Goal: Communication & Community: Share content

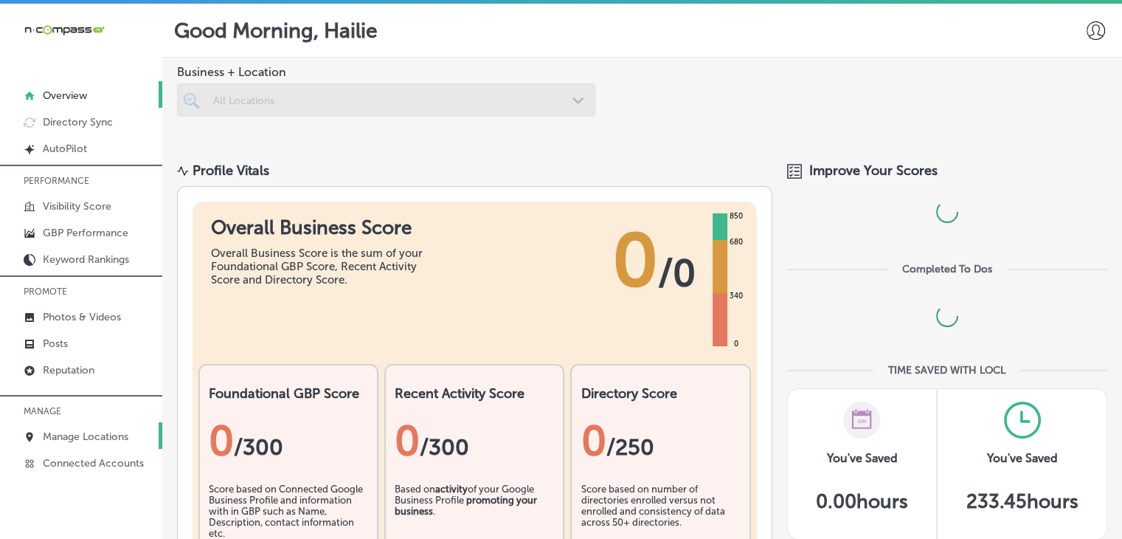
click at [108, 444] on link "Manage Locations" at bounding box center [81, 435] width 162 height 27
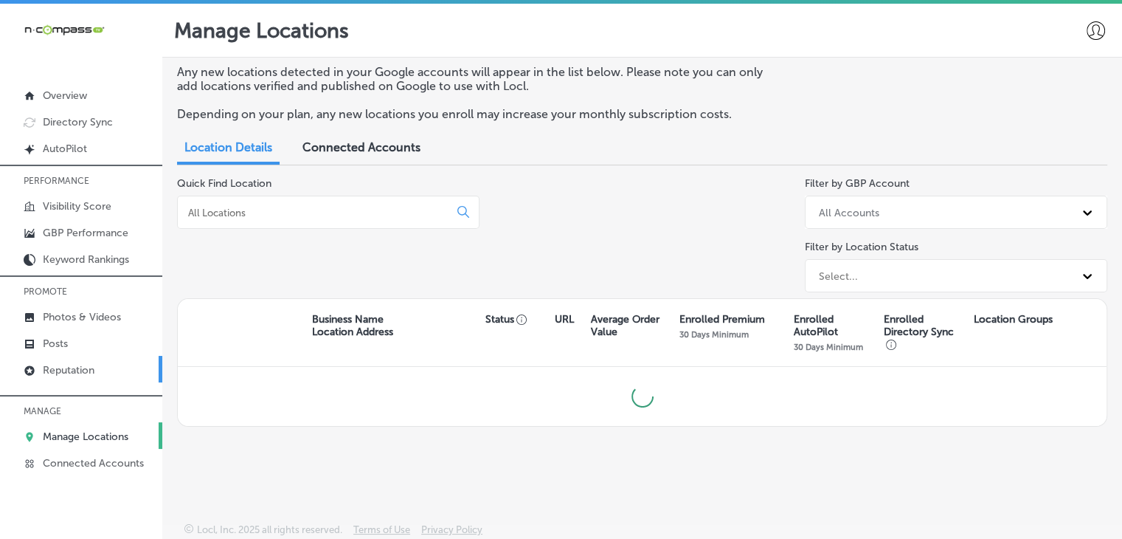
click at [136, 380] on link "Reputation" at bounding box center [81, 369] width 162 height 27
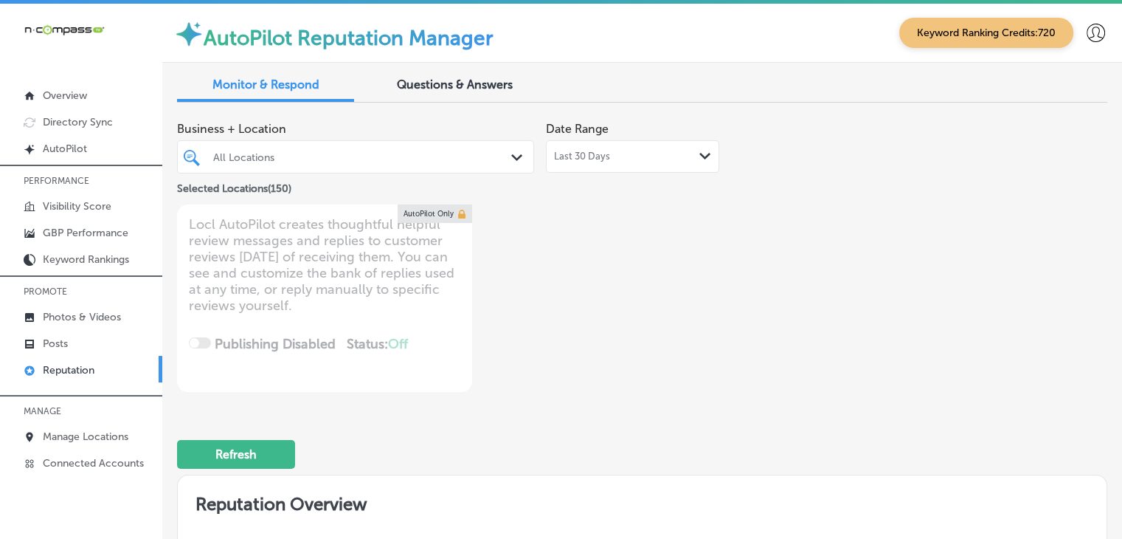
click at [628, 163] on div "Last 30 Days Path Created with Sketch." at bounding box center [632, 156] width 173 height 32
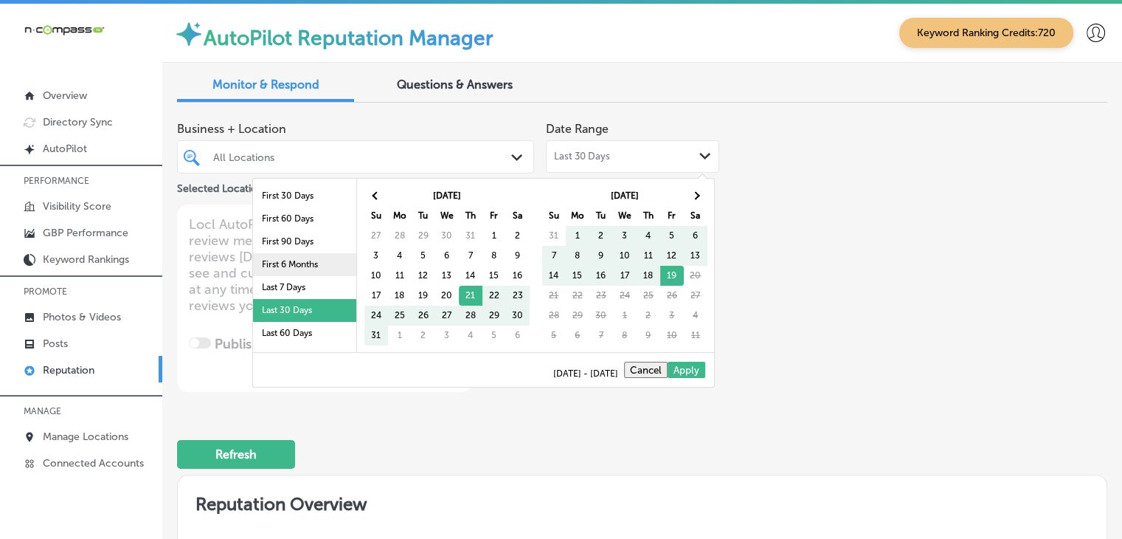
click at [312, 275] on li "First 6 Months" at bounding box center [304, 264] width 103 height 23
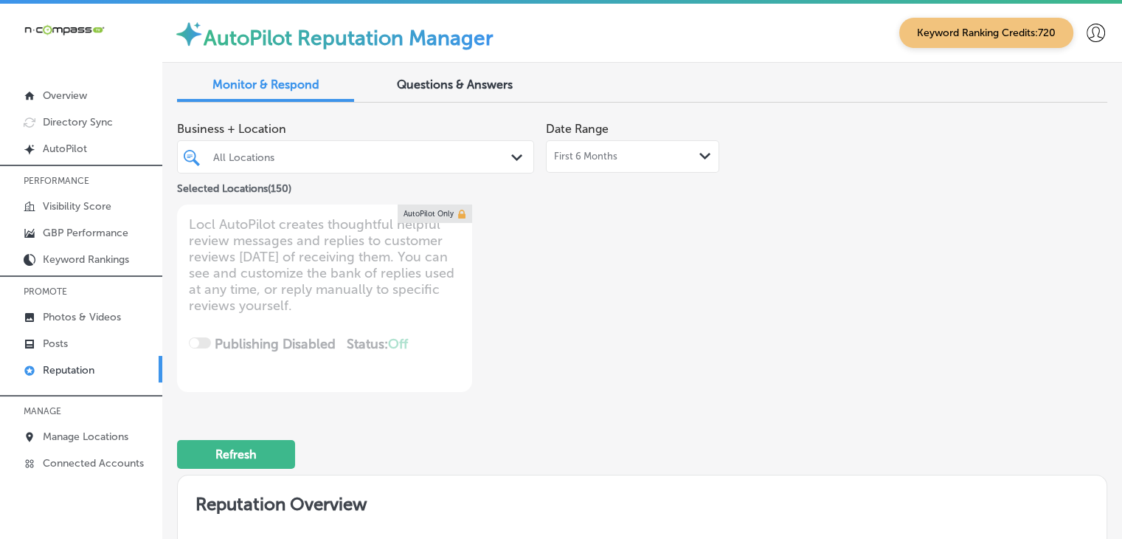
click at [594, 175] on div "Business + Location All Locations Path Created with Sketch. Selected Locations …" at bounding box center [456, 155] width 559 height 83
click at [599, 166] on div "First 6 Months Path Created with Sketch." at bounding box center [632, 156] width 173 height 32
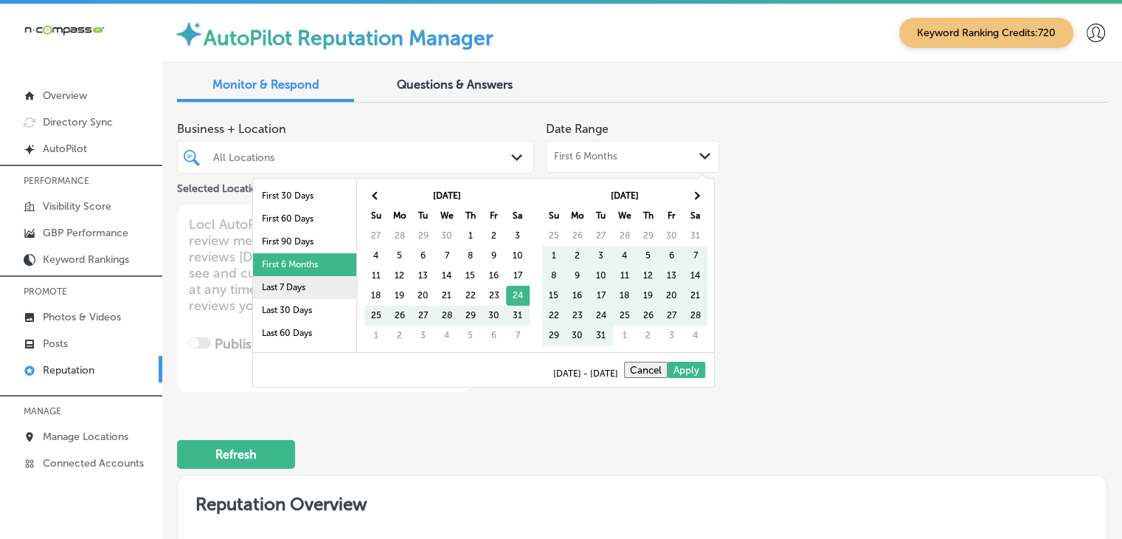
click at [329, 296] on li "Last 7 Days" at bounding box center [304, 287] width 103 height 23
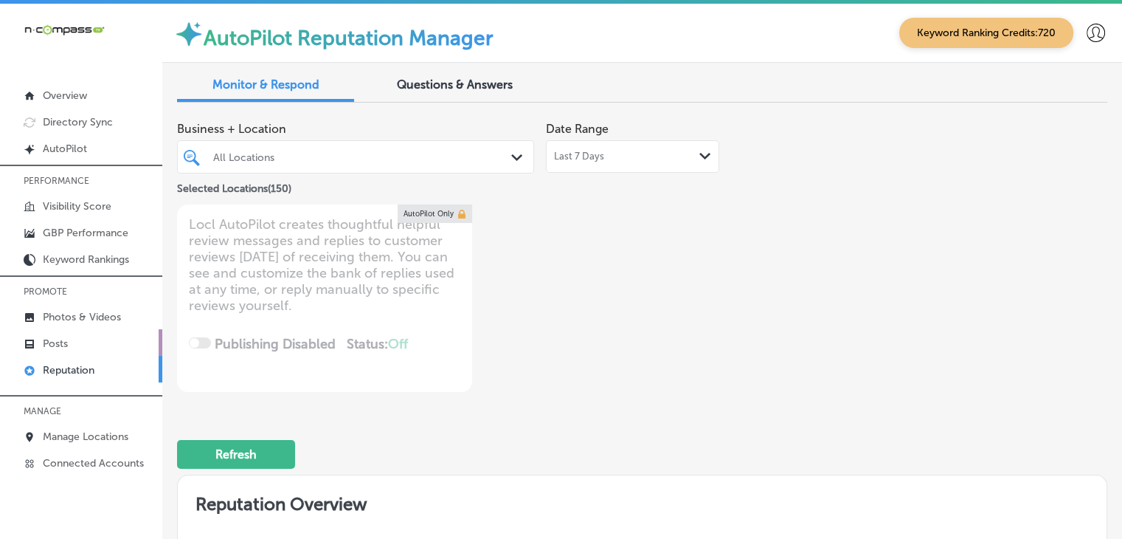
type textarea "x"
click at [92, 331] on link "Posts" at bounding box center [81, 342] width 162 height 27
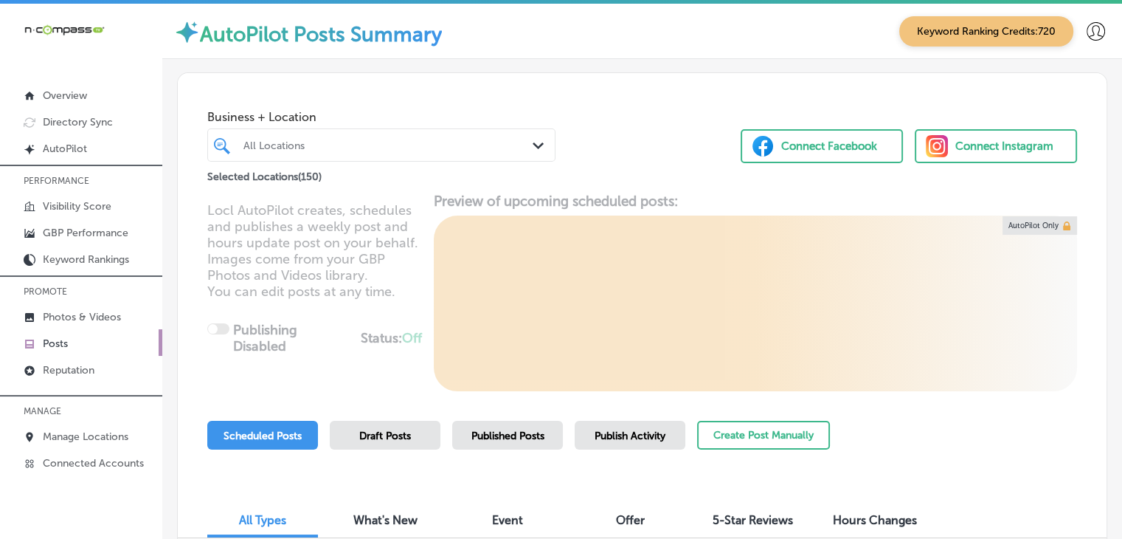
click at [422, 178] on div "Selected Locations ( 150 )" at bounding box center [381, 174] width 348 height 18
click at [424, 146] on div "All Locations" at bounding box center [389, 145] width 291 height 13
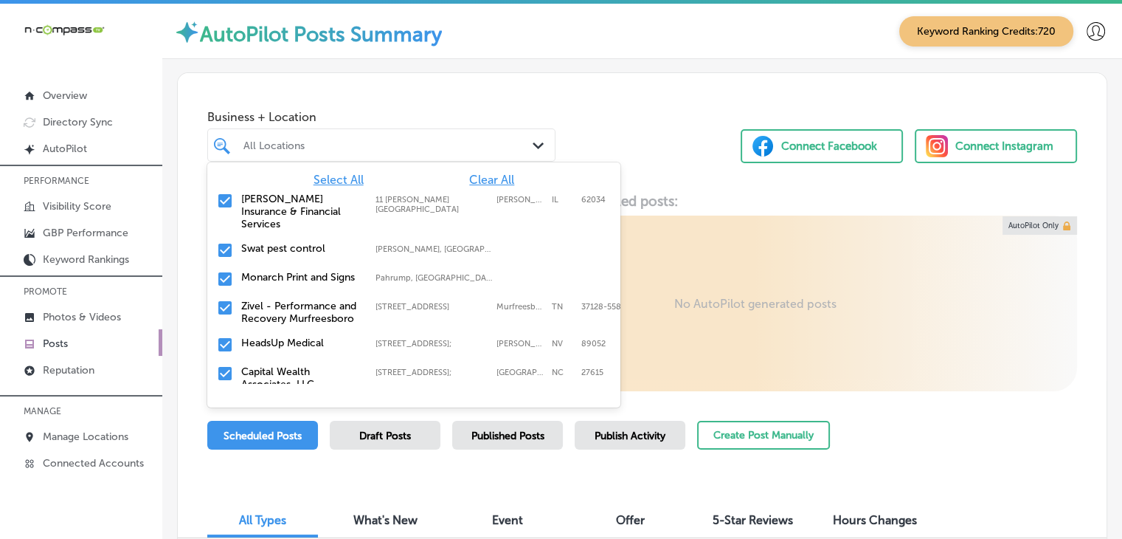
click at [485, 178] on span "Clear All" at bounding box center [491, 180] width 45 height 14
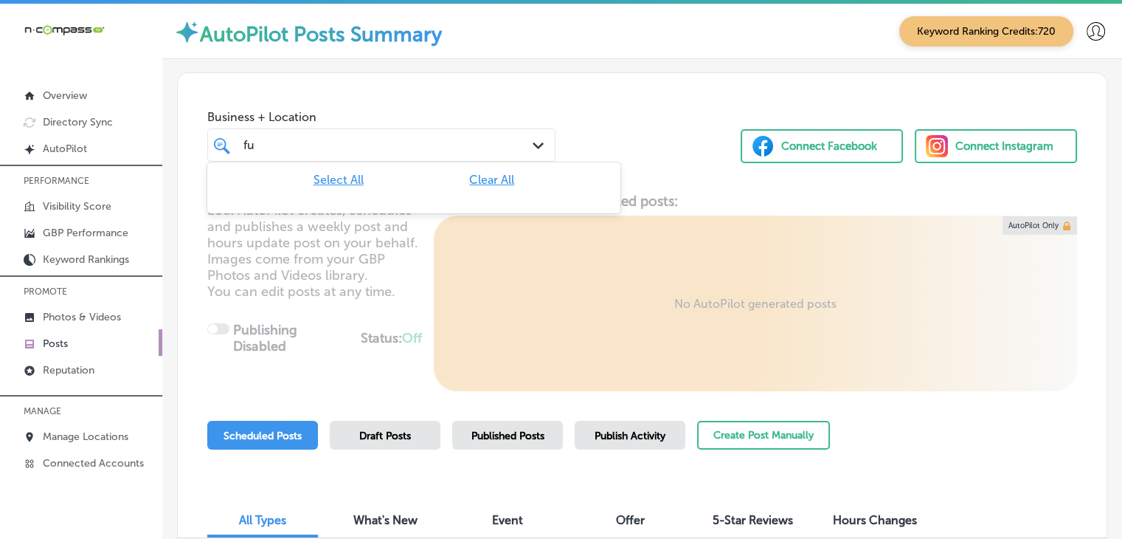
type input "f"
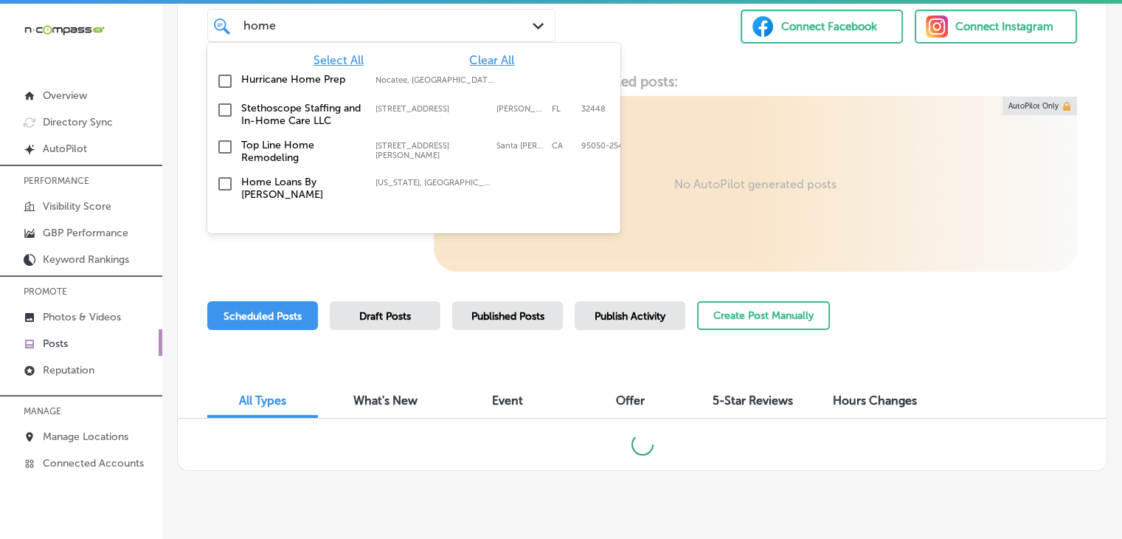
scroll to position [145, 0]
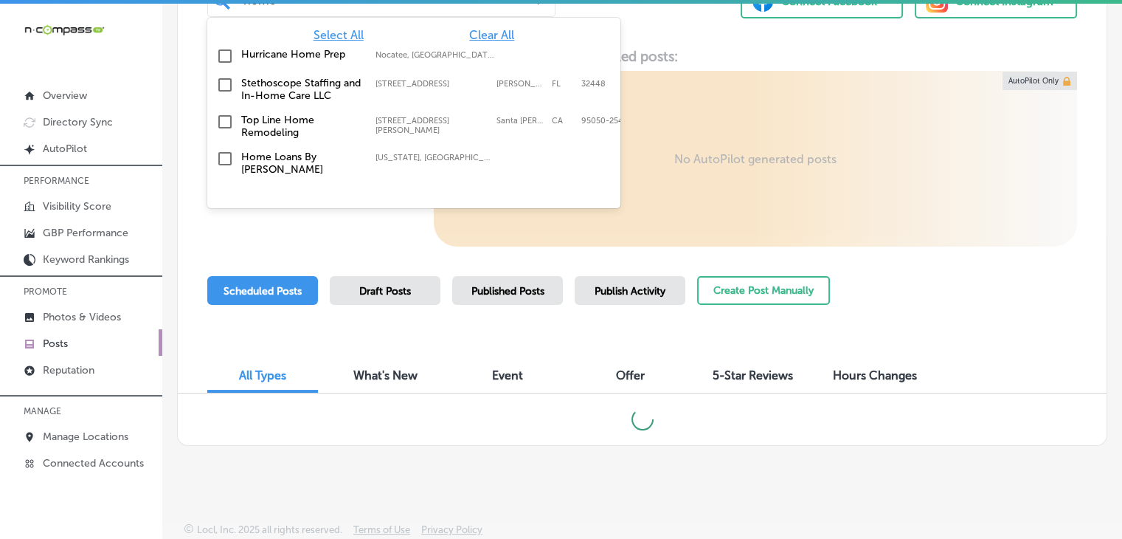
click at [508, 169] on div "Home Loans By Cherie Texas, USA | Waco, TX, USA | Bryan, TX, ..." at bounding box center [413, 163] width 401 height 31
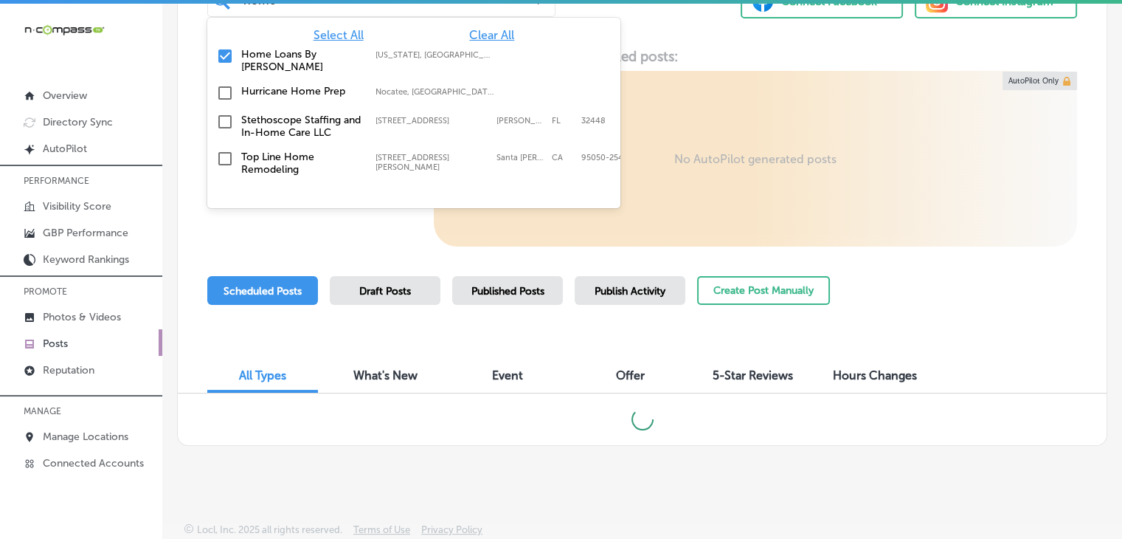
type input "home"
click at [1109, 249] on div "Business + Location option 2096 Walsh Ave; Suit B1 focused, 117 of 151. 5 resul…" at bounding box center [642, 183] width 960 height 539
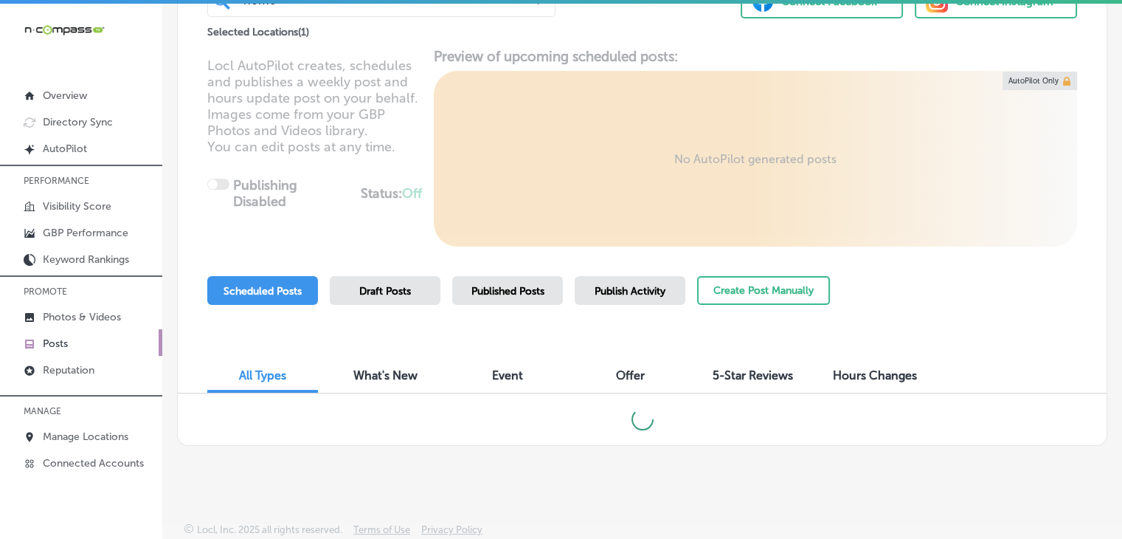
click at [367, 361] on div "What's New" at bounding box center [385, 377] width 111 height 32
click at [264, 385] on div "All Types" at bounding box center [262, 377] width 111 height 32
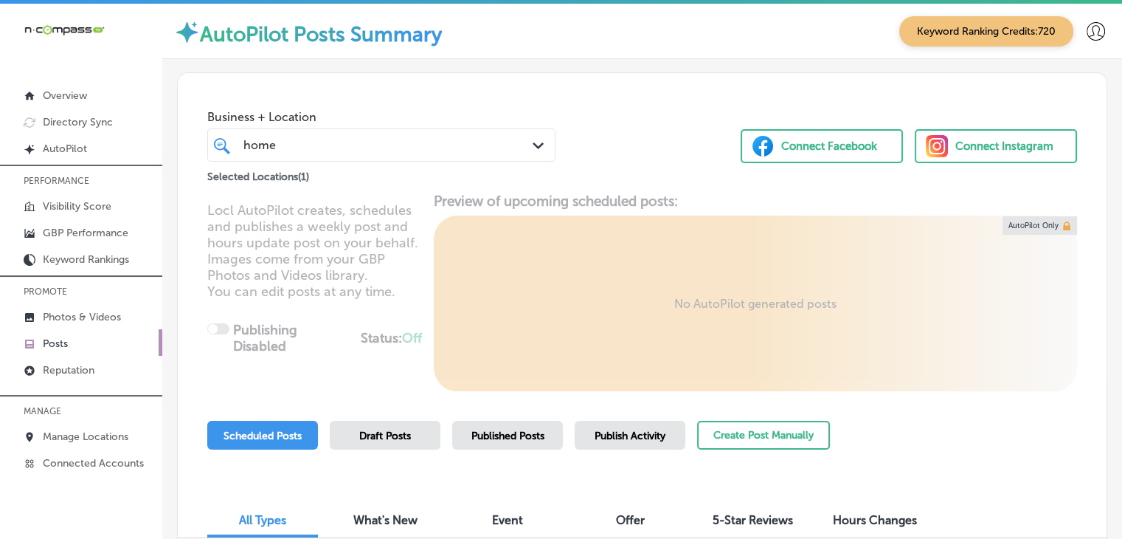
scroll to position [145, 0]
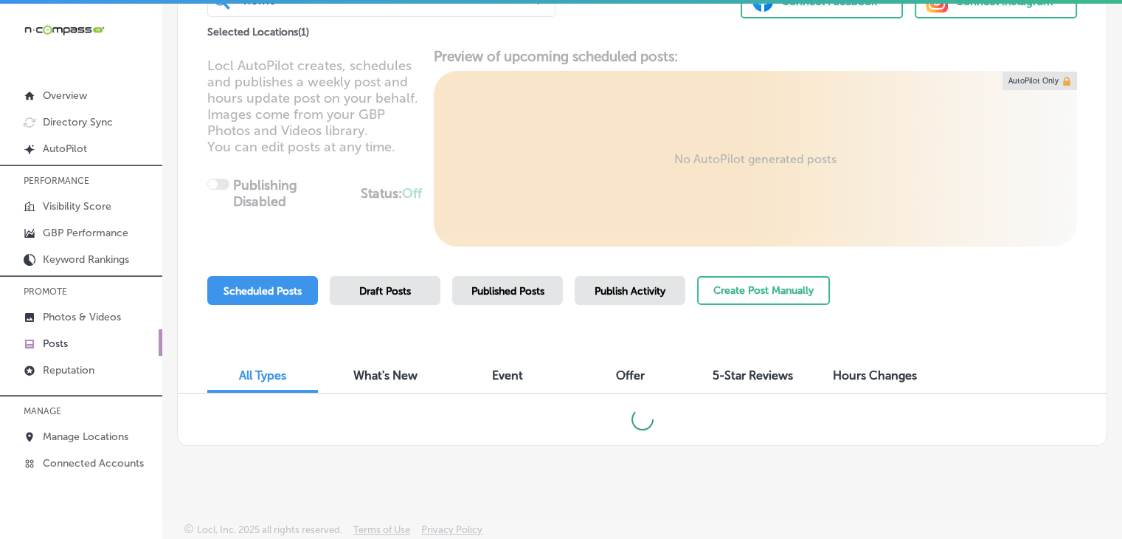
click at [531, 283] on div "Published Posts" at bounding box center [507, 290] width 111 height 29
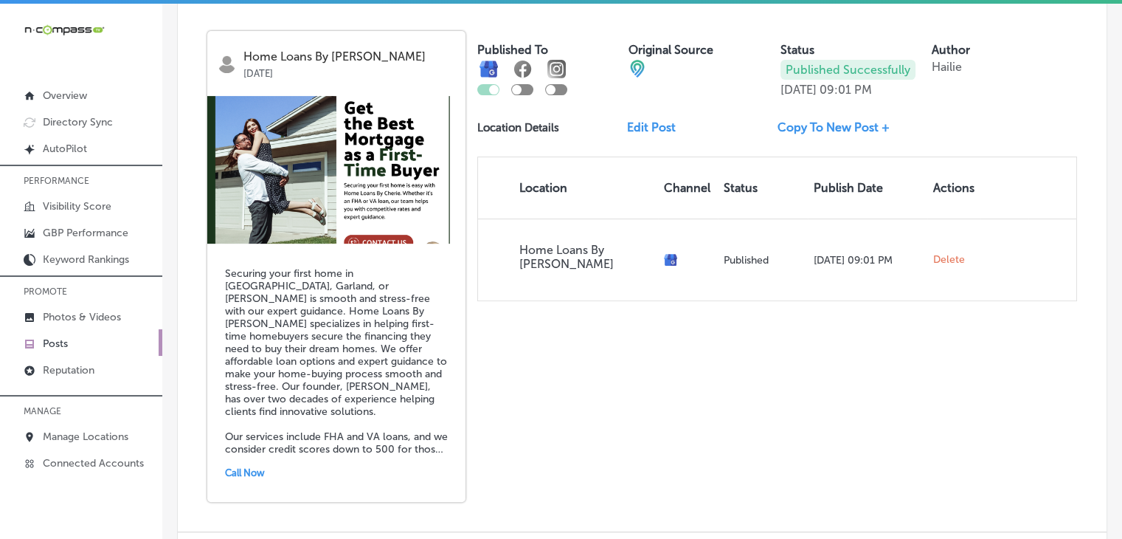
scroll to position [443, 0]
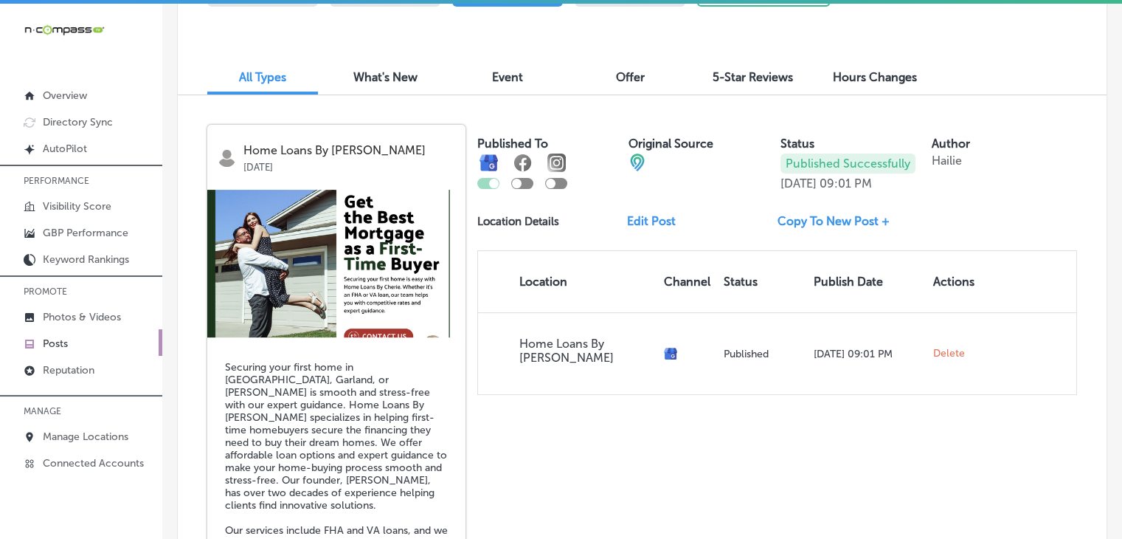
click at [575, 448] on div "Home Loans By Cherie Sep 15, 2025 Securing your first home in Plano, Garland, o…" at bounding box center [642, 360] width 929 height 530
click at [316, 154] on p "Home Loans By [PERSON_NAME]" at bounding box center [350, 150] width 212 height 13
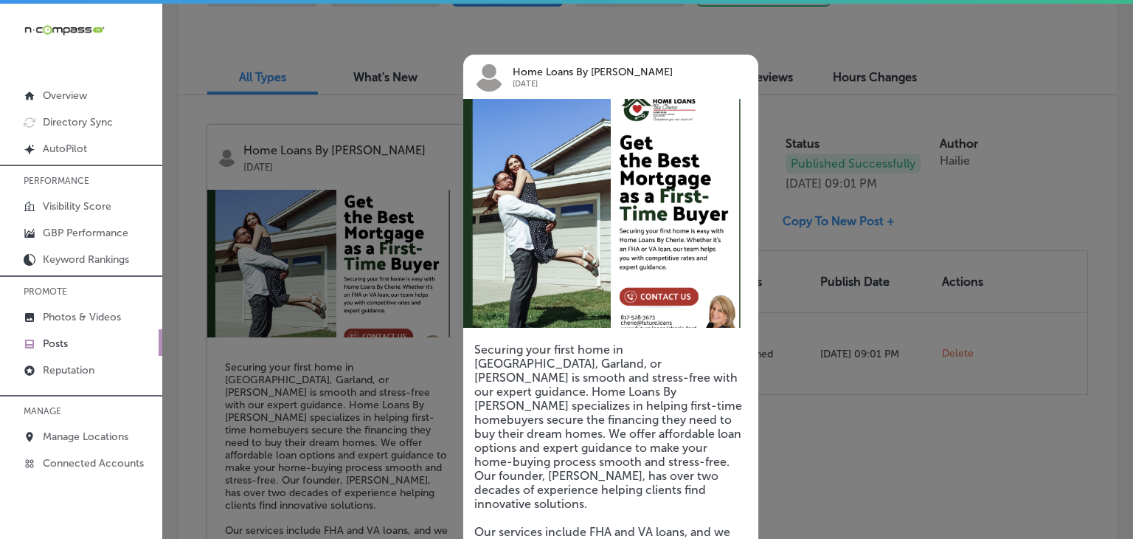
click at [814, 374] on div at bounding box center [566, 269] width 1133 height 539
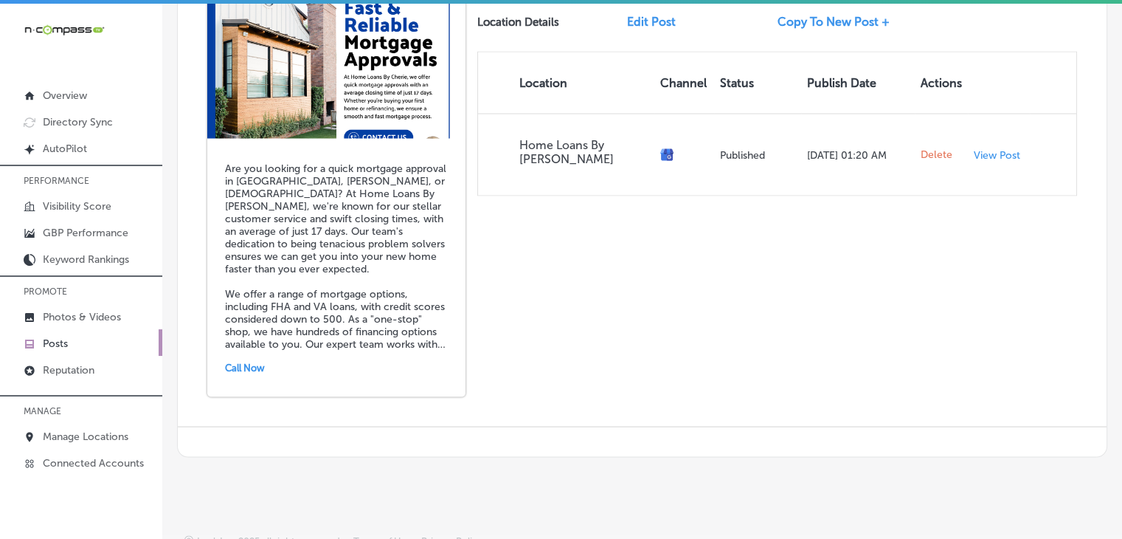
scroll to position [2469, 0]
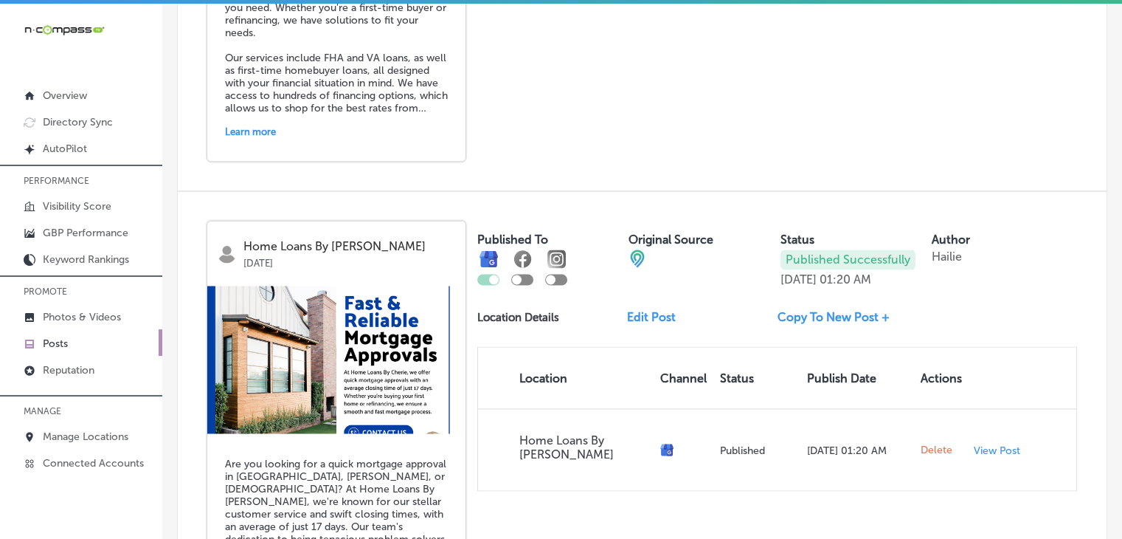
click at [345, 240] on p "Home Loans By [PERSON_NAME]" at bounding box center [350, 246] width 212 height 13
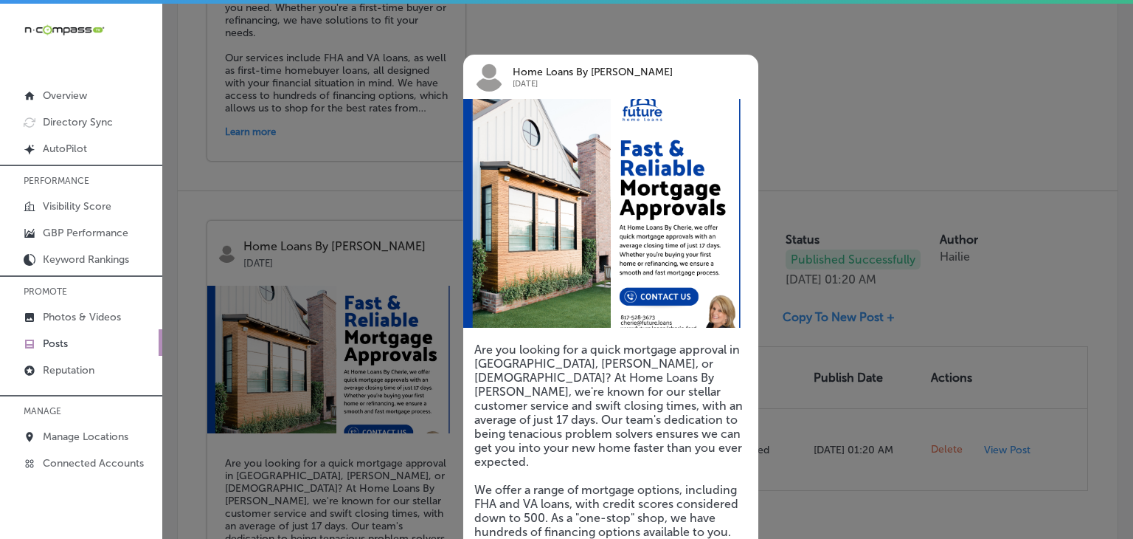
click at [767, 135] on div at bounding box center [566, 269] width 1133 height 539
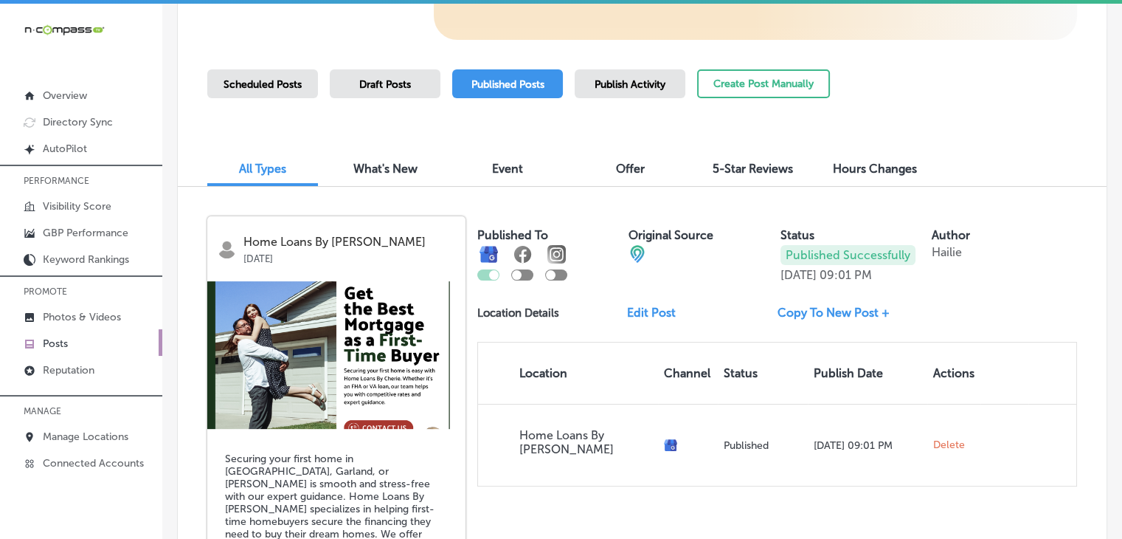
scroll to position [443, 0]
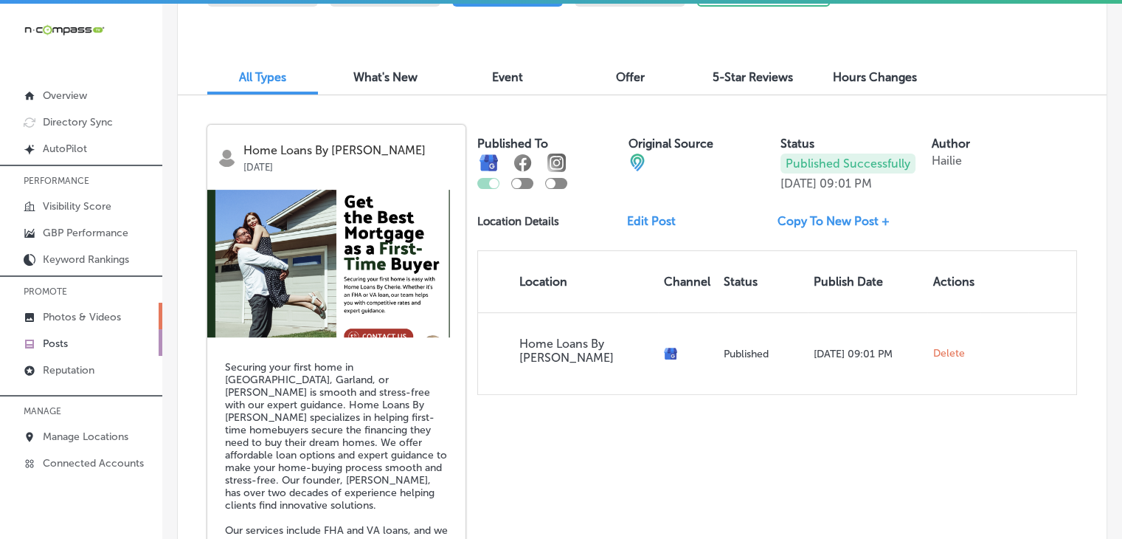
click at [74, 308] on link "Photos & Videos" at bounding box center [81, 316] width 162 height 27
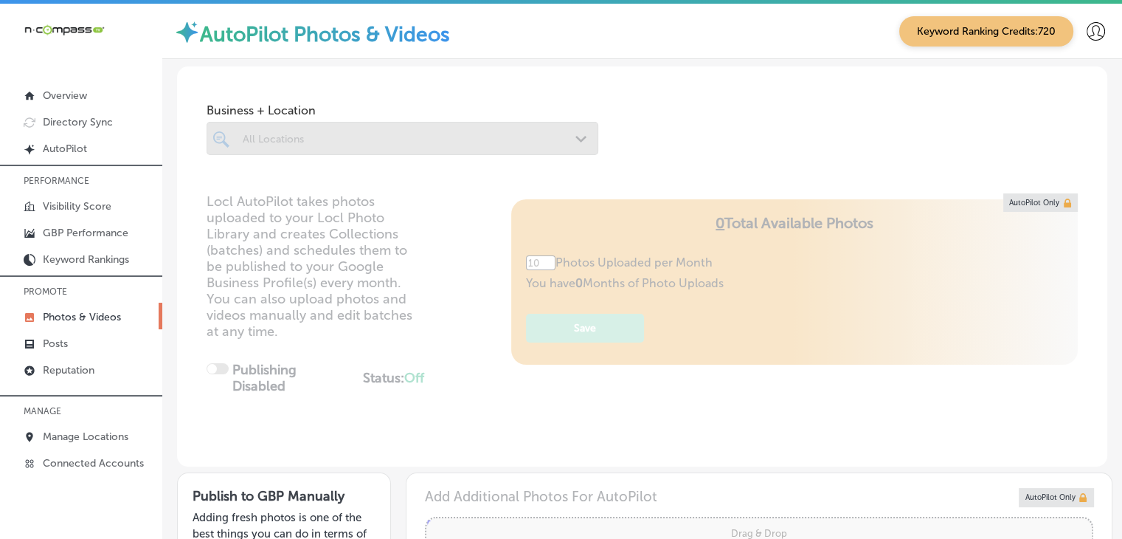
type input "5"
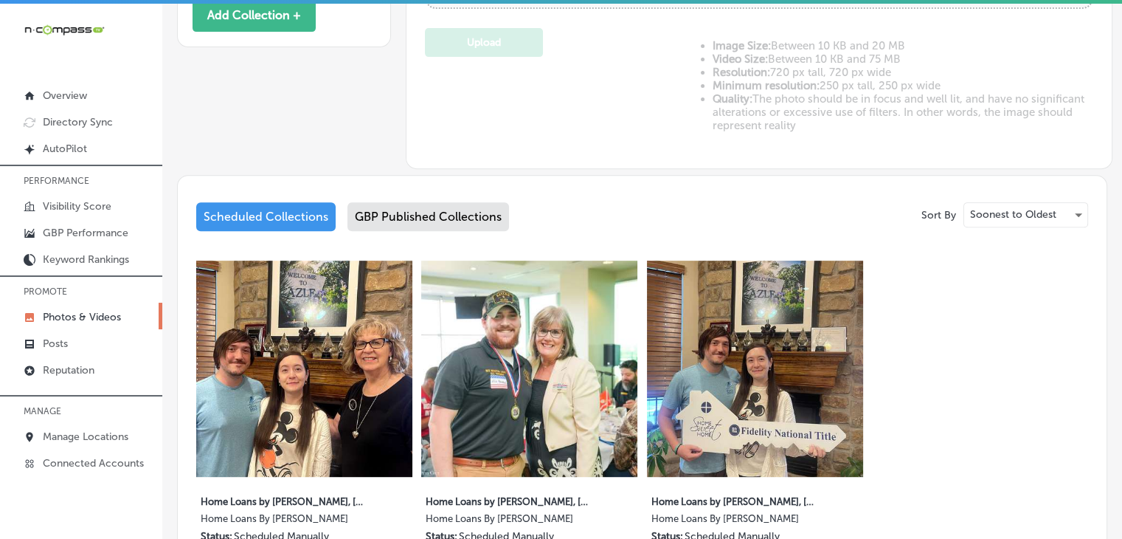
click at [450, 210] on div "GBP Published Collections" at bounding box center [429, 216] width 162 height 29
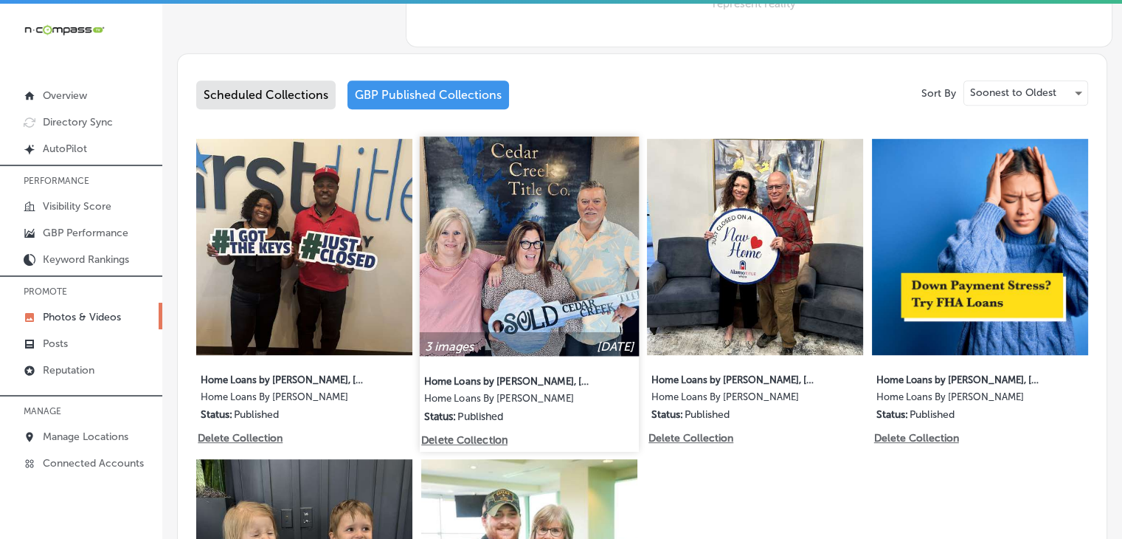
scroll to position [738, 0]
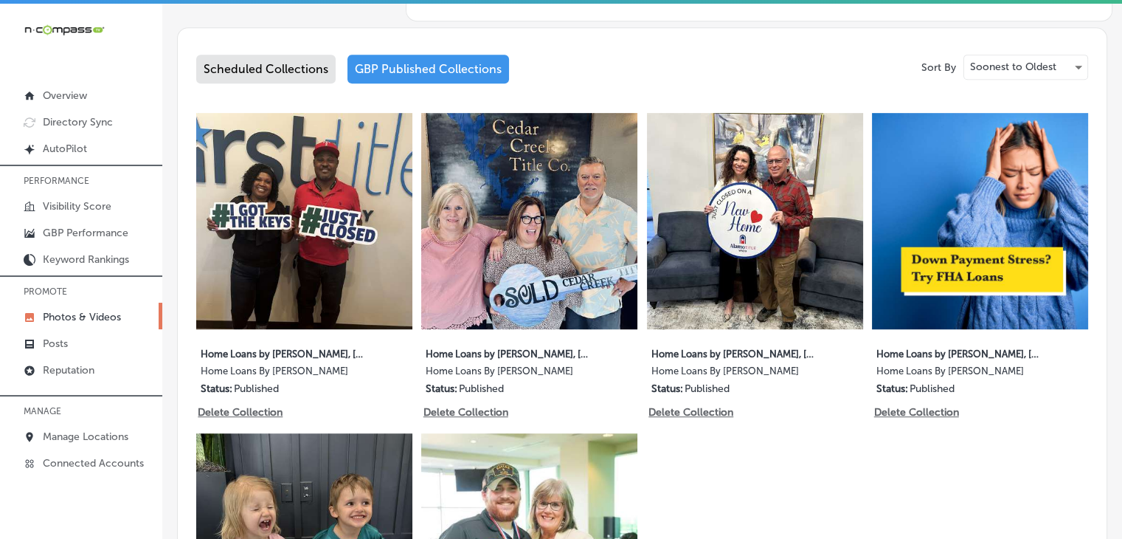
click at [272, 331] on div "3 images Sep 16, 2025 Home Loans by Cherie, Sep 2025, Week 3 Home Loans By Cher…" at bounding box center [304, 259] width 216 height 293
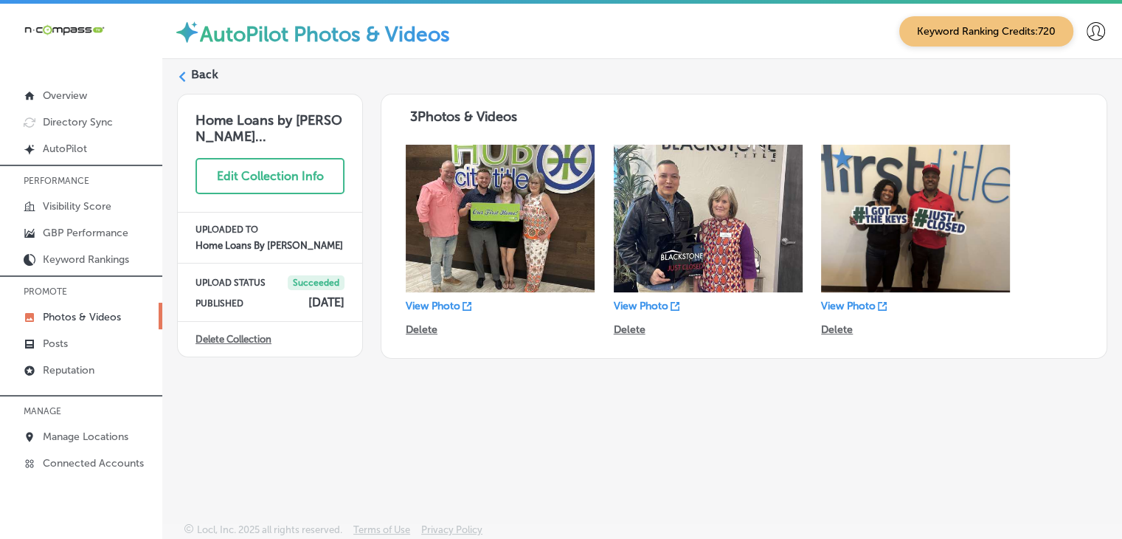
click at [452, 305] on p "View Photo" at bounding box center [433, 306] width 55 height 13
click at [668, 305] on p "View Photo" at bounding box center [641, 306] width 55 height 13
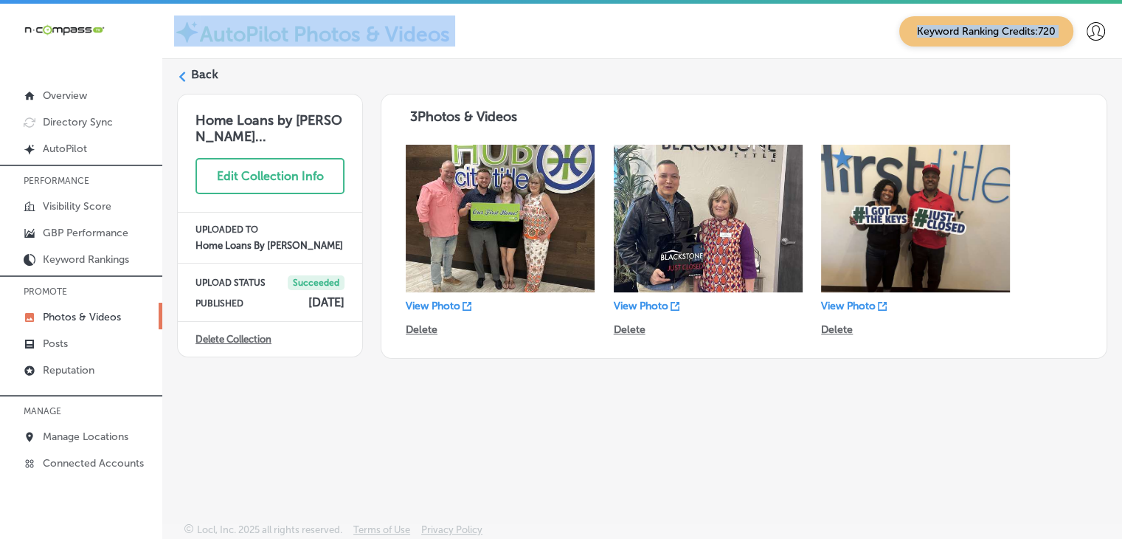
drag, startPoint x: 183, startPoint y: 58, endPoint x: 196, endPoint y: 74, distance: 20.5
click at [192, 69] on div "AutoPilot Photos & Videos Keyword Ranking Credits: 720 Back Home Loans by Cheri…" at bounding box center [642, 273] width 960 height 539
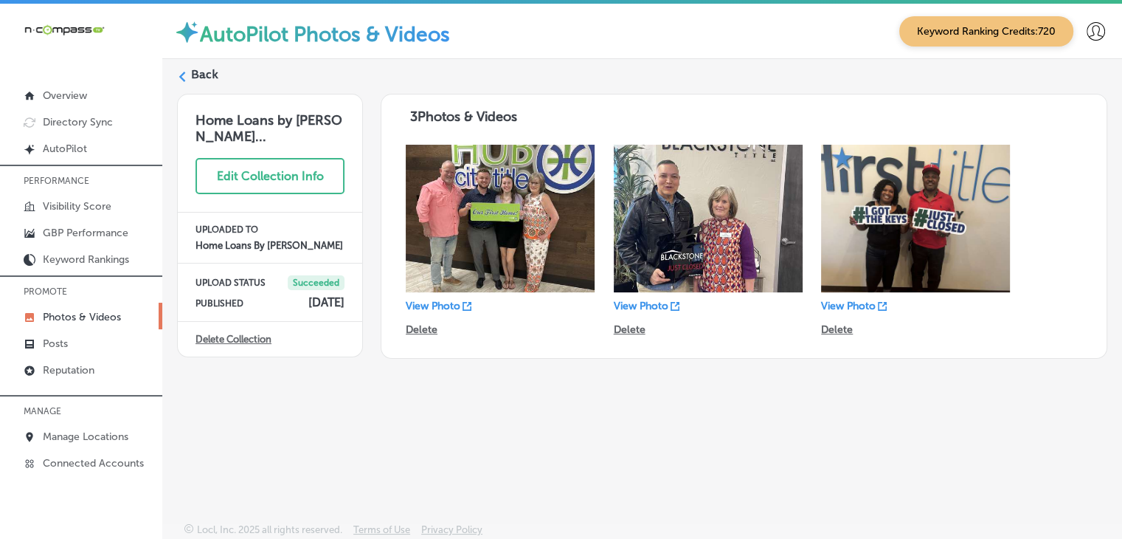
click at [196, 74] on label "Back" at bounding box center [204, 74] width 27 height 16
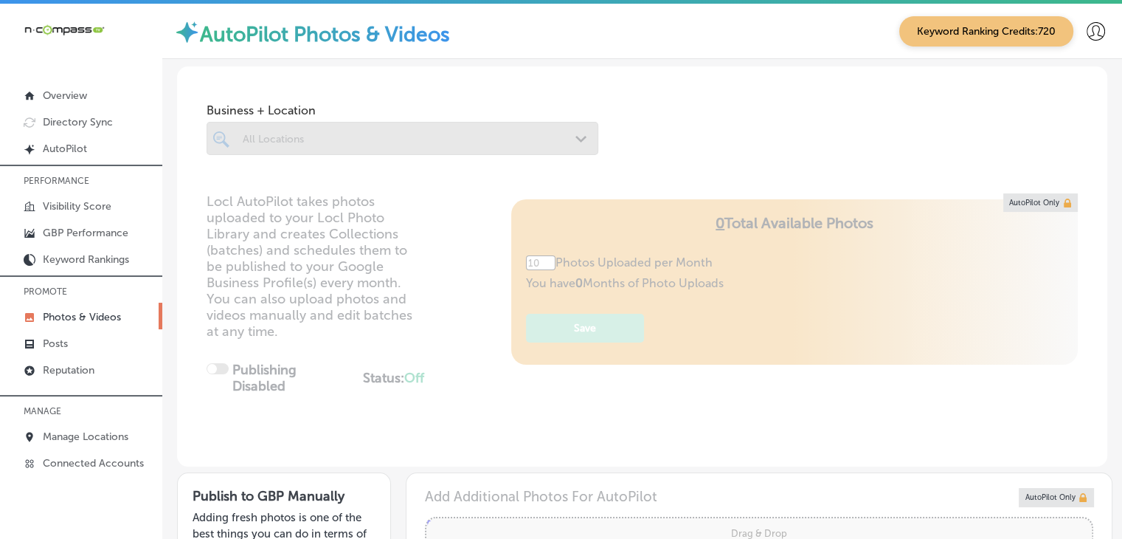
type input "5"
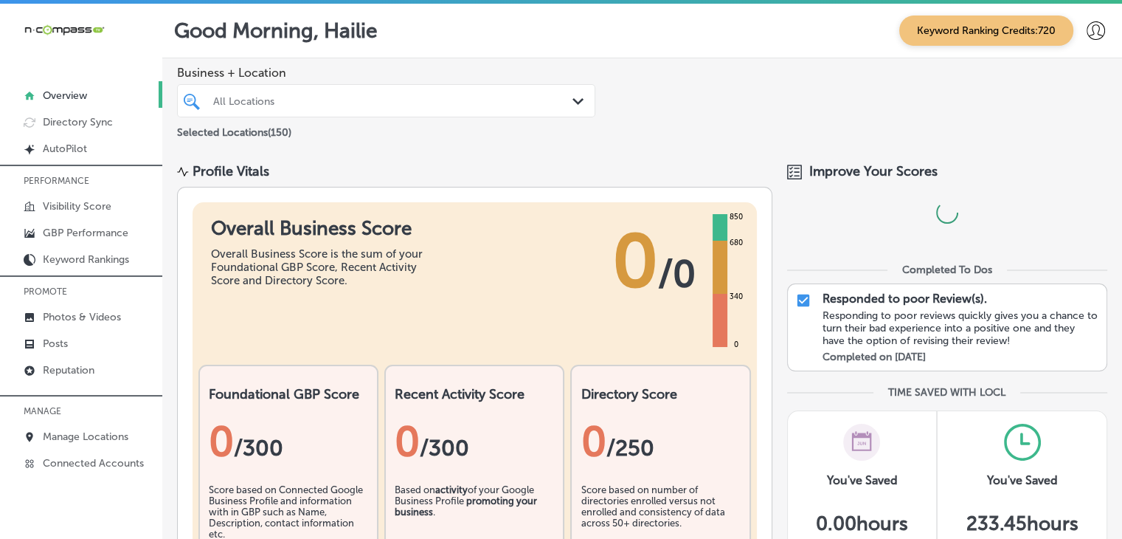
click at [112, 414] on p "MANAGE" at bounding box center [81, 411] width 162 height 22
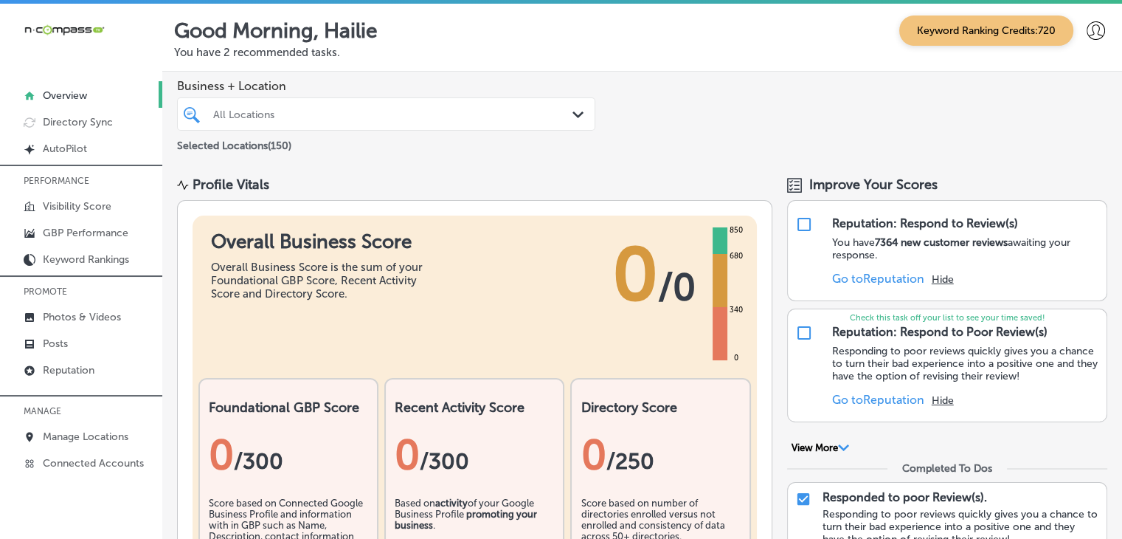
click at [111, 422] on link "Manage Locations" at bounding box center [81, 435] width 162 height 27
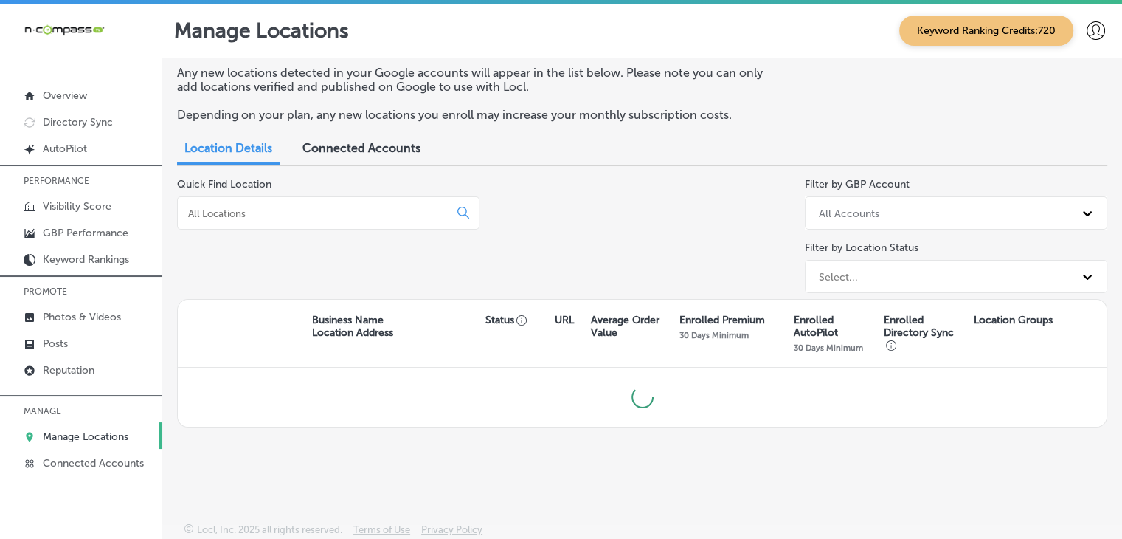
click at [233, 198] on div at bounding box center [328, 212] width 303 height 33
click at [236, 207] on input at bounding box center [316, 213] width 259 height 13
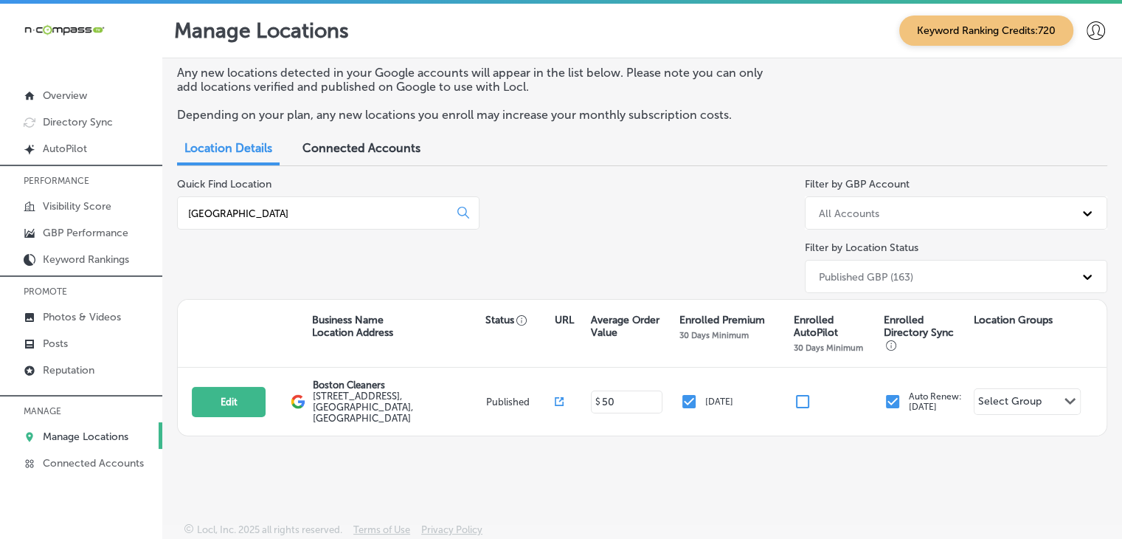
type input "boston"
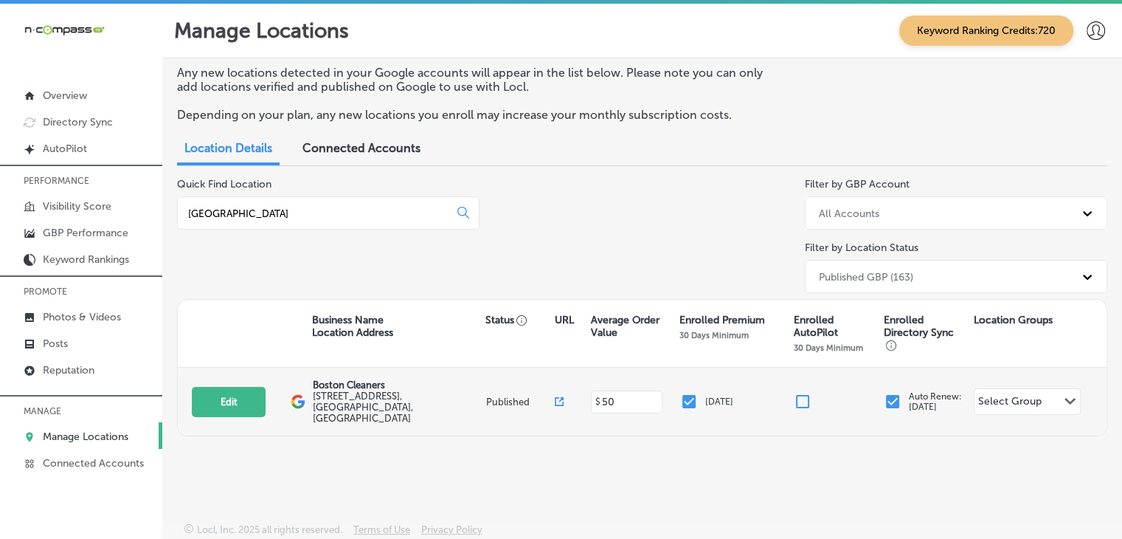
click at [269, 408] on div "Edit This location is not published yet." at bounding box center [241, 402] width 99 height 30
click at [268, 405] on div "Edit This location is not published yet." at bounding box center [241, 402] width 99 height 30
click at [261, 402] on button "Edit" at bounding box center [229, 402] width 74 height 30
select select "US"
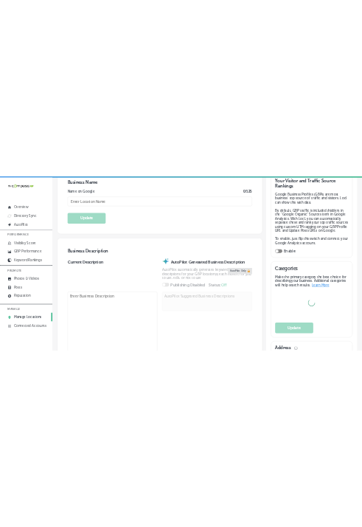
scroll to position [148, 0]
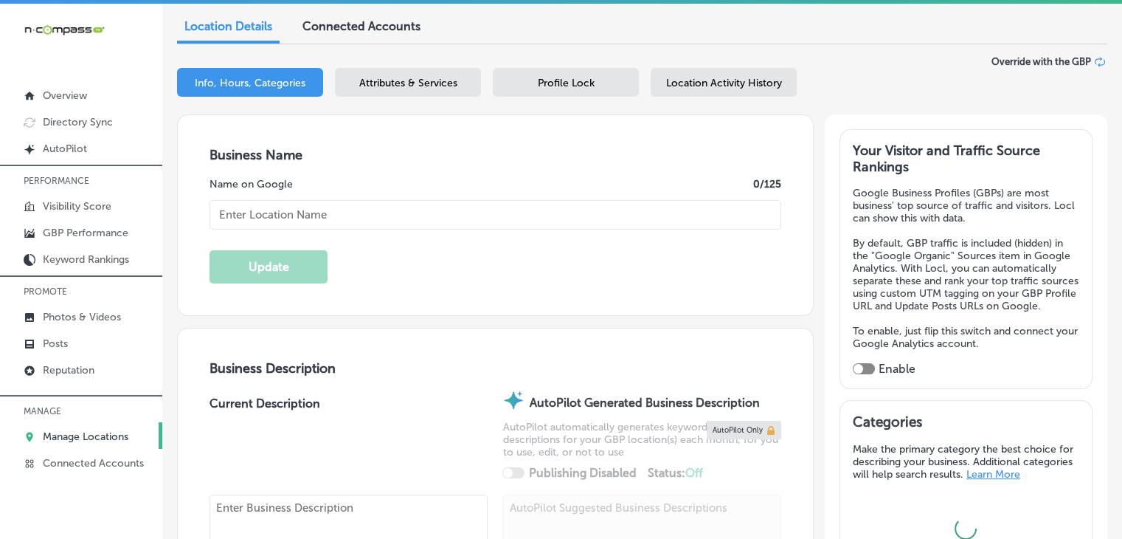
type input "Boston Cleaners"
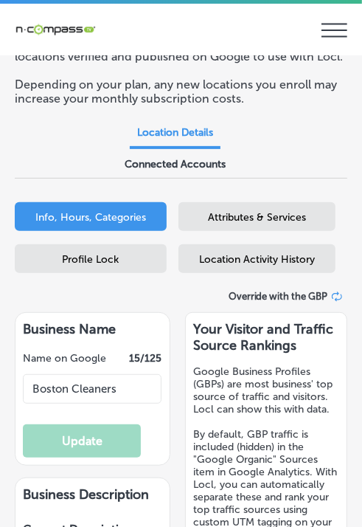
select select "US"
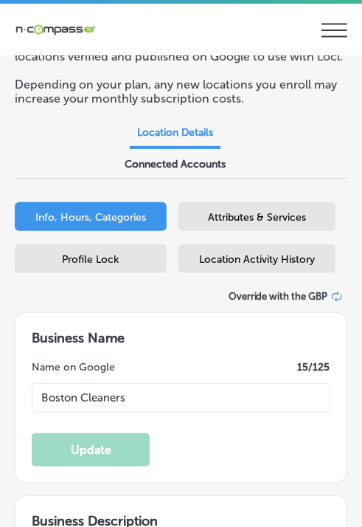
type textarea "Boston Cleaners has been Las Vegas’s trusted name in luxury dry cleaning for ov…"
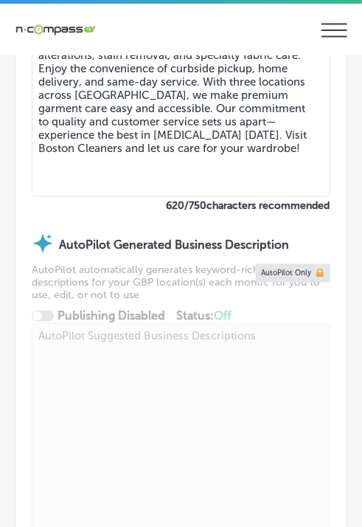
type input "[STREET_ADDRESS]"
type input "[GEOGRAPHIC_DATA]"
type input "89141"
type input "US"
type input "http://www.bostoncleanerslasvegas.com/"
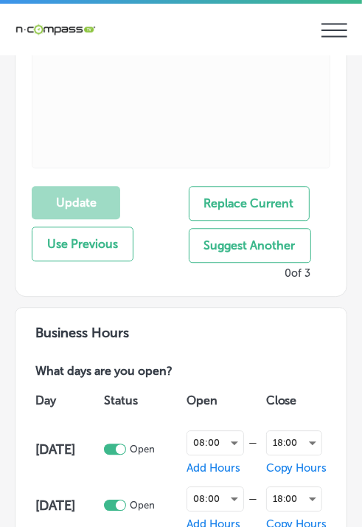
checkbox input "true"
type input "+1 702 914 6708"
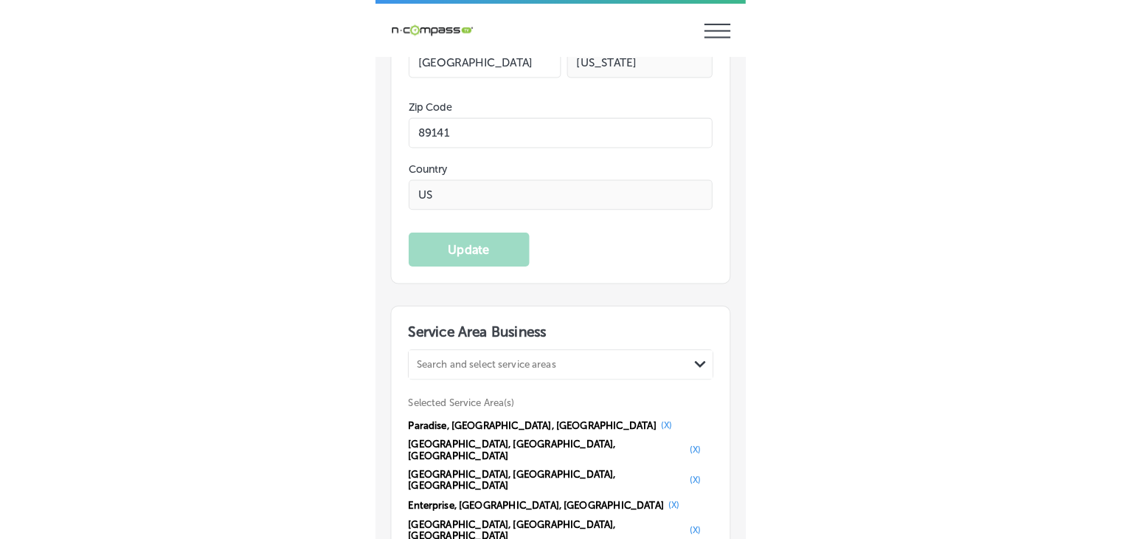
scroll to position [2952, 0]
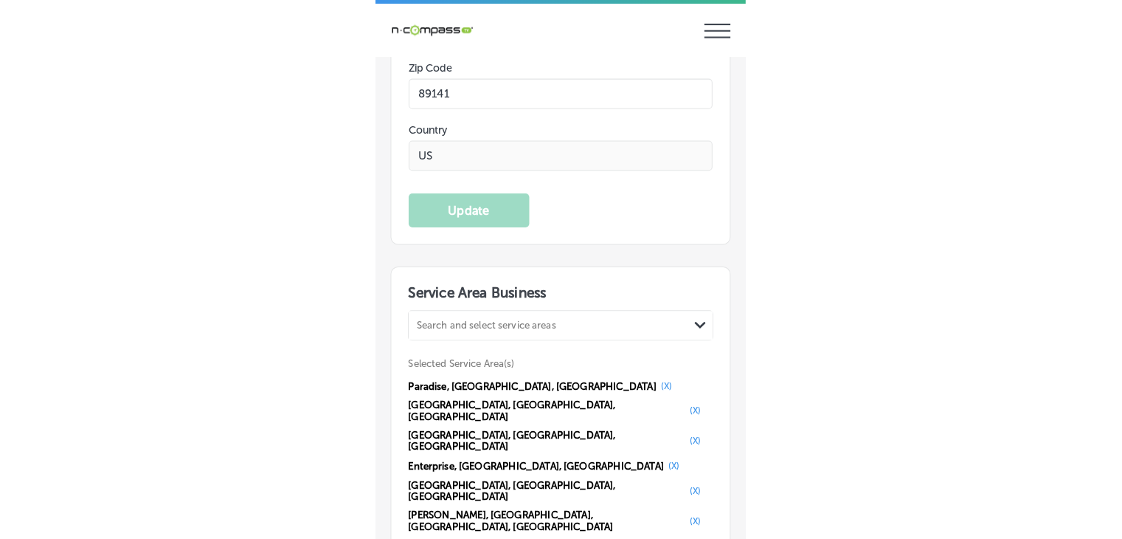
select select "US"
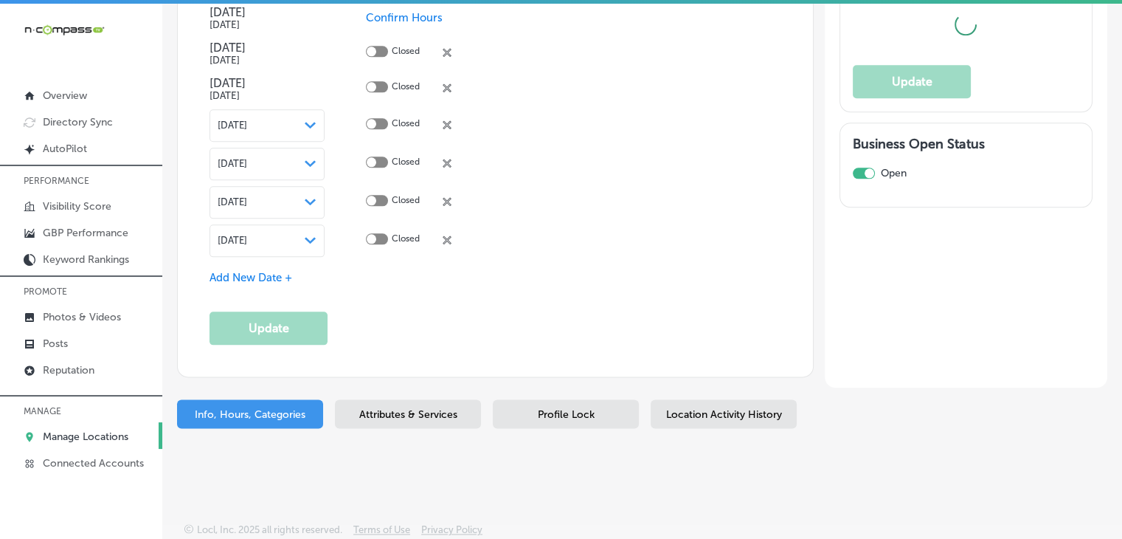
scroll to position [1758, 0]
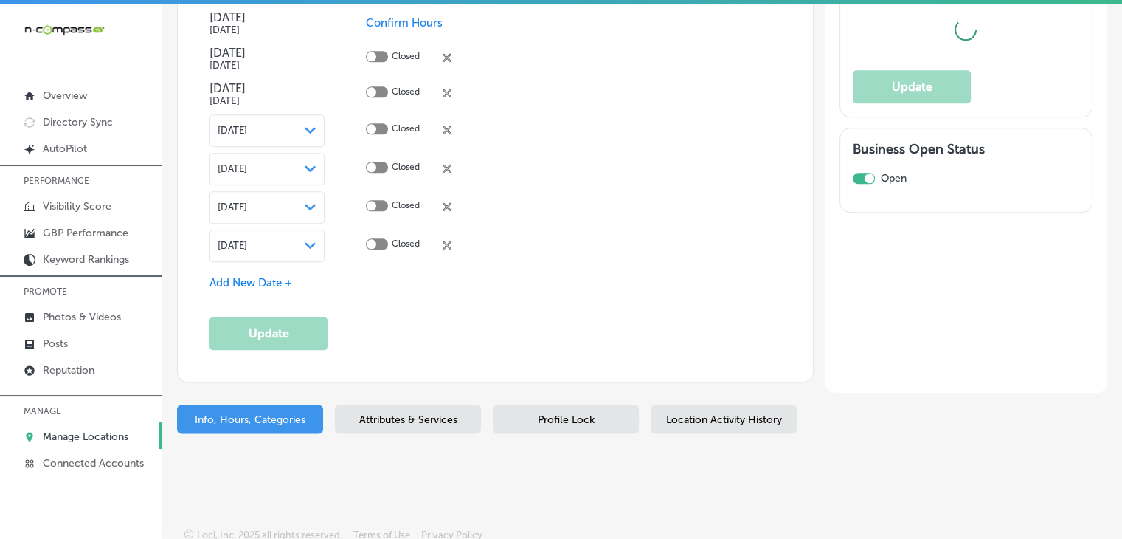
type input "+1 702 914 6708"
type input "http://www.bostoncleanerslasvegas.com/"
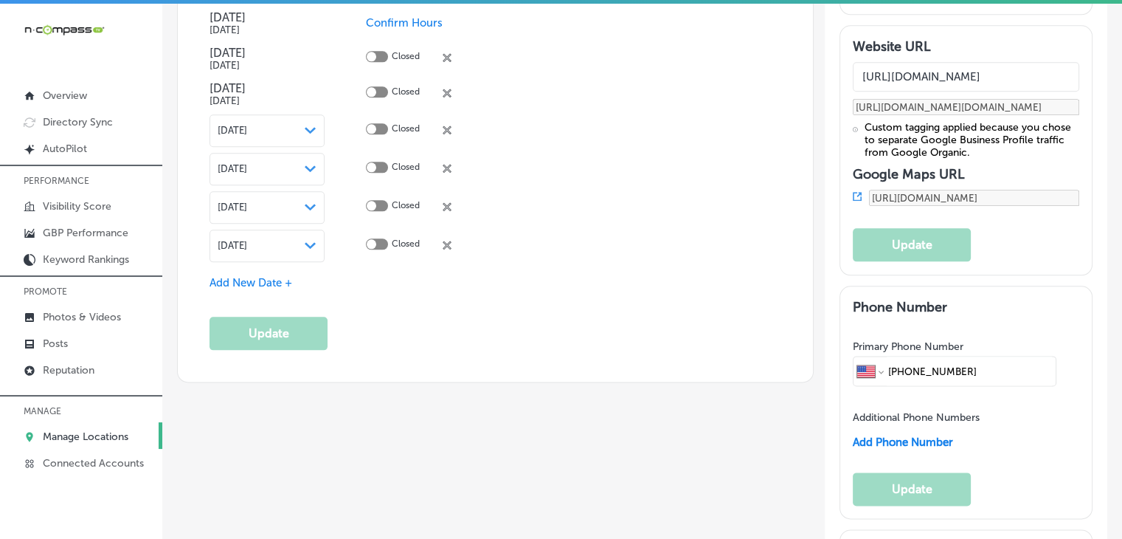
checkbox input "true"
type input "[STREET_ADDRESS]"
type input "[GEOGRAPHIC_DATA]"
type input "89141"
type input "US"
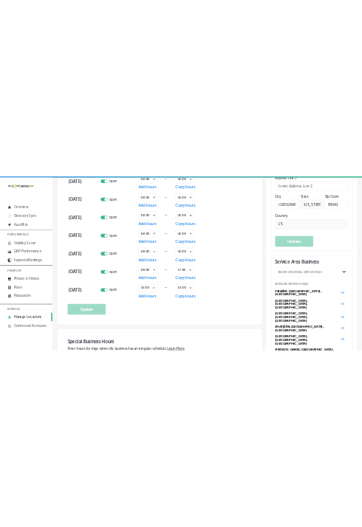
scroll to position [1277, 0]
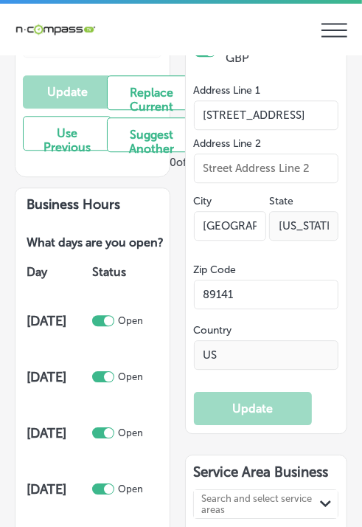
select select "US"
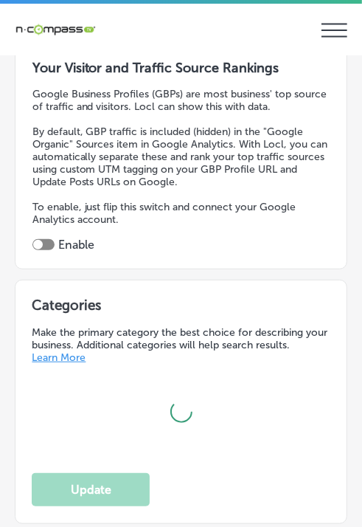
type input "[STREET_ADDRESS]"
type input "[GEOGRAPHIC_DATA]"
type input "89141"
type input "US"
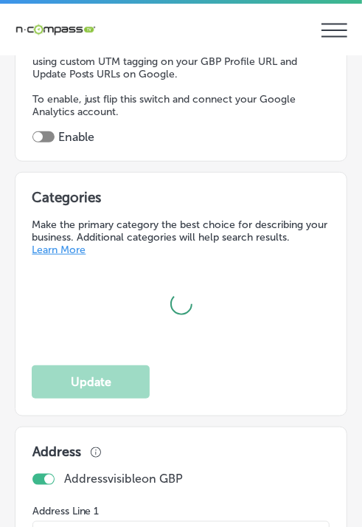
type input "http://www.bostoncleanerslasvegas.com/"
checkbox input "true"
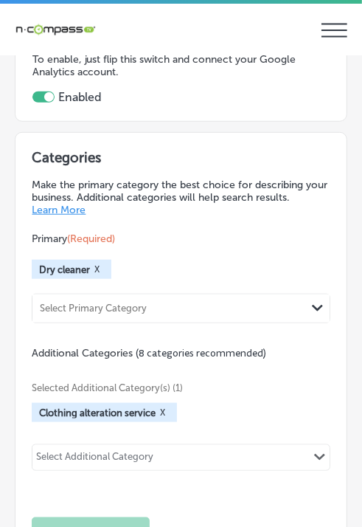
type input "+1 702 914 6708"
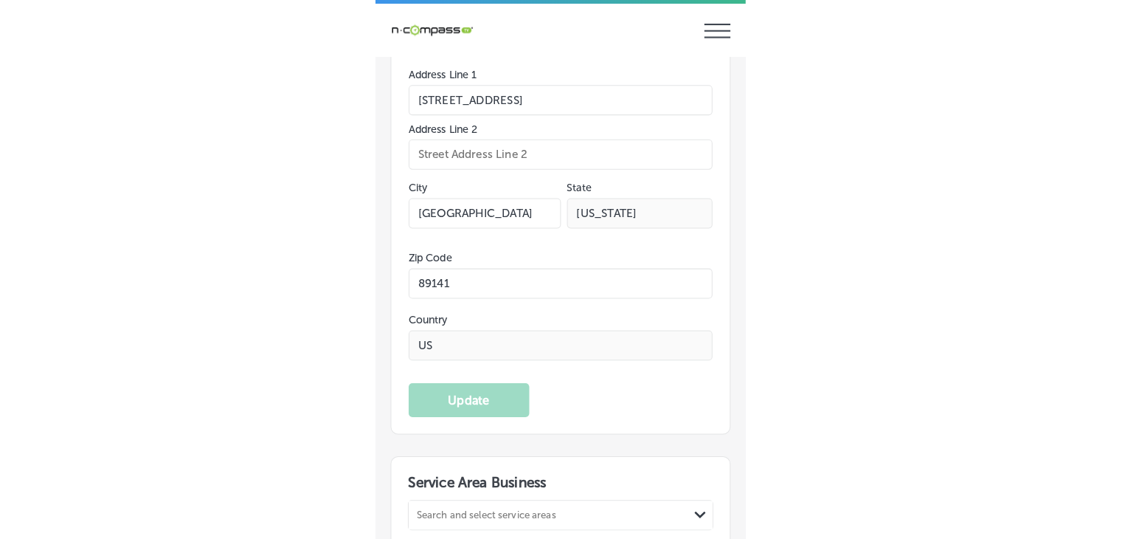
scroll to position [3061, 0]
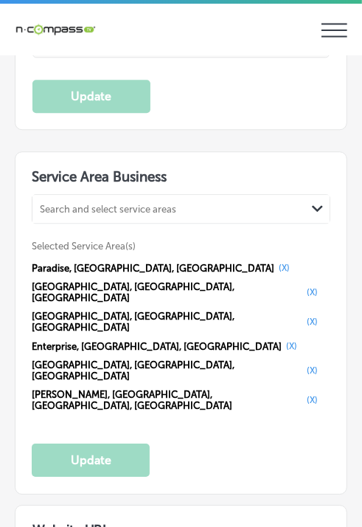
select select "US"
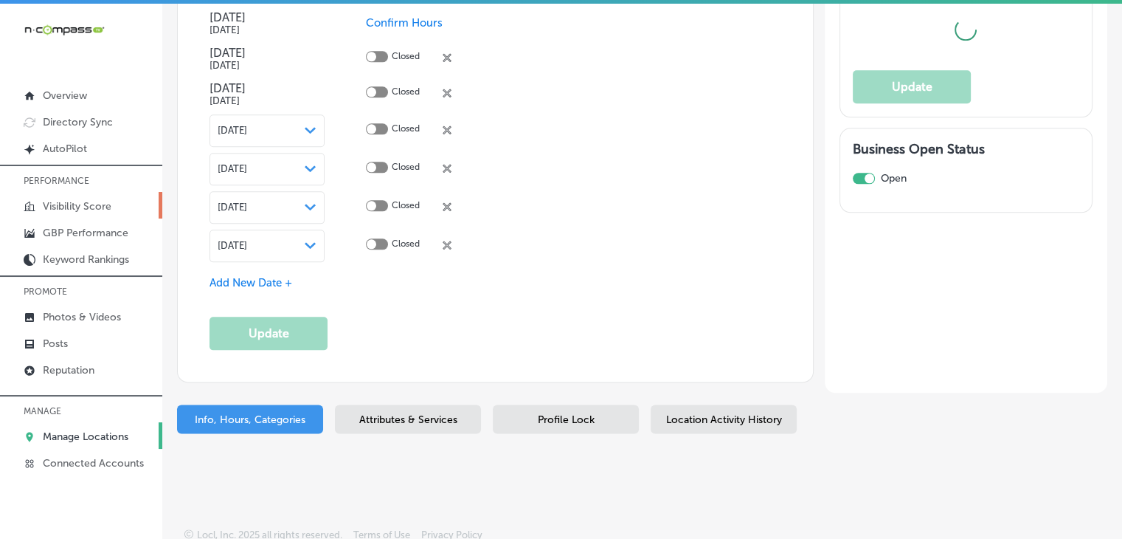
type input "[STREET_ADDRESS]"
type input "[GEOGRAPHIC_DATA]"
type input "89141"
type input "US"
type input "http://www.bostoncleanerslasvegas.com/"
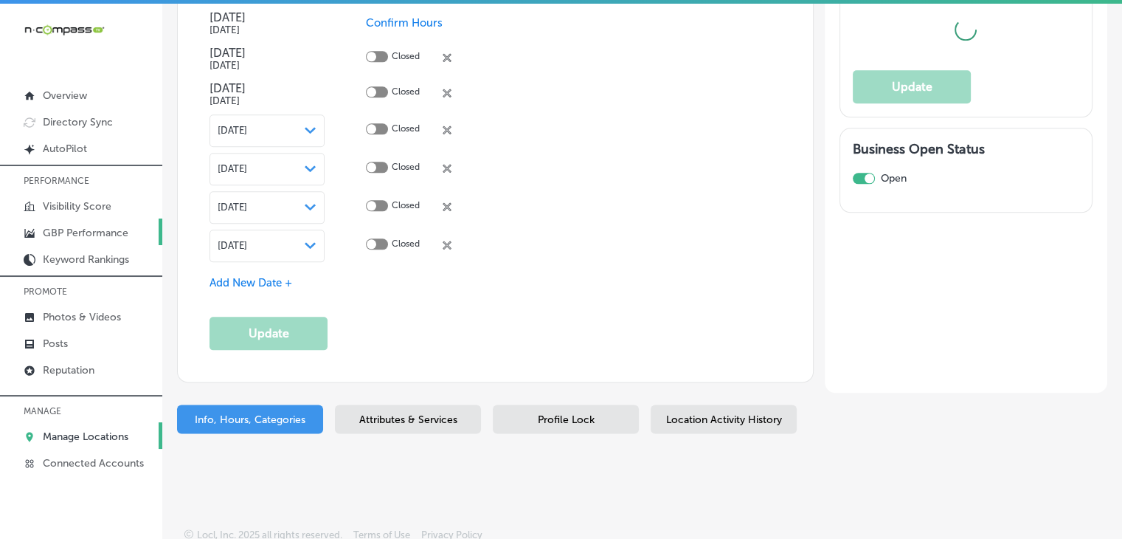
scroll to position [1934, 0]
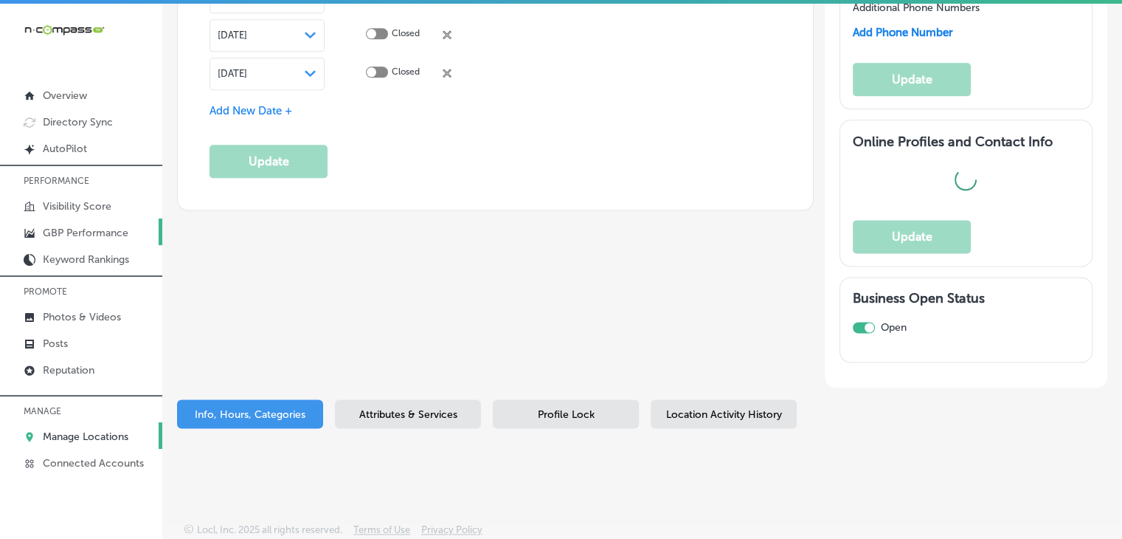
click at [83, 238] on link "GBP Performance" at bounding box center [81, 231] width 162 height 27
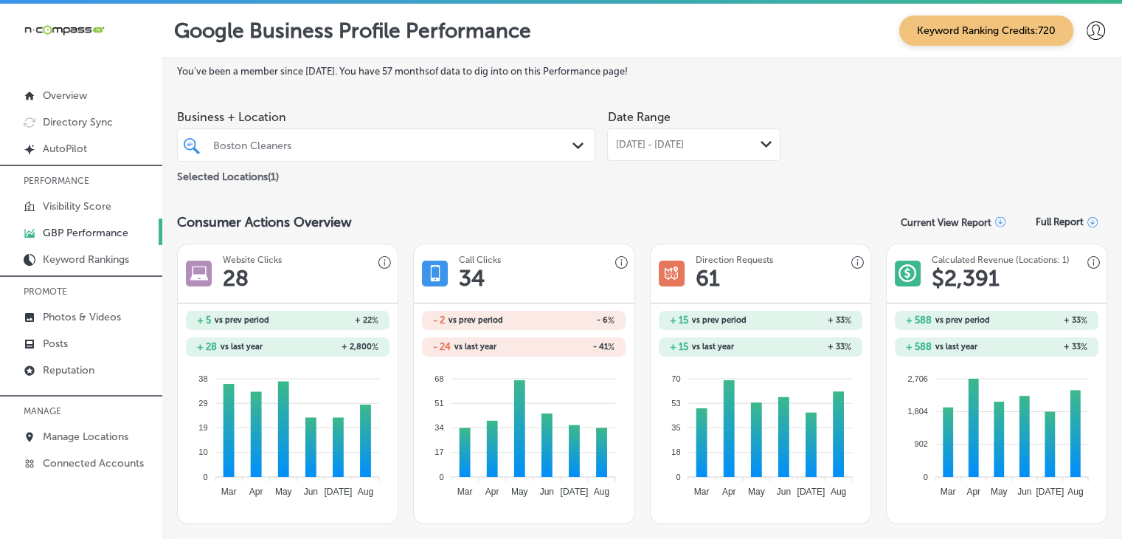
click at [676, 135] on div "Aug 01, 2025 - Aug 31, 2025 Path Created with Sketch." at bounding box center [693, 144] width 173 height 32
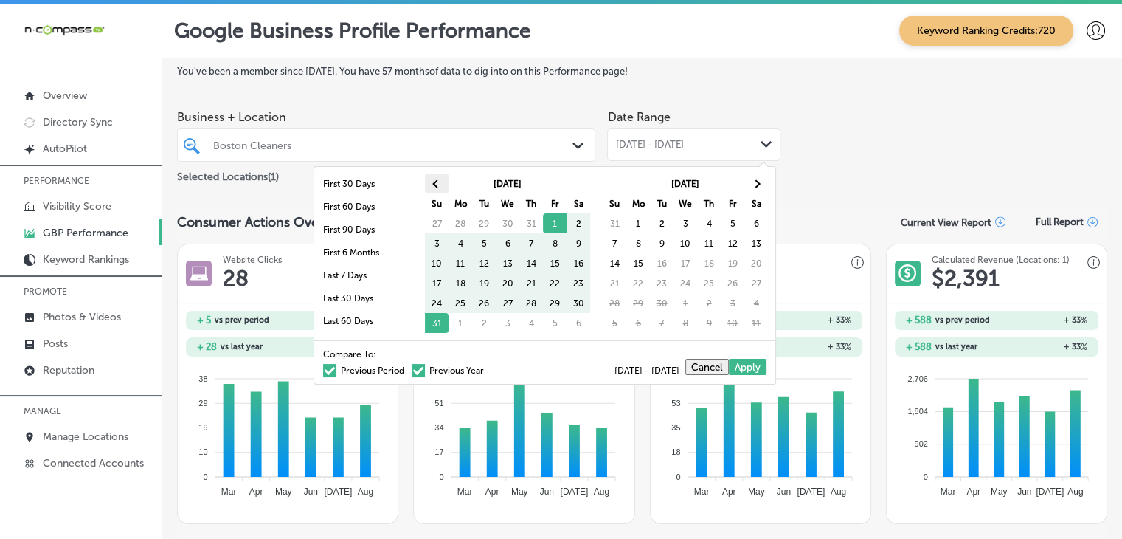
click at [447, 185] on th at bounding box center [437, 183] width 24 height 20
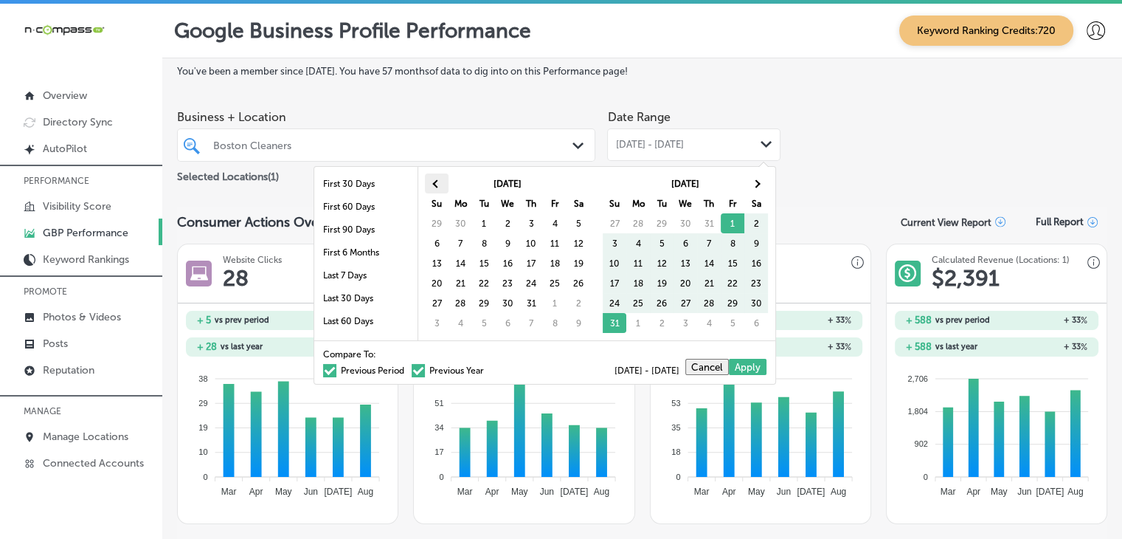
click at [443, 184] on th at bounding box center [437, 183] width 24 height 20
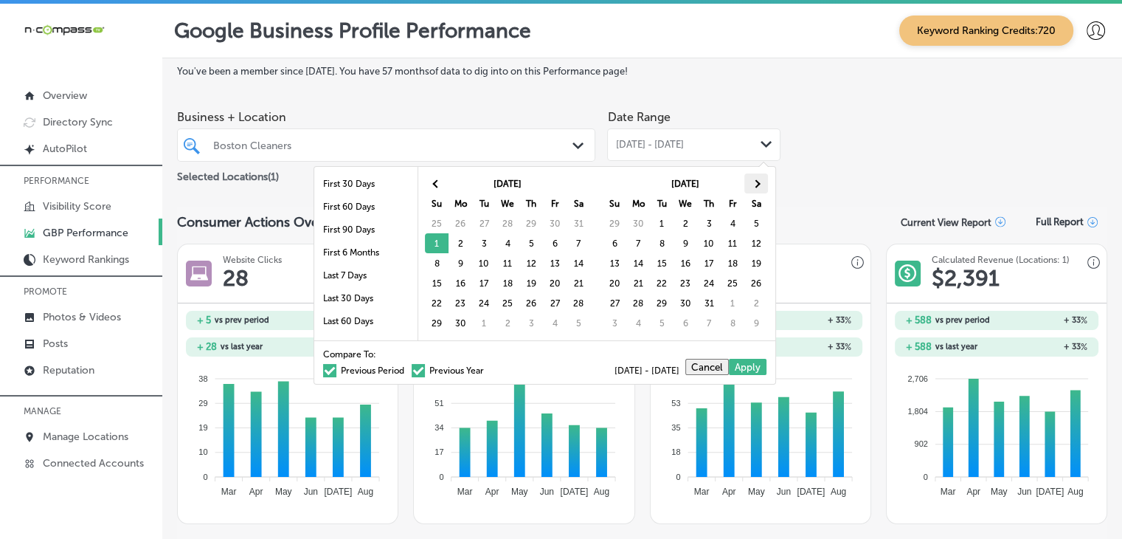
click at [753, 187] on th at bounding box center [757, 183] width 24 height 20
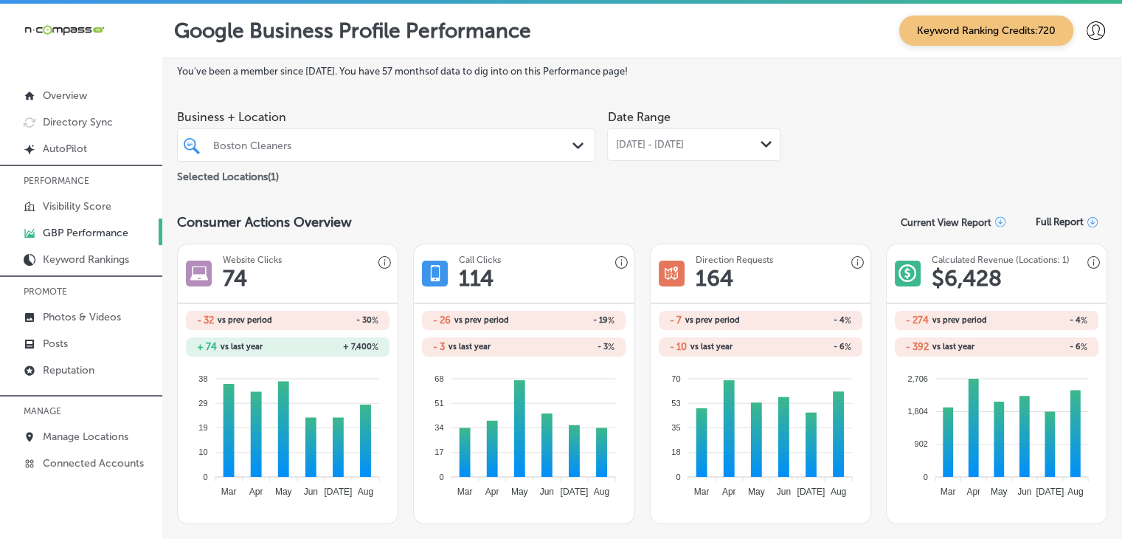
click at [709, 135] on div "Jun 01, 2025 - Aug 31, 2025 Path Created with Sketch." at bounding box center [693, 144] width 173 height 32
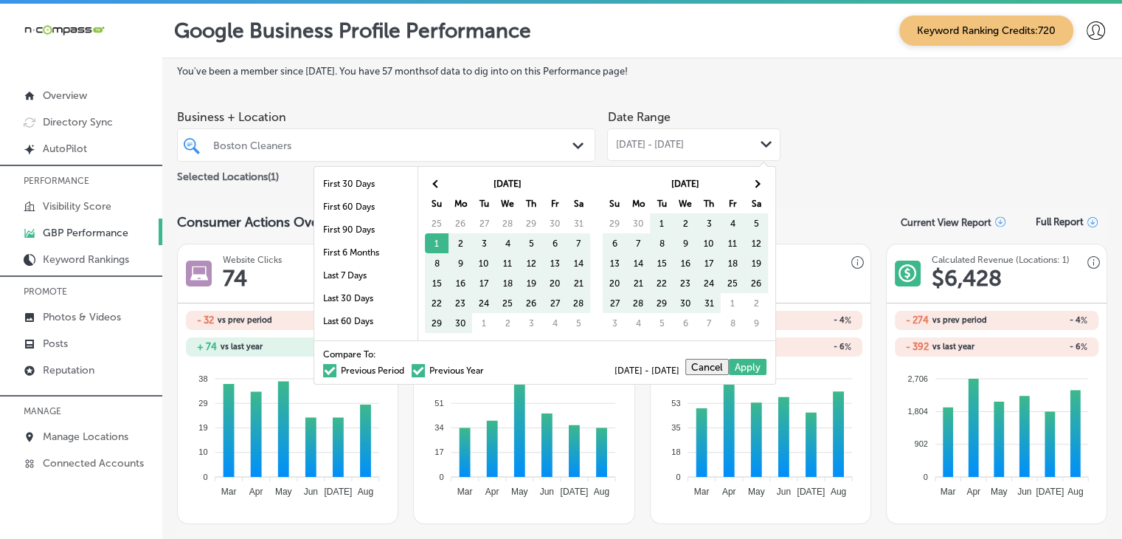
click at [418, 373] on div "Compare To: Previous Period Previous Year 06/01/2025 - 08/31/2025 Cancel Apply" at bounding box center [544, 362] width 461 height 44
click at [423, 366] on label "Previous Year" at bounding box center [448, 370] width 72 height 9
click at [487, 368] on input "Previous Year" at bounding box center [487, 368] width 0 height 0
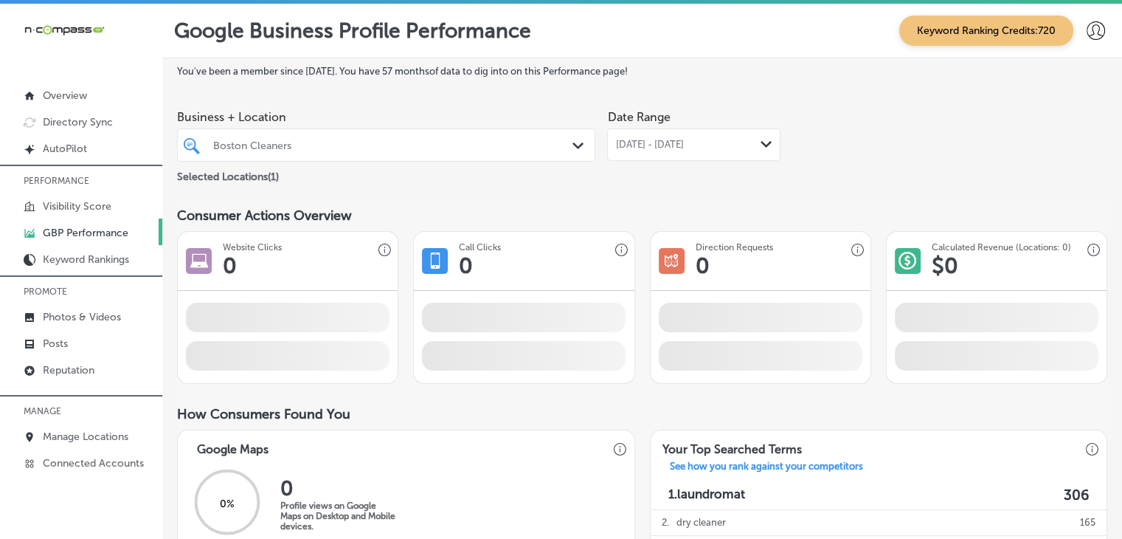
click at [724, 168] on div "Date Range Jun 01, 2025 - Aug 31, 2025 Path Created with Sketch." at bounding box center [693, 144] width 173 height 83
click at [723, 156] on div "Jun 01, 2025 - Aug 31, 2025 Path Created with Sketch." at bounding box center [693, 144] width 173 height 32
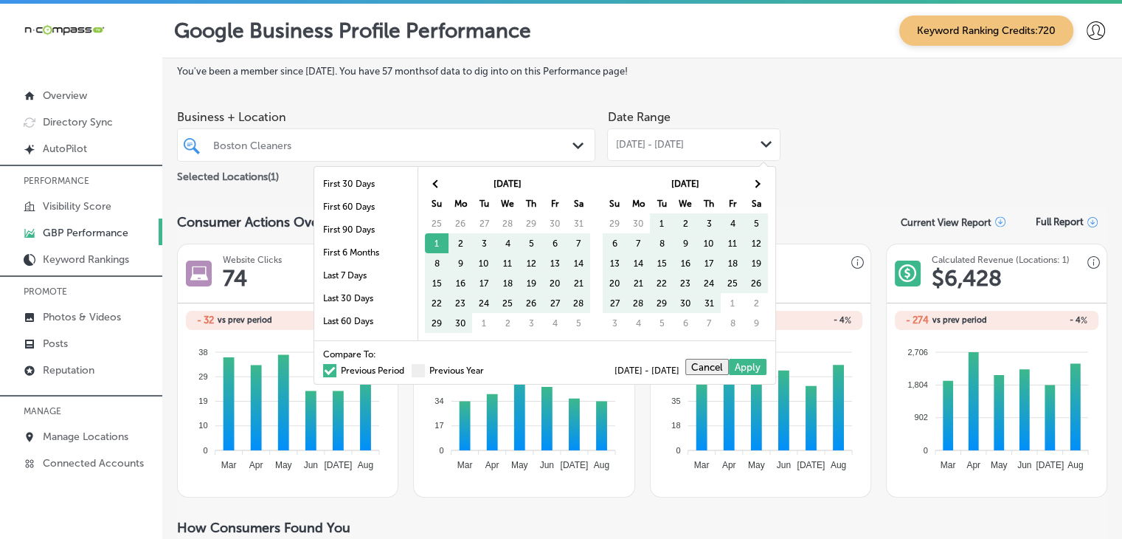
click at [343, 370] on label "Previous Period" at bounding box center [363, 370] width 81 height 9
click at [407, 368] on input "Previous Period" at bounding box center [407, 368] width 0 height 0
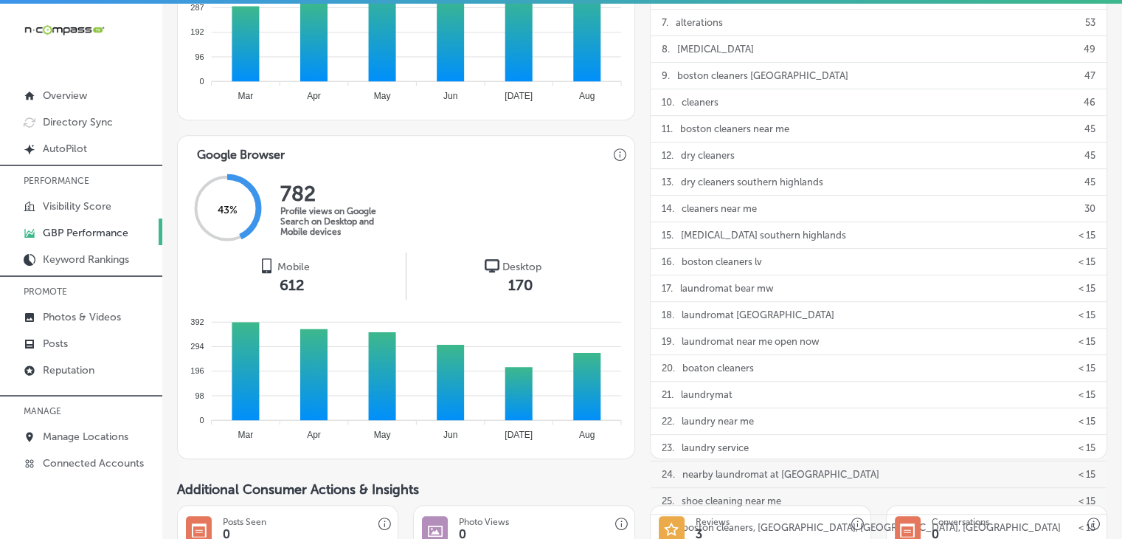
scroll to position [750, 0]
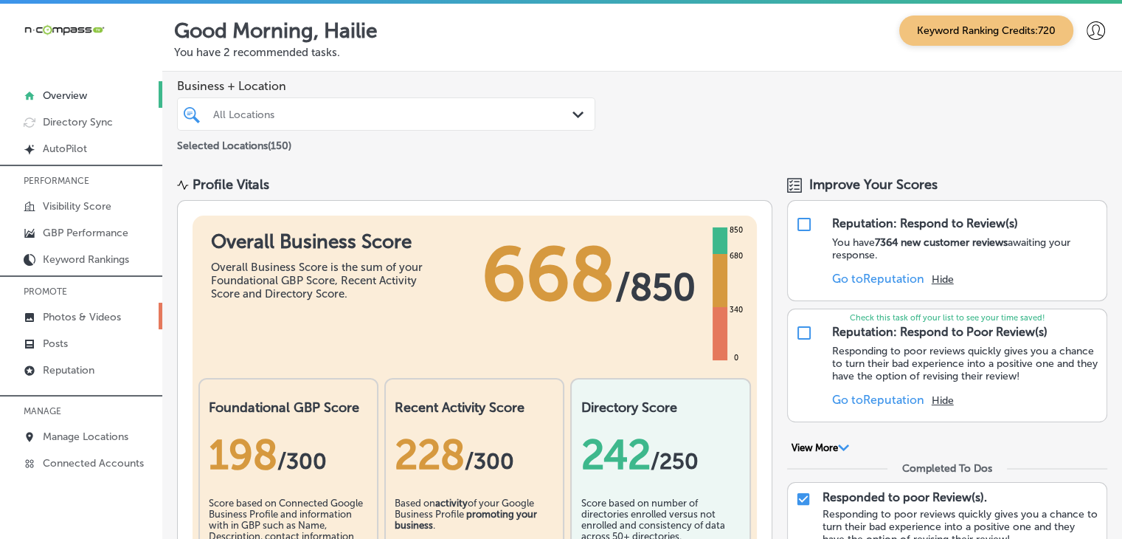
click at [128, 321] on link "Photos & Videos" at bounding box center [81, 316] width 162 height 27
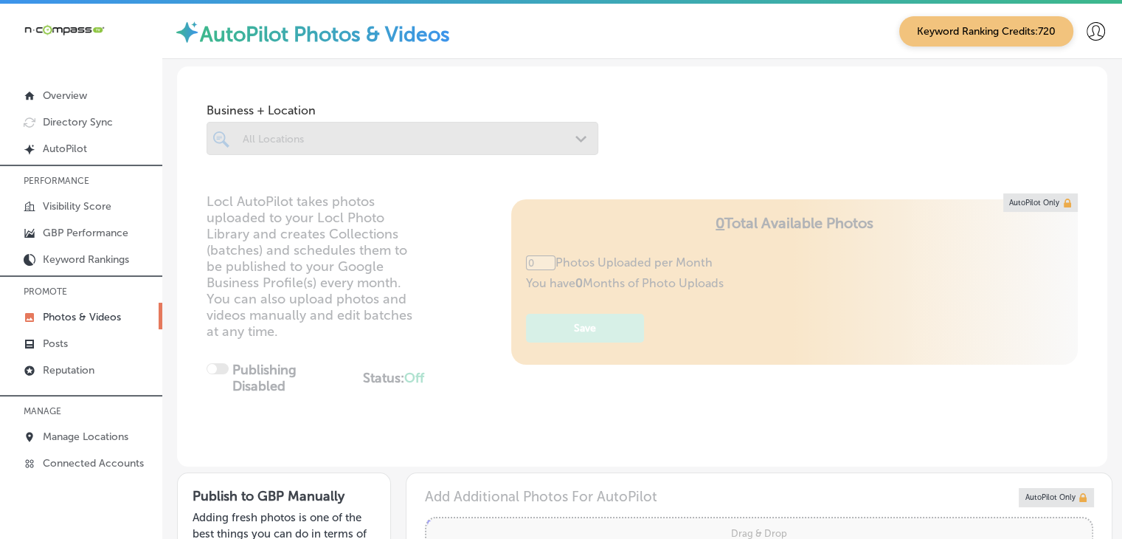
type input "5"
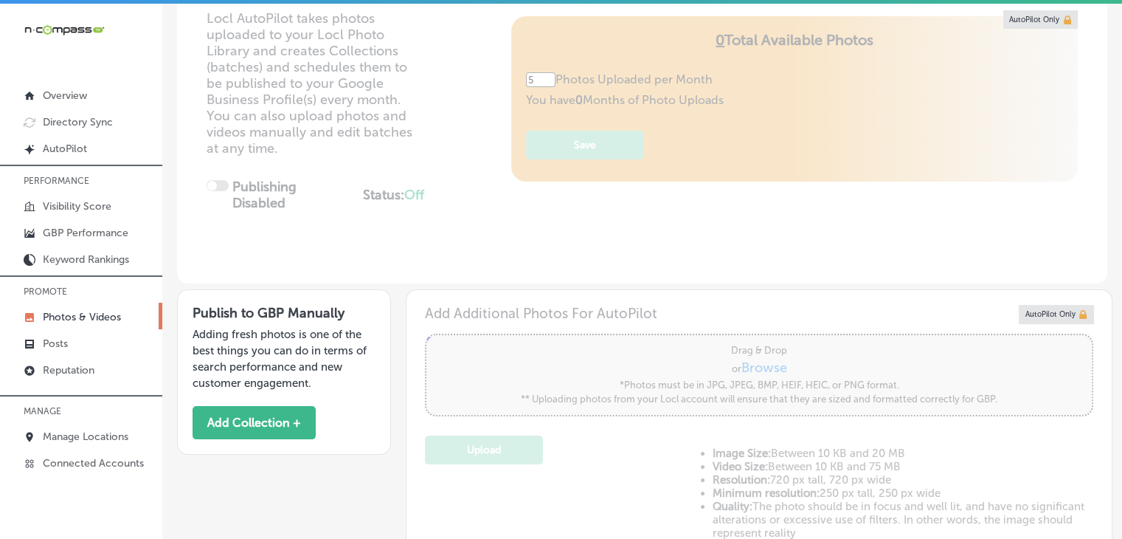
scroll to position [295, 0]
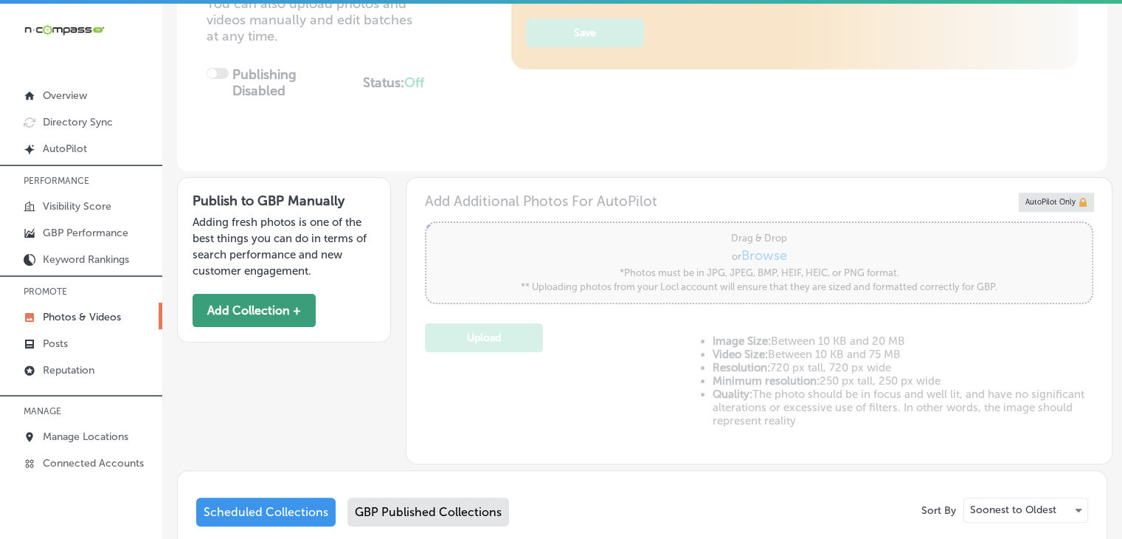
click at [302, 307] on button "Add Collection +" at bounding box center [254, 310] width 123 height 33
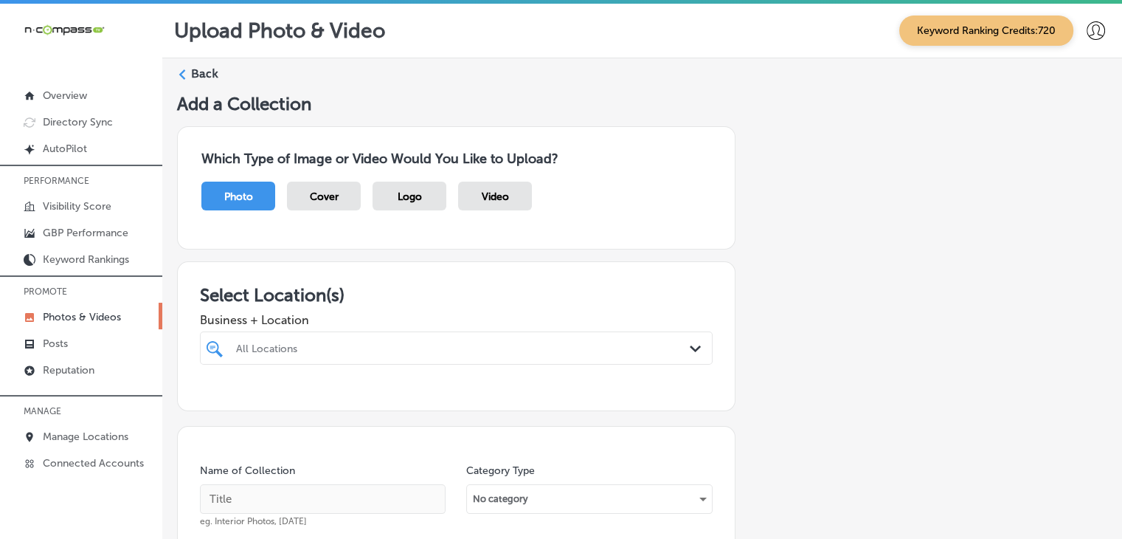
click at [379, 358] on div "All Locations Path Created with Sketch." at bounding box center [456, 347] width 513 height 33
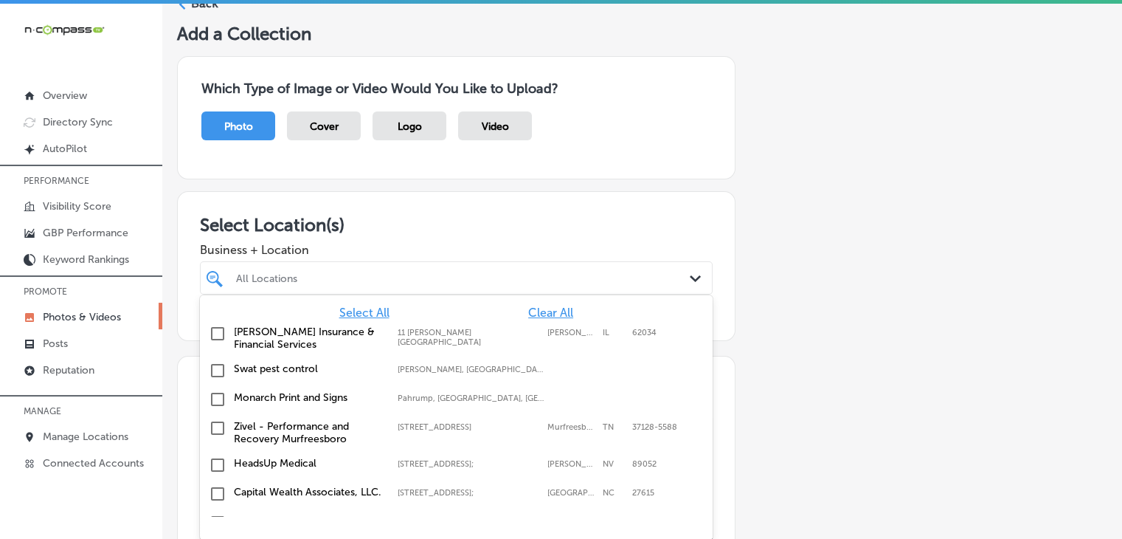
scroll to position [77, 0]
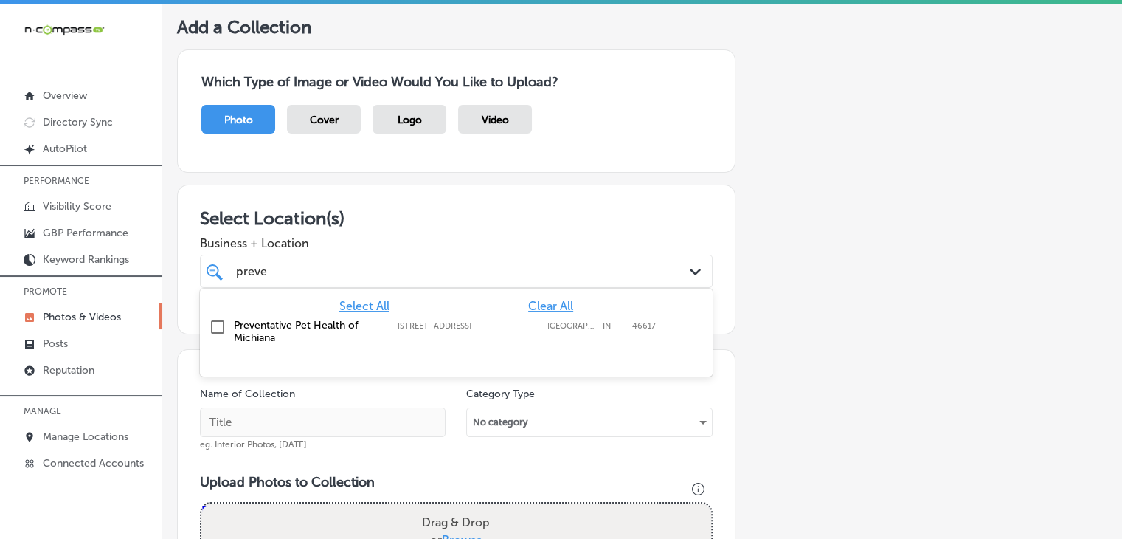
click at [398, 334] on div "Preventative Pet Health of Michiana 401 East Colfax Avenue Suite 157, South Ben…" at bounding box center [420, 331] width 373 height 25
type input "preve"
click at [422, 249] on span "Business + Location" at bounding box center [456, 243] width 513 height 14
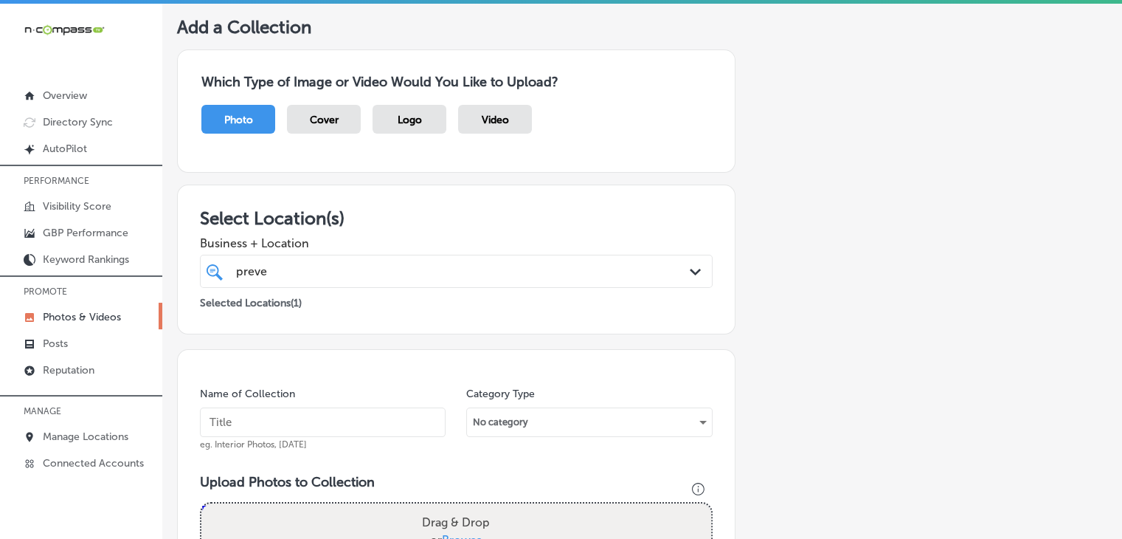
click at [320, 427] on input "text" at bounding box center [323, 422] width 246 height 30
type input "Preventative Pet Health of Michiana, Oct 2025, Week 2"
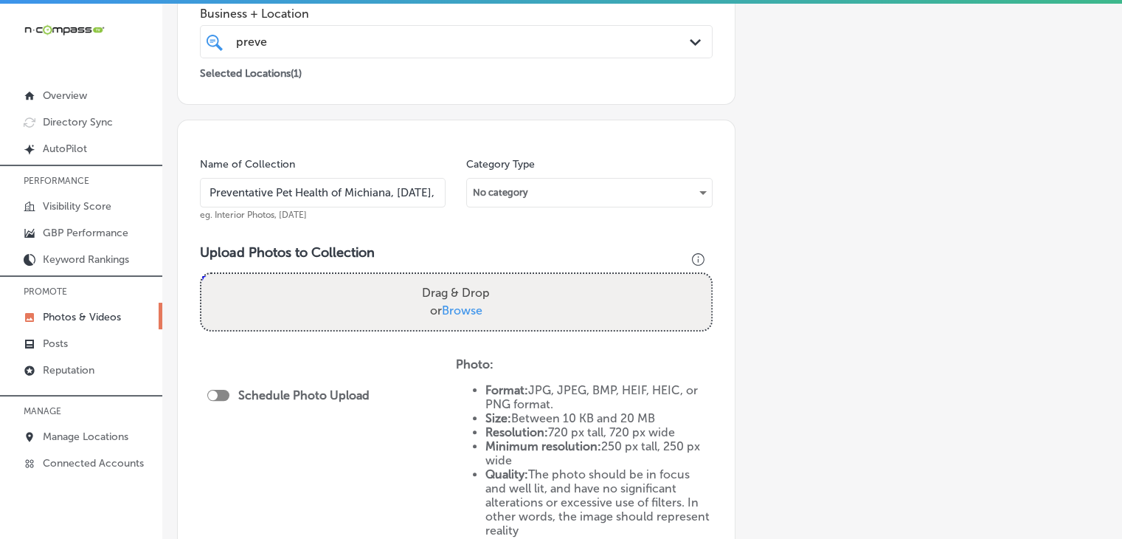
scroll to position [372, 0]
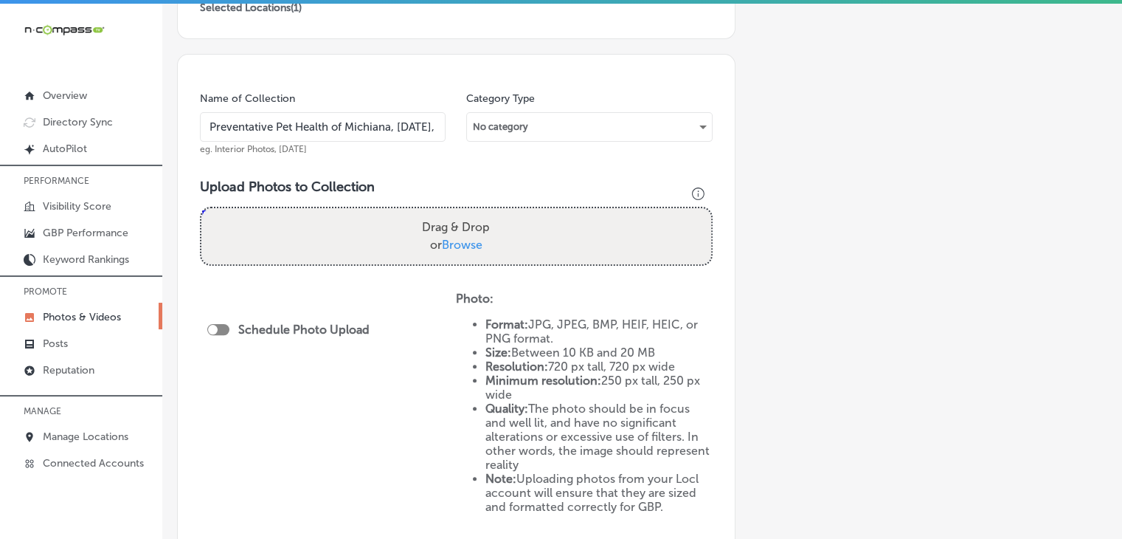
click at [308, 262] on div "Drag & Drop or Browse" at bounding box center [456, 236] width 510 height 56
click at [201, 208] on input "Drag & Drop or Browse" at bounding box center [456, 210] width 510 height 4
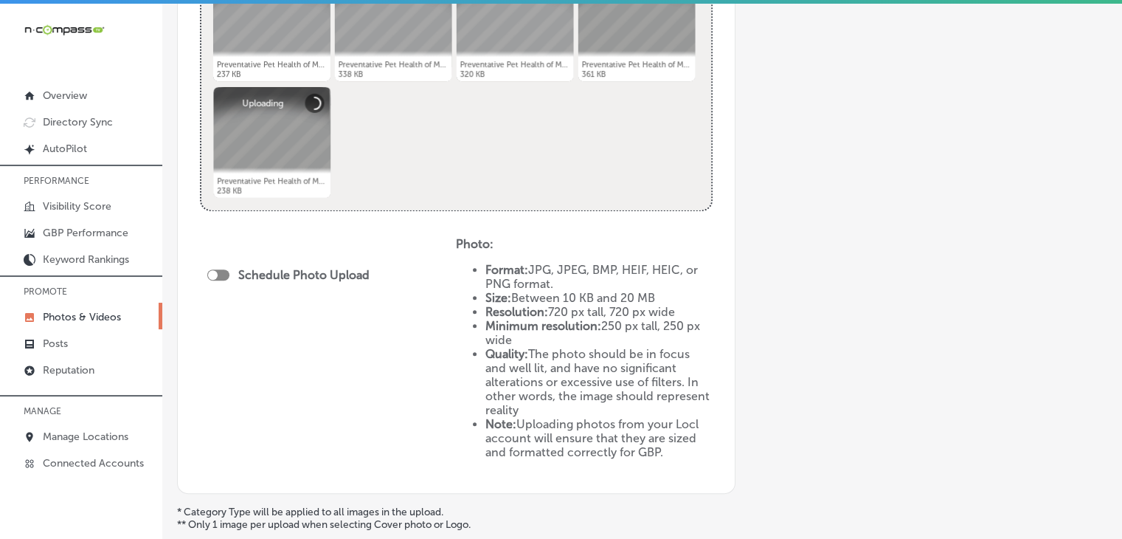
scroll to position [667, 0]
click at [218, 269] on div at bounding box center [218, 273] width 22 height 11
checkbox input "true"
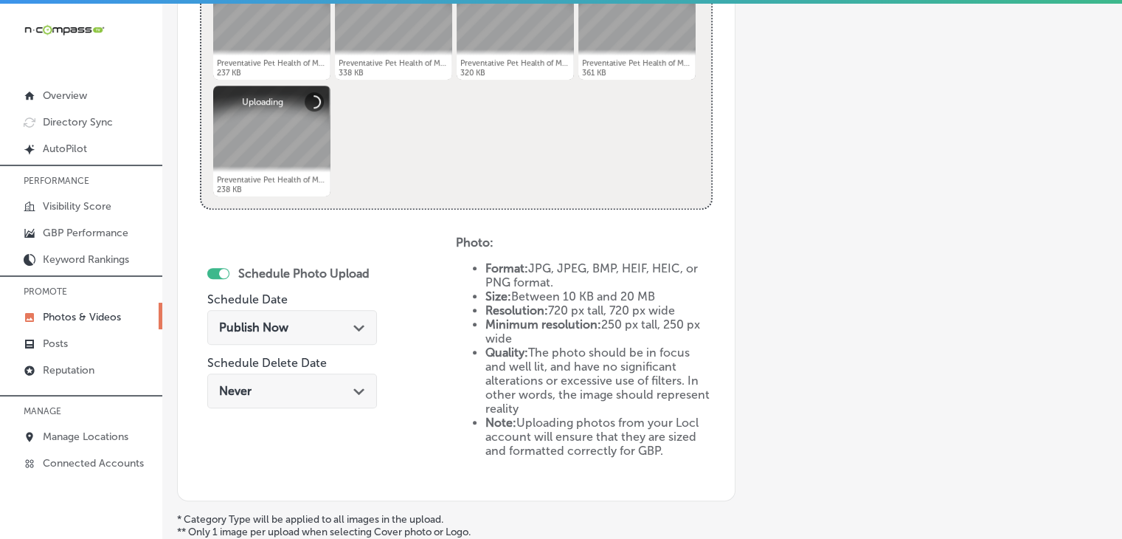
click at [291, 346] on div "Publish Now Path Created with Sketch." at bounding box center [292, 330] width 170 height 49
drag, startPoint x: 316, startPoint y: 291, endPoint x: 315, endPoint y: 302, distance: 11.1
click at [316, 292] on div "Schedule Photo Upload Schedule Date Publish Now Path Created with Sketch. Sched…" at bounding box center [292, 339] width 170 height 160
click at [314, 311] on div "Publish Now Path Created with Sketch." at bounding box center [292, 327] width 170 height 35
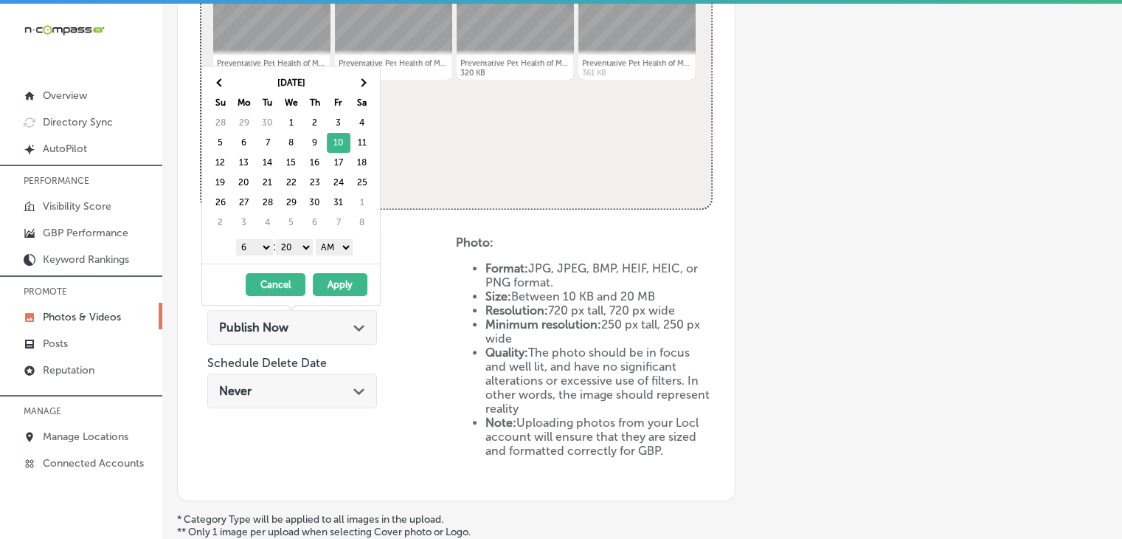
click at [236, 252] on select "1 2 3 4 5 6 7 8 9 10 11 12" at bounding box center [254, 247] width 37 height 16
drag, startPoint x: 306, startPoint y: 243, endPoint x: 305, endPoint y: 252, distance: 9.0
click at [306, 243] on select "00 10 20 30 40 50" at bounding box center [294, 247] width 37 height 16
click at [330, 246] on select "AM PM" at bounding box center [334, 247] width 37 height 16
click at [334, 278] on button "Apply" at bounding box center [340, 284] width 55 height 23
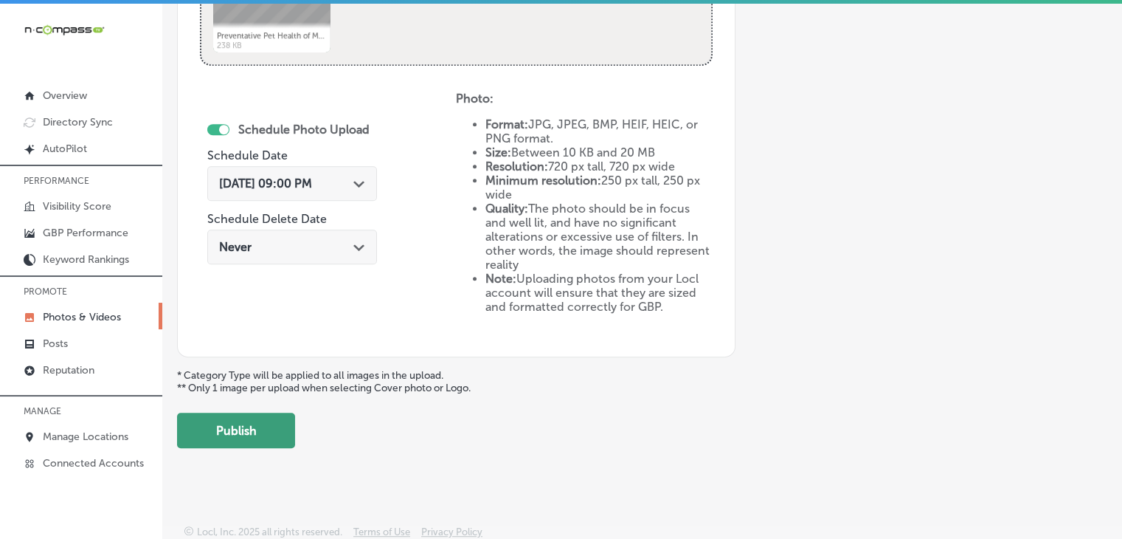
click at [272, 433] on button "Publish" at bounding box center [236, 429] width 118 height 35
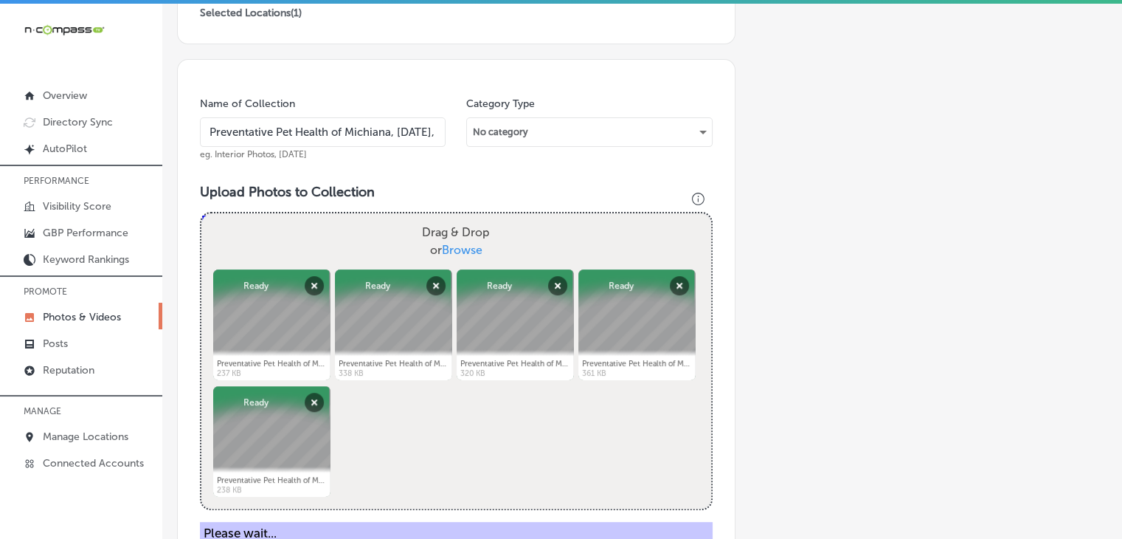
scroll to position [368, 0]
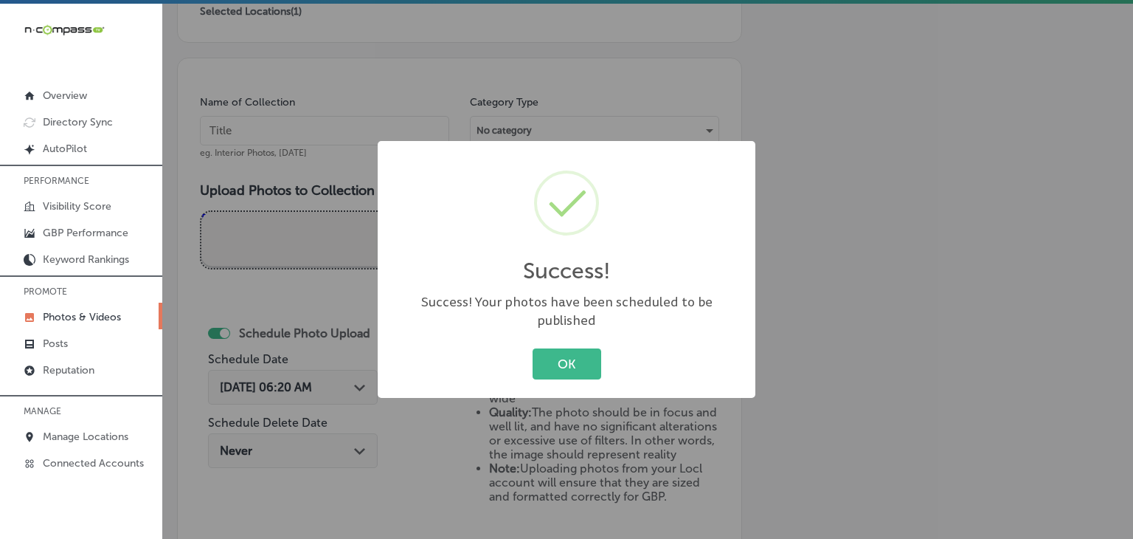
click at [323, 148] on div "Success! × Success! Your photos have been scheduled to be published OK Cancel" at bounding box center [566, 269] width 1133 height 539
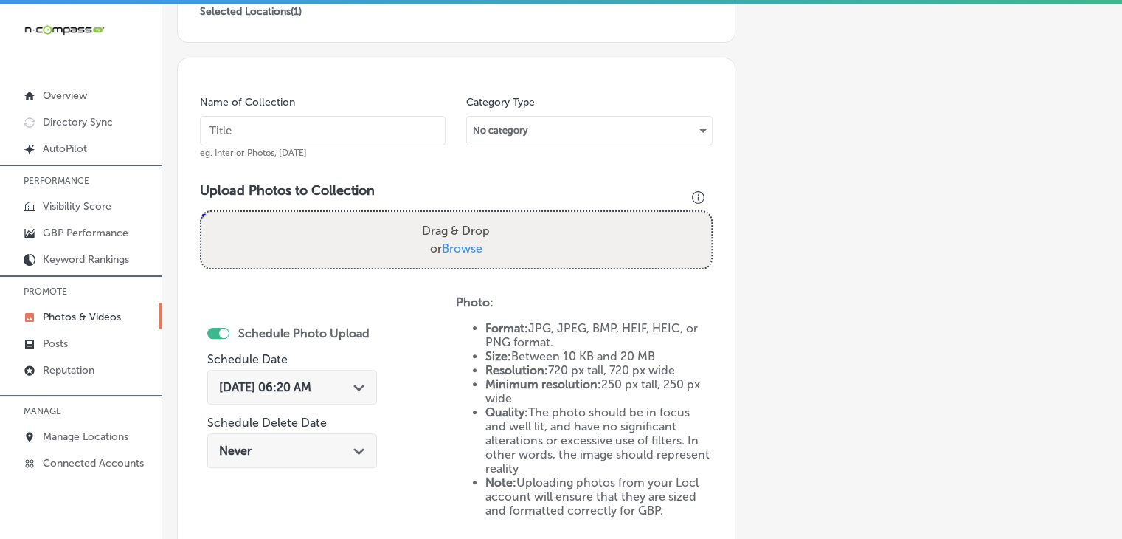
click at [344, 134] on input "text" at bounding box center [323, 131] width 246 height 30
paste input "Preventative Pet Health of Michiana, Oct 2025, Week"
type input "Preventative Pet Health of Michiana, Oct 2025, Week 3"
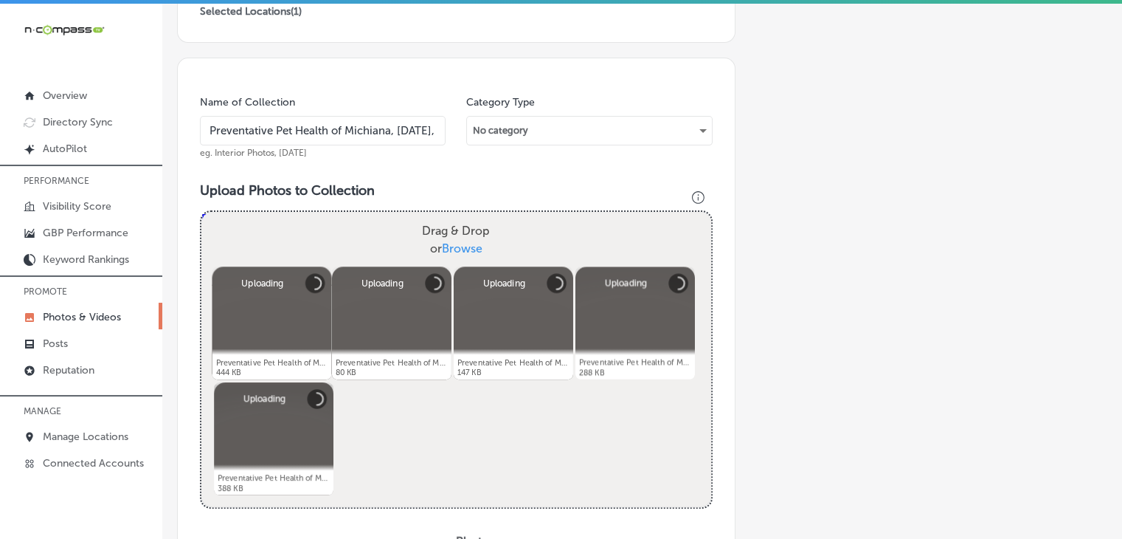
scroll to position [516, 0]
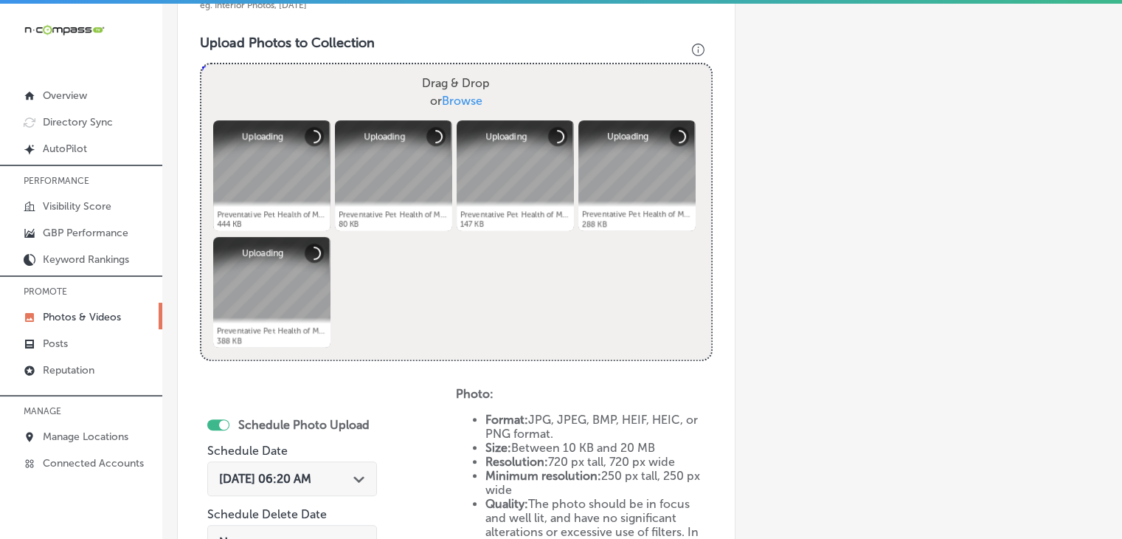
click at [311, 482] on span "Sep 19, 2025 06:20 AM" at bounding box center [265, 479] width 92 height 14
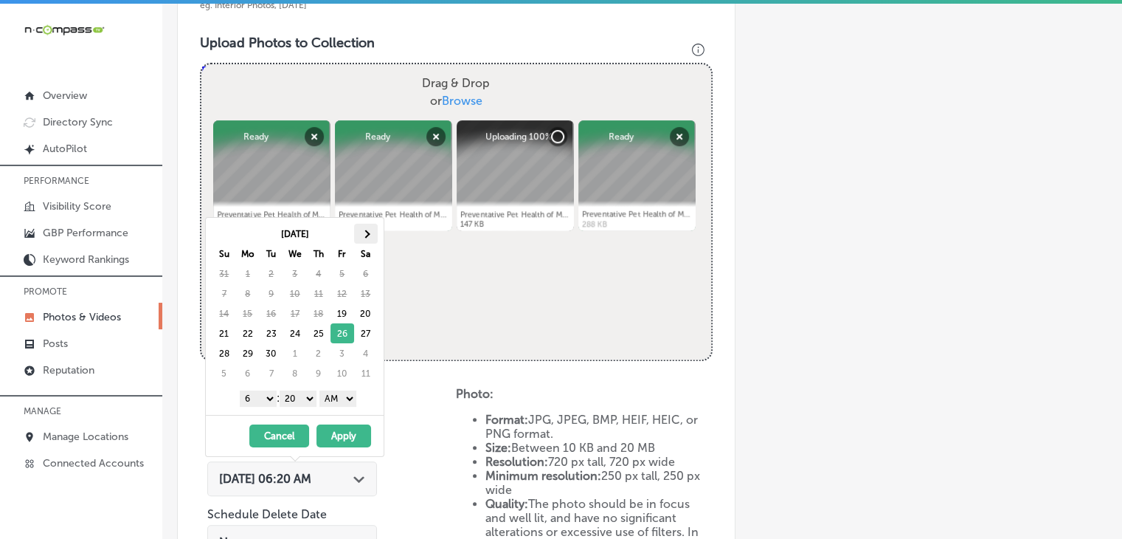
click at [369, 232] on th at bounding box center [366, 234] width 24 height 20
click at [268, 396] on select "1 2 3 4 5 6 7 8 9 10 11 12" at bounding box center [258, 398] width 37 height 16
click at [294, 399] on select "00 10 20 30 40 50" at bounding box center [298, 398] width 37 height 16
click at [339, 399] on select "AM PM" at bounding box center [338, 398] width 37 height 16
click at [339, 424] on button "Apply" at bounding box center [344, 435] width 55 height 23
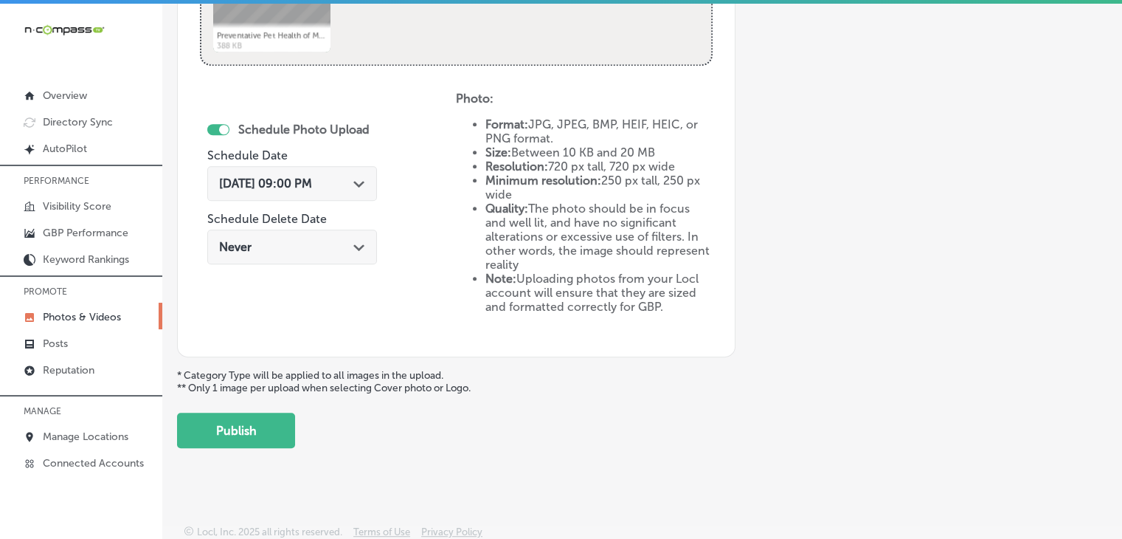
click at [266, 420] on button "Publish" at bounding box center [236, 429] width 118 height 35
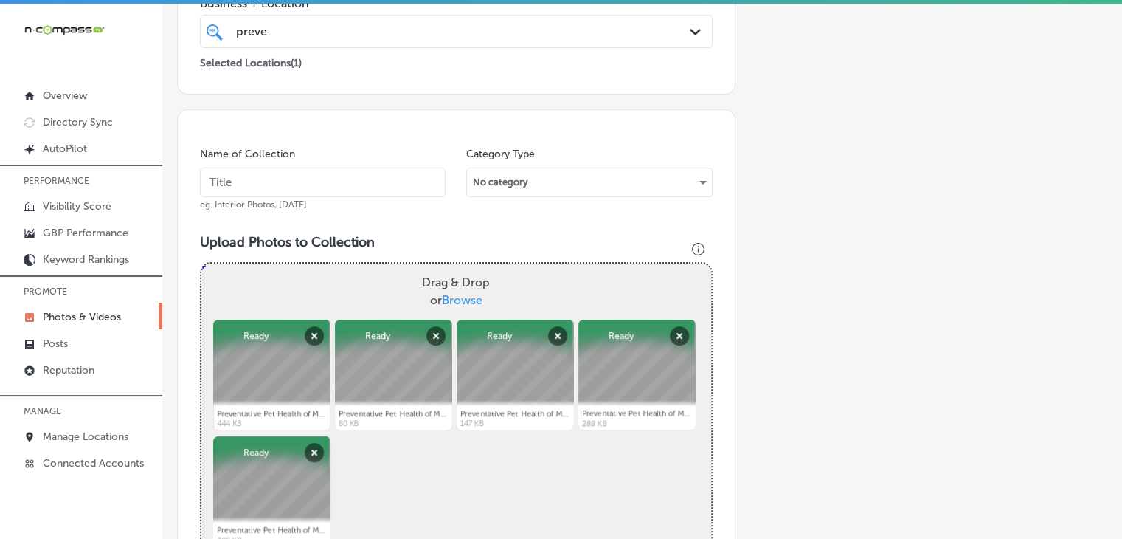
scroll to position [221, 0]
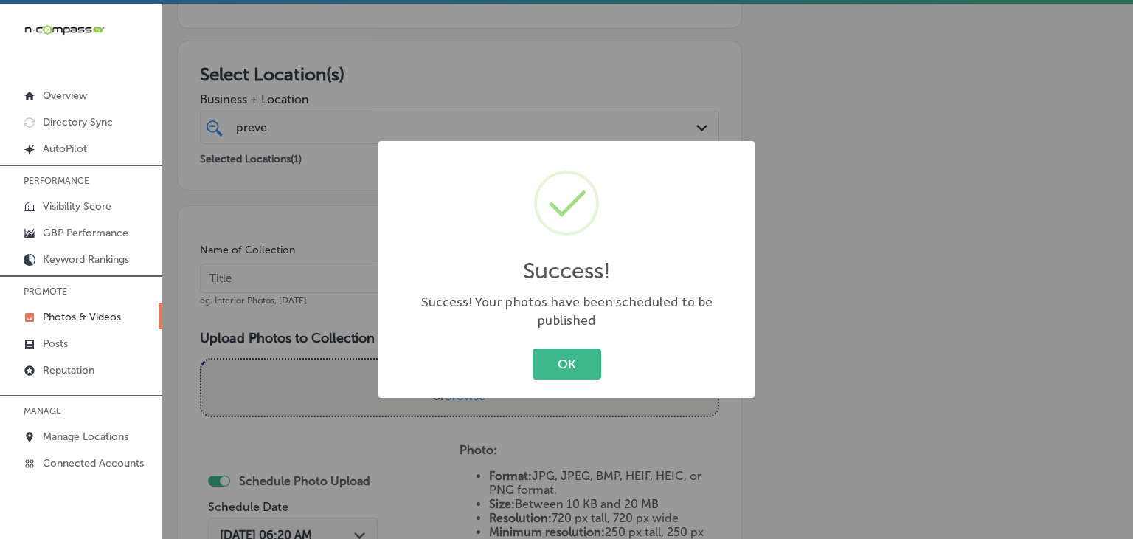
click at [301, 289] on div "Success! × Success! Your photos have been scheduled to be published OK Cancel" at bounding box center [566, 269] width 1133 height 539
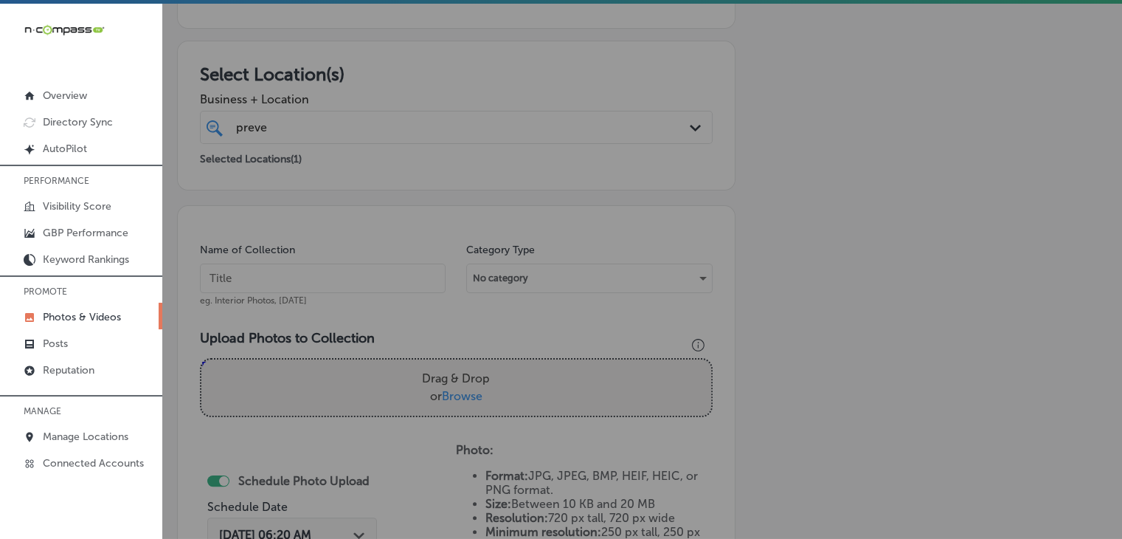
click at [305, 263] on input "text" at bounding box center [323, 278] width 246 height 30
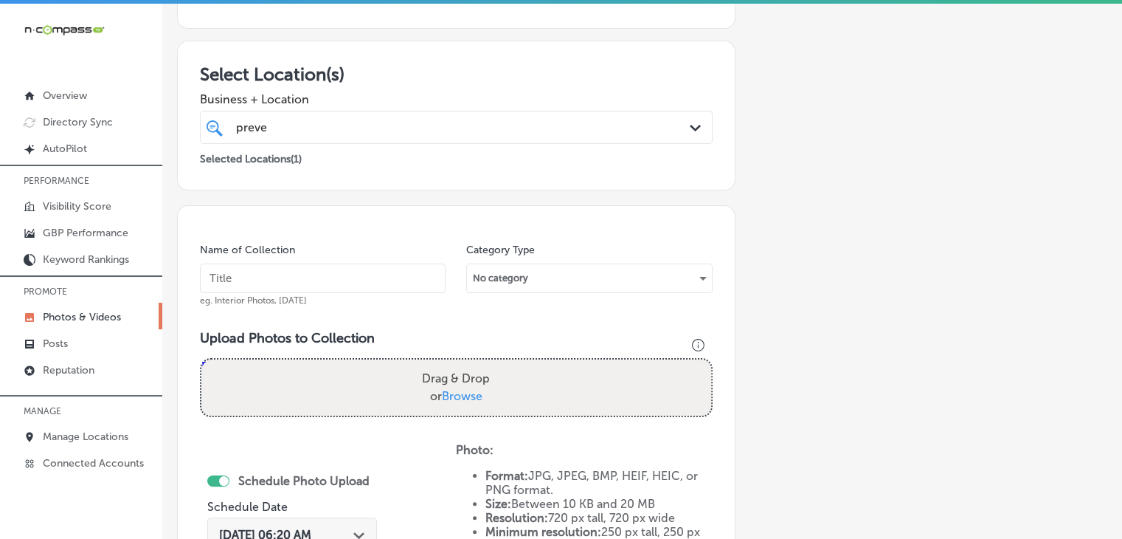
paste input "Preventative Pet Health of Michiana, Oct 2025, Week"
type input "Preventative Pet Health of Michiana, Oct 2025, Week 4"
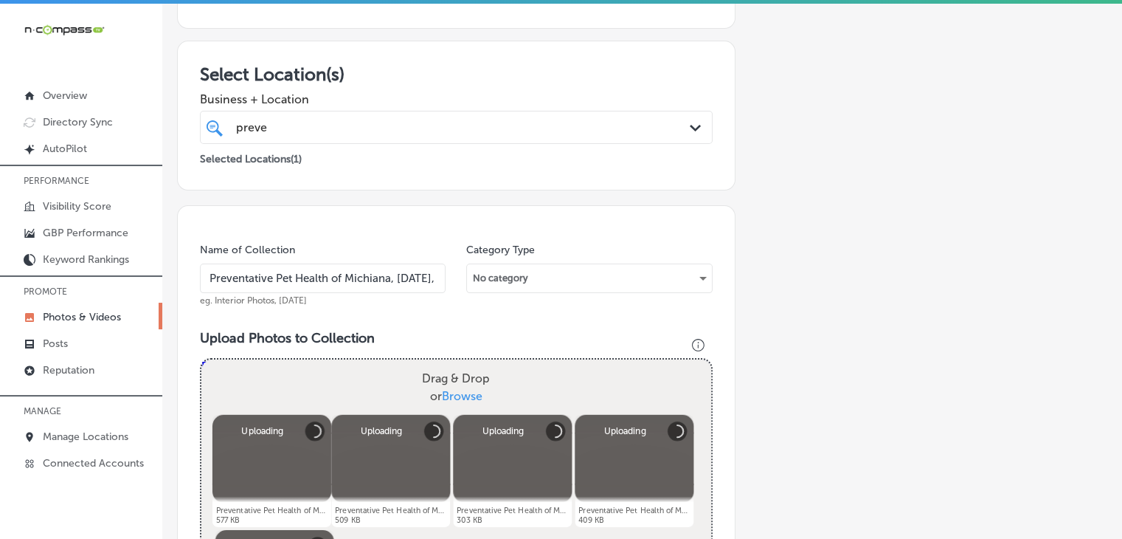
scroll to position [516, 0]
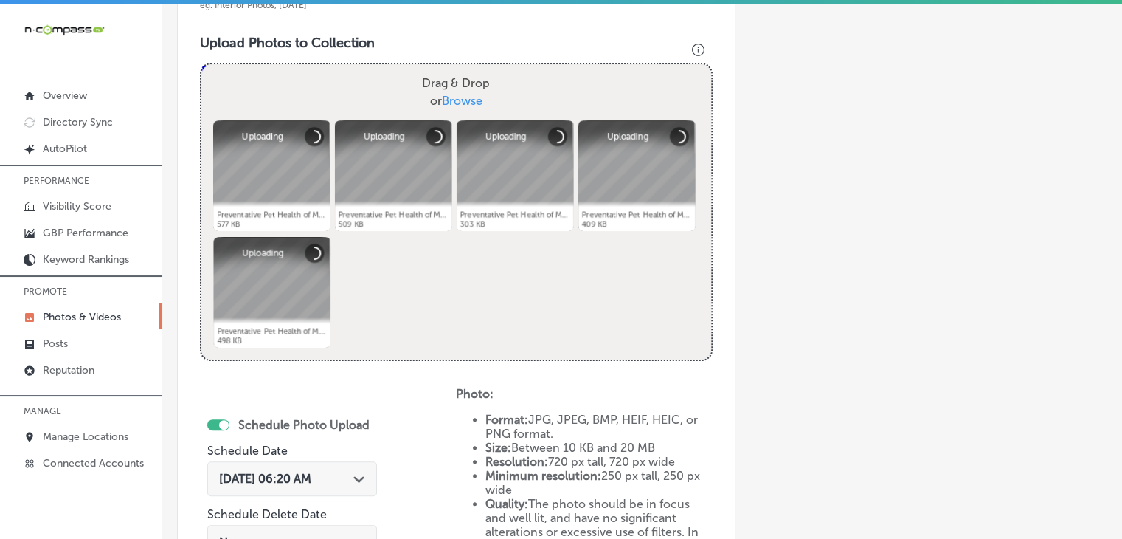
click at [314, 491] on div "Sep 19, 2025 06:20 AM Path Created with Sketch." at bounding box center [292, 478] width 170 height 35
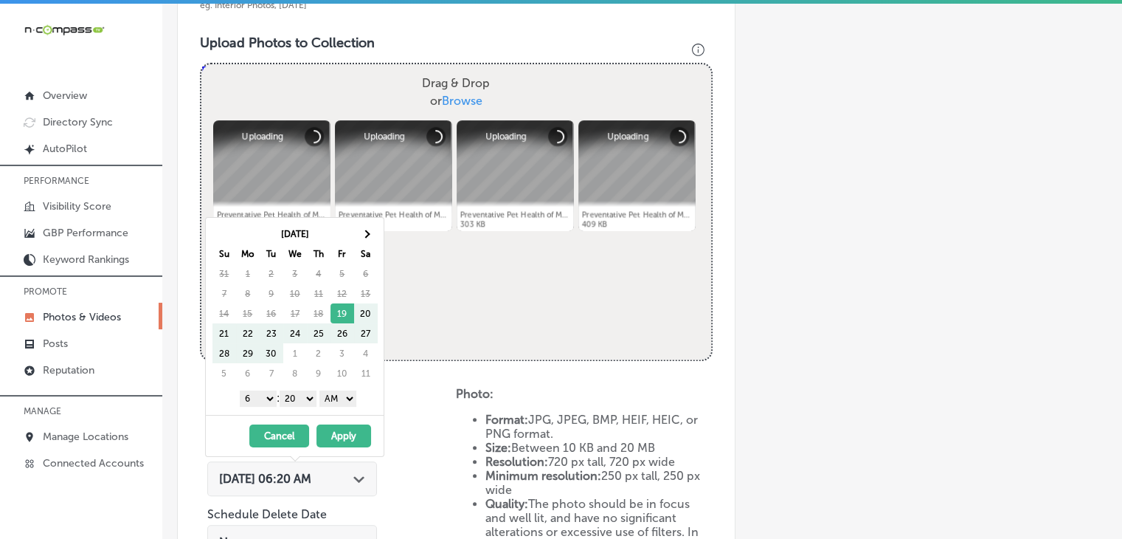
click at [365, 222] on div "Sep 2025 Su Mo Tu We Th Fr Sa 31 1 2 3 4 5 6 7 8 9 10 11 12 13 14 15 16 17 18 1…" at bounding box center [295, 316] width 178 height 197
click at [365, 234] on span at bounding box center [366, 233] width 8 height 8
click at [272, 402] on select "1 2 3 4 5 6 7 8 9 10 11 12" at bounding box center [258, 398] width 37 height 16
drag, startPoint x: 291, startPoint y: 387, endPoint x: 297, endPoint y: 399, distance: 14.2
click at [297, 399] on select "00 10 20 30 40 50" at bounding box center [298, 398] width 37 height 16
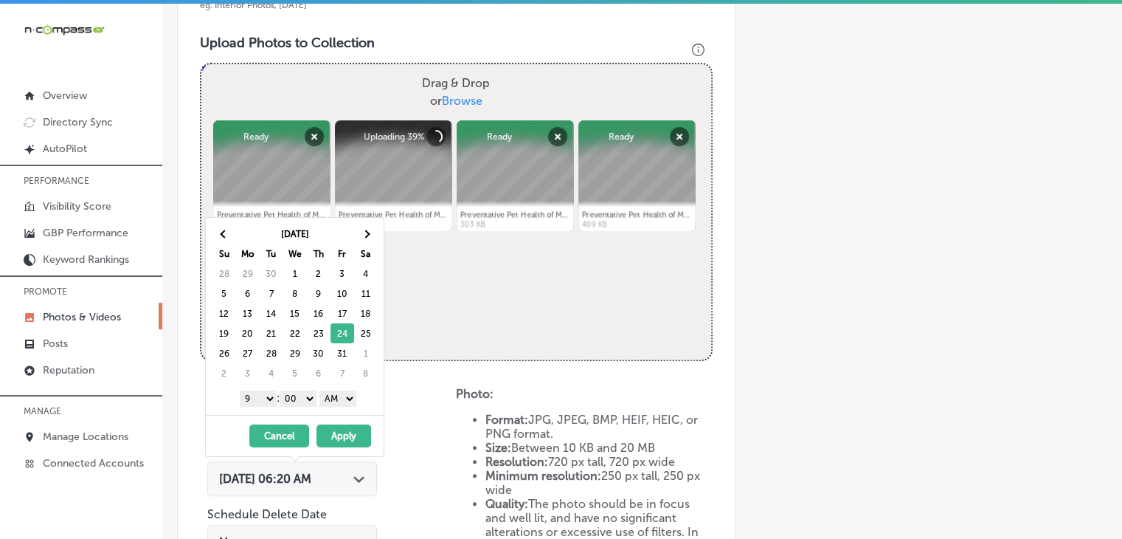
click at [331, 399] on select "AM PM" at bounding box center [338, 398] width 37 height 16
click at [337, 429] on button "Apply" at bounding box center [344, 435] width 55 height 23
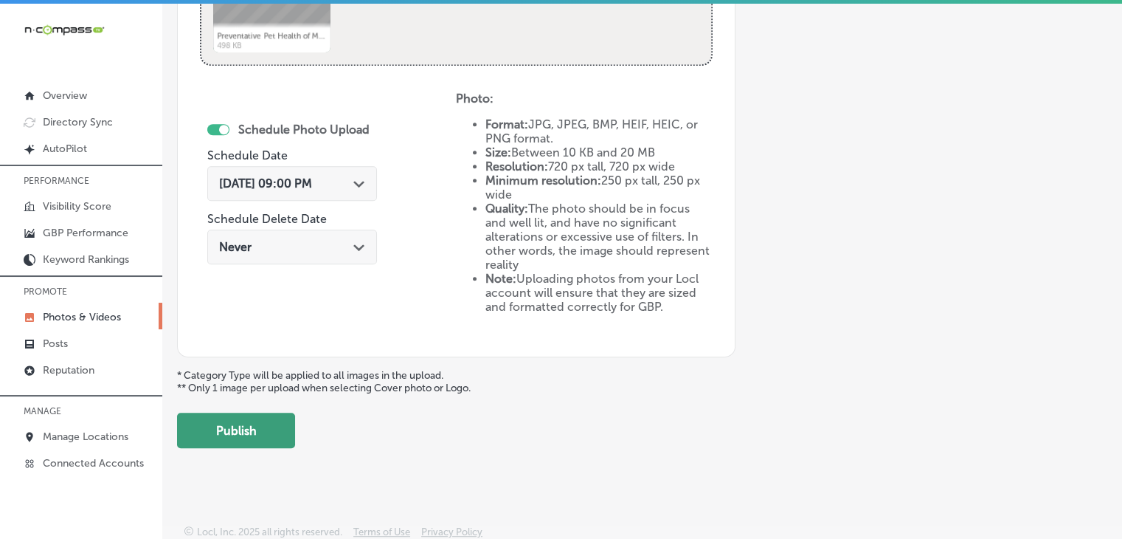
drag, startPoint x: 234, startPoint y: 381, endPoint x: 227, endPoint y: 410, distance: 29.5
click at [233, 381] on p "* Category Type will be applied to all images in the upload. ** Only 1 image pe…" at bounding box center [642, 381] width 930 height 25
click at [227, 412] on button "Publish" at bounding box center [236, 429] width 118 height 35
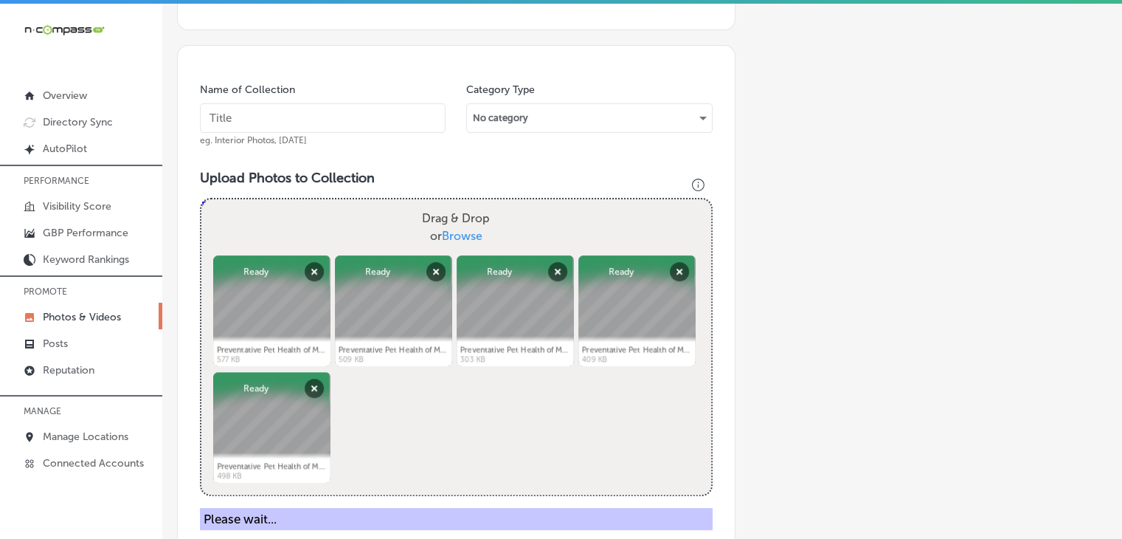
scroll to position [368, 0]
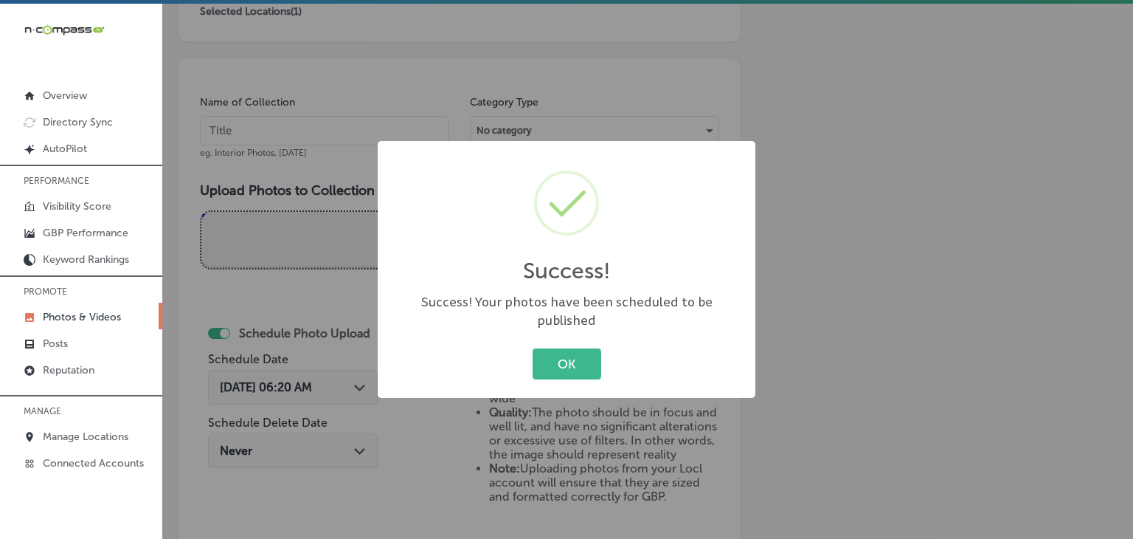
click at [336, 174] on div "Success! × Success! Your photos have been scheduled to be published OK Cancel" at bounding box center [566, 269] width 1133 height 539
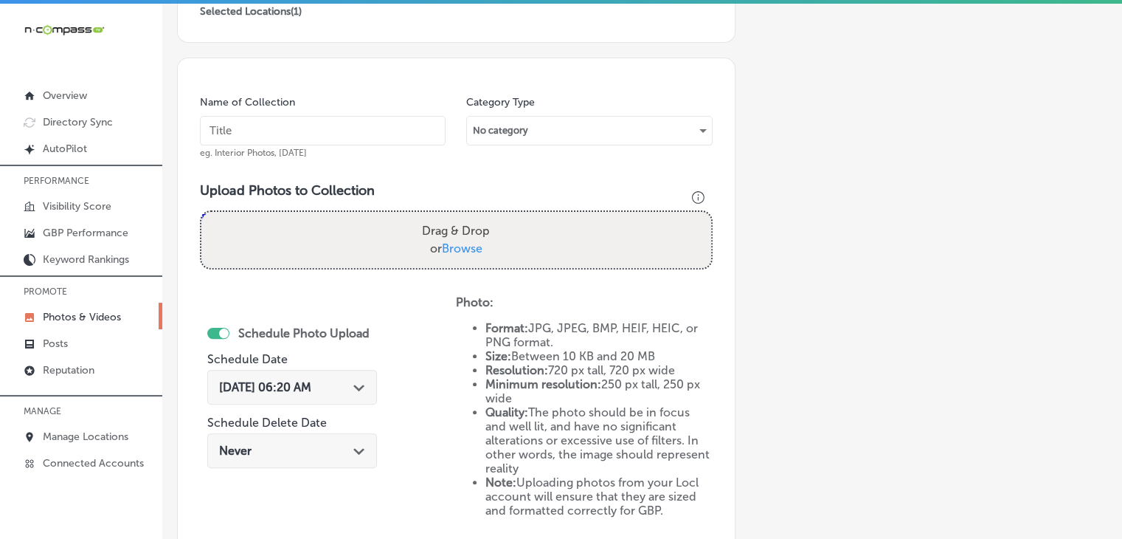
click at [348, 137] on input "text" at bounding box center [323, 131] width 246 height 30
paste input "Preventative Pet Health of Michiana, Oct 2025, Week"
type input "Preventative Pet Health of Michiana, Oct 2025, Week 5"
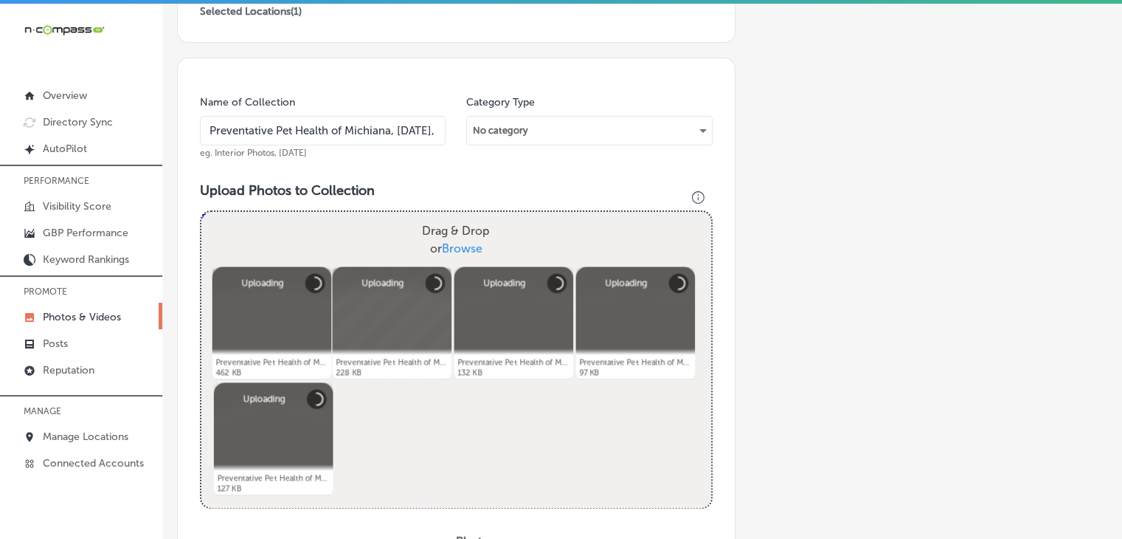
scroll to position [516, 0]
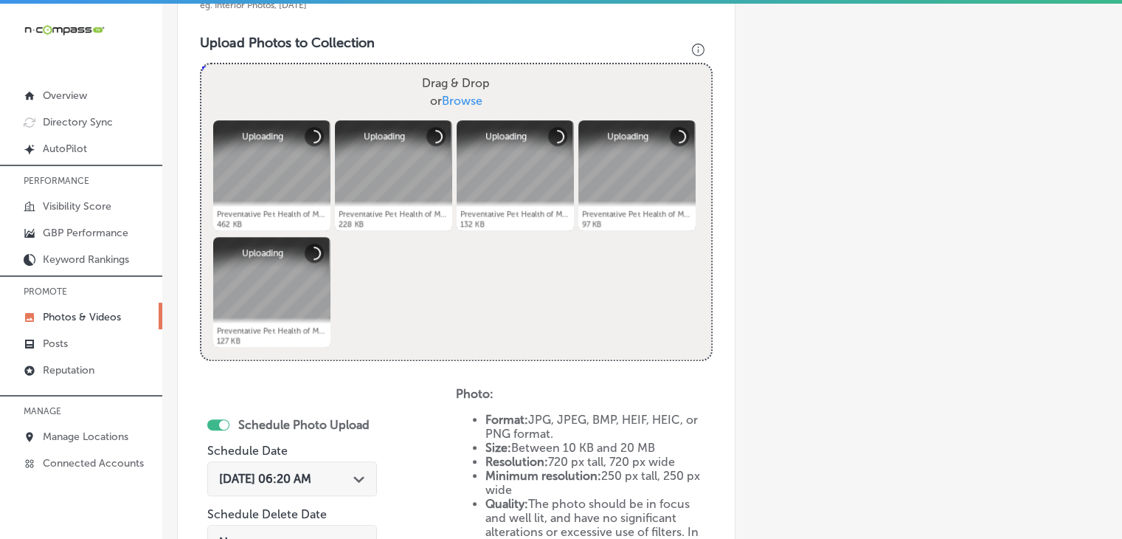
click at [311, 474] on span "Sep 19, 2025 06:20 AM" at bounding box center [265, 479] width 92 height 14
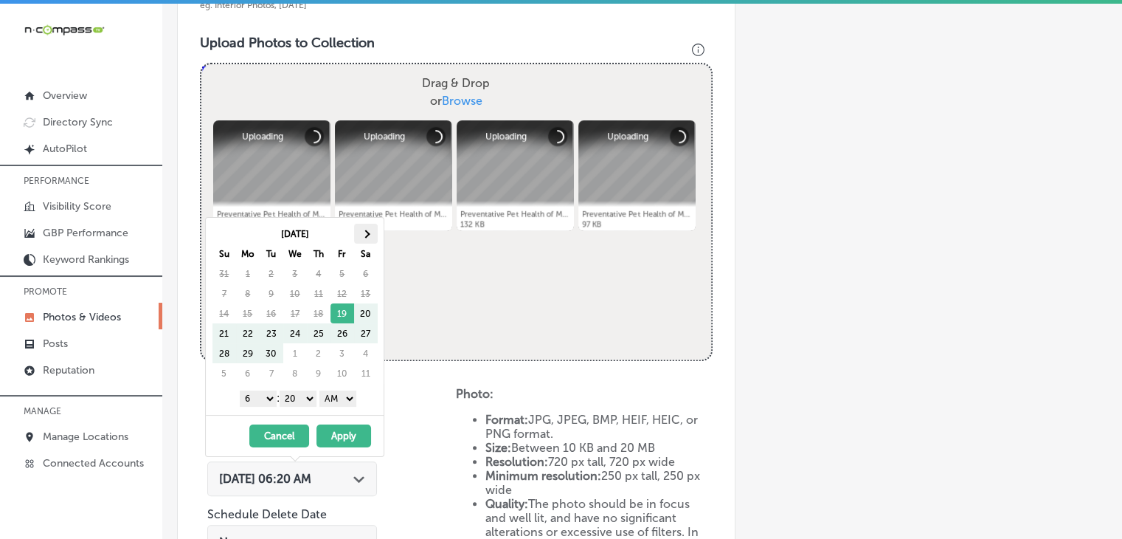
click at [366, 241] on th at bounding box center [366, 234] width 24 height 20
click at [268, 403] on select "1 2 3 4 5 6 7 8 9 10 11 12" at bounding box center [258, 398] width 37 height 16
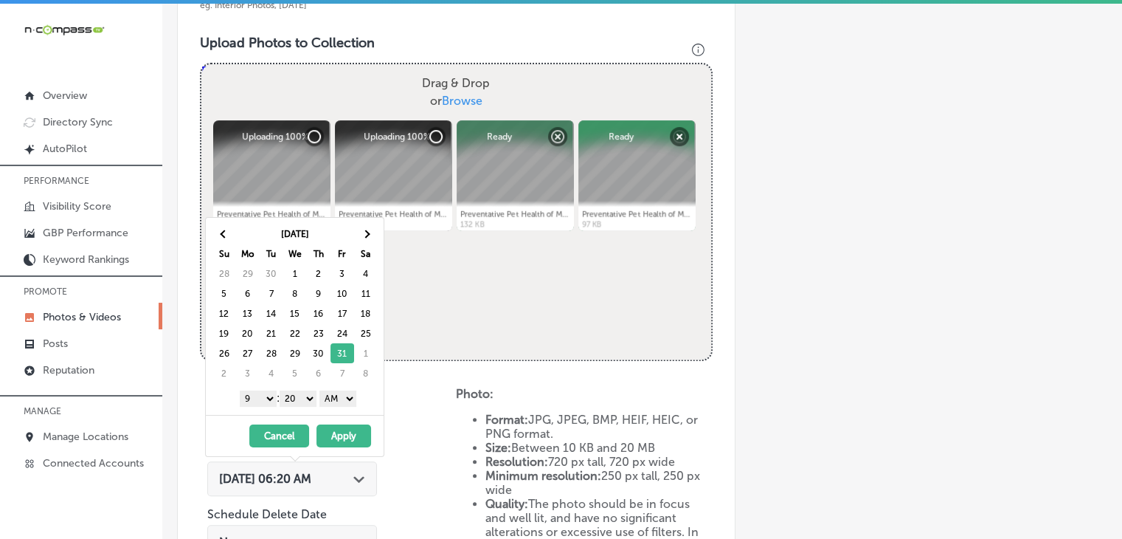
click at [293, 391] on select "00 10 20 30 40 50" at bounding box center [298, 398] width 37 height 16
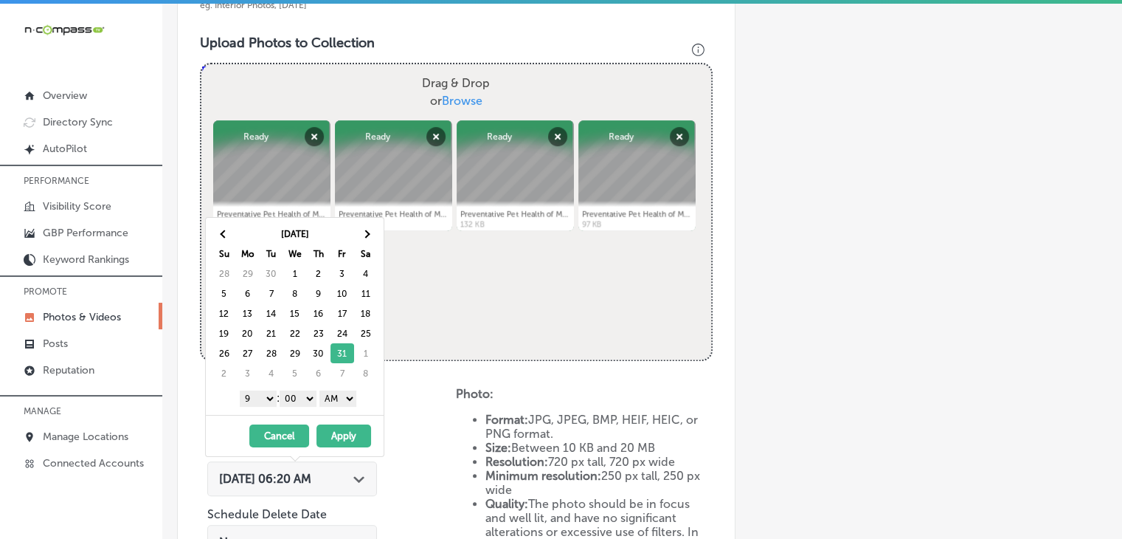
click at [337, 402] on select "AM PM" at bounding box center [338, 398] width 37 height 16
click at [338, 430] on button "Apply" at bounding box center [344, 435] width 55 height 23
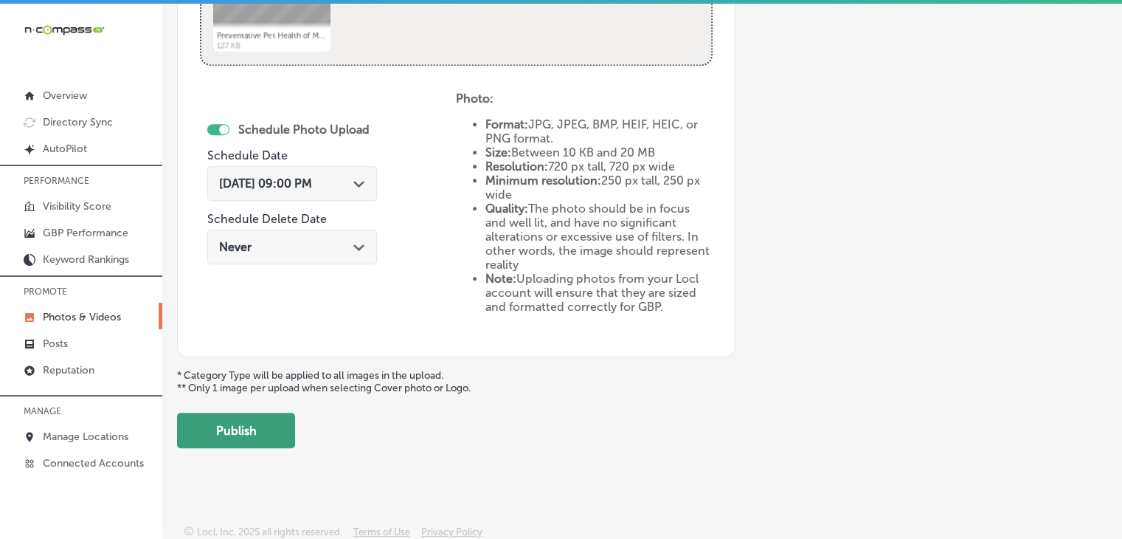
click at [275, 438] on button "Publish" at bounding box center [236, 429] width 118 height 35
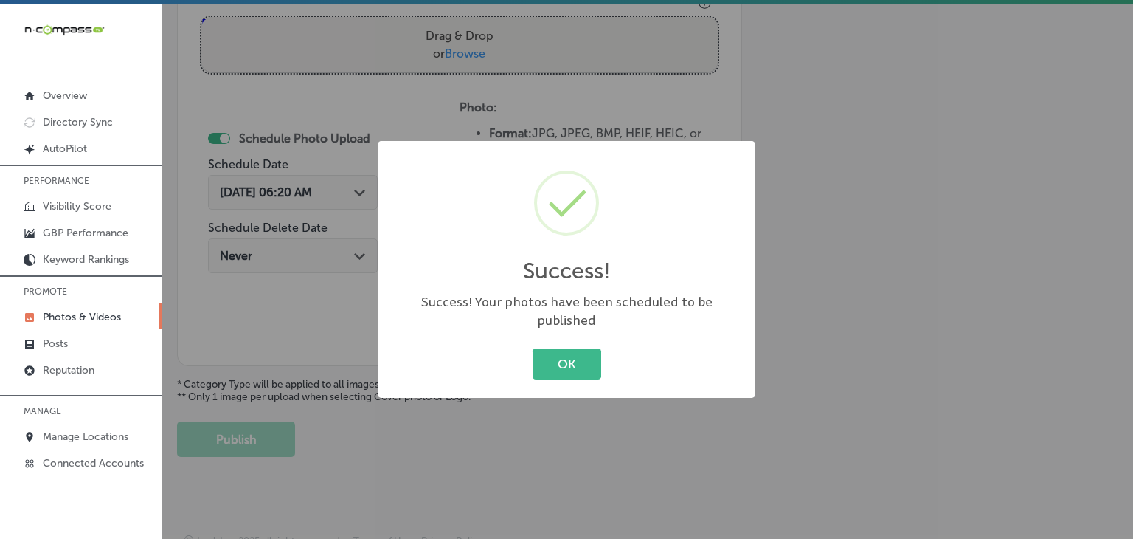
click at [363, 218] on div "Success! × Success! Your photos have been scheduled to be published OK Cancel" at bounding box center [566, 269] width 1133 height 539
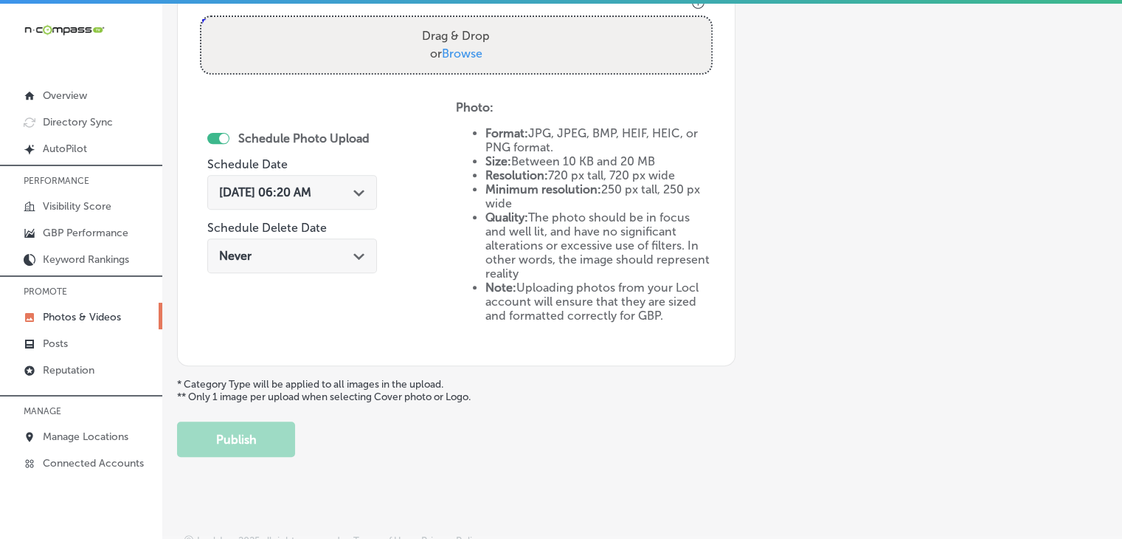
scroll to position [415, 0]
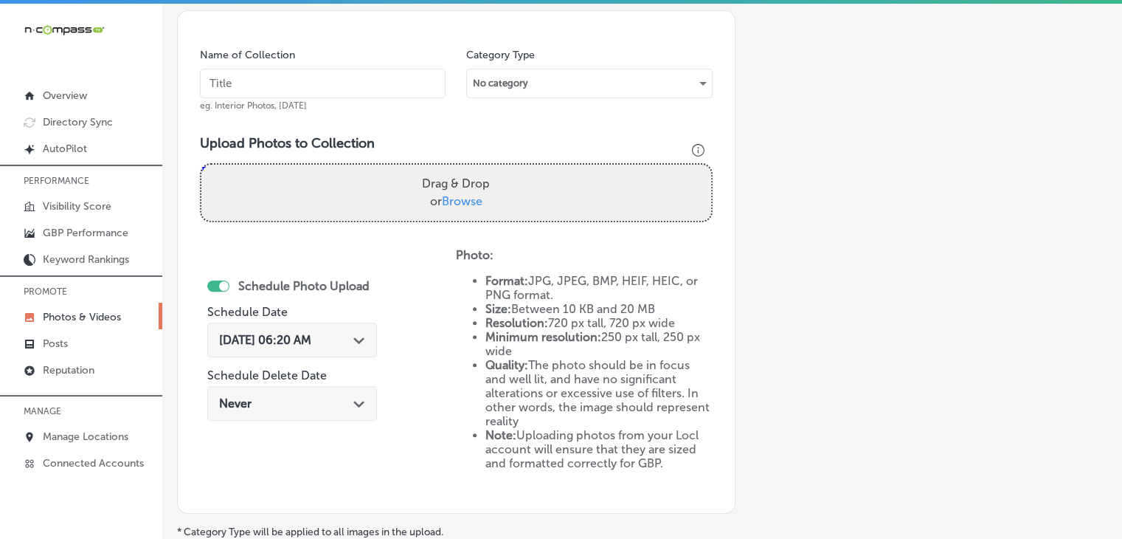
click at [373, 86] on input "text" at bounding box center [323, 84] width 246 height 30
paste input "Preventative Pet Health of Michiana, Oct 2025, Week"
click at [359, 83] on input "Preventative Pet Health of Michiana, Oct 2025, Week" at bounding box center [323, 84] width 246 height 30
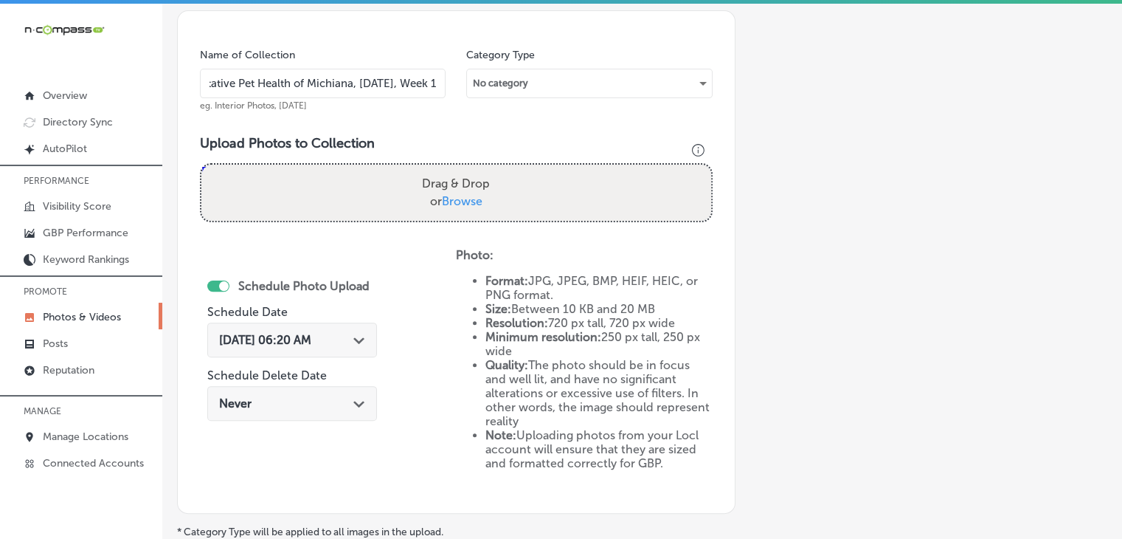
scroll to position [0, 55]
type input "Preventative Pet Health of Michiana, Nov 2025, Week 1"
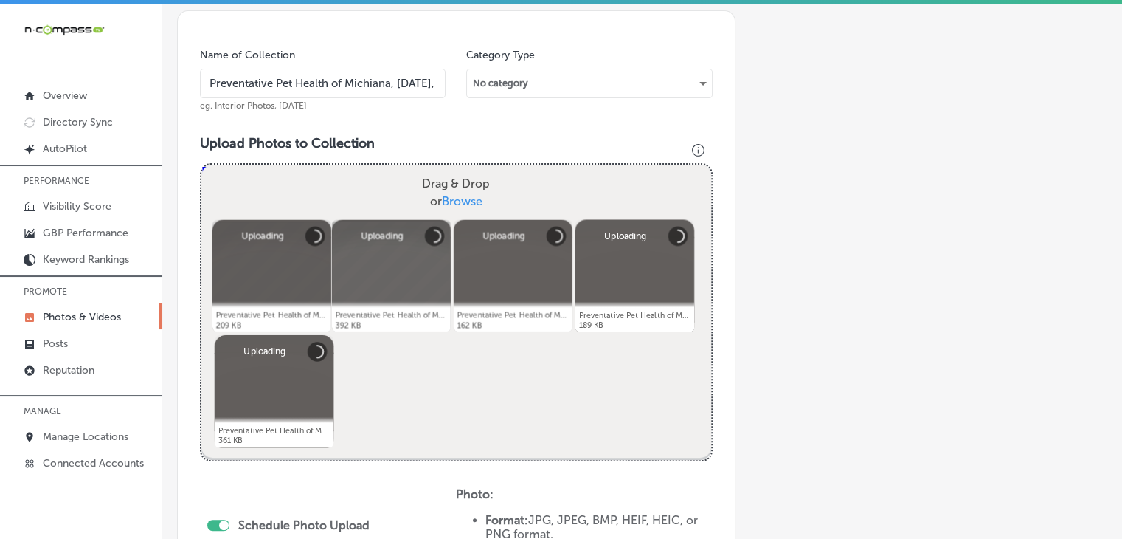
scroll to position [563, 0]
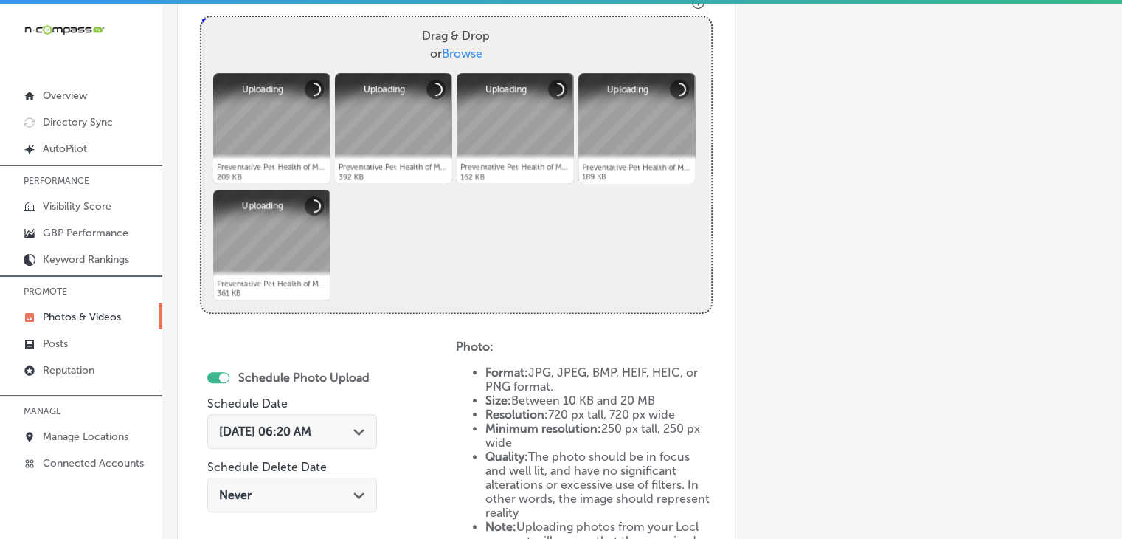
click at [305, 426] on span "Sep 19, 2025 06:20 AM" at bounding box center [265, 431] width 92 height 14
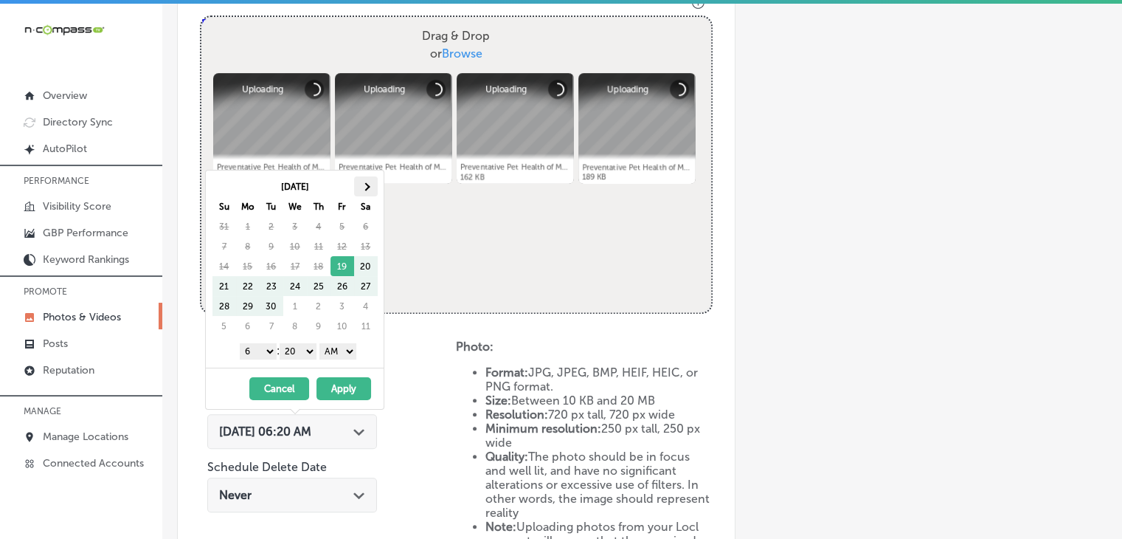
click at [358, 190] on th at bounding box center [366, 186] width 24 height 20
click at [266, 352] on select "1 2 3 4 5 6 7 8 9 10 11 12" at bounding box center [258, 351] width 37 height 16
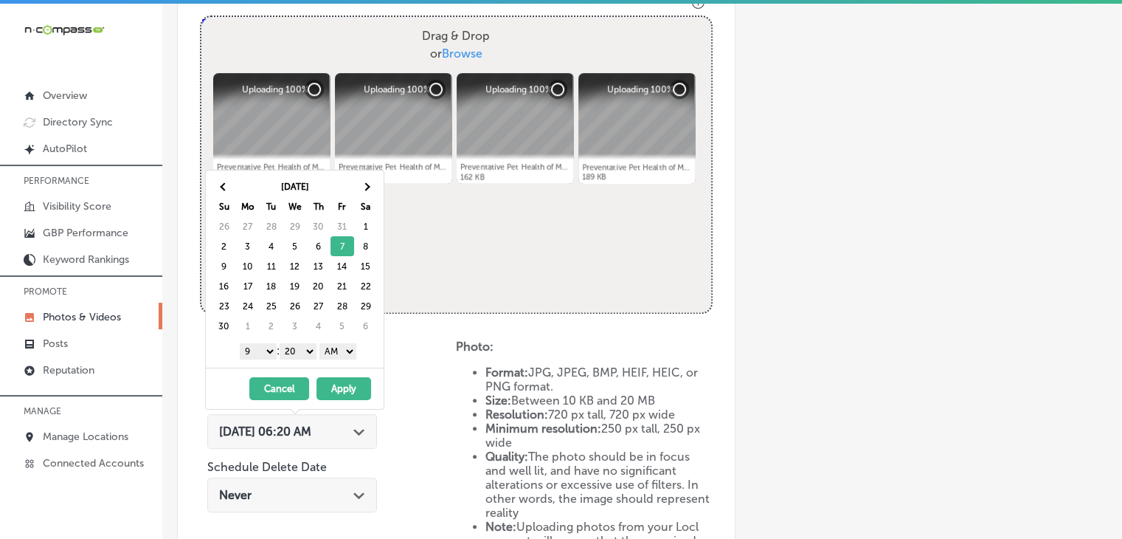
click at [297, 353] on select "00 10 20 30 40 50" at bounding box center [298, 351] width 37 height 16
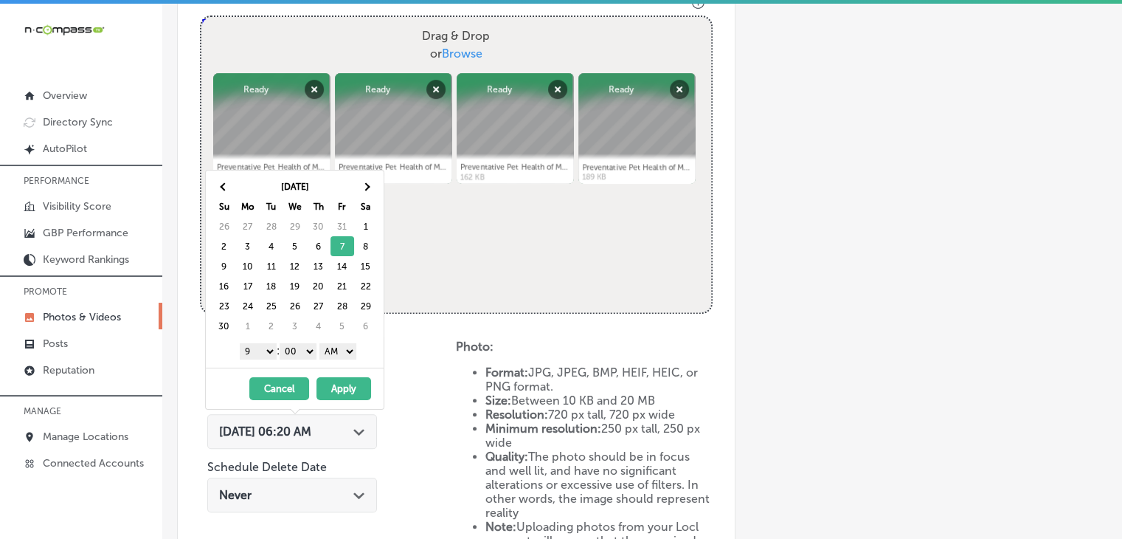
drag, startPoint x: 327, startPoint y: 345, endPoint x: 330, endPoint y: 354, distance: 10.0
click at [328, 345] on select "AM PM" at bounding box center [338, 351] width 37 height 16
click at [334, 379] on button "Apply" at bounding box center [344, 388] width 55 height 23
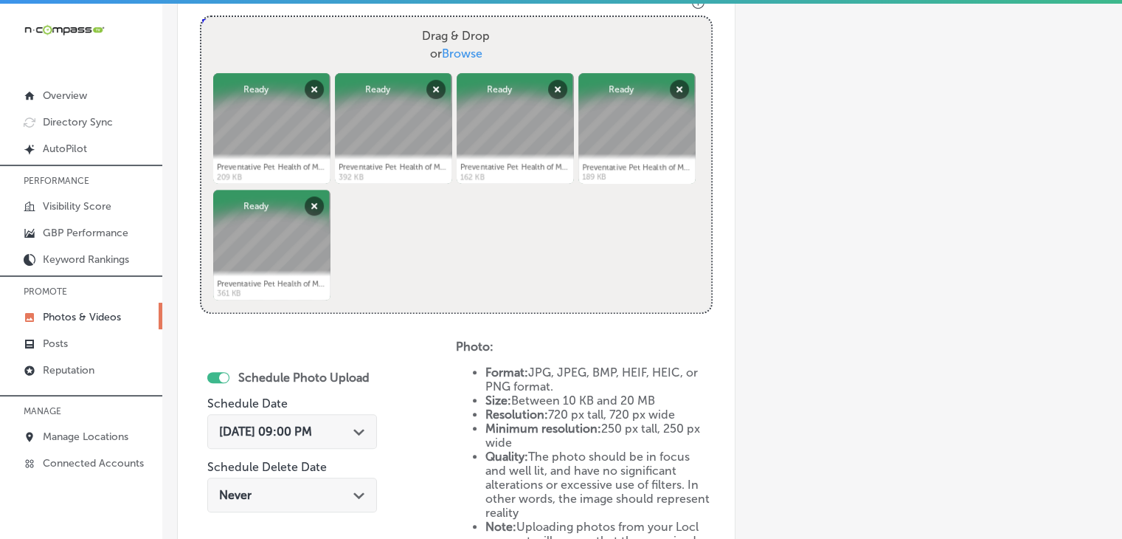
scroll to position [811, 0]
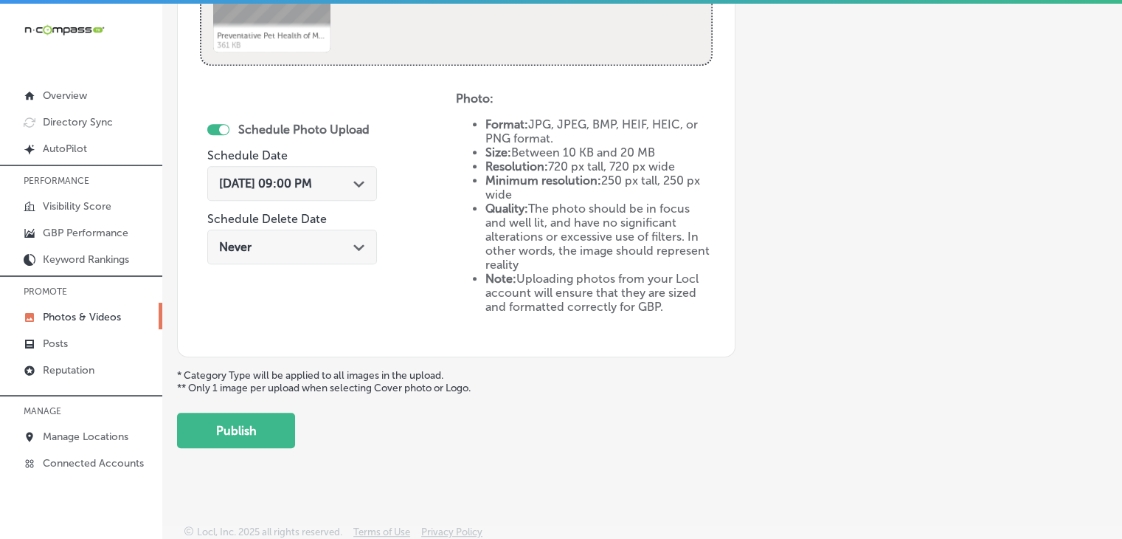
click at [289, 415] on button "Publish" at bounding box center [236, 429] width 118 height 35
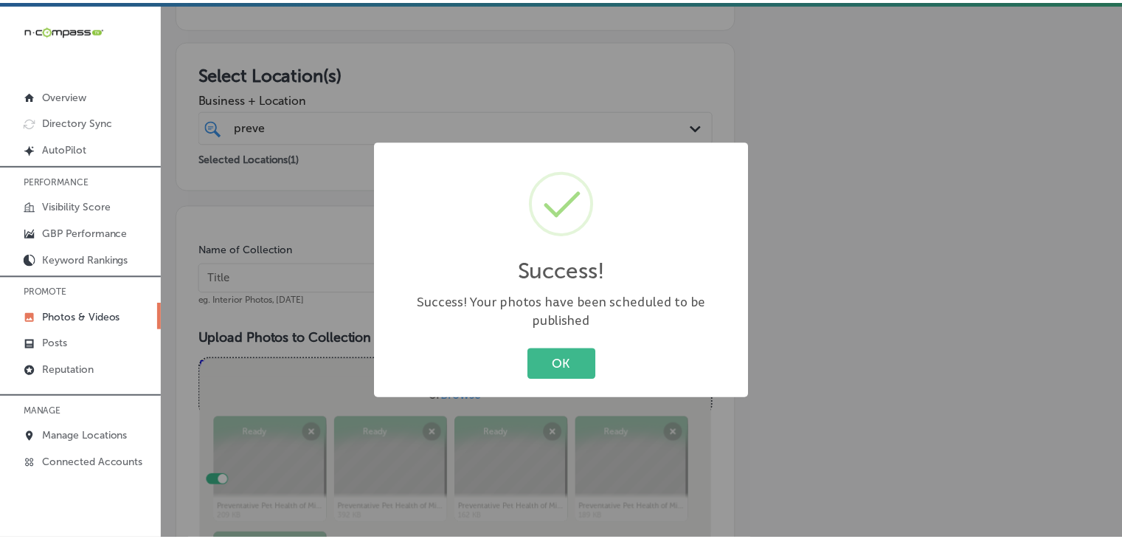
scroll to position [221, 0]
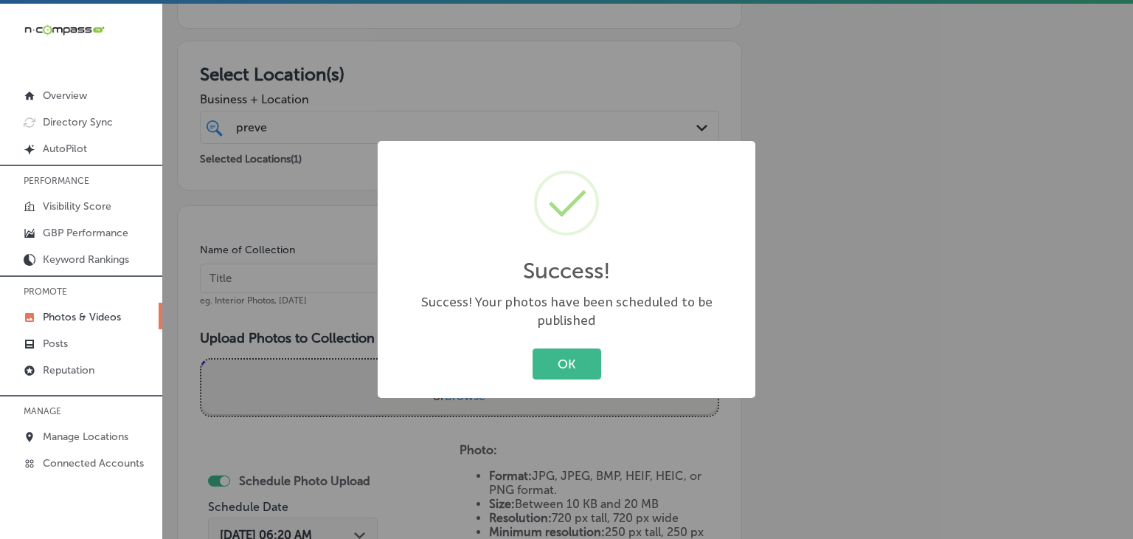
click at [366, 258] on div "Success! × Success! Your photos have been scheduled to be published OK Cancel" at bounding box center [566, 269] width 1133 height 539
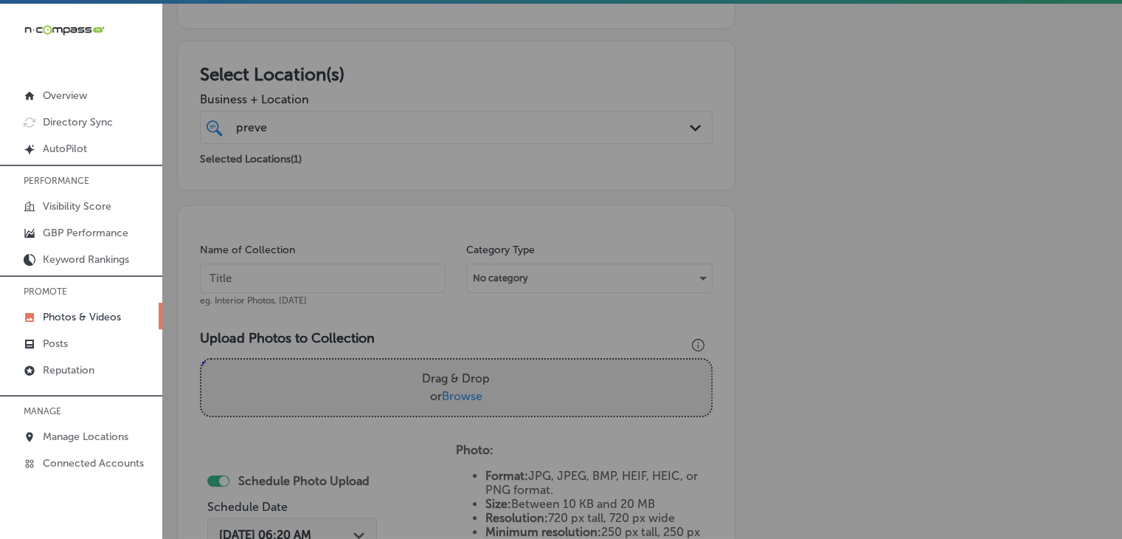
click at [348, 283] on input "text" at bounding box center [323, 278] width 246 height 30
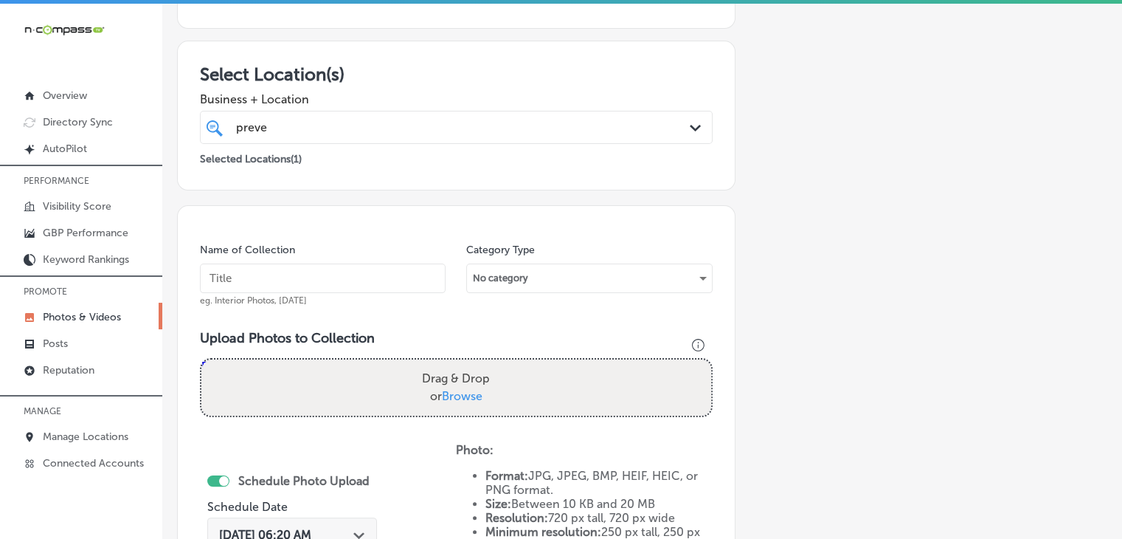
paste input "Preventative Pet Health of Michiana, Nov 2025, Week"
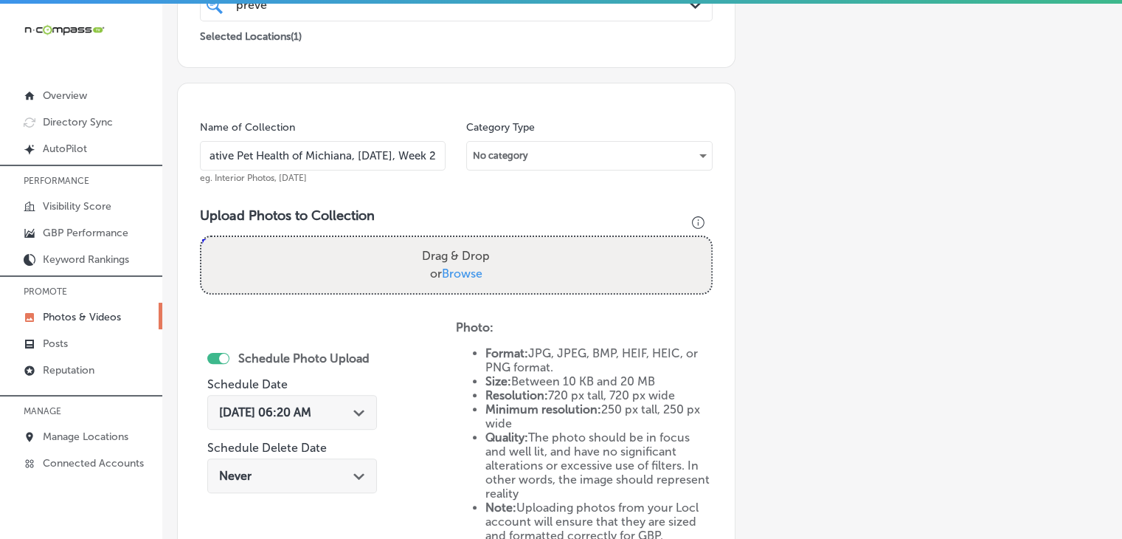
type input "Preventative Pet Health of Michiana, Nov 2025, Week 2"
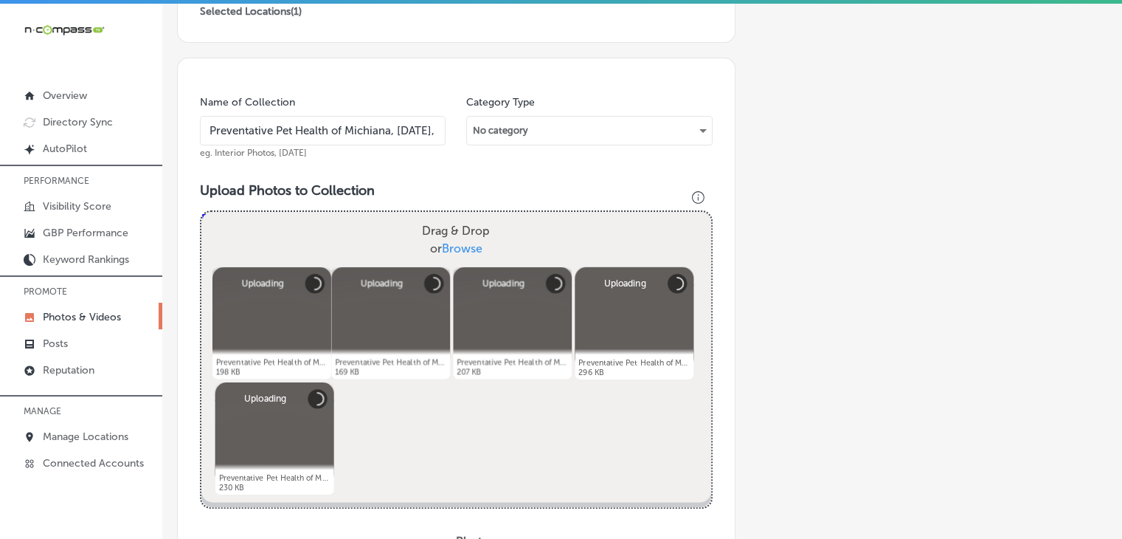
scroll to position [516, 0]
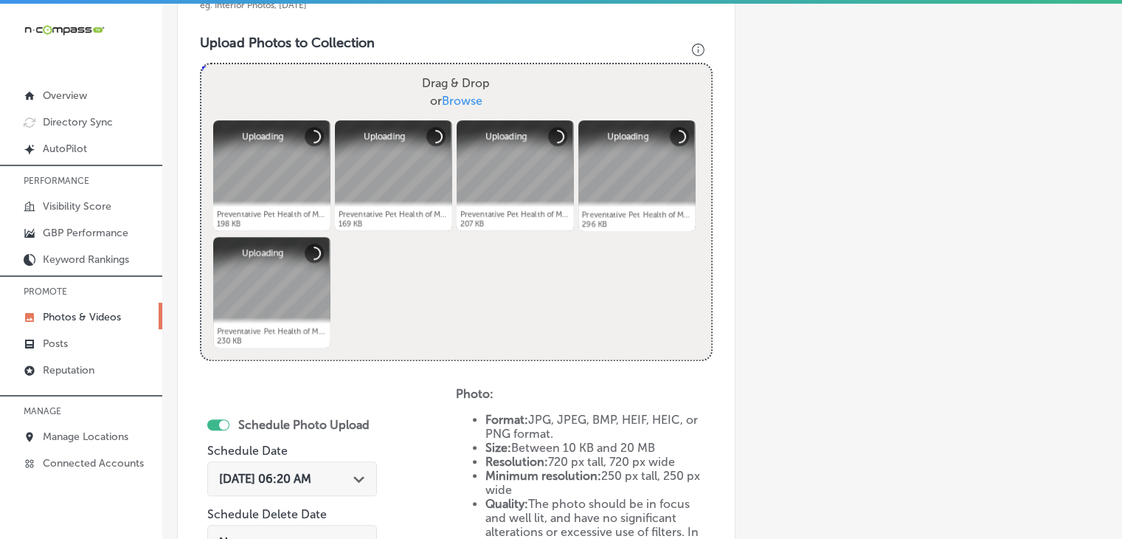
click at [296, 477] on span "Sep 19, 2025 06:20 AM" at bounding box center [265, 479] width 92 height 14
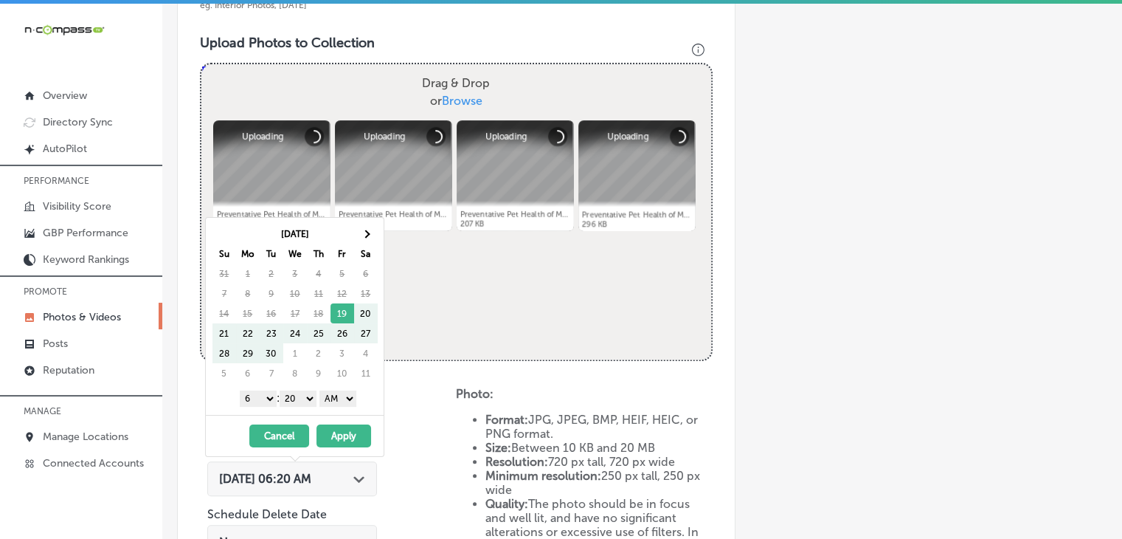
click at [375, 247] on th "Sa" at bounding box center [366, 254] width 24 height 20
click at [372, 238] on th at bounding box center [366, 234] width 24 height 20
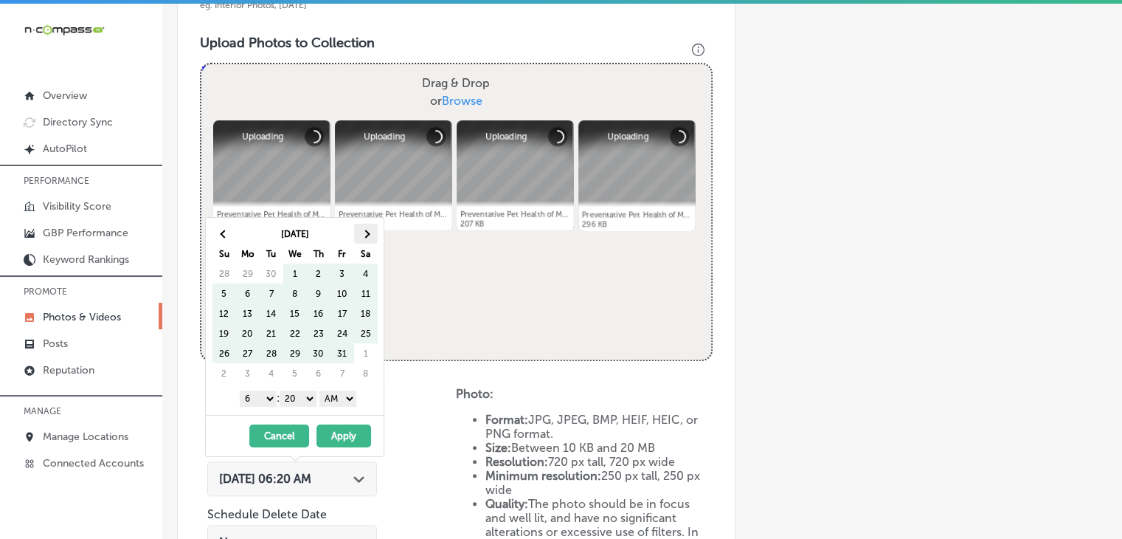
click at [366, 232] on span at bounding box center [366, 233] width 8 height 8
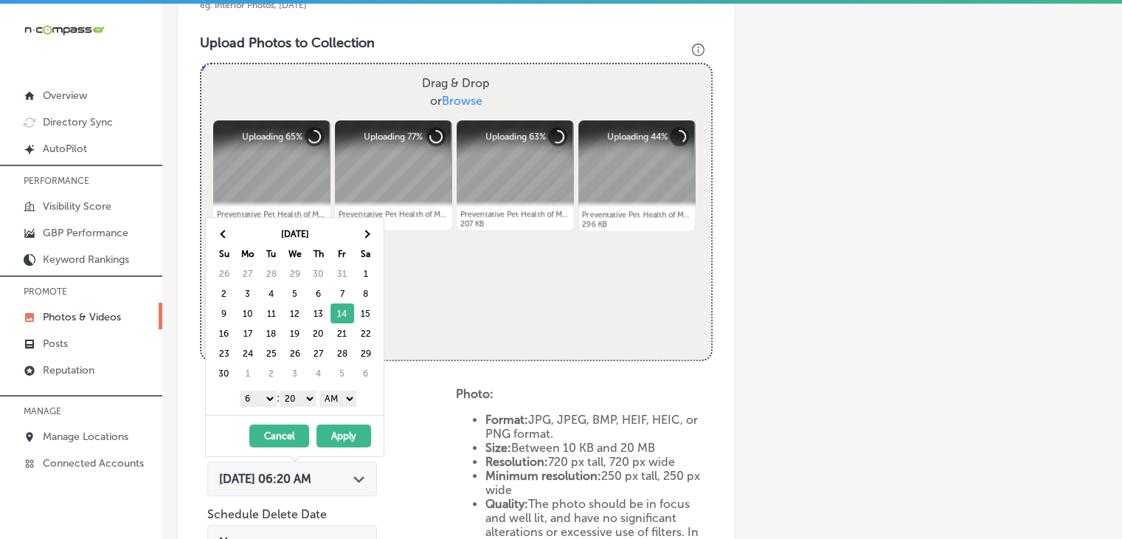
click at [240, 400] on select "1 2 3 4 5 6 7 8 9 10 11 12" at bounding box center [258, 398] width 37 height 16
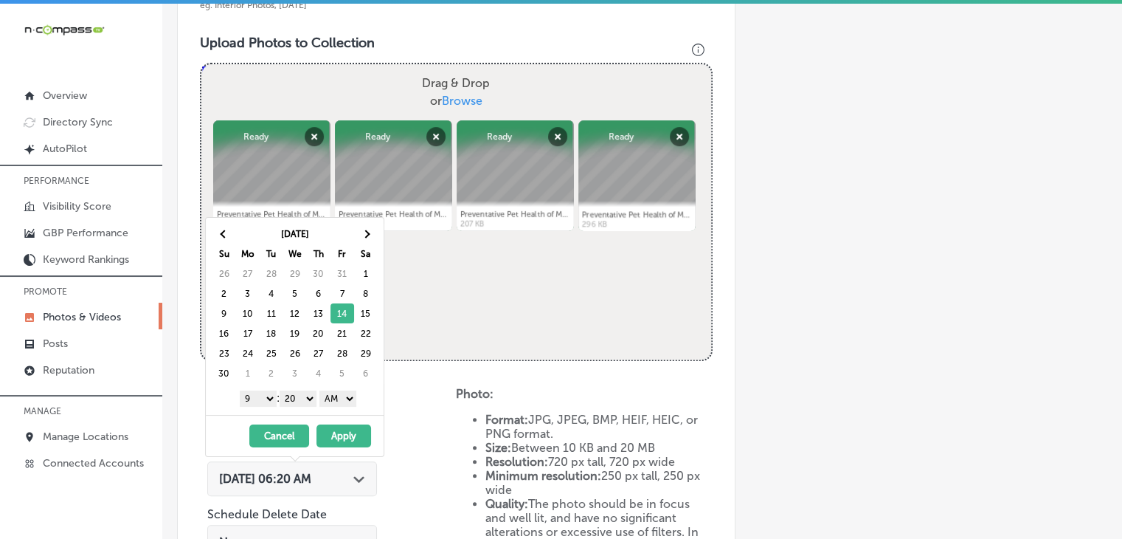
click at [294, 401] on select "00 10 20 30 40 50" at bounding box center [298, 398] width 37 height 16
click at [341, 390] on select "AM PM" at bounding box center [338, 398] width 37 height 16
click at [342, 429] on button "Apply" at bounding box center [344, 435] width 55 height 23
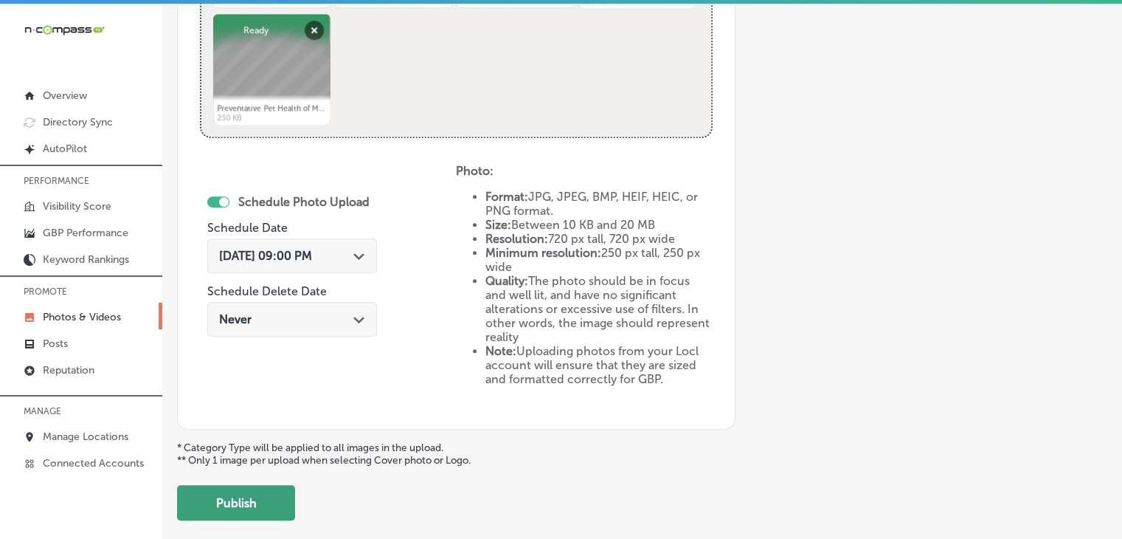
scroll to position [811, 0]
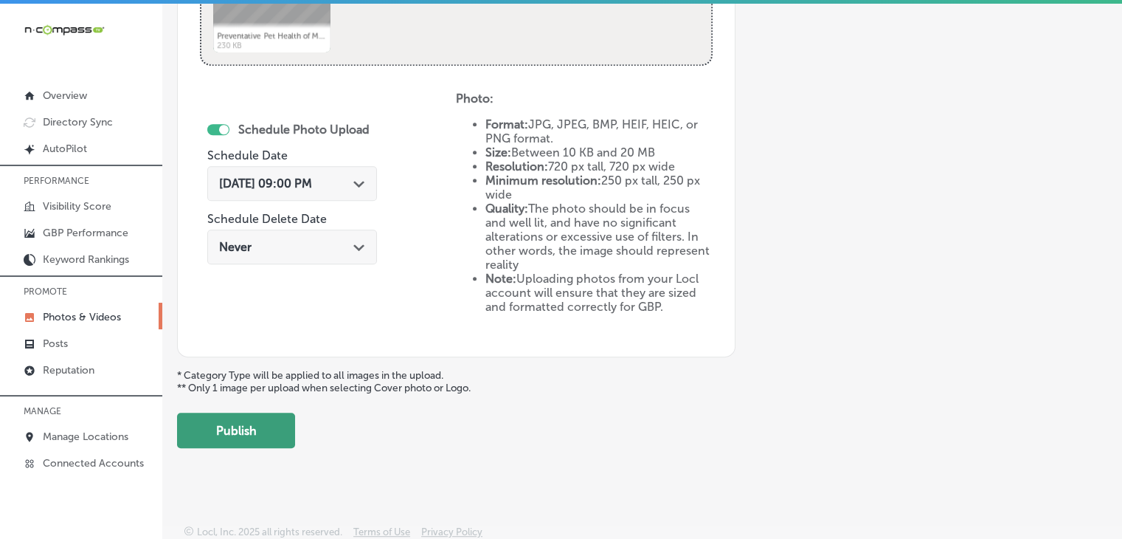
click at [251, 419] on button "Publish" at bounding box center [236, 429] width 118 height 35
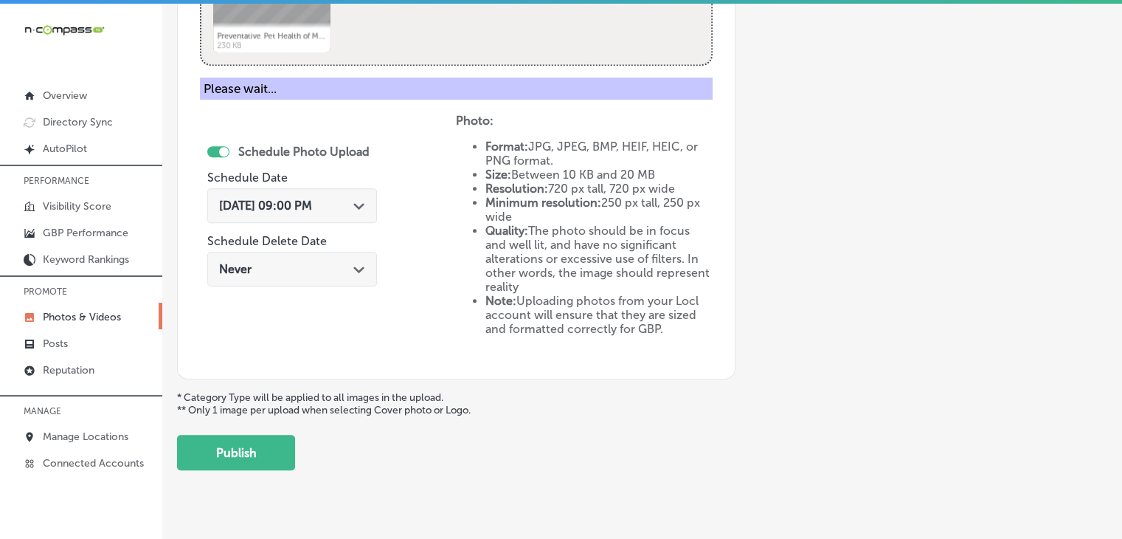
scroll to position [572, 0]
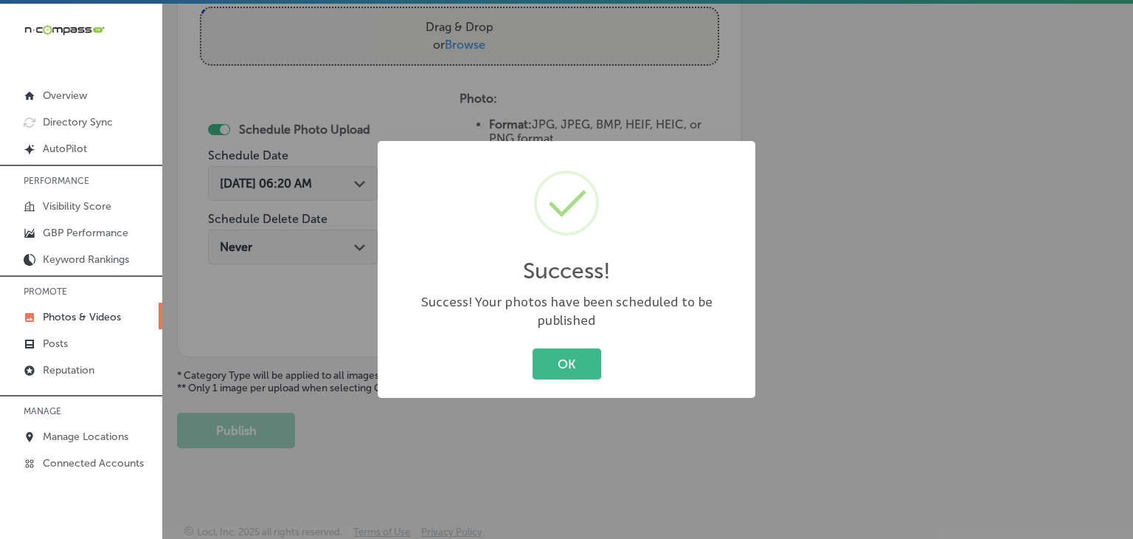
click at [570, 72] on div "Success! × Success! Your photos have been scheduled to be published OK Cancel" at bounding box center [566, 269] width 1133 height 539
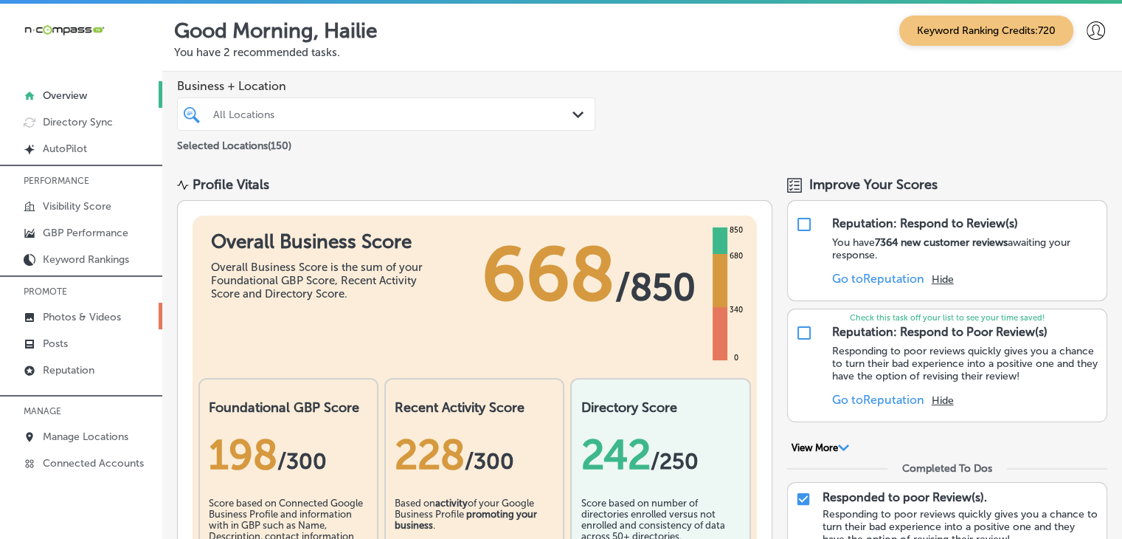
click at [94, 314] on p "Photos & Videos" at bounding box center [82, 317] width 78 height 13
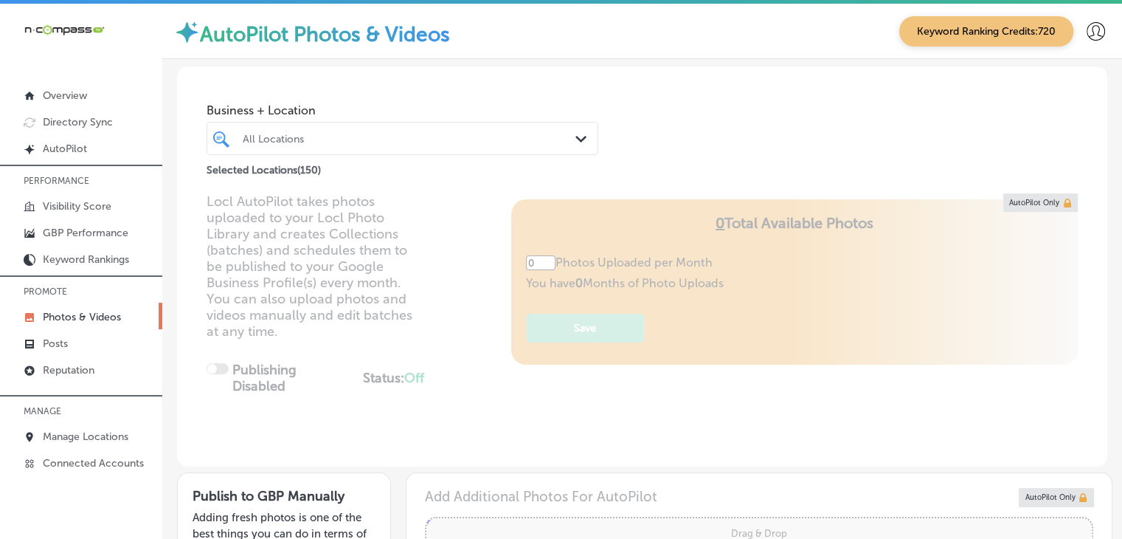
type input "5"
click at [393, 145] on div at bounding box center [386, 138] width 291 height 20
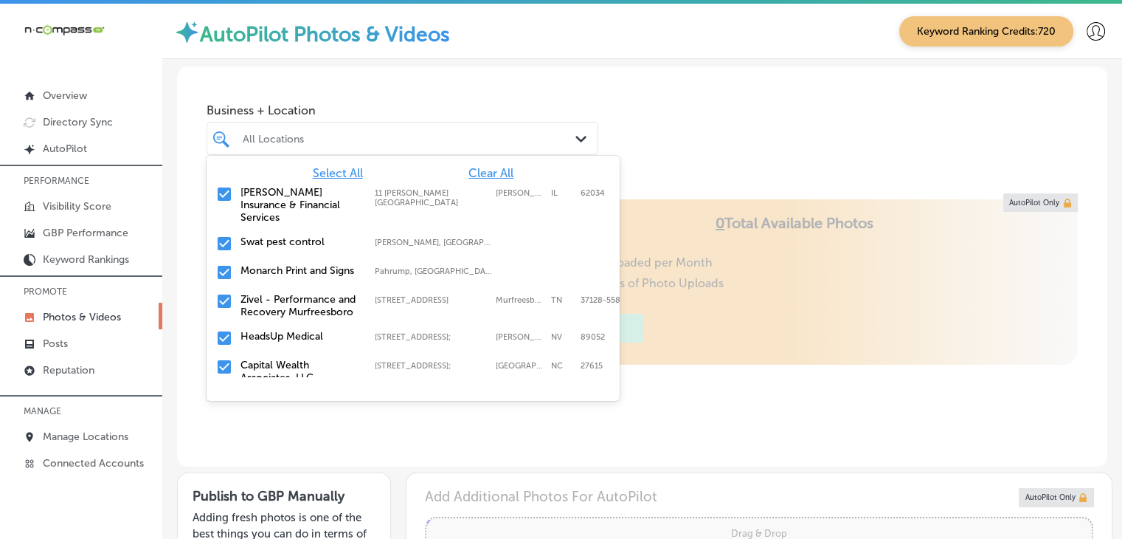
click at [475, 172] on span "Clear All" at bounding box center [491, 173] width 45 height 14
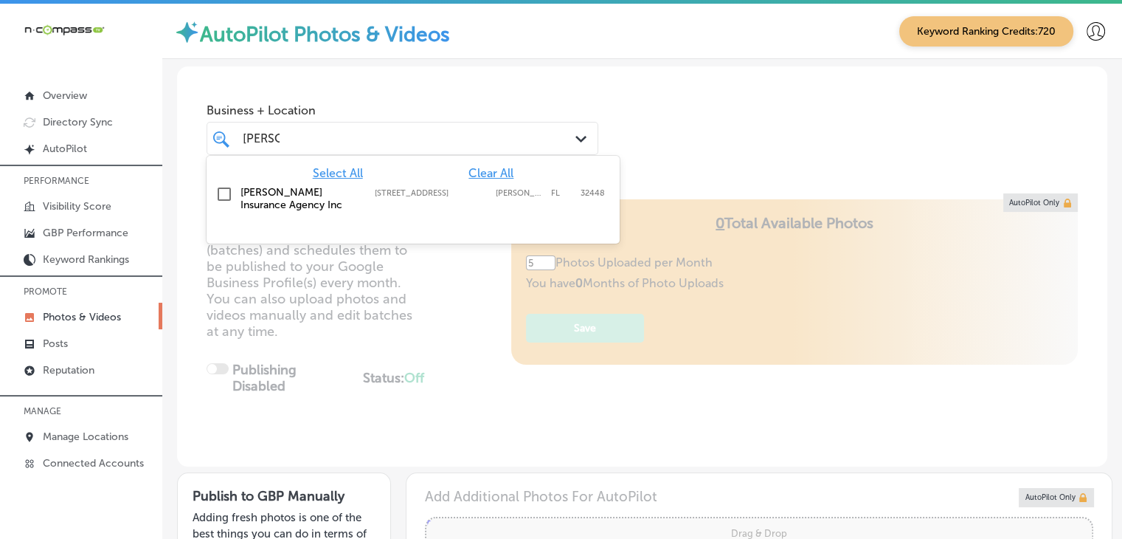
click at [449, 201] on div "Milton Insurance Agency Inc 2863 Jefferson Street, Marianna, FL, 32448 2863 Jef…" at bounding box center [390, 198] width 299 height 25
type input "milton"
click at [485, 111] on span "Business + Location" at bounding box center [403, 110] width 392 height 14
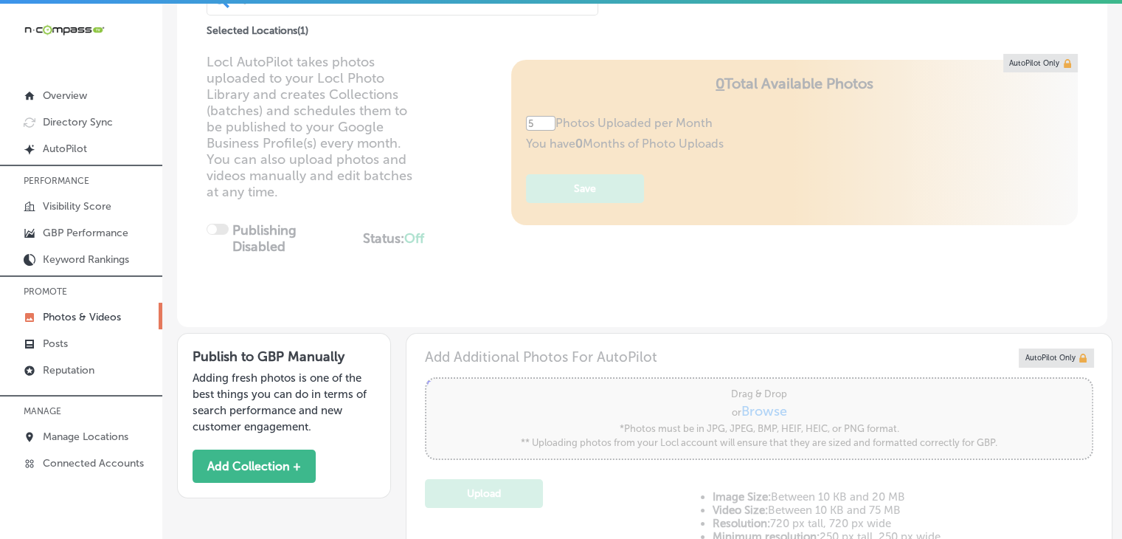
scroll to position [165, 0]
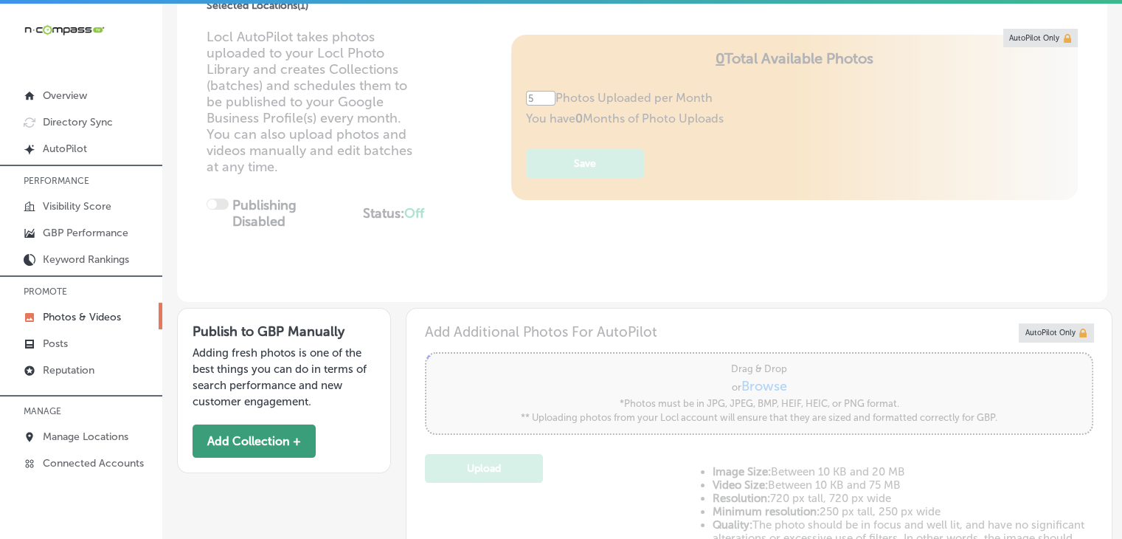
click at [299, 440] on button "Add Collection +" at bounding box center [254, 440] width 123 height 33
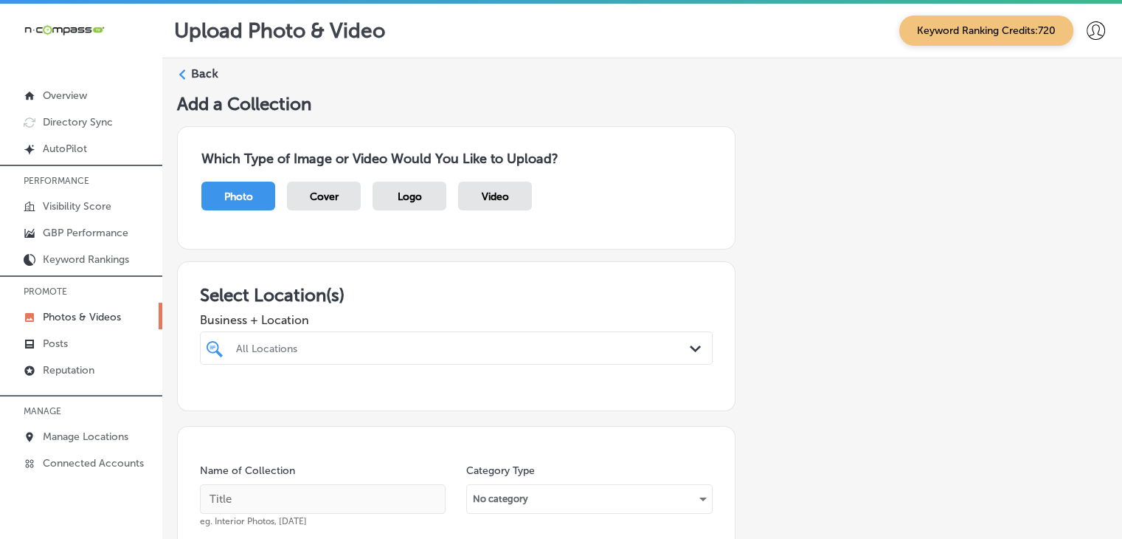
click at [481, 344] on div "All Locations" at bounding box center [456, 347] width 455 height 23
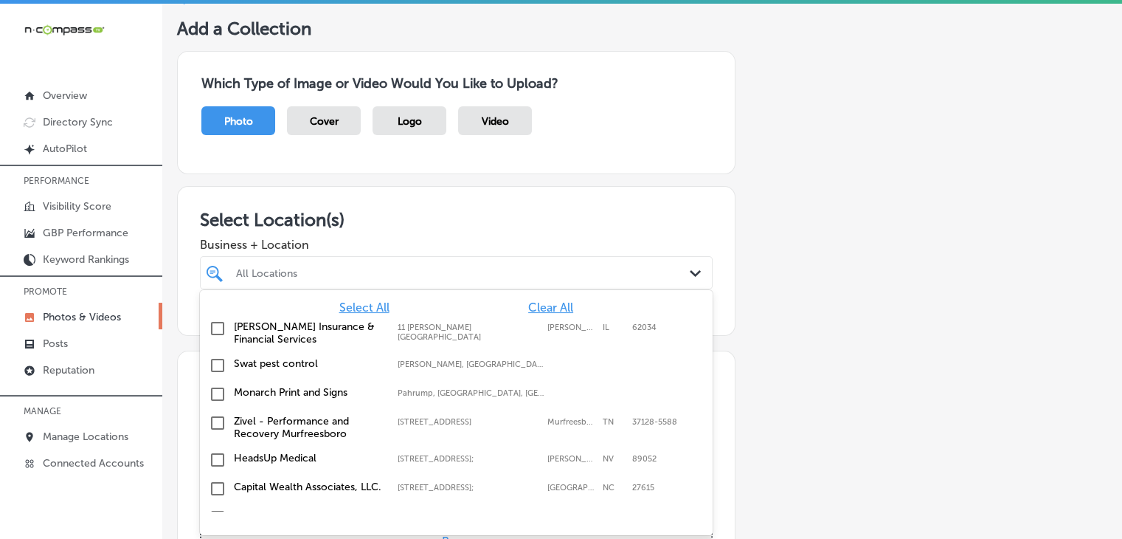
scroll to position [77, 0]
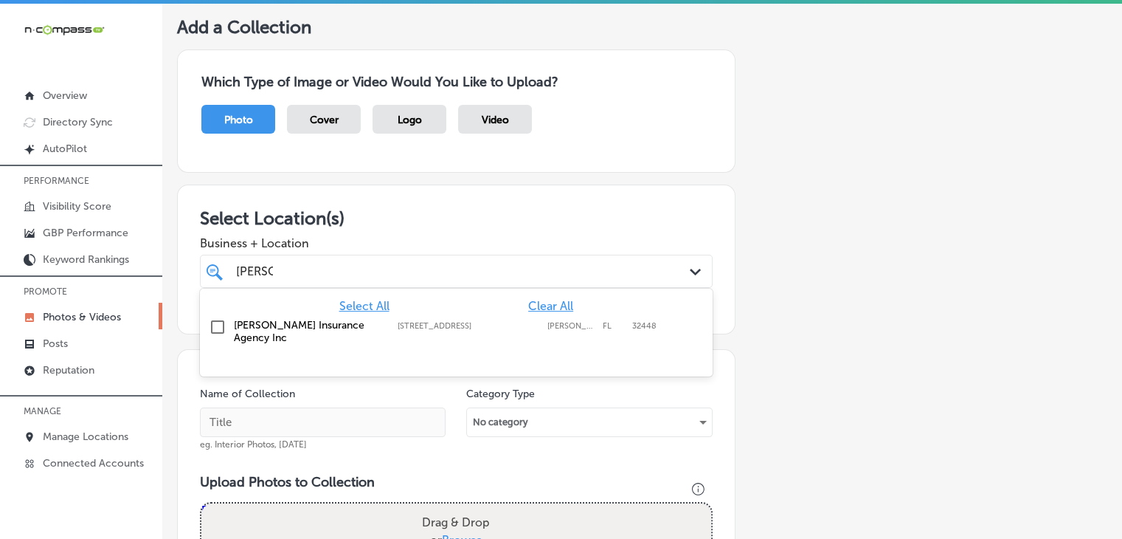
click at [503, 334] on div "Milton Insurance Agency Inc 2863 Jefferson Street, Marianna, FL, 32448 2863 Jef…" at bounding box center [456, 331] width 501 height 31
type input "milton"
click at [478, 247] on span "Business + Location" at bounding box center [456, 243] width 513 height 14
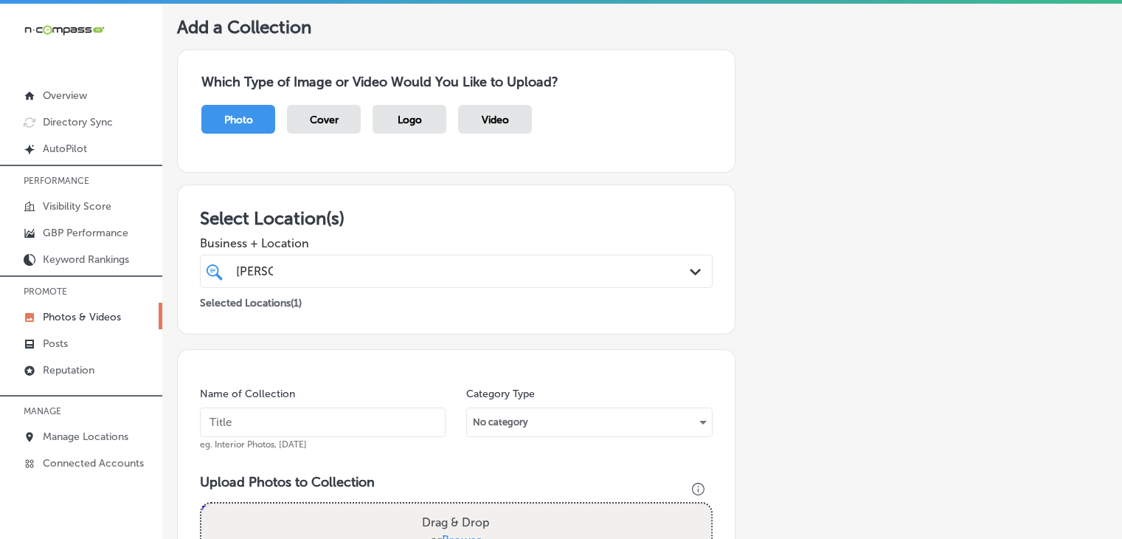
click at [366, 423] on input "text" at bounding box center [323, 422] width 246 height 30
type input "Milton Insurance Agency, Oct 2025, Week 1"
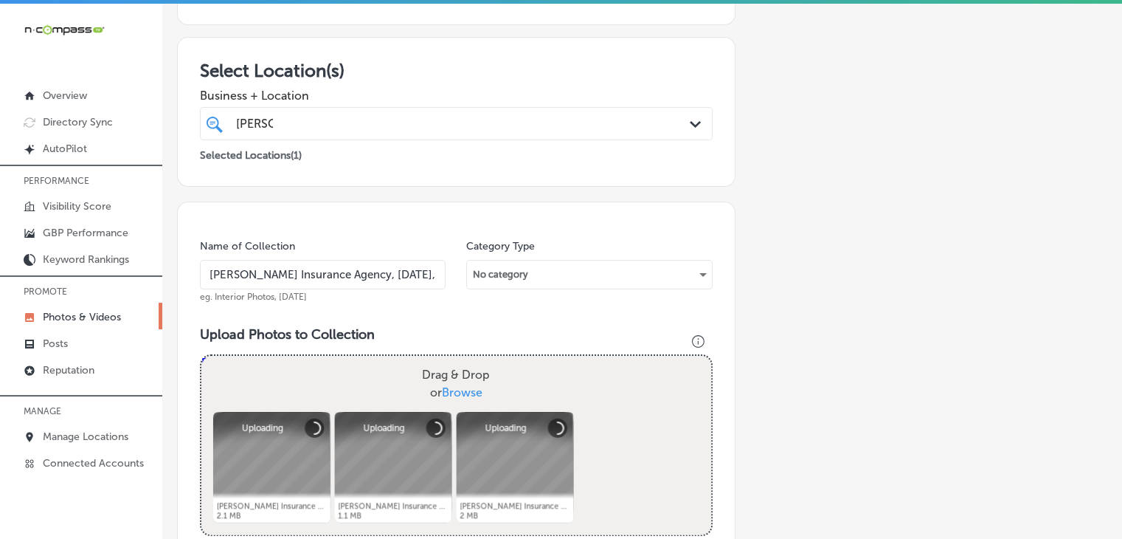
scroll to position [519, 0]
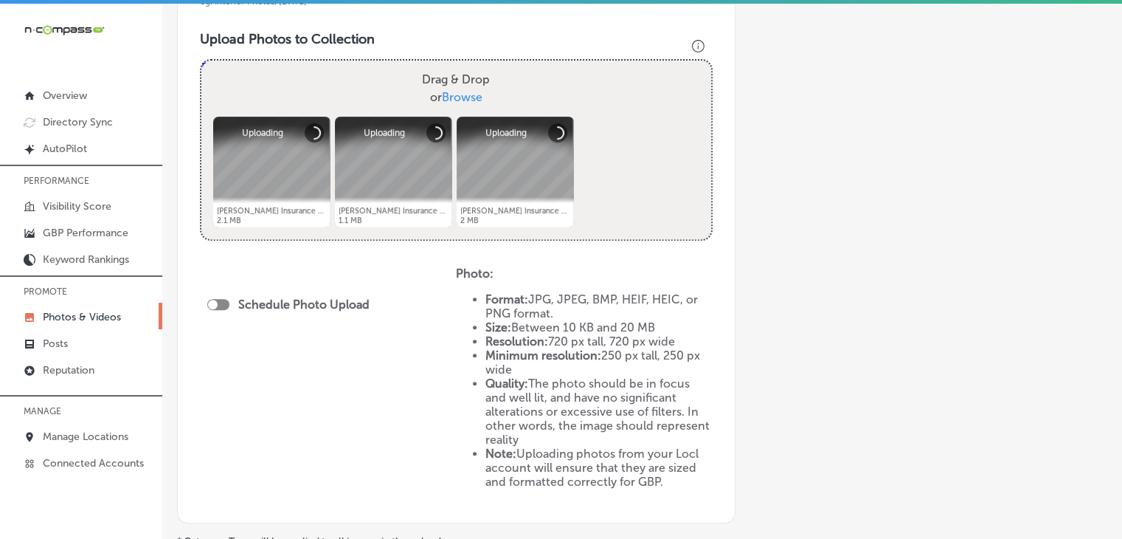
click at [230, 300] on div "Schedule Photo Upload" at bounding box center [292, 304] width 170 height 14
click at [224, 300] on div at bounding box center [218, 304] width 22 height 11
checkbox input "true"
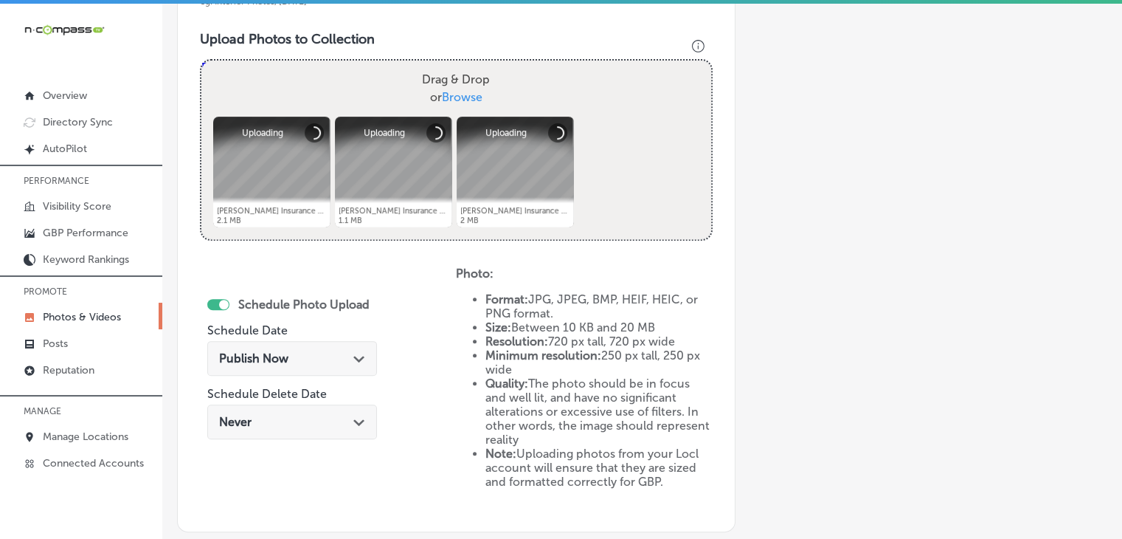
click at [305, 376] on div "Publish Now Path Created with Sketch." at bounding box center [292, 361] width 170 height 49
click at [305, 368] on div "Publish Now Path Created with Sketch." at bounding box center [292, 358] width 170 height 35
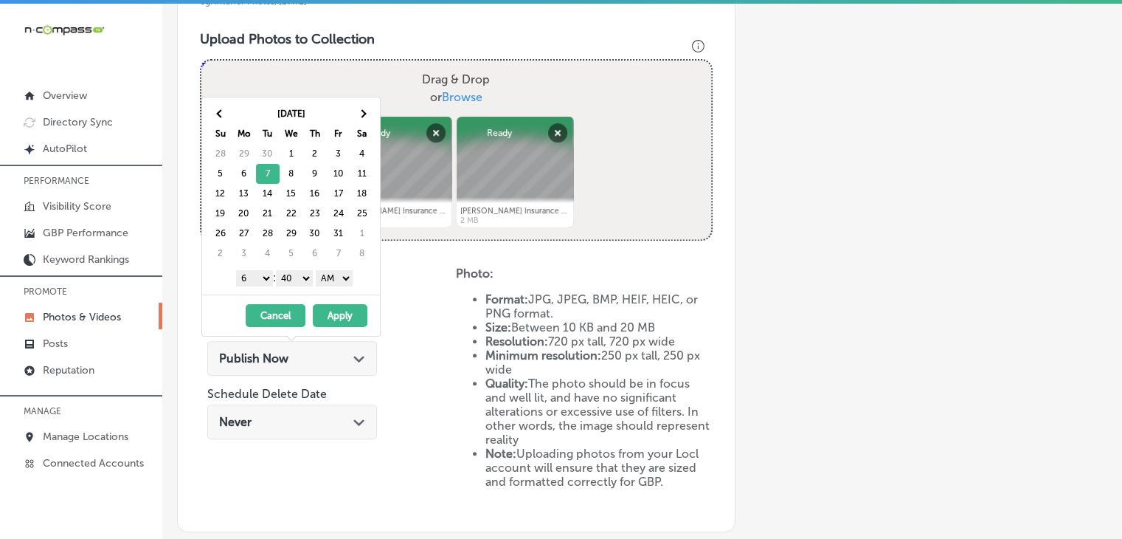
click at [261, 272] on select "1 2 3 4 5 6 7 8 9 10 11 12" at bounding box center [254, 278] width 37 height 16
click at [291, 282] on select "00 10 20 30 40 50" at bounding box center [294, 278] width 37 height 16
click at [309, 275] on select "00 10 20 30 40 50" at bounding box center [294, 278] width 37 height 16
click at [319, 283] on select "AM PM" at bounding box center [334, 278] width 37 height 16
click at [320, 310] on button "Apply" at bounding box center [340, 315] width 55 height 23
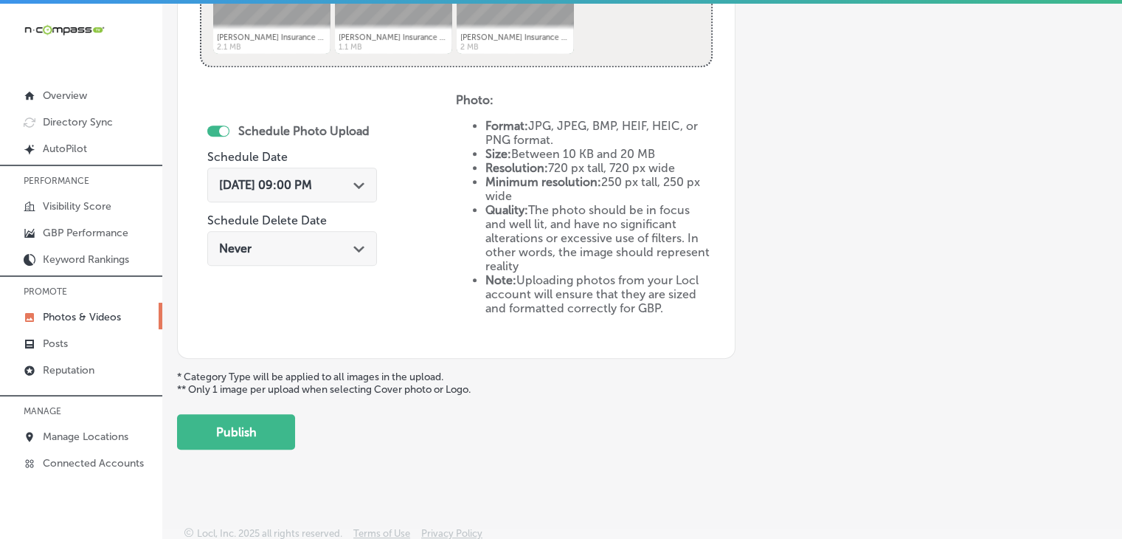
scroll to position [694, 0]
click at [292, 434] on button "Publish" at bounding box center [236, 430] width 118 height 35
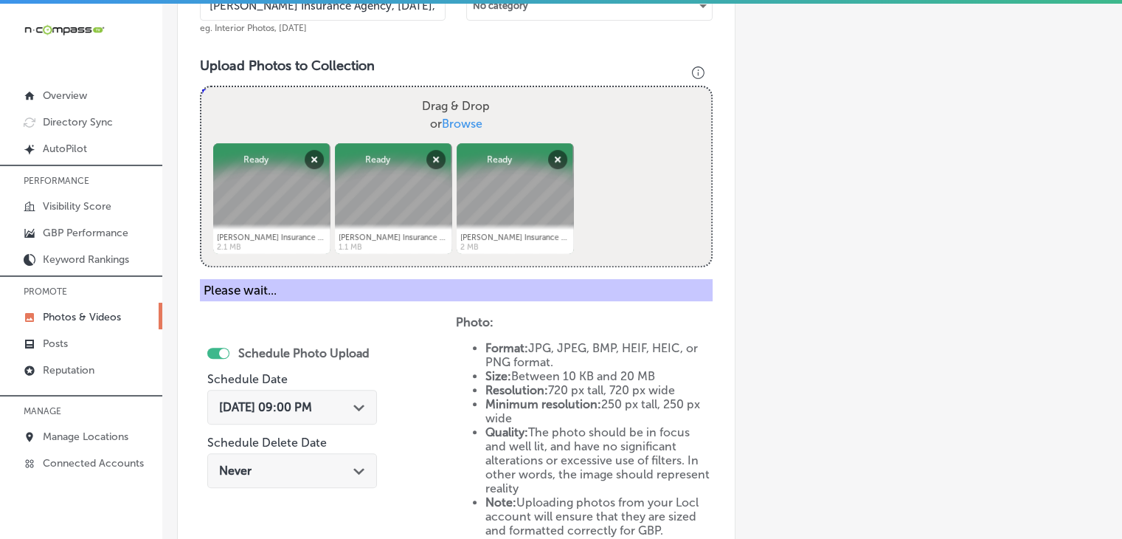
scroll to position [398, 0]
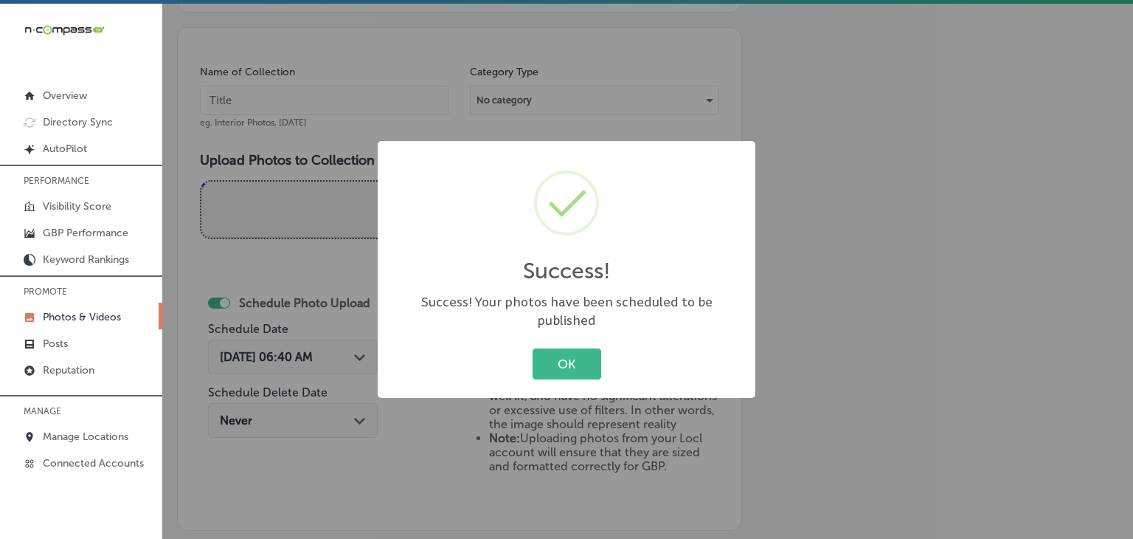
click at [337, 103] on div "Success! × Success! Your photos have been scheduled to be published OK Cancel" at bounding box center [566, 269] width 1133 height 539
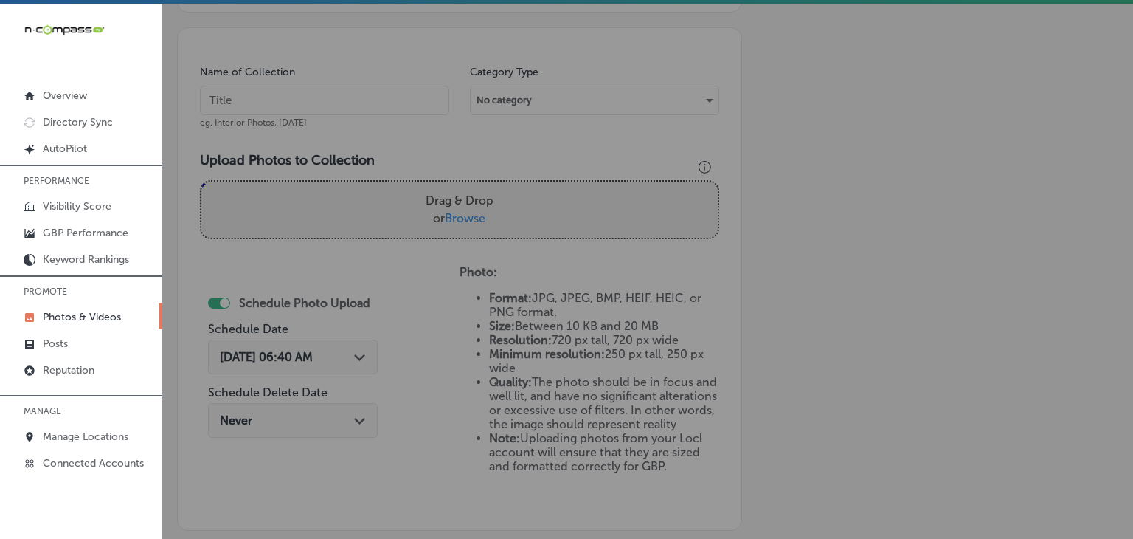
click at [336, 97] on input "text" at bounding box center [324, 101] width 249 height 30
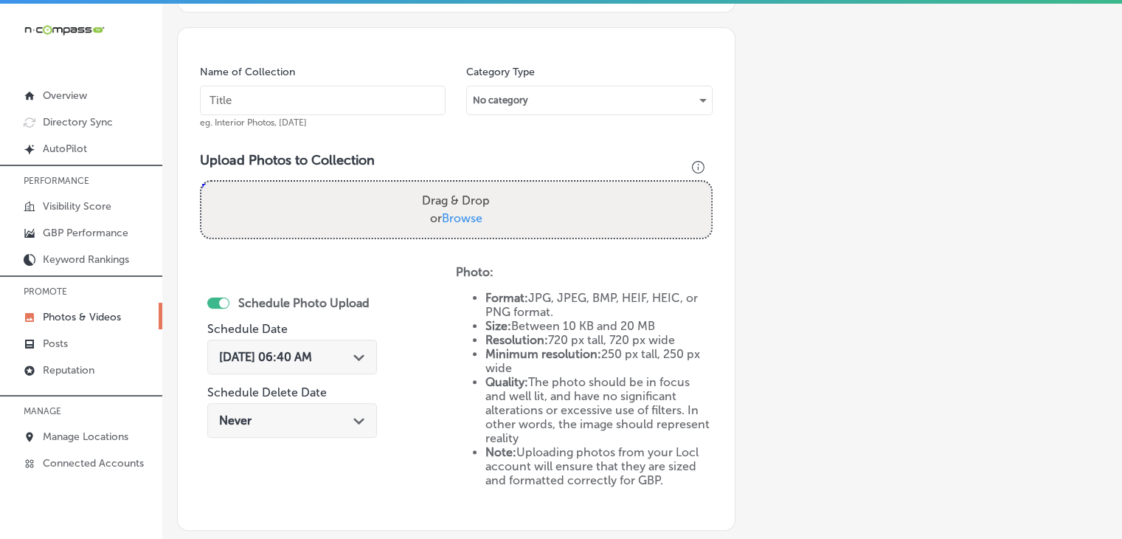
paste input "Milton Insurance Agency, Oct 2025, Week"
type input "Milton Insurance Agency, Oct 2025, Week 2"
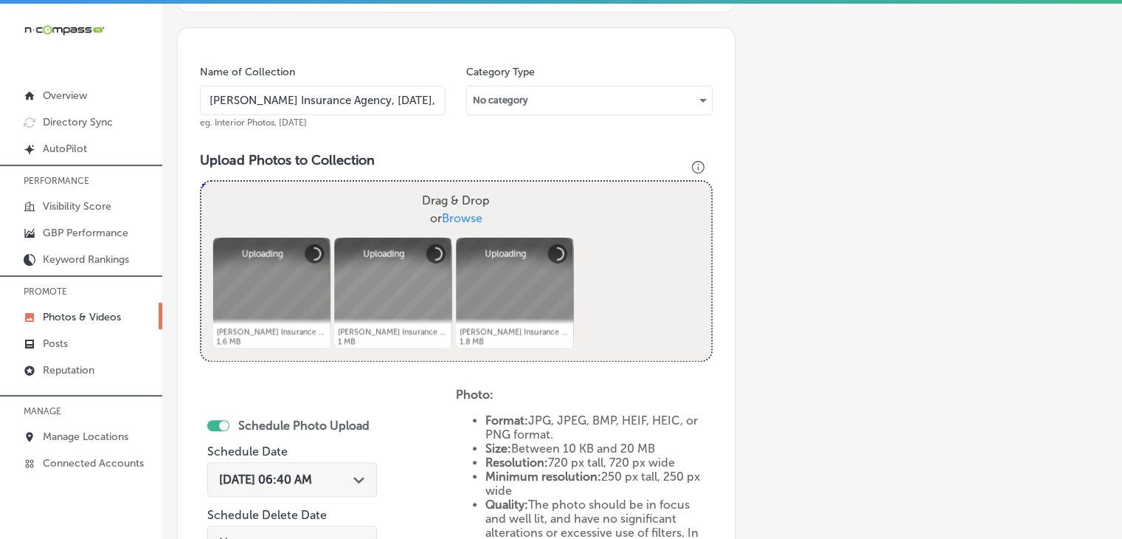
scroll to position [546, 0]
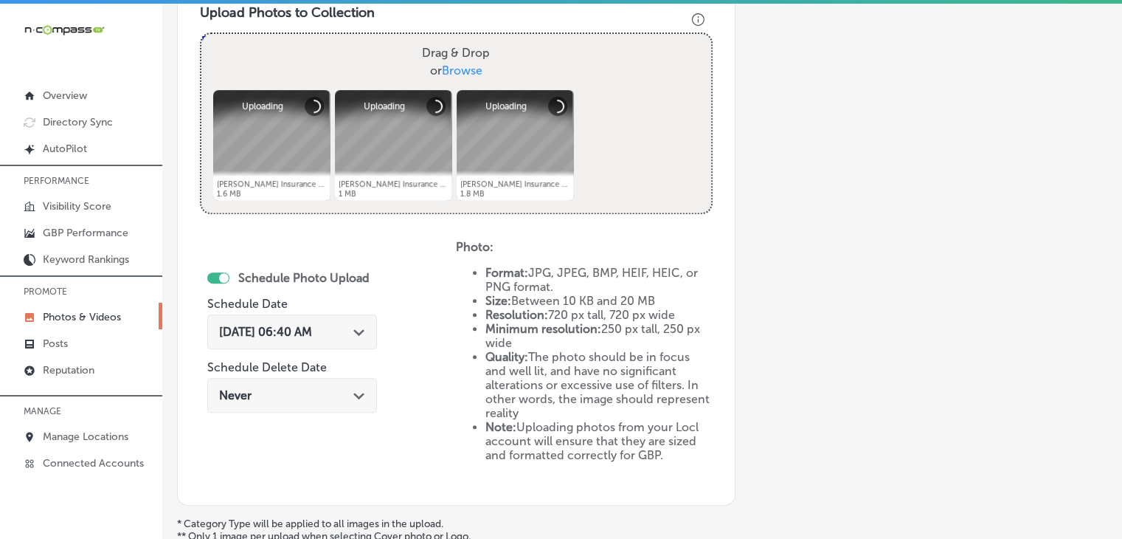
click at [345, 337] on div "Sep 19, 2025 06:40 AM Path Created with Sketch." at bounding box center [292, 331] width 170 height 35
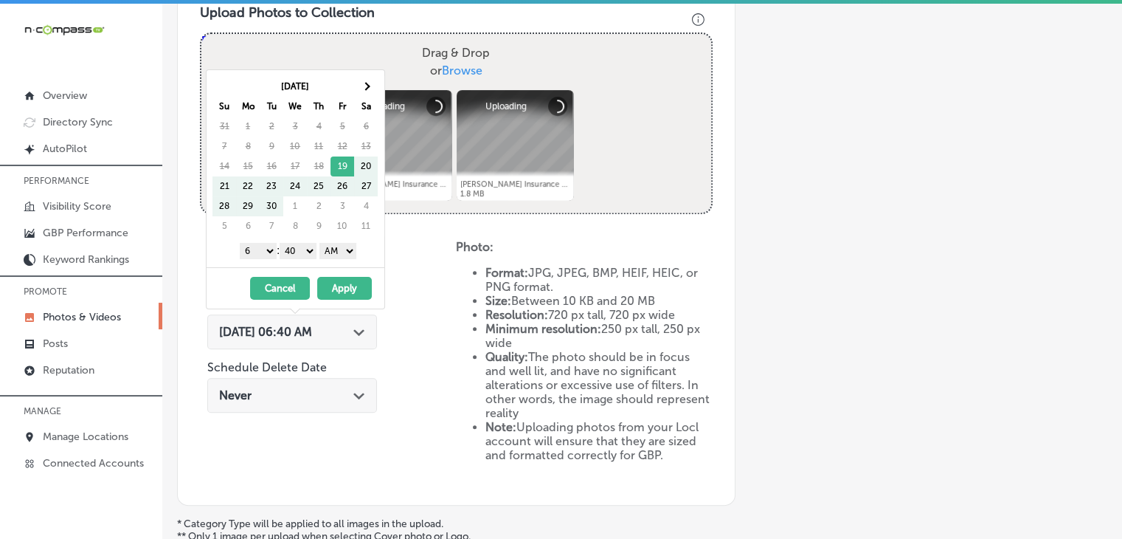
click at [378, 85] on div "Sep 2025 Su Mo Tu We Th Fr Sa 31 1 2 3 4 5 6 7 8 9 10 11 12 13 14 15 16 17 18 1…" at bounding box center [299, 156] width 172 height 160
click at [375, 85] on th at bounding box center [366, 87] width 24 height 20
click at [254, 249] on select "1 2 3 4 5 6 7 8 9 10 11 12" at bounding box center [258, 251] width 37 height 16
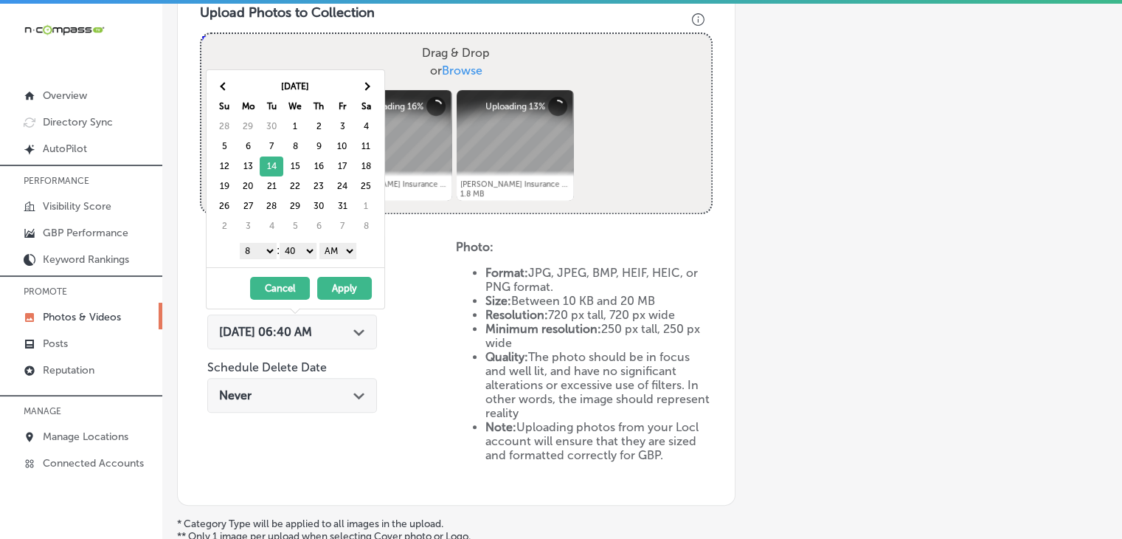
drag, startPoint x: 257, startPoint y: 243, endPoint x: 255, endPoint y: 255, distance: 12.6
click at [257, 243] on select "1 2 3 4 5 6 7 8 9 10 11 12" at bounding box center [258, 251] width 37 height 16
click at [307, 249] on select "00 10 20 30 40 50" at bounding box center [298, 251] width 37 height 16
click at [350, 250] on select "AM PM" at bounding box center [338, 251] width 37 height 16
click at [342, 285] on button "Apply" at bounding box center [344, 288] width 55 height 23
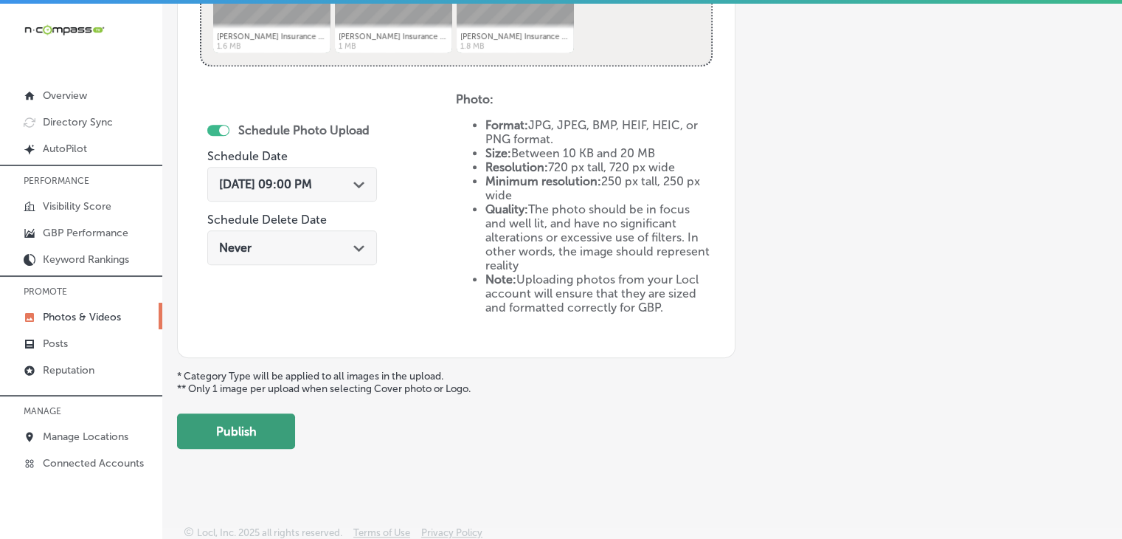
click at [287, 432] on button "Publish" at bounding box center [236, 430] width 118 height 35
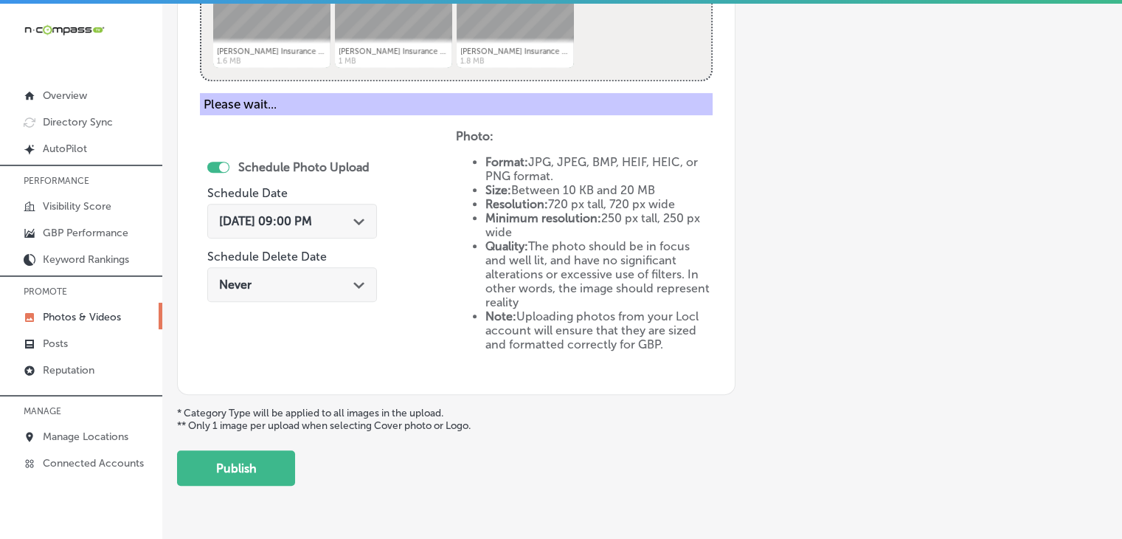
scroll to position [422, 0]
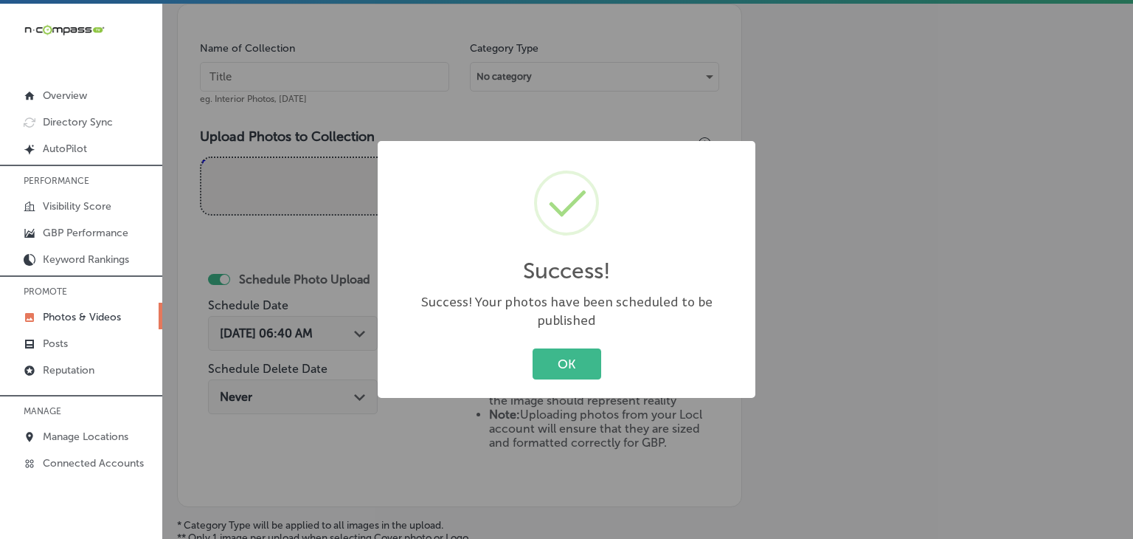
click at [381, 67] on div "Success! × Success! Your photos have been scheduled to be published OK Cancel" at bounding box center [566, 269] width 1133 height 539
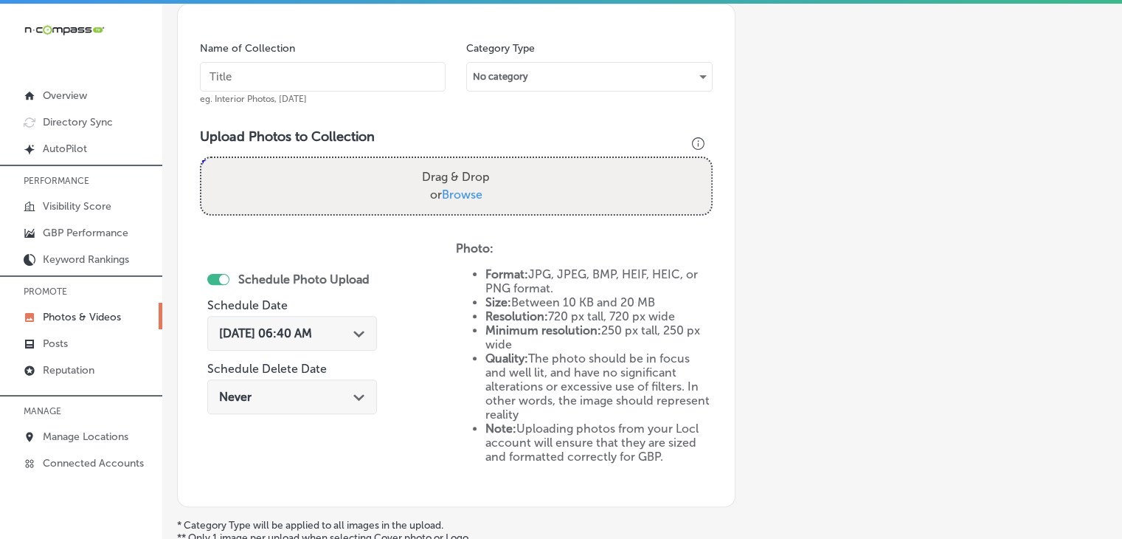
click at [384, 78] on input "text" at bounding box center [323, 77] width 246 height 30
paste input "Milton Insurance Agency, Oct 2025, Week"
type input "Milton Insurance Agency, Oct 2025, Week 3"
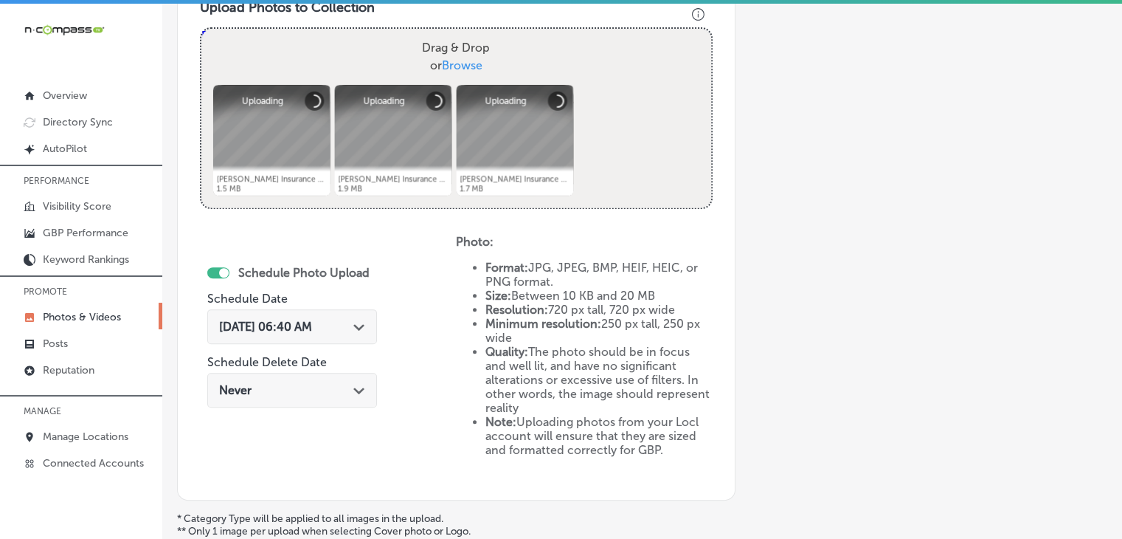
scroll to position [570, 0]
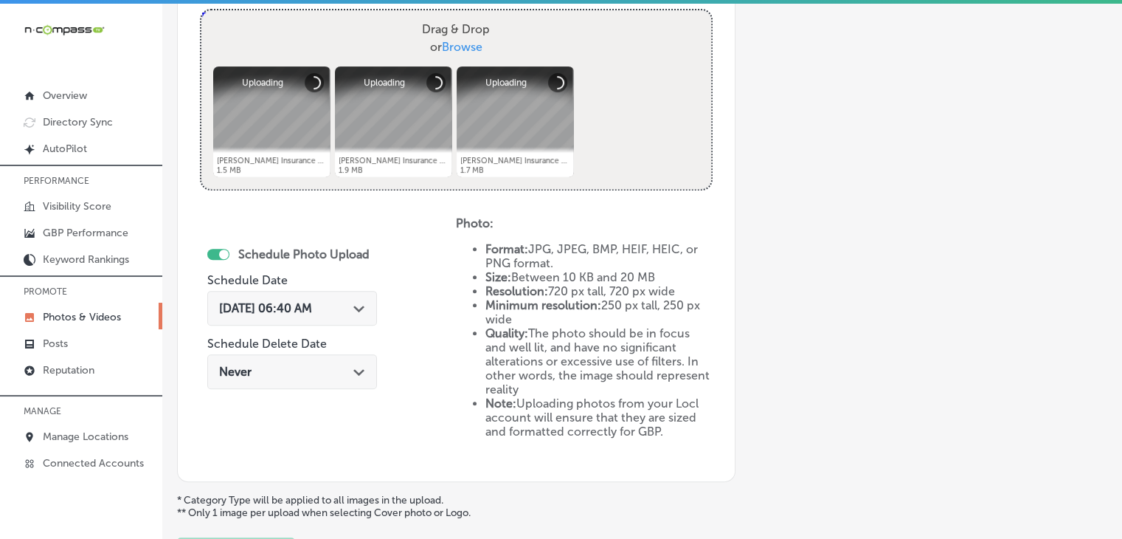
click at [349, 295] on div "Sep 19, 2025 06:40 AM Path Created with Sketch." at bounding box center [292, 308] width 170 height 35
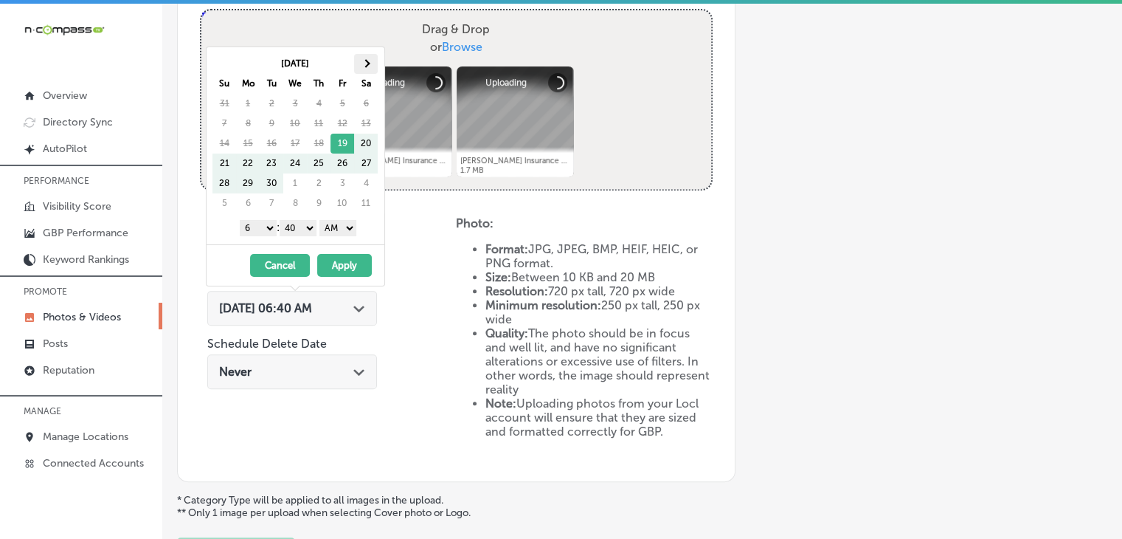
click at [356, 69] on th at bounding box center [366, 64] width 24 height 20
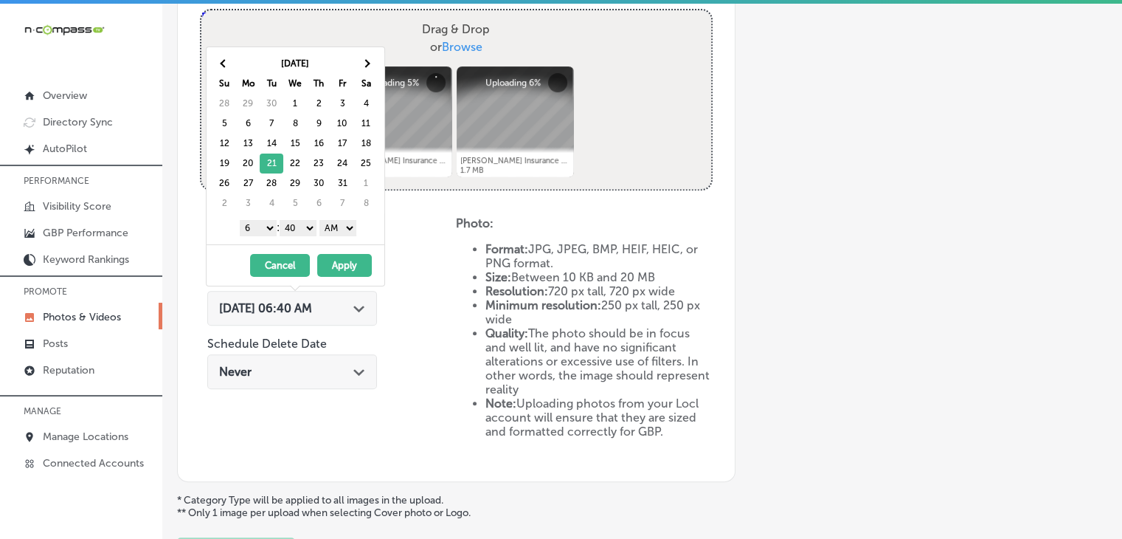
click at [249, 222] on select "1 2 3 4 5 6 7 8 9 10 11 12" at bounding box center [258, 228] width 37 height 16
click at [303, 229] on select "00 10 20 30 40 50" at bounding box center [298, 228] width 37 height 16
drag, startPoint x: 307, startPoint y: 235, endPoint x: 342, endPoint y: 231, distance: 34.9
click at [342, 225] on select "AM PM" at bounding box center [338, 228] width 37 height 16
click at [322, 220] on select "AM PM" at bounding box center [338, 228] width 37 height 16
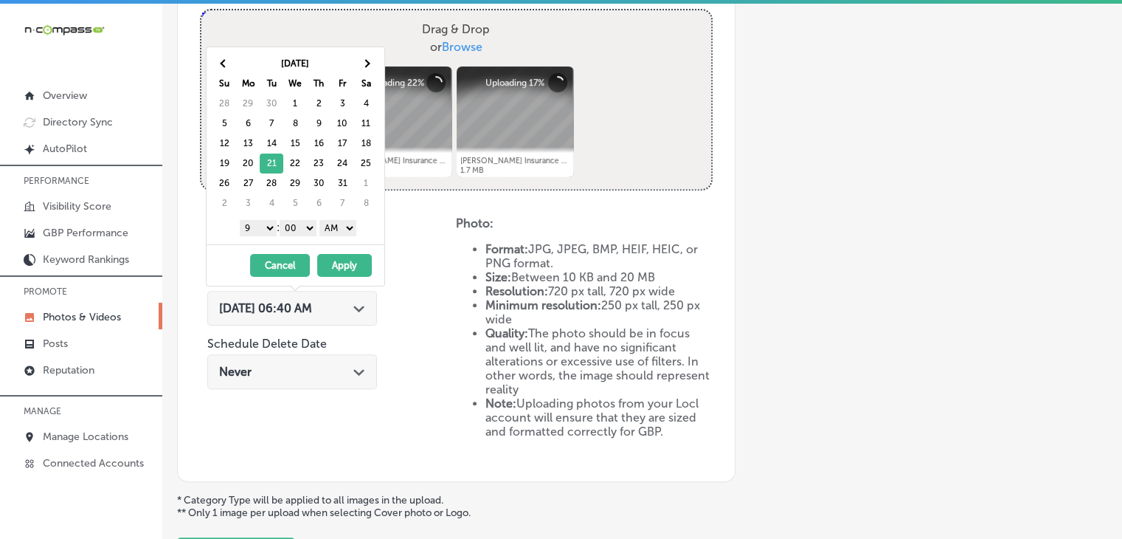
click at [344, 235] on div "1 2 3 4 5 6 7 8 9 10 11 12 : 00 10 20 30 40 50 AM PM" at bounding box center [299, 227] width 172 height 22
click at [345, 227] on select "AM PM" at bounding box center [338, 228] width 37 height 16
click at [338, 261] on button "Apply" at bounding box center [344, 265] width 55 height 23
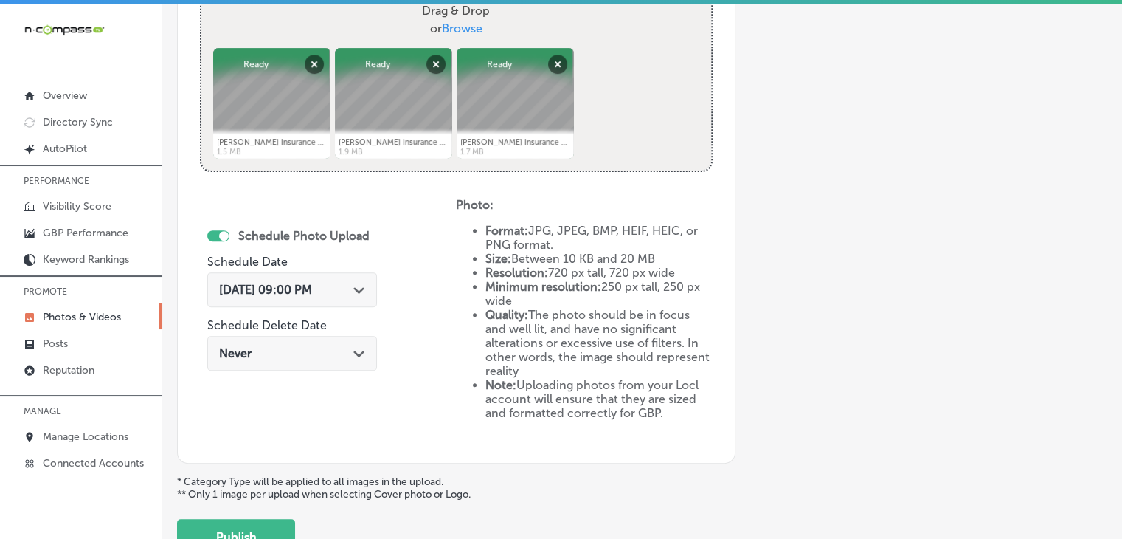
scroll to position [694, 0]
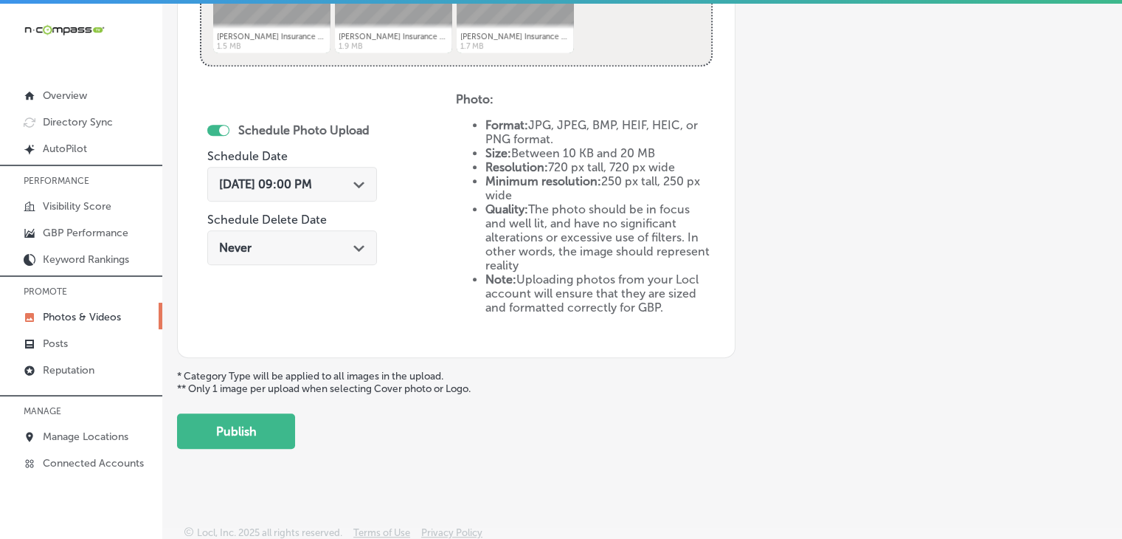
click at [292, 426] on button "Publish" at bounding box center [236, 430] width 118 height 35
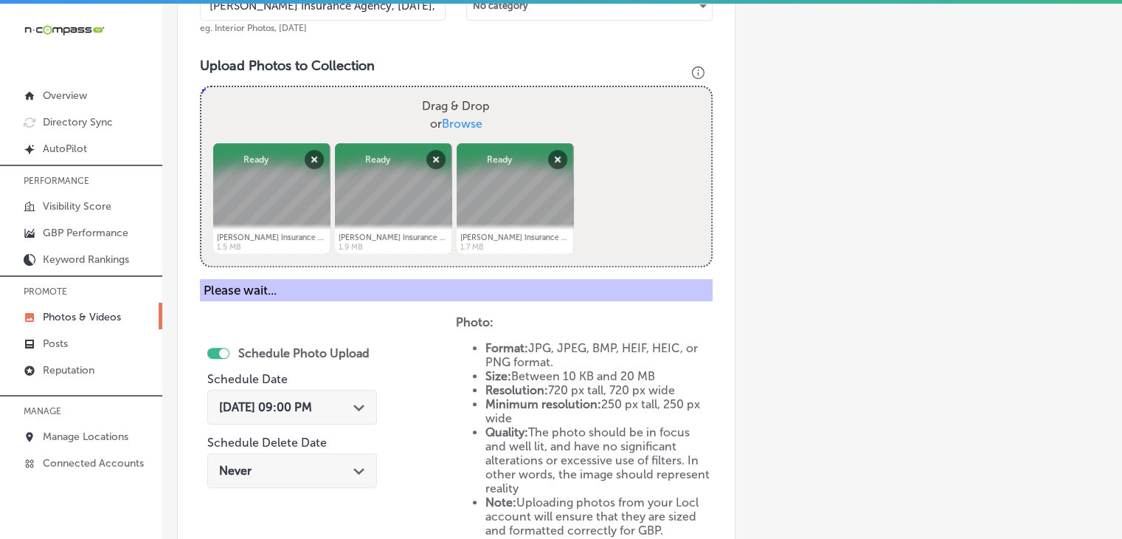
scroll to position [398, 0]
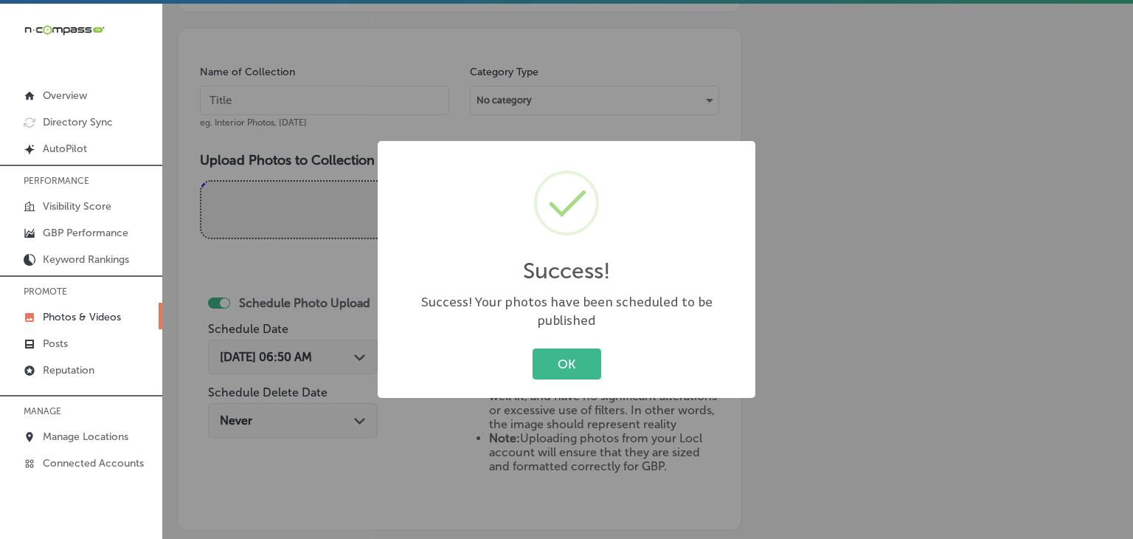
click at [427, 93] on div "Success! × Success! Your photos have been scheduled to be published OK Cancel" at bounding box center [566, 269] width 1133 height 539
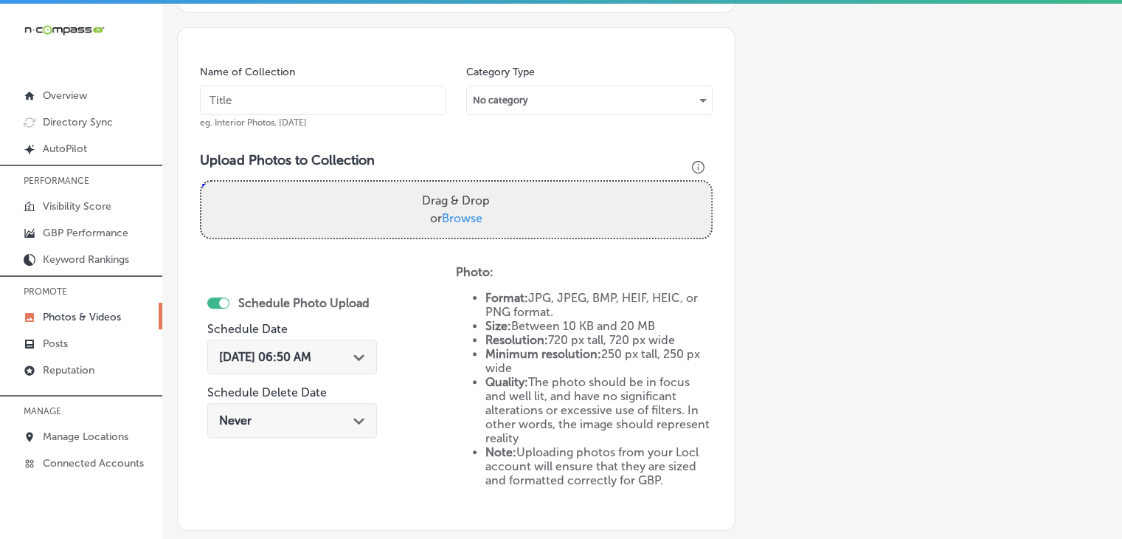
click at [419, 99] on input "text" at bounding box center [323, 101] width 246 height 30
paste input "Milton Insurance Agency, Oct 2025, Week"
type input "Milton Insurance Agency, Oct 2025, Week 4"
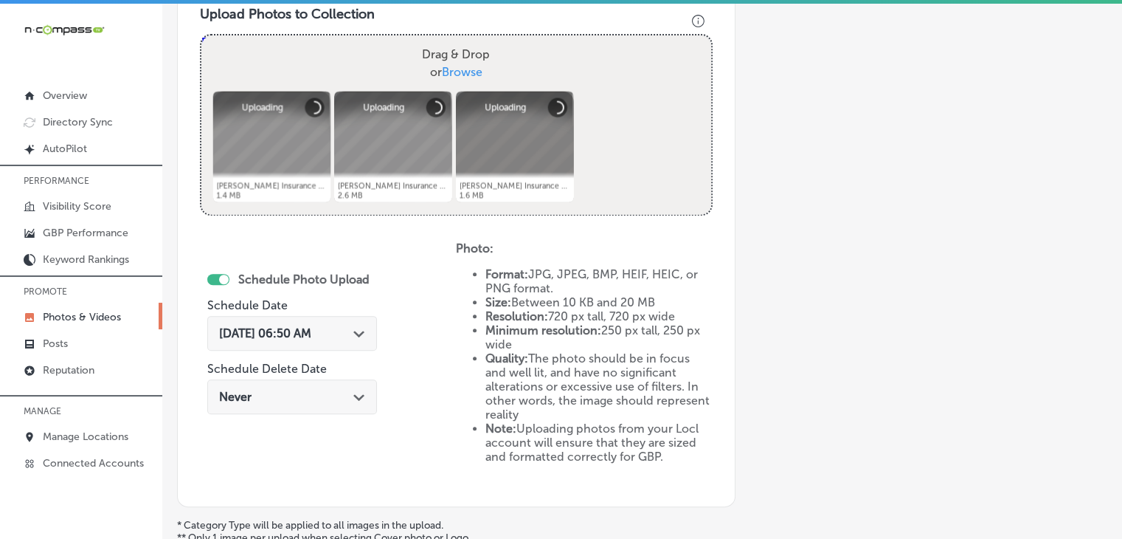
scroll to position [546, 0]
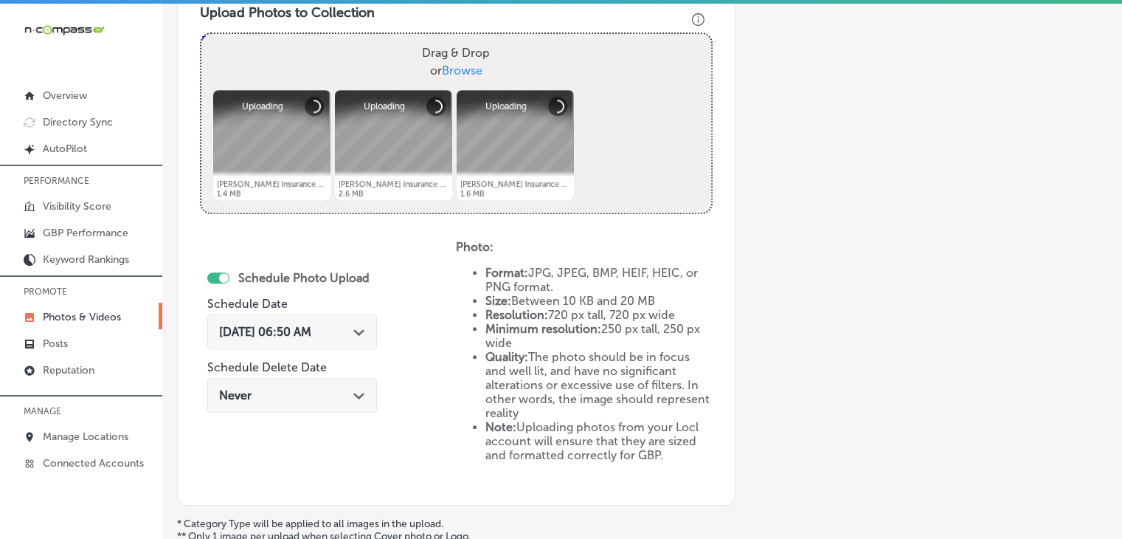
click at [311, 331] on span "Sep 19, 2025 06:50 AM" at bounding box center [265, 332] width 92 height 14
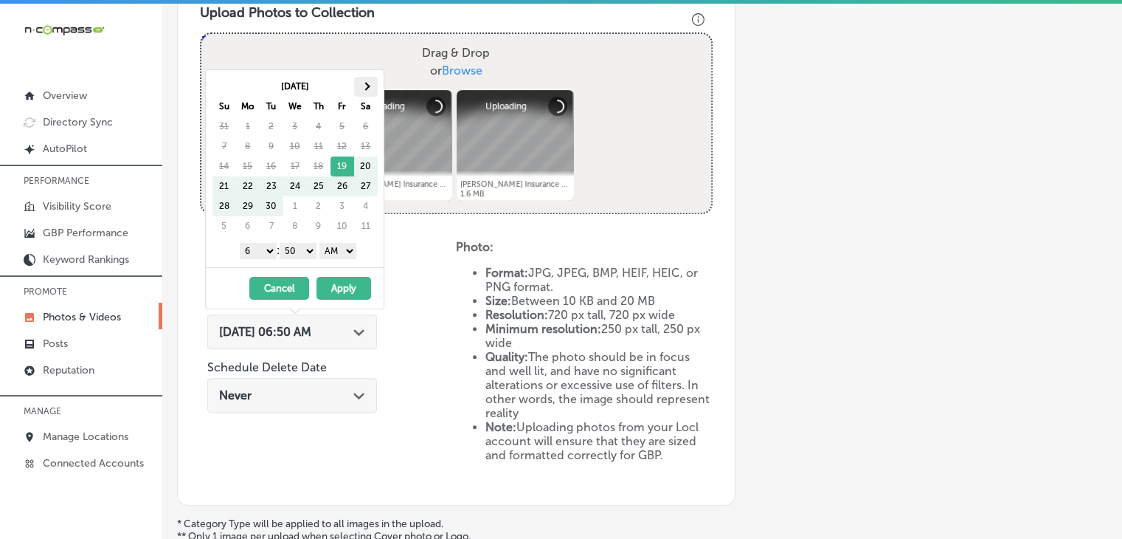
click at [360, 91] on th at bounding box center [366, 87] width 24 height 20
click at [262, 260] on div "Oct 2025 Su Mo Tu We Th Fr Sa 28 29 30 1 2 3 4 5 6 7 8 9 10 11 12 13 14 15 16 1…" at bounding box center [295, 168] width 178 height 197
click at [263, 246] on select "1 2 3 4 5 6 7 8 9 10 11 12" at bounding box center [258, 251] width 37 height 16
click at [308, 258] on div "1 2 3 4 5 6 7 8 9 10 11 12 : 00 10 20 30 40 50 AM PM" at bounding box center [298, 250] width 172 height 22
click at [308, 253] on select "00 10 20 30 40 50" at bounding box center [298, 251] width 37 height 16
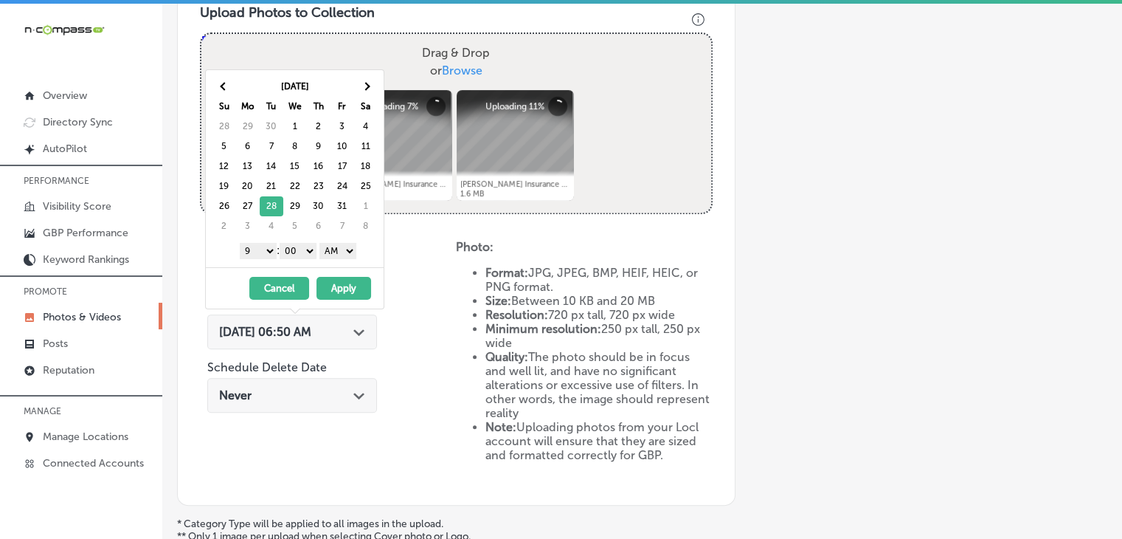
click at [369, 252] on div "1 2 3 4 5 6 7 8 9 10 11 12 : 00 10 20 30 40 50 AM PM" at bounding box center [298, 250] width 172 height 22
click at [351, 252] on select "AM PM" at bounding box center [338, 251] width 37 height 16
click at [339, 280] on button "Apply" at bounding box center [344, 288] width 55 height 23
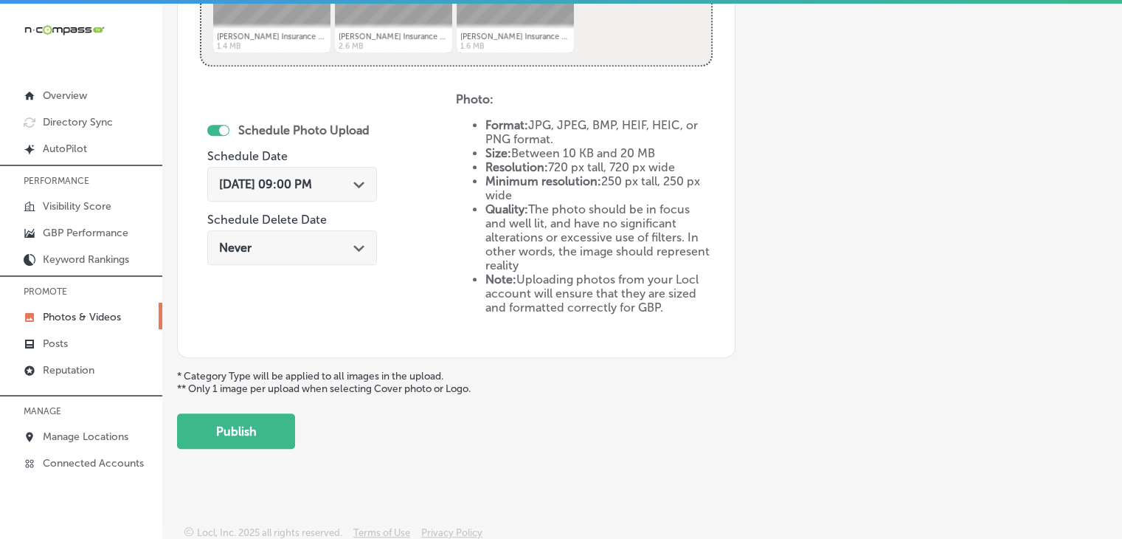
scroll to position [0, 0]
click at [236, 423] on button "Publish" at bounding box center [236, 430] width 118 height 35
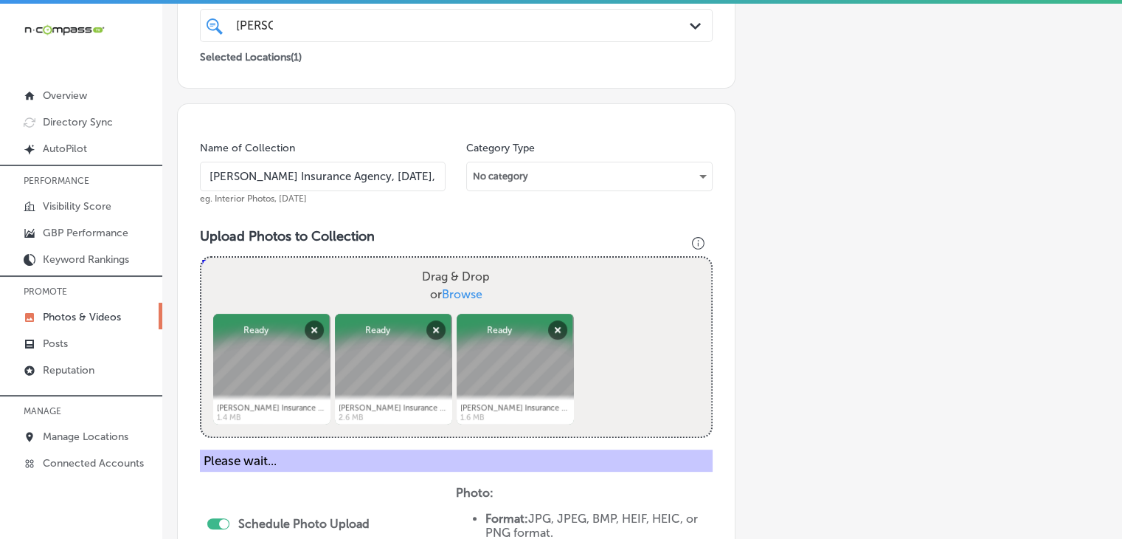
scroll to position [251, 0]
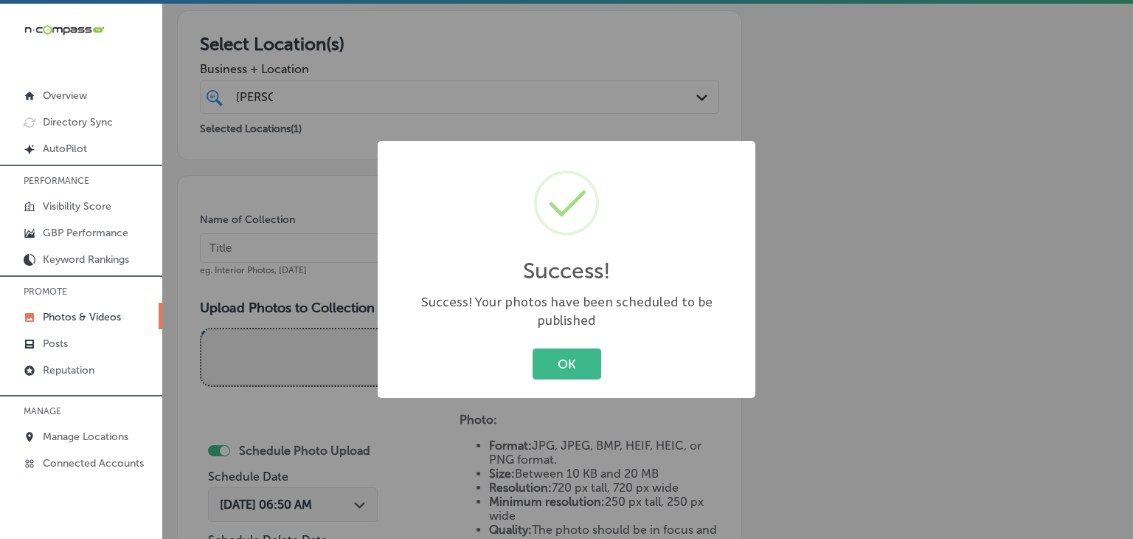
click at [339, 235] on div "Success! × Success! Your photos have been scheduled to be published OK Cancel" at bounding box center [566, 269] width 1133 height 539
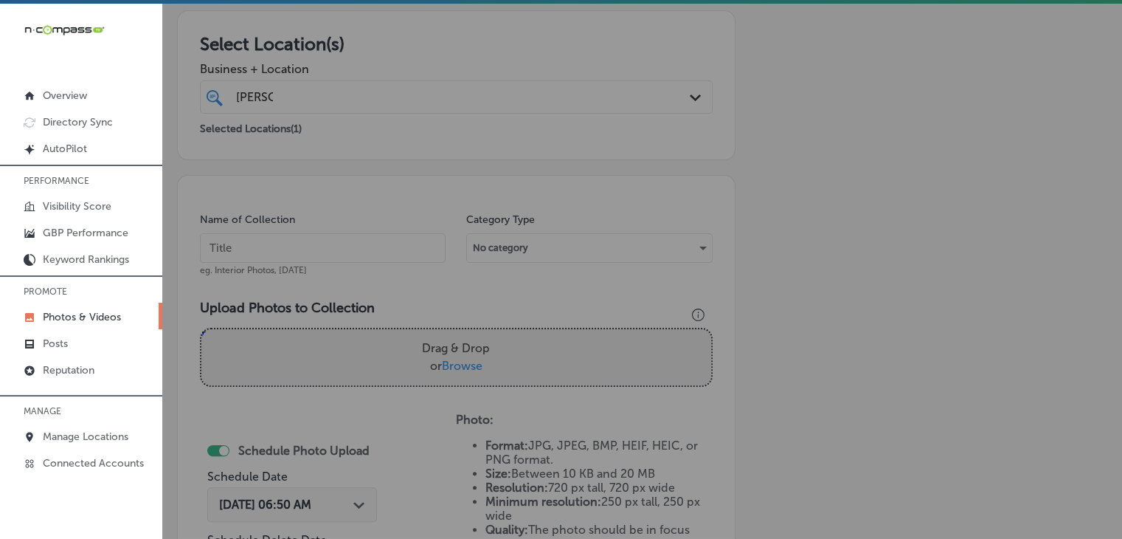
click at [342, 246] on input "text" at bounding box center [323, 248] width 246 height 30
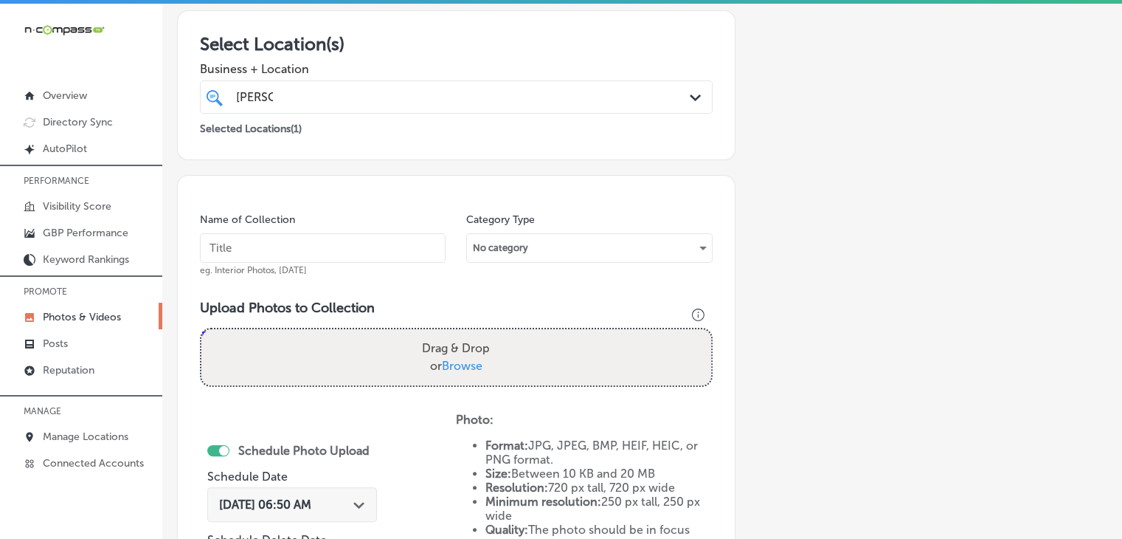
paste input "Milton Insurance Agency, Oct 2025, Week"
click at [345, 246] on input "Milton Insurance Agency, Oct 2025, Week" at bounding box center [323, 248] width 246 height 30
type input "Milton Insurance Agency, Nov 2025, Week 1"
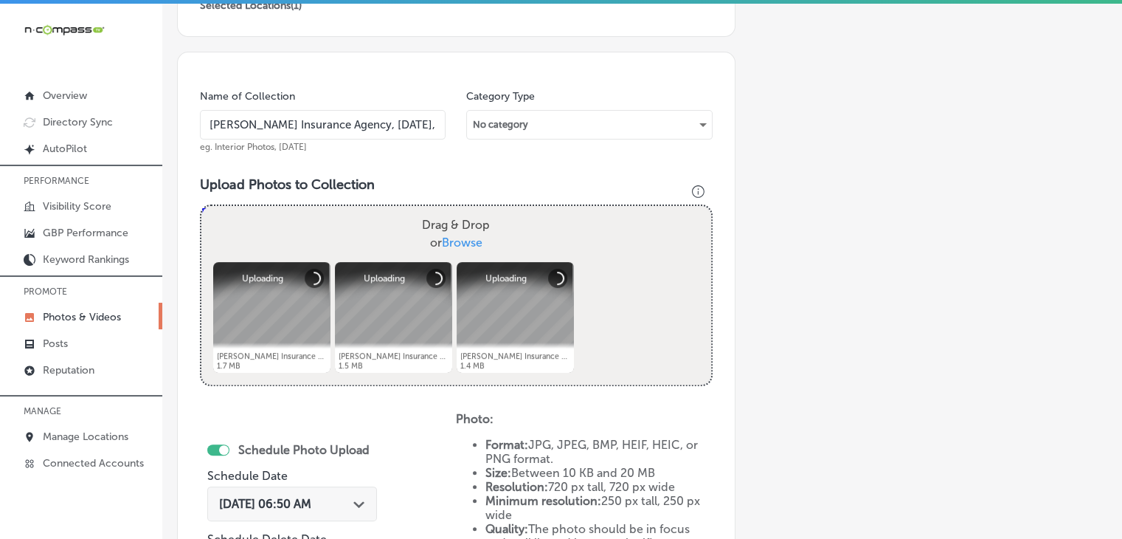
scroll to position [398, 0]
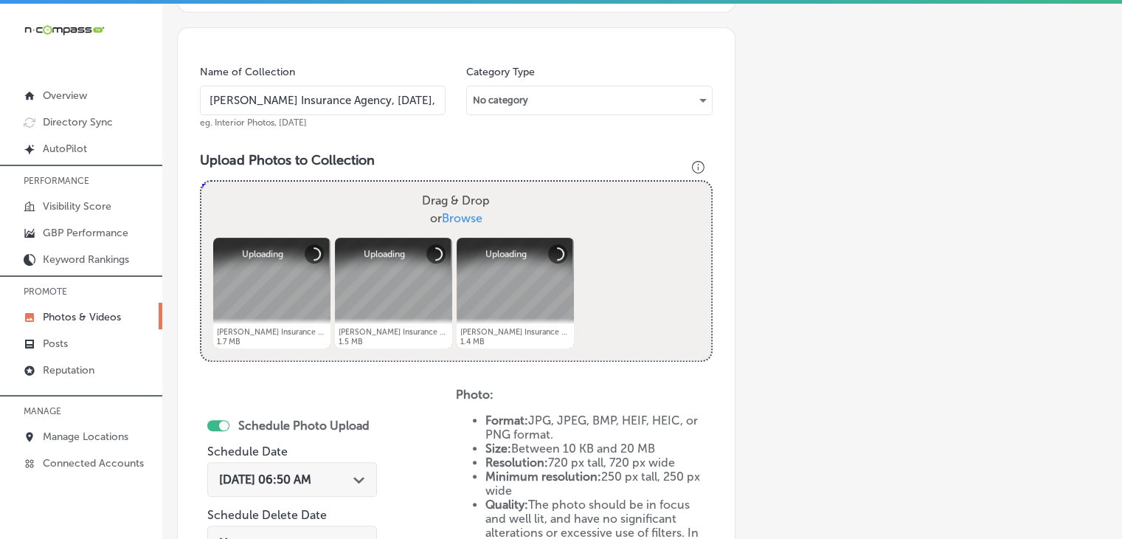
click at [314, 462] on div "Sep 19, 2025 06:50 AM Path Created with Sketch." at bounding box center [292, 479] width 170 height 35
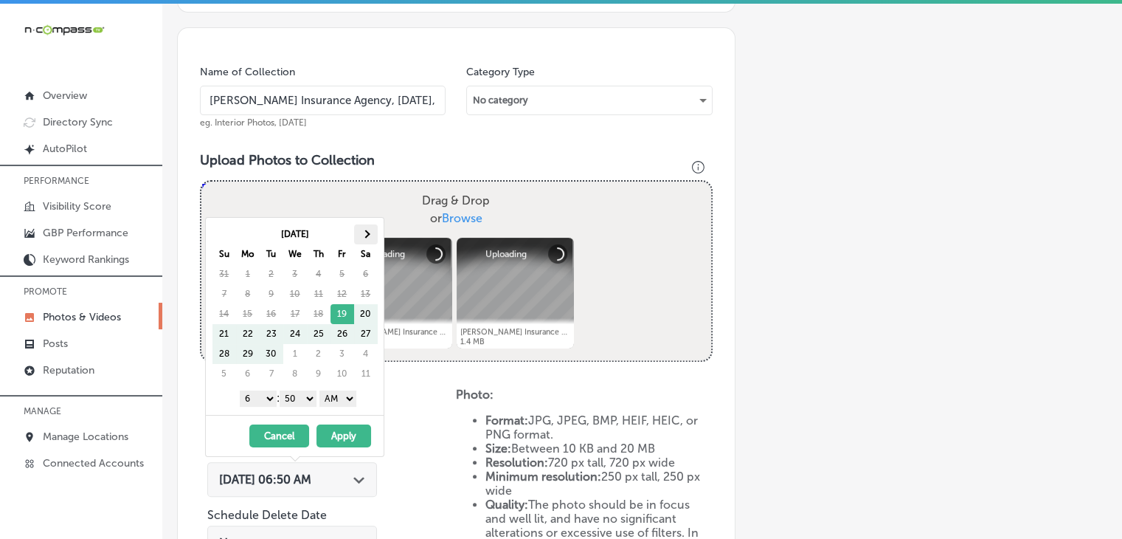
click at [373, 240] on th at bounding box center [366, 234] width 24 height 20
click at [250, 396] on select "1 2 3 4 5 6 7 8 9 10 11 12" at bounding box center [258, 398] width 37 height 16
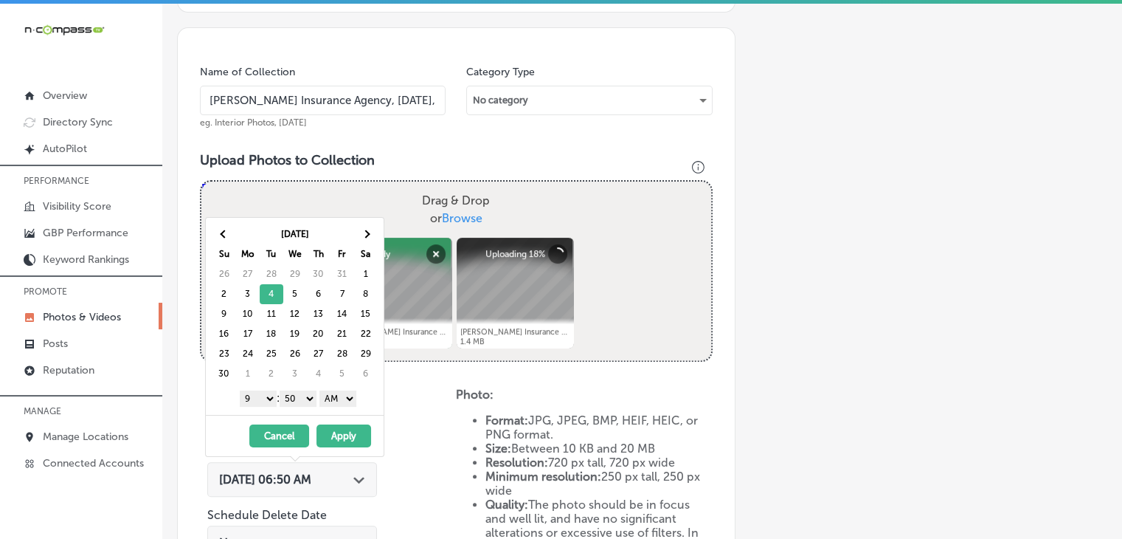
click at [295, 398] on select "00 10 20 30 40 50" at bounding box center [298, 398] width 37 height 16
click at [325, 398] on select "AM PM" at bounding box center [338, 398] width 37 height 16
click at [329, 432] on button "Apply" at bounding box center [344, 435] width 55 height 23
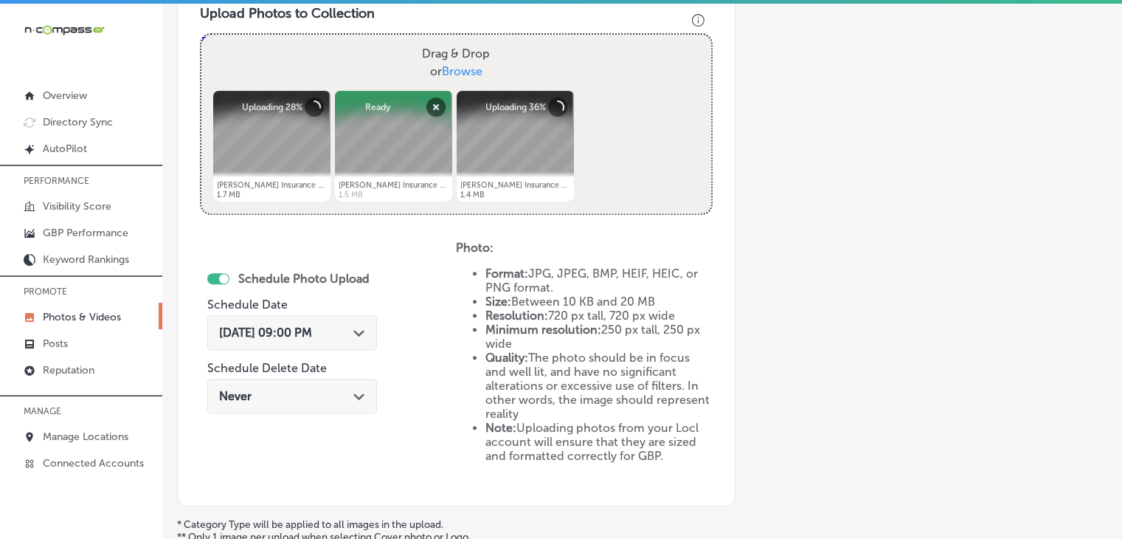
scroll to position [694, 0]
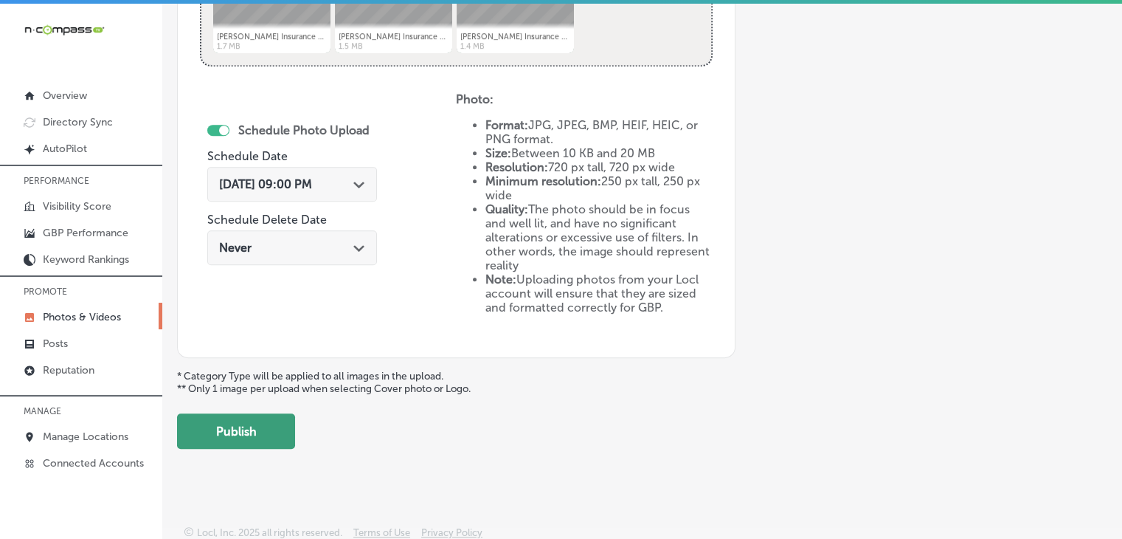
click at [278, 420] on button "Publish" at bounding box center [236, 430] width 118 height 35
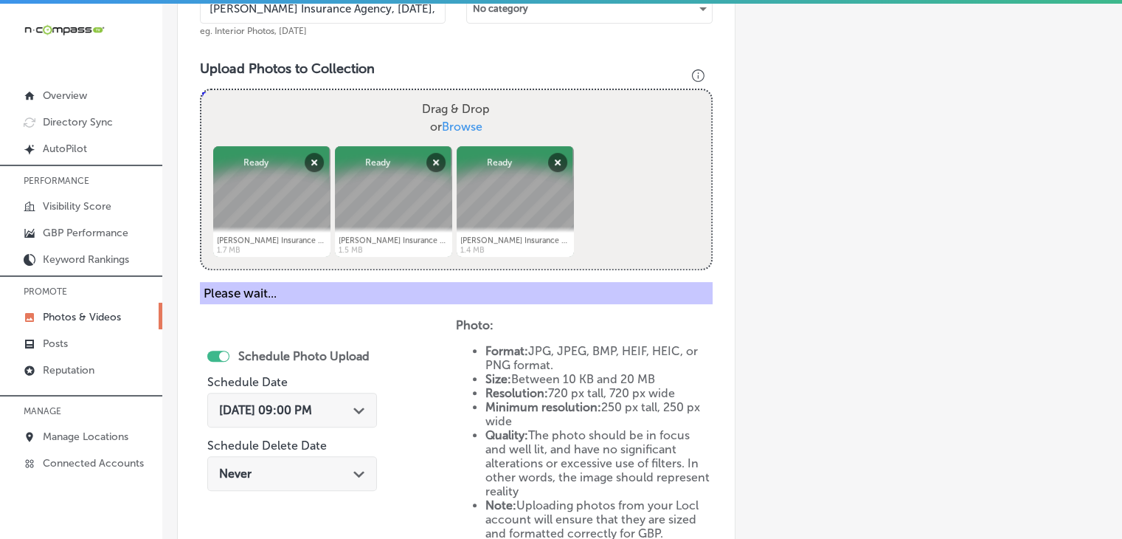
scroll to position [398, 0]
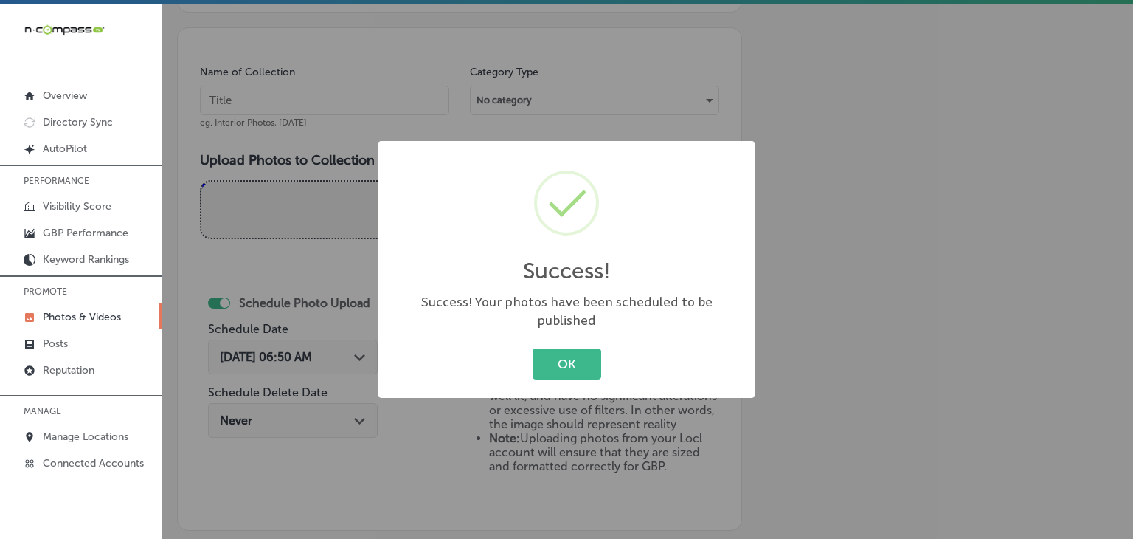
click at [334, 114] on div "Success! × Success! Your photos have been scheduled to be published OK Cancel" at bounding box center [566, 269] width 1133 height 539
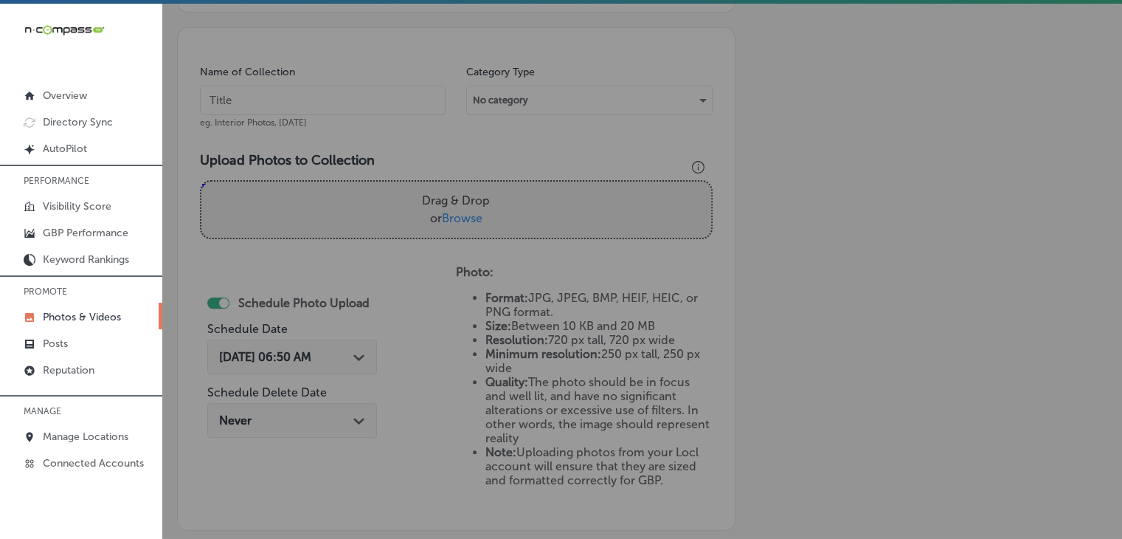
click at [336, 108] on input "text" at bounding box center [323, 101] width 246 height 30
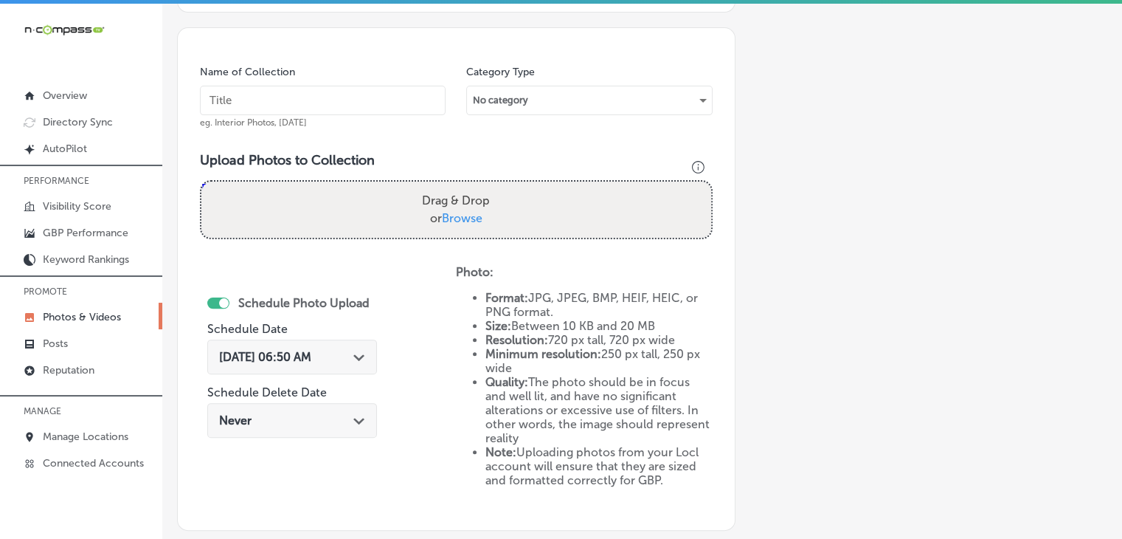
paste input "Milton Insurance Agency, Nov 2025, Week"
type input "Milton Insurance Agency, Nov 2025, Week 2"
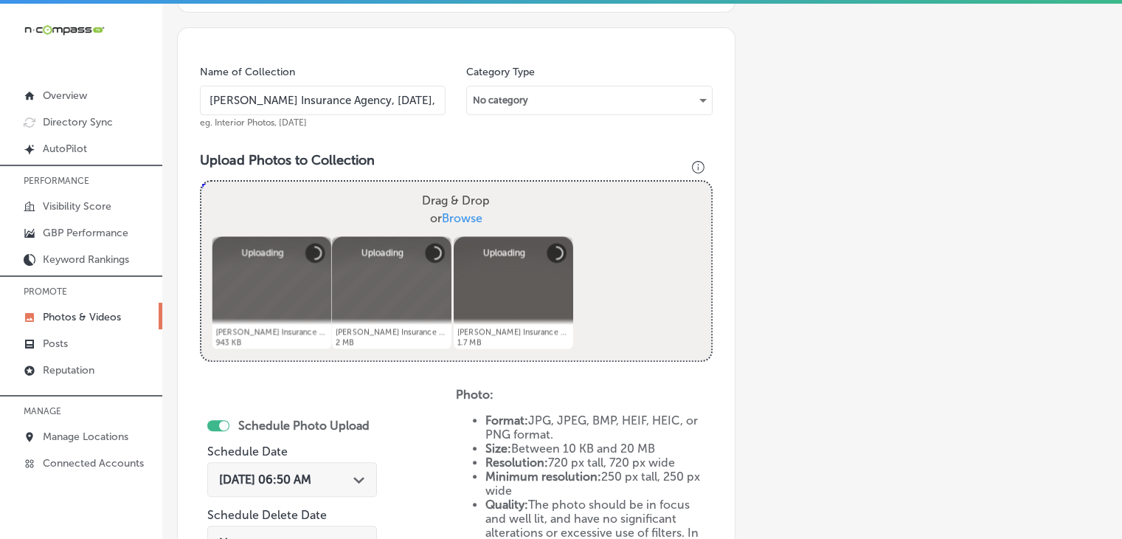
scroll to position [546, 0]
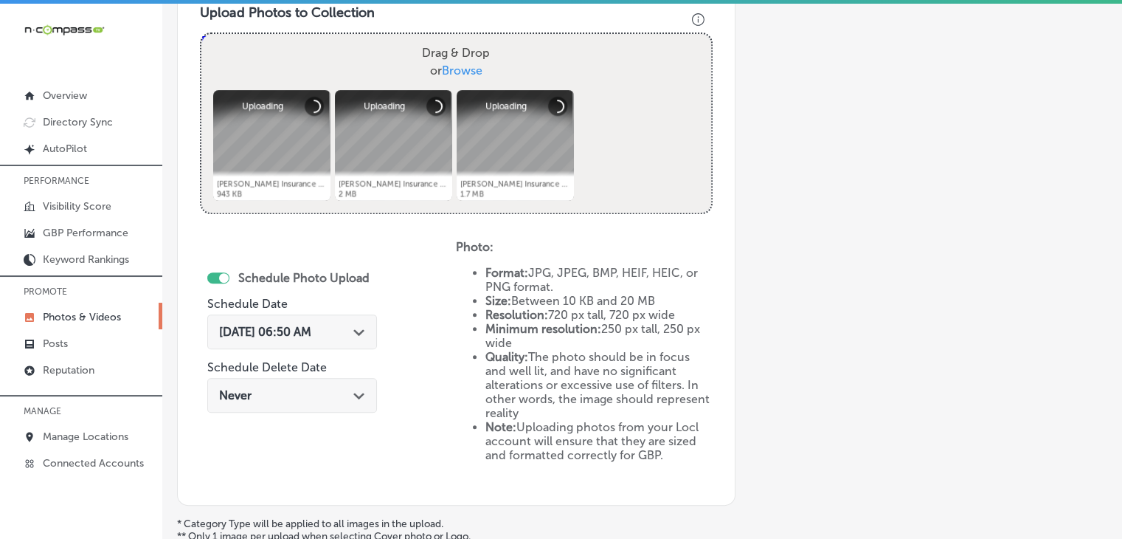
click at [348, 328] on div "Sep 19, 2025 06:50 AM Path Created with Sketch." at bounding box center [292, 332] width 146 height 14
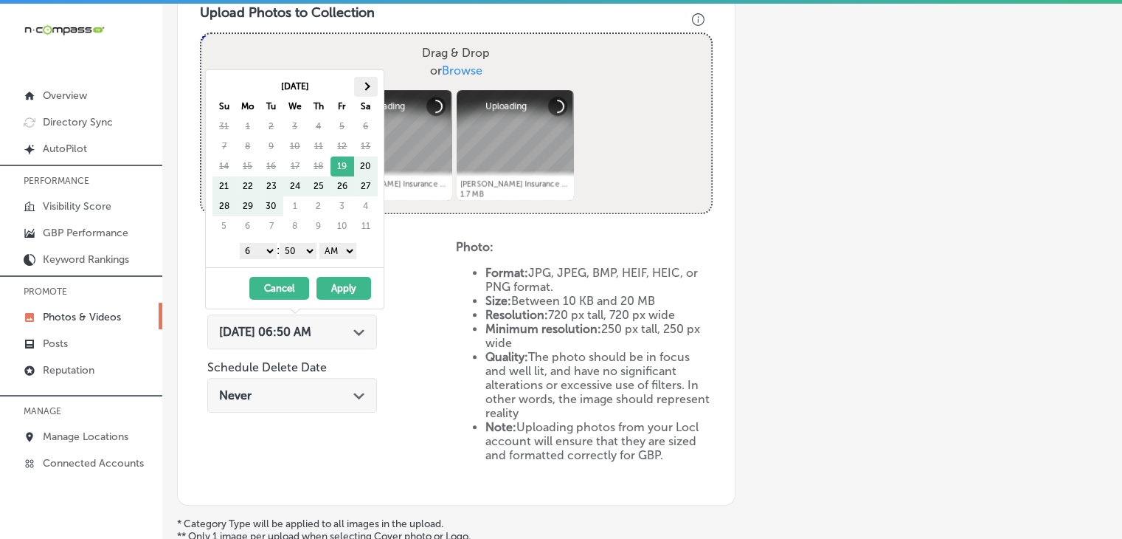
click at [366, 90] on th at bounding box center [366, 87] width 24 height 20
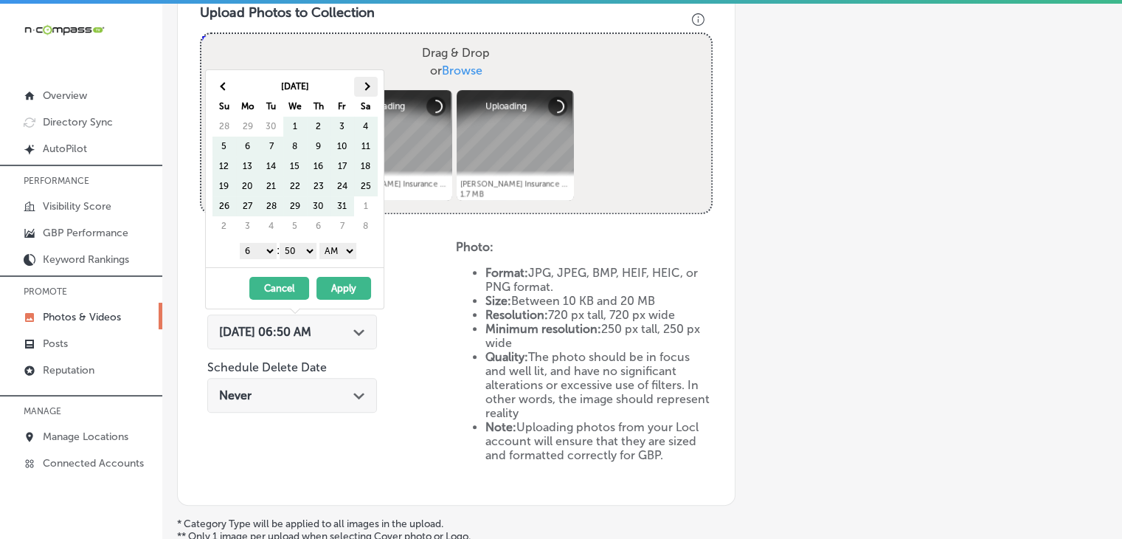
click at [366, 92] on th at bounding box center [366, 87] width 24 height 20
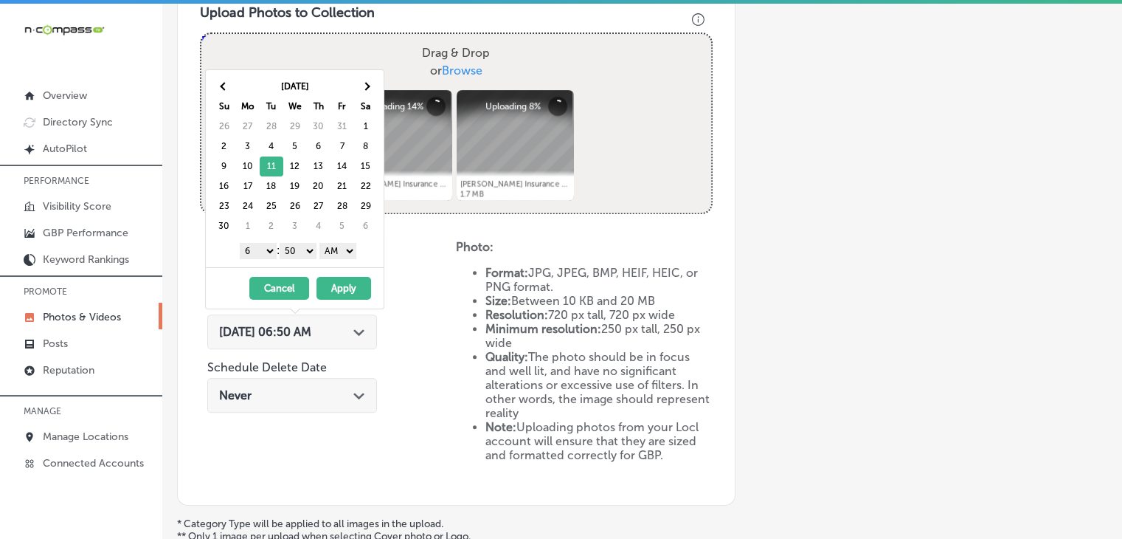
click at [250, 249] on select "1 2 3 4 5 6 7 8 9 10 11 12" at bounding box center [258, 251] width 37 height 16
drag, startPoint x: 300, startPoint y: 241, endPoint x: 299, endPoint y: 255, distance: 13.4
click at [300, 243] on select "00 10 20 30 40 50" at bounding box center [298, 251] width 37 height 16
click at [334, 252] on select "AM PM" at bounding box center [338, 251] width 37 height 16
click at [328, 278] on button "Apply" at bounding box center [344, 288] width 55 height 23
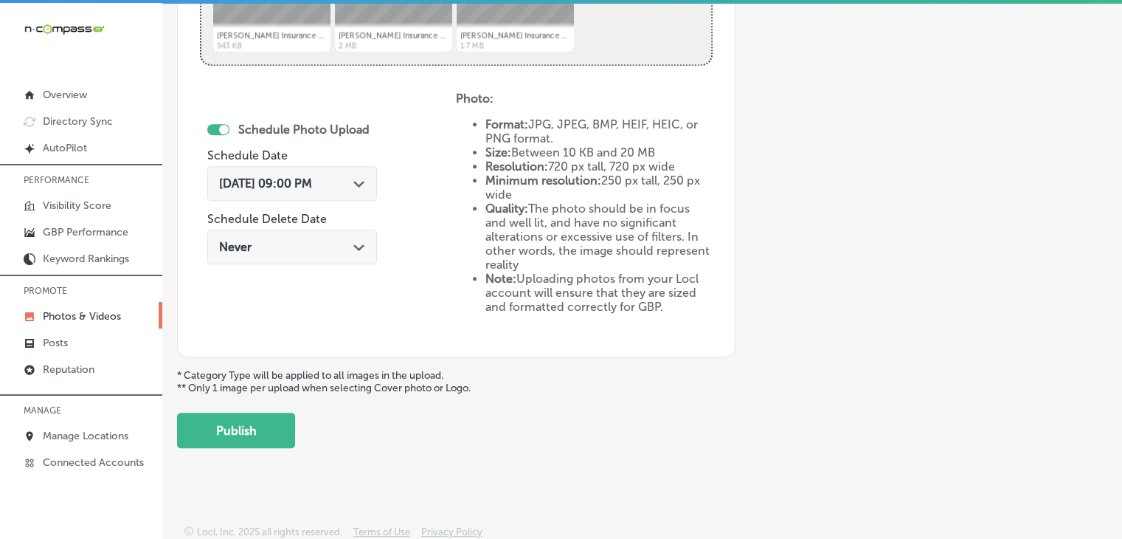
scroll to position [0, 0]
click at [276, 440] on button "Publish" at bounding box center [236, 430] width 118 height 35
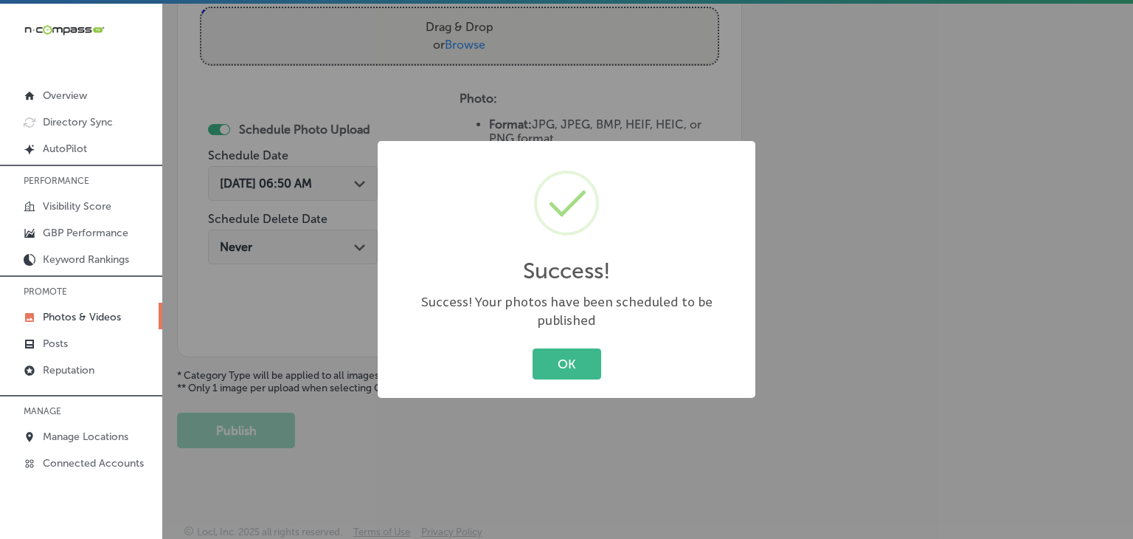
click at [353, 158] on div "Success! × Success! Your photos have been scheduled to be published OK Cancel" at bounding box center [566, 269] width 1133 height 539
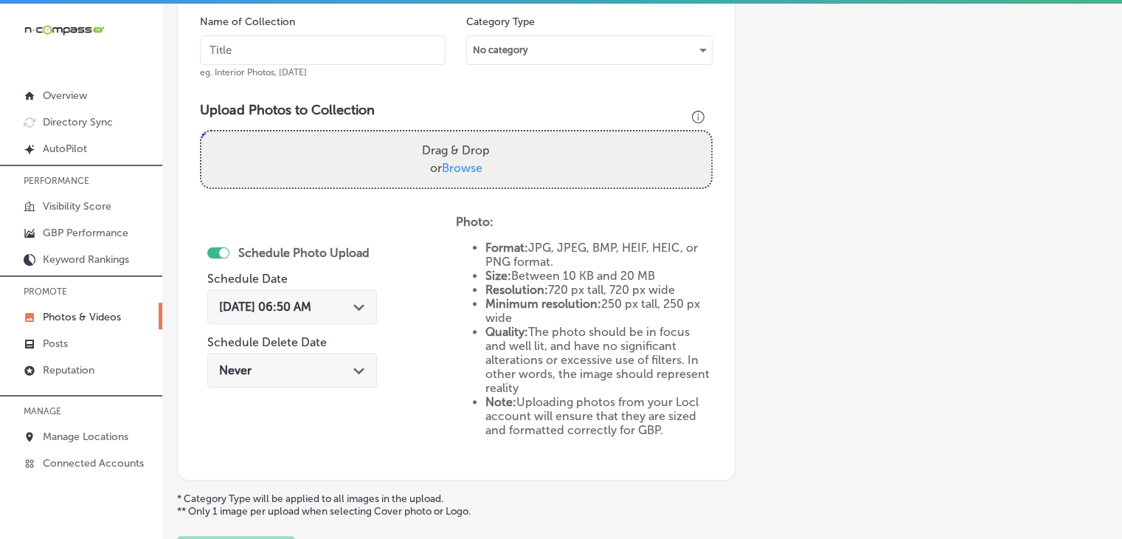
scroll to position [424, 0]
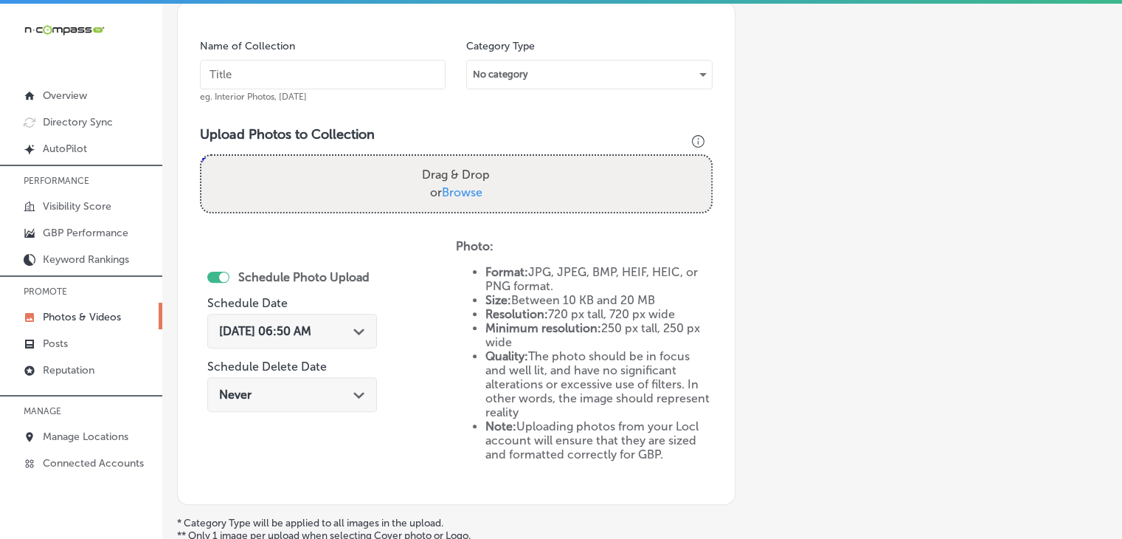
click at [367, 96] on div "Name of Collection eg. Interior Photos, March 2020" at bounding box center [323, 70] width 246 height 63
click at [370, 86] on input "text" at bounding box center [323, 75] width 246 height 30
paste input "Milton Insurance Agency, Nov 2025, Week"
type input "Milton Insurance Agency, Nov 2025, Week 3"
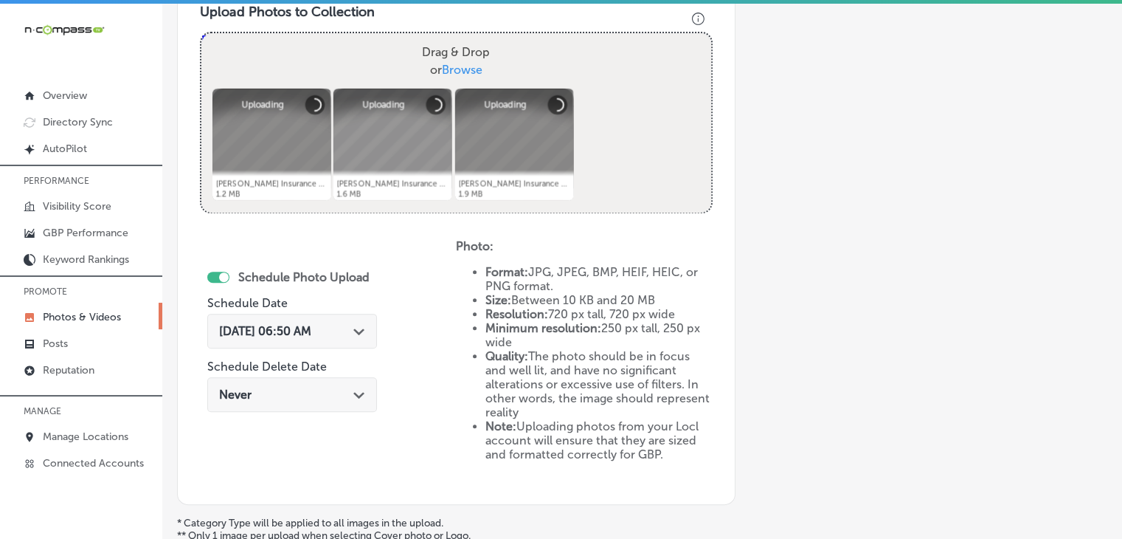
scroll to position [572, 0]
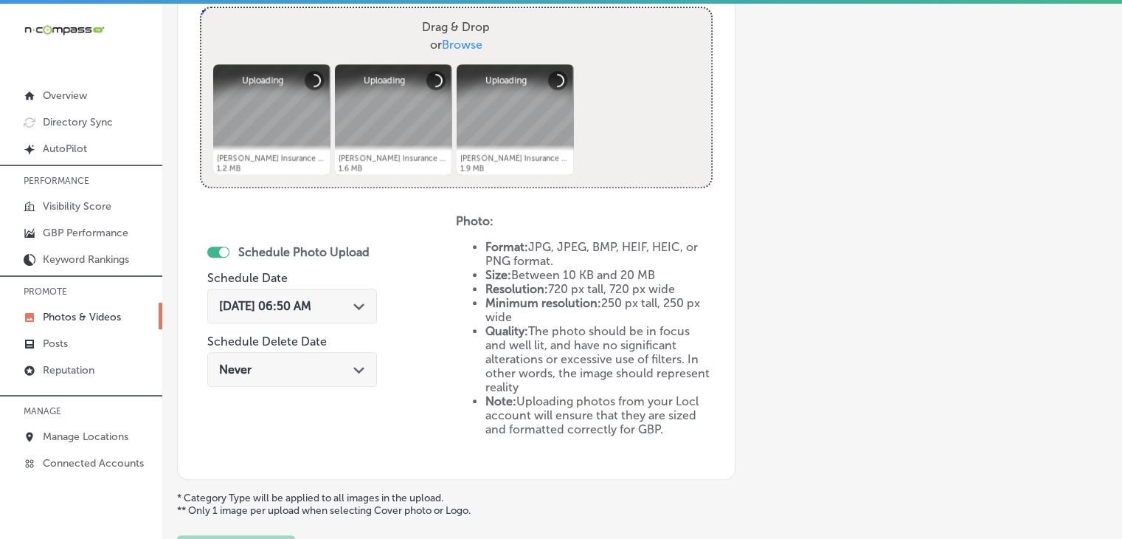
click at [310, 311] on span "Sep 19, 2025 06:50 AM" at bounding box center [265, 306] width 92 height 14
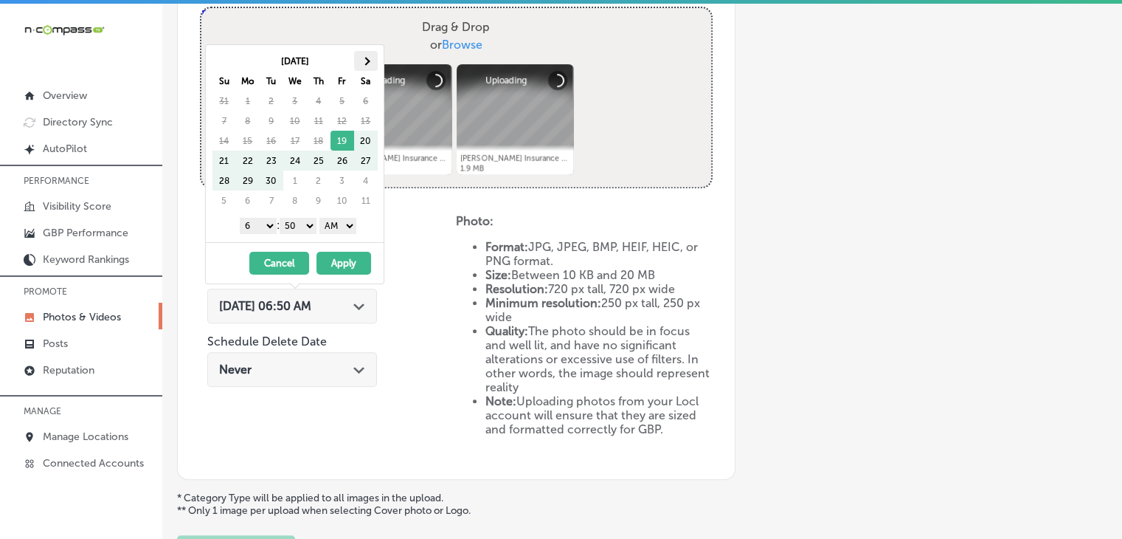
click at [359, 61] on th at bounding box center [366, 61] width 24 height 20
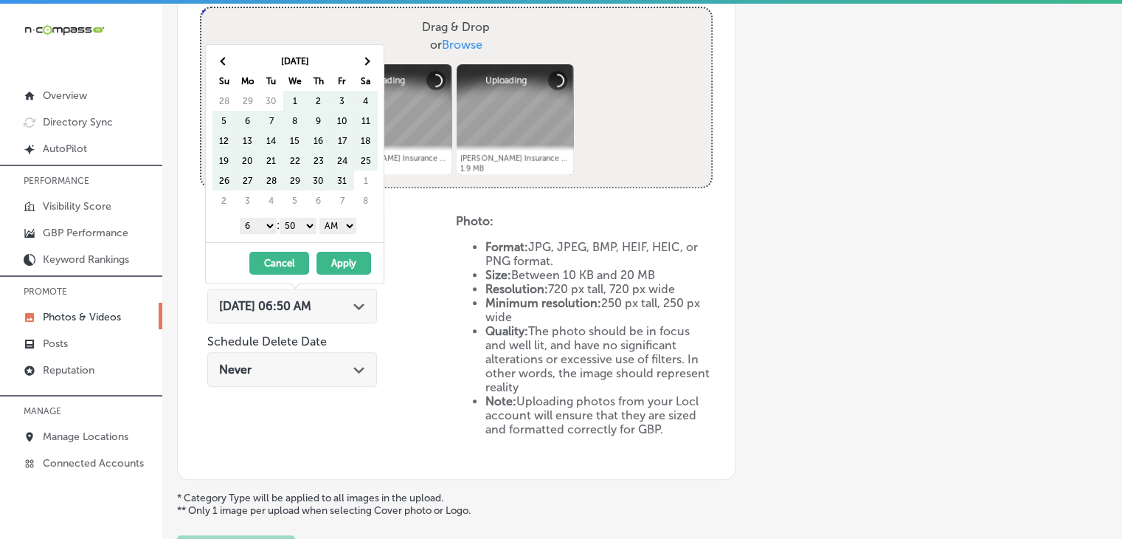
click at [359, 61] on th at bounding box center [366, 61] width 24 height 20
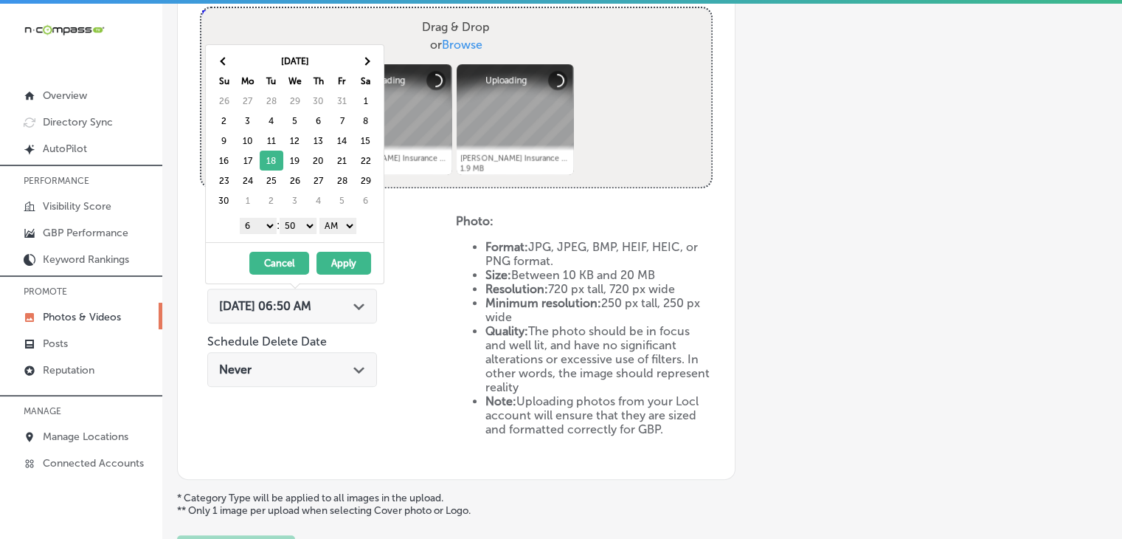
click at [252, 220] on select "1 2 3 4 5 6 7 8 9 10 11 12" at bounding box center [258, 226] width 37 height 16
drag, startPoint x: 290, startPoint y: 215, endPoint x: 291, endPoint y: 229, distance: 13.4
click at [290, 218] on select "00 10 20 30 40 50" at bounding box center [298, 226] width 37 height 16
click at [328, 232] on div "1 2 3 4 5 6 7 8 9 10 11 12 : 00 10 20 30 40 50 AM PM" at bounding box center [298, 225] width 172 height 22
click at [336, 228] on select "AM PM" at bounding box center [338, 226] width 37 height 16
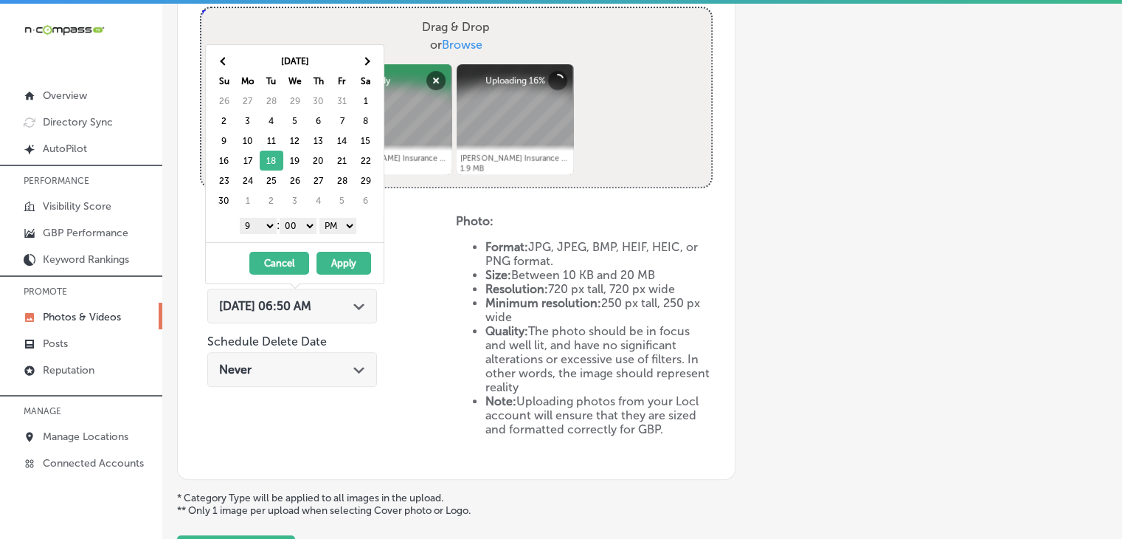
click at [334, 255] on button "Apply" at bounding box center [344, 263] width 55 height 23
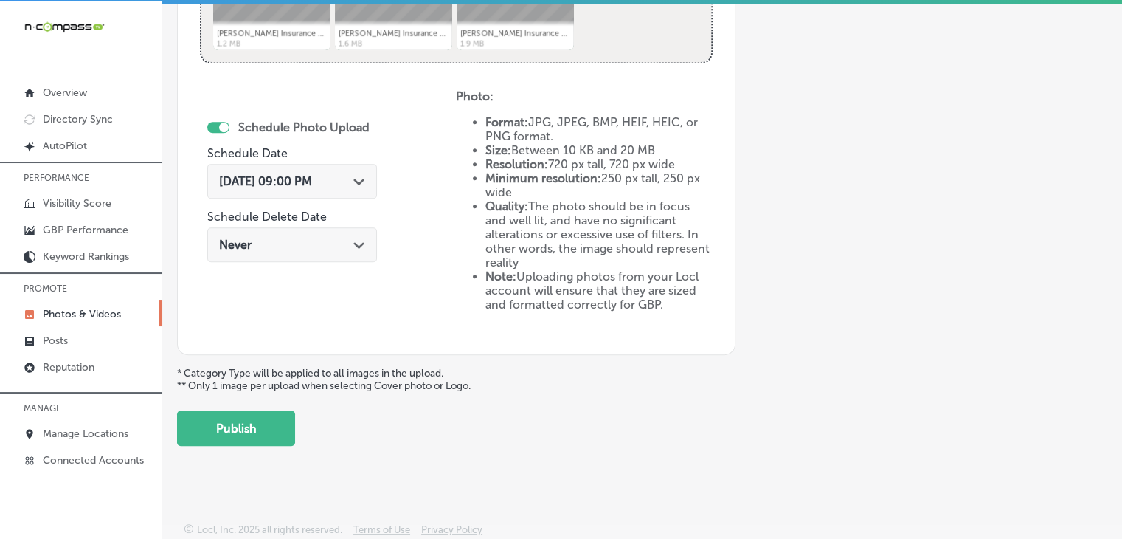
scroll to position [3, 0]
click at [246, 441] on button "Publish" at bounding box center [236, 427] width 118 height 35
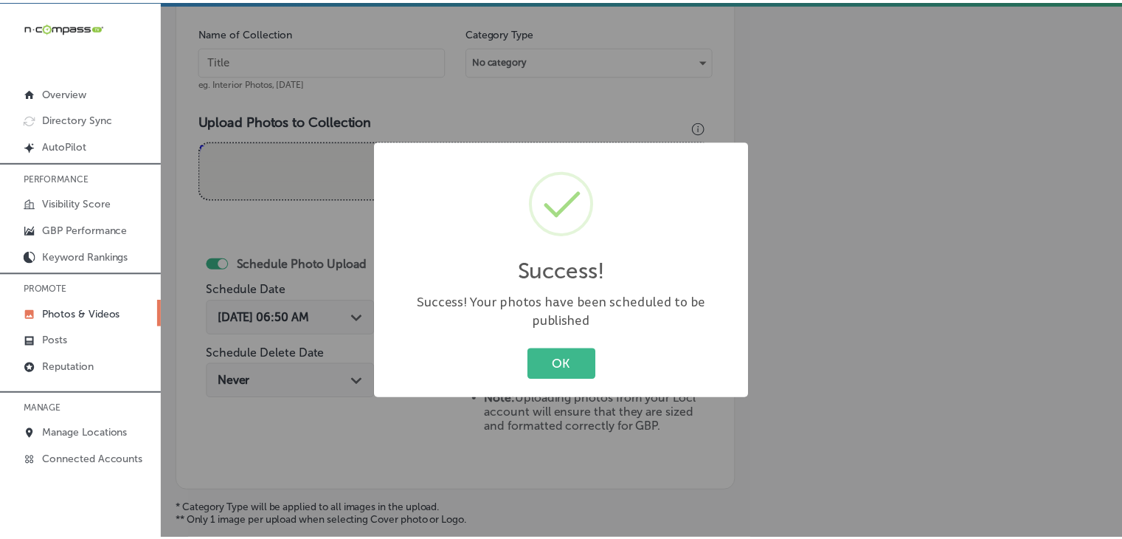
scroll to position [398, 0]
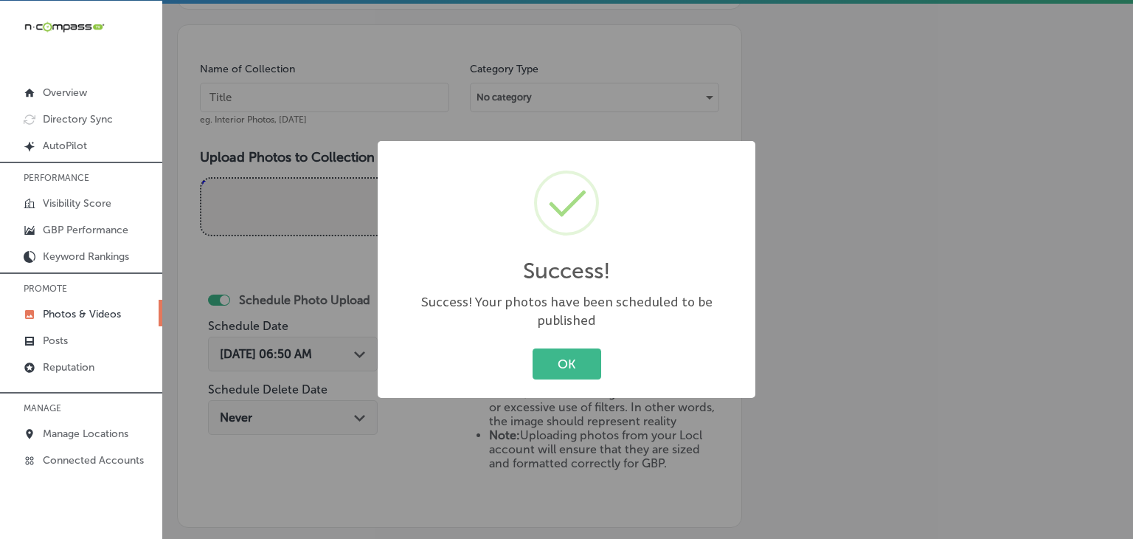
click at [481, 117] on div "Success! × Success! Your photos have been scheduled to be published OK Cancel" at bounding box center [566, 269] width 1133 height 539
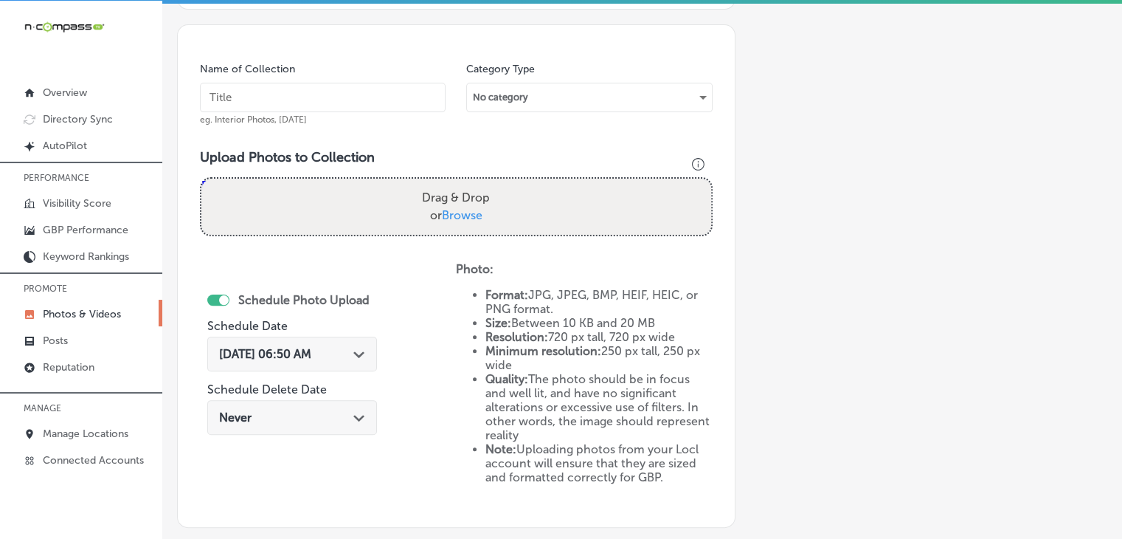
click at [407, 104] on input "text" at bounding box center [323, 98] width 246 height 30
paste input "Milton Insurance Agency, Nov 2025, Week"
type input "Milton Insurance Agency, Nov 2025, Week 4"
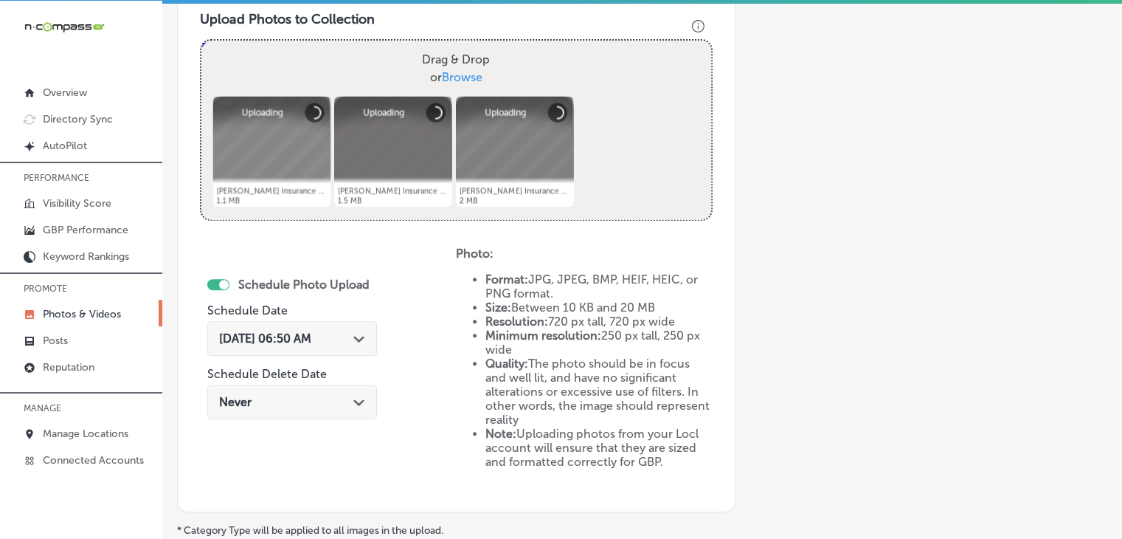
scroll to position [546, 0]
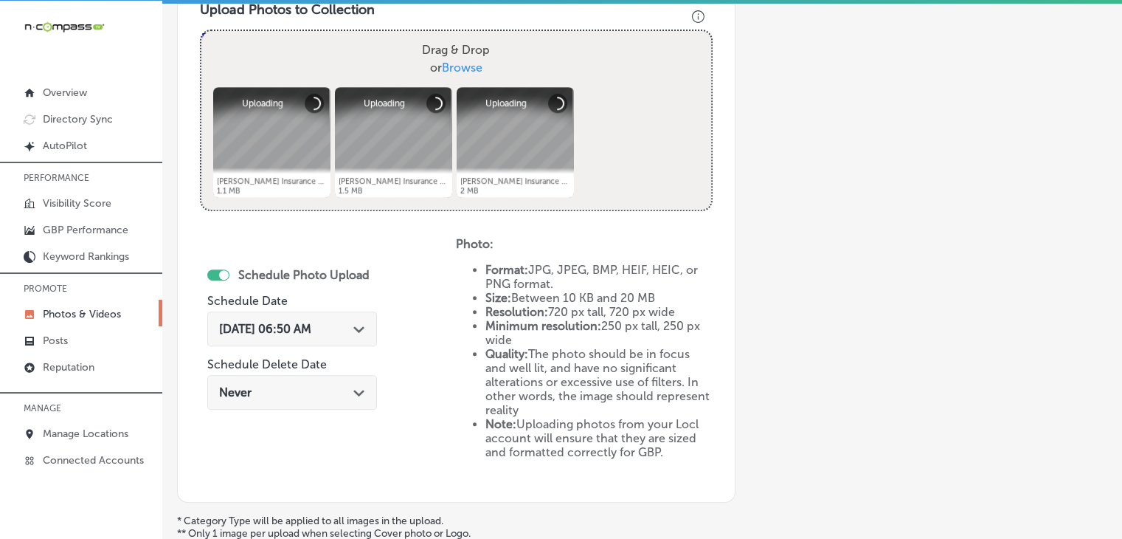
click at [311, 322] on span "Sep 19, 2025 06:50 AM" at bounding box center [265, 329] width 92 height 14
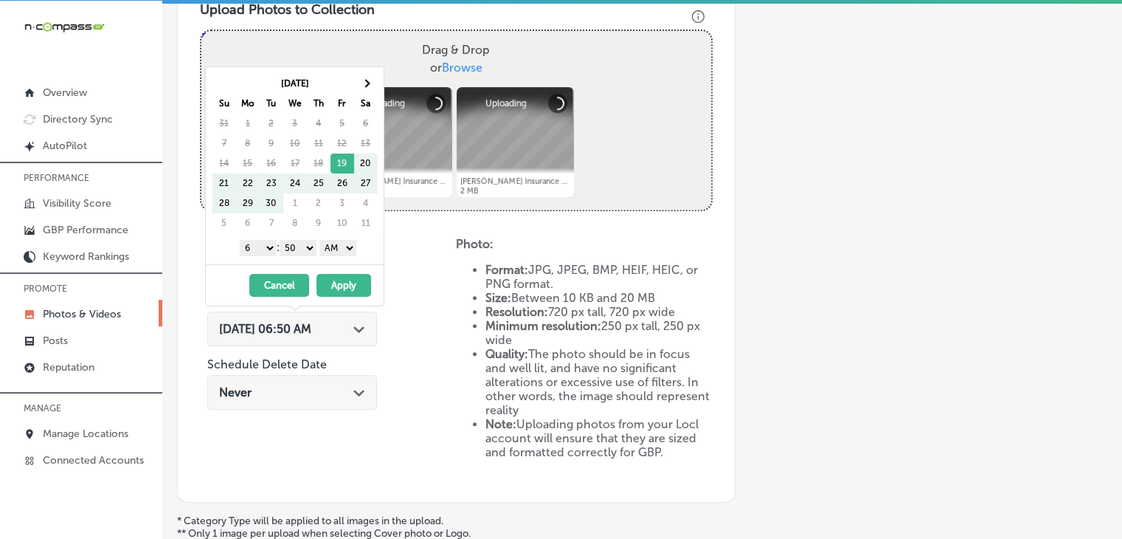
click at [366, 95] on th "Sa" at bounding box center [366, 104] width 24 height 20
click at [371, 80] on th at bounding box center [366, 84] width 24 height 20
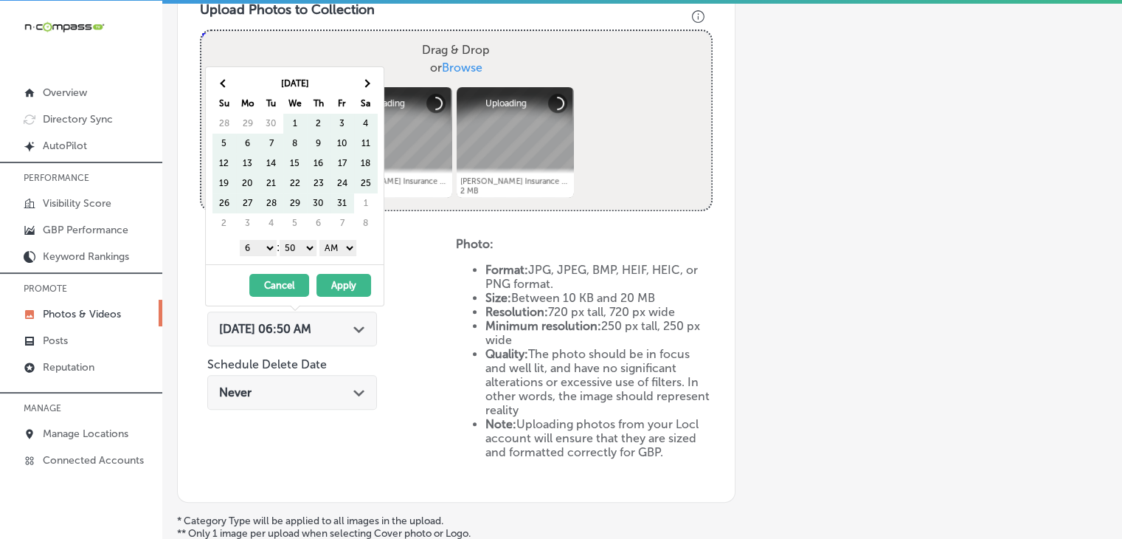
click at [371, 80] on th at bounding box center [366, 84] width 24 height 20
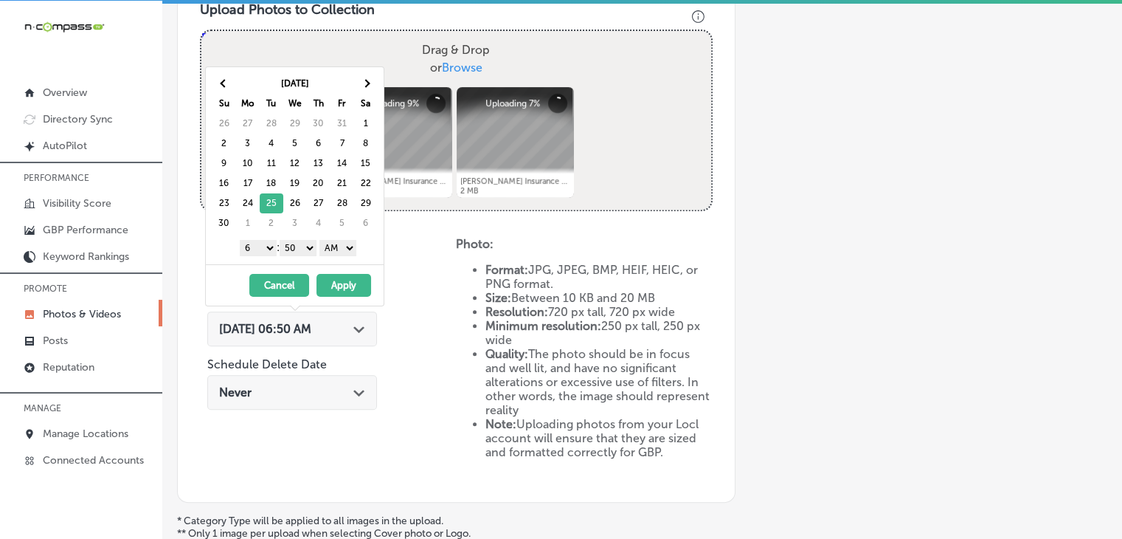
click at [268, 255] on div "1 2 3 4 5 6 7 8 9 10 11 12 : 00 10 20 30 40 50 AM PM" at bounding box center [298, 247] width 172 height 22
click at [266, 248] on select "1 2 3 4 5 6 7 8 9 10 11 12" at bounding box center [258, 248] width 37 height 16
click at [303, 254] on div "1 2 3 4 5 6 7 8 9 10 11 12 : 00 10 20 30 40 50 AM PM" at bounding box center [298, 247] width 172 height 22
click at [305, 250] on select "00 10 20 30 40 50" at bounding box center [298, 248] width 37 height 16
click at [337, 242] on select "AM PM" at bounding box center [338, 248] width 37 height 16
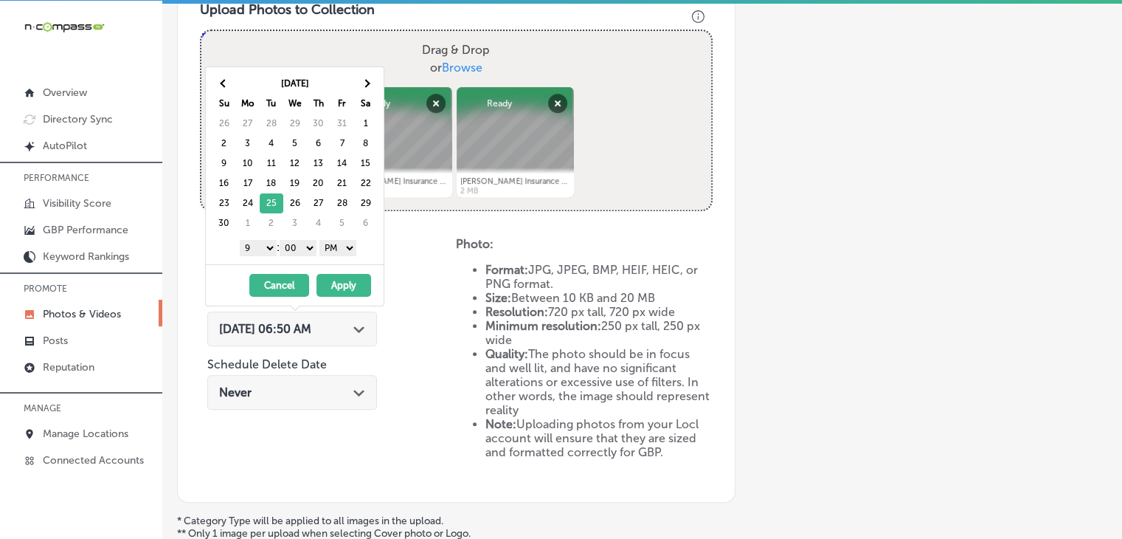
click at [339, 275] on button "Apply" at bounding box center [344, 285] width 55 height 23
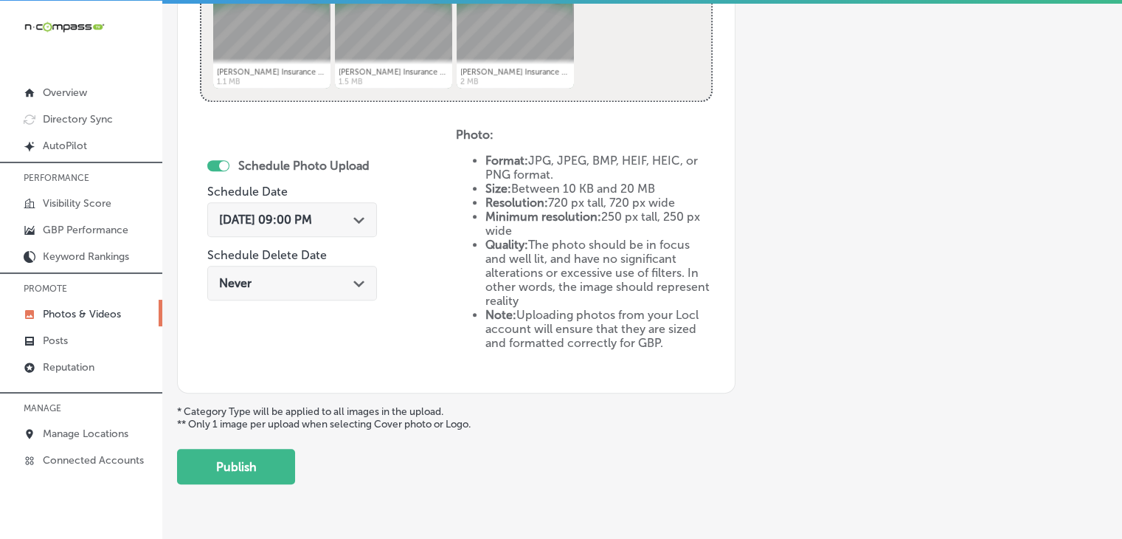
scroll to position [694, 0]
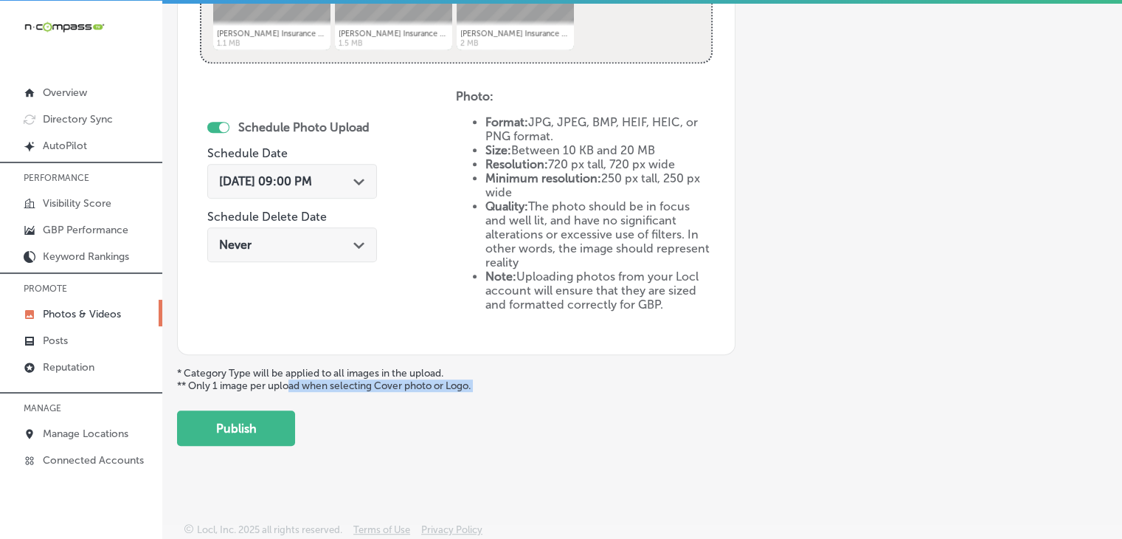
click at [273, 429] on button "Publish" at bounding box center [236, 427] width 118 height 35
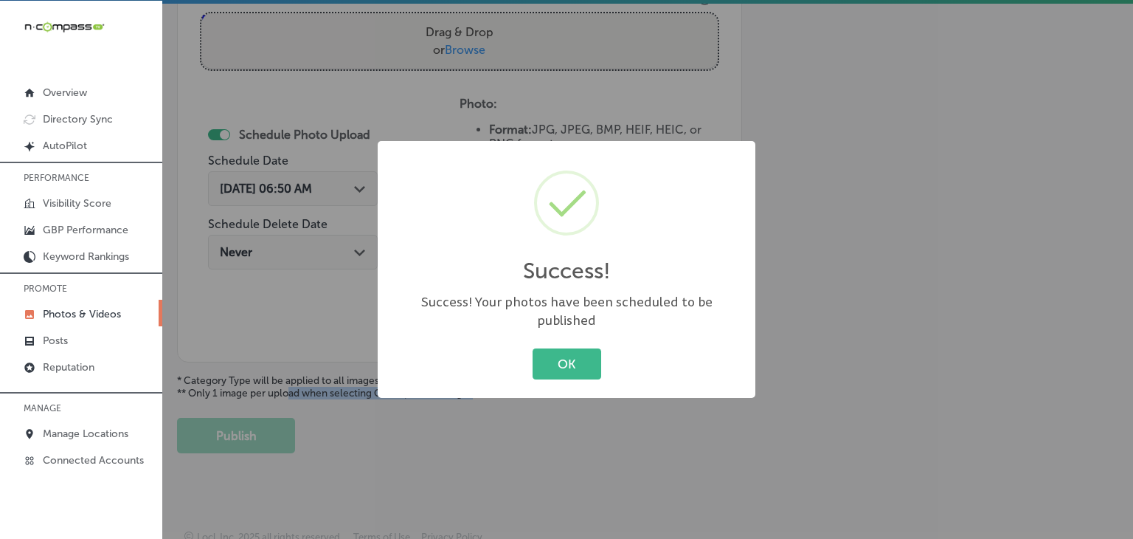
click at [378, 55] on div "Success! × Success! Your photos have been scheduled to be published OK Cancel" at bounding box center [566, 269] width 1133 height 539
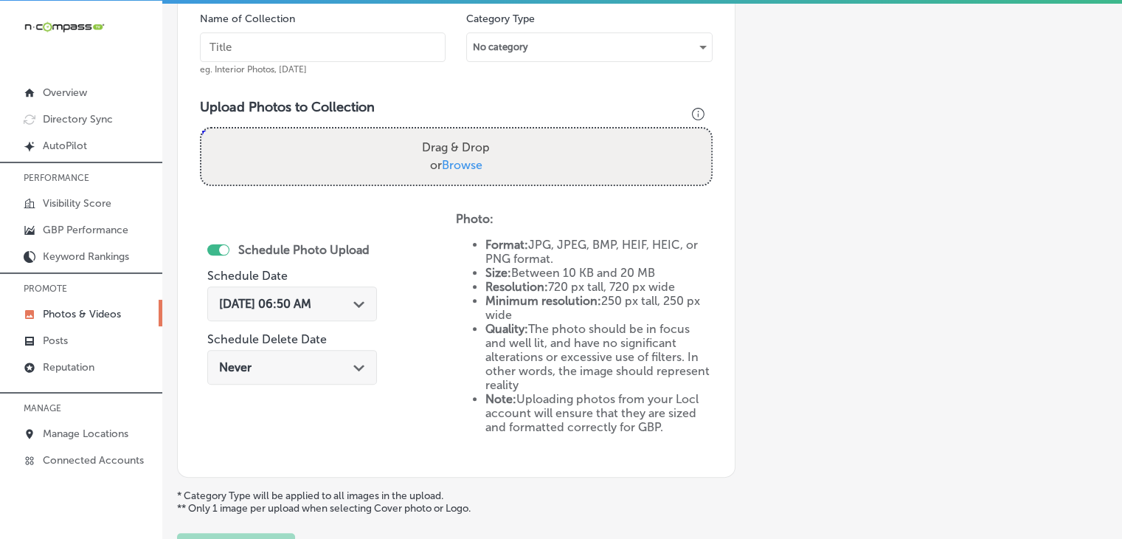
scroll to position [424, 0]
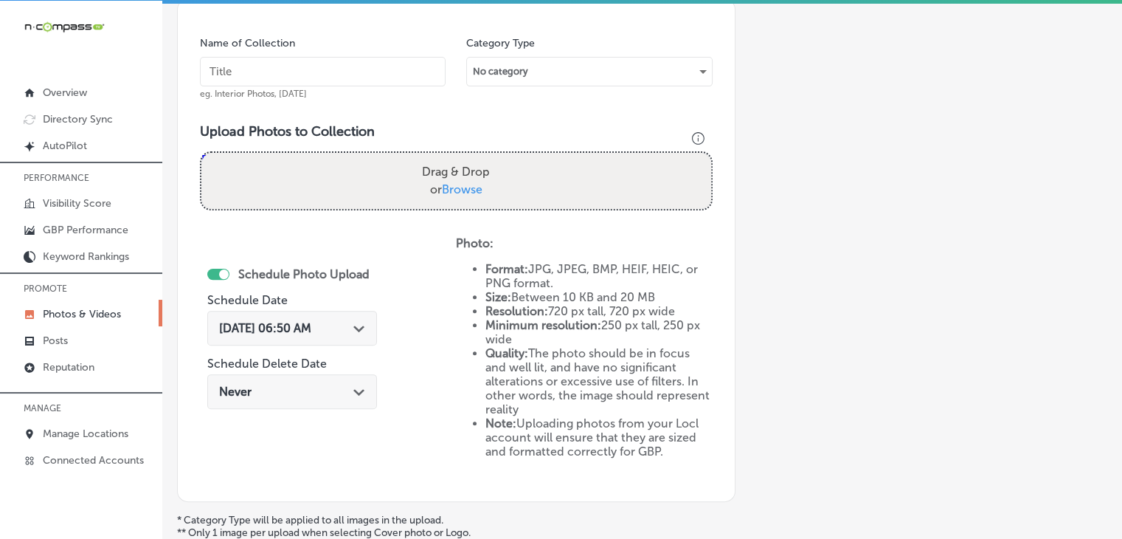
click at [393, 86] on div "Name of Collection eg. Interior Photos, March 2020" at bounding box center [323, 67] width 246 height 63
click at [395, 83] on input "text" at bounding box center [323, 72] width 246 height 30
paste input "Milton Insurance Agency, Nov 2025, Week"
click at [351, 66] on input "Milton Insurance Agency, Nov 2025, Week" at bounding box center [323, 72] width 246 height 30
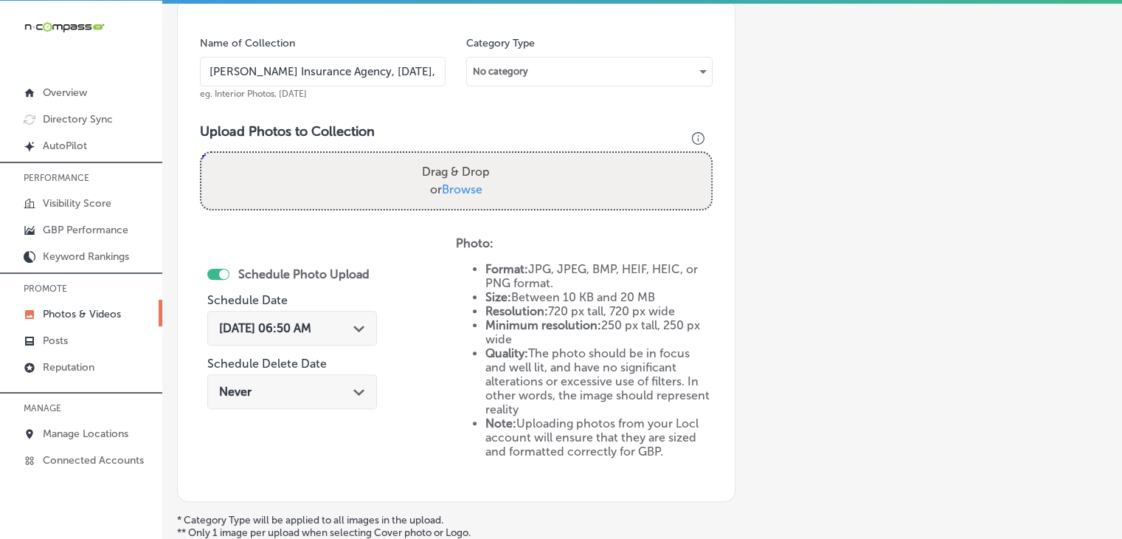
type input "Milton Insurance Agency, Dec 2025, Week 1"
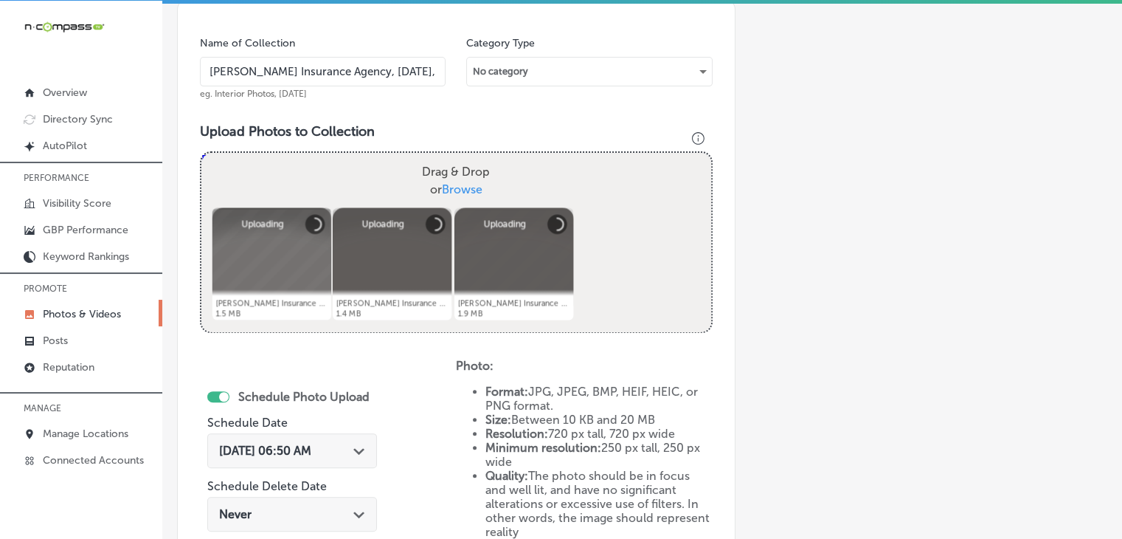
scroll to position [572, 0]
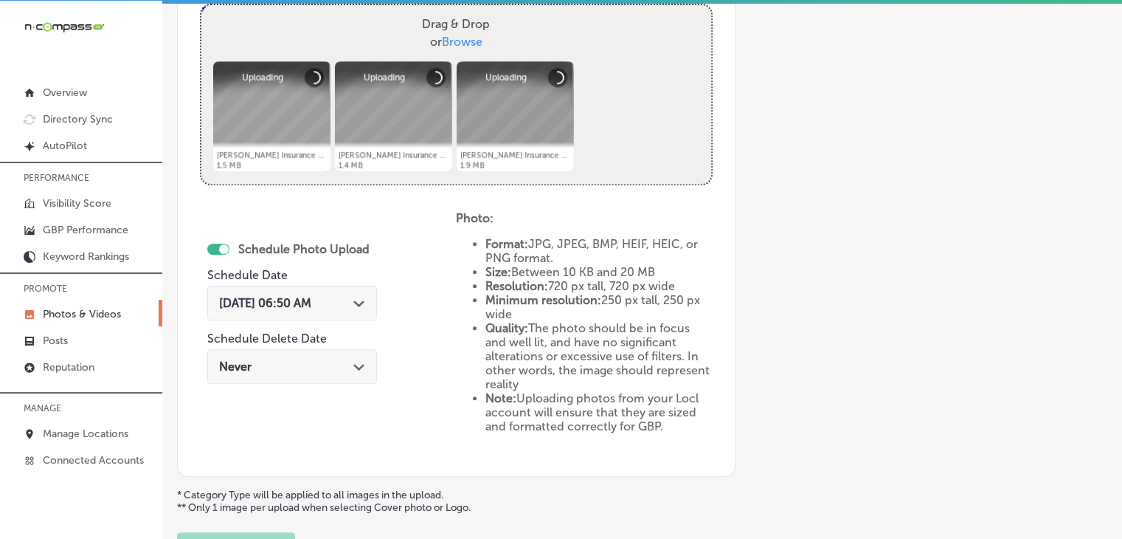
click at [346, 286] on div "Sep 19, 2025 06:50 AM Path Created with Sketch." at bounding box center [292, 303] width 170 height 35
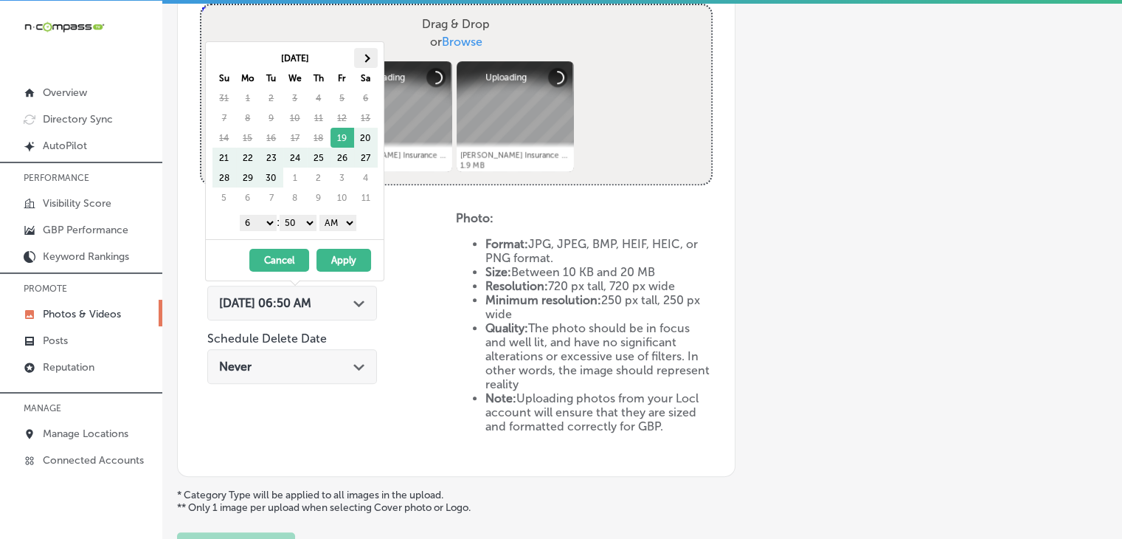
click at [369, 65] on th at bounding box center [366, 58] width 24 height 20
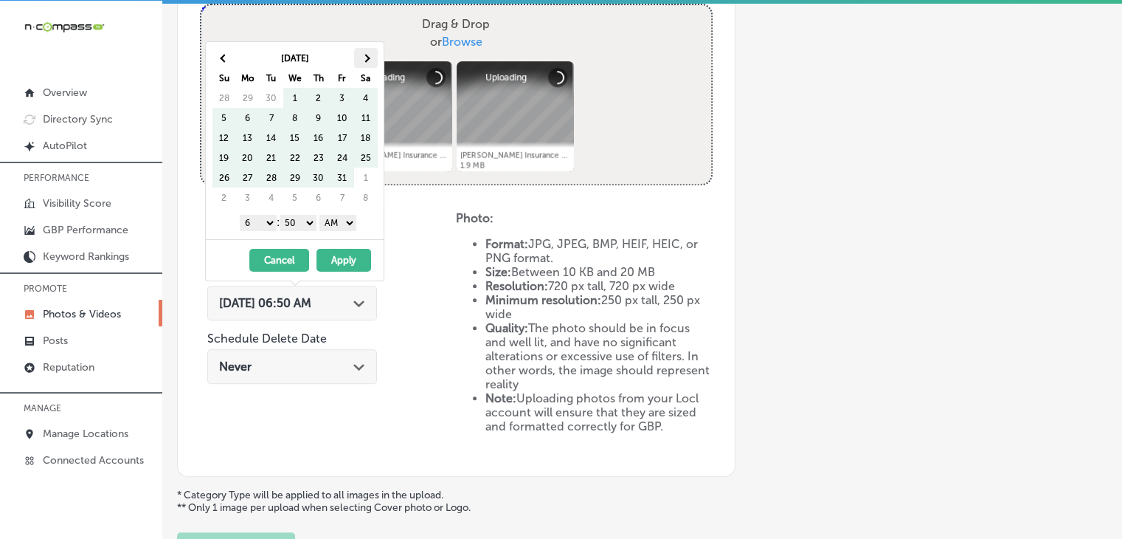
click at [369, 63] on th at bounding box center [366, 58] width 24 height 20
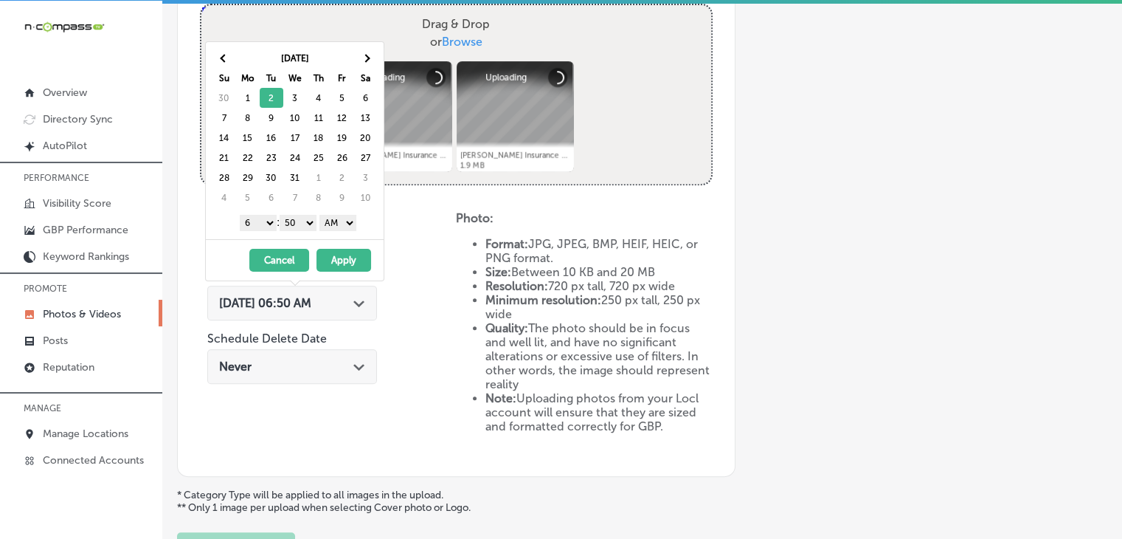
click at [260, 228] on div "1 2 3 4 5 6 7 8 9 10 11 12 : 00 10 20 30 40 50 AM PM" at bounding box center [298, 222] width 172 height 22
click at [262, 222] on select "1 2 3 4 5 6 7 8 9 10 11 12" at bounding box center [258, 223] width 37 height 16
drag, startPoint x: 286, startPoint y: 216, endPoint x: 290, endPoint y: 223, distance: 7.6
click at [286, 216] on select "00 10 20 30 40 50" at bounding box center [298, 223] width 37 height 16
click at [325, 221] on select "AM PM" at bounding box center [338, 223] width 37 height 16
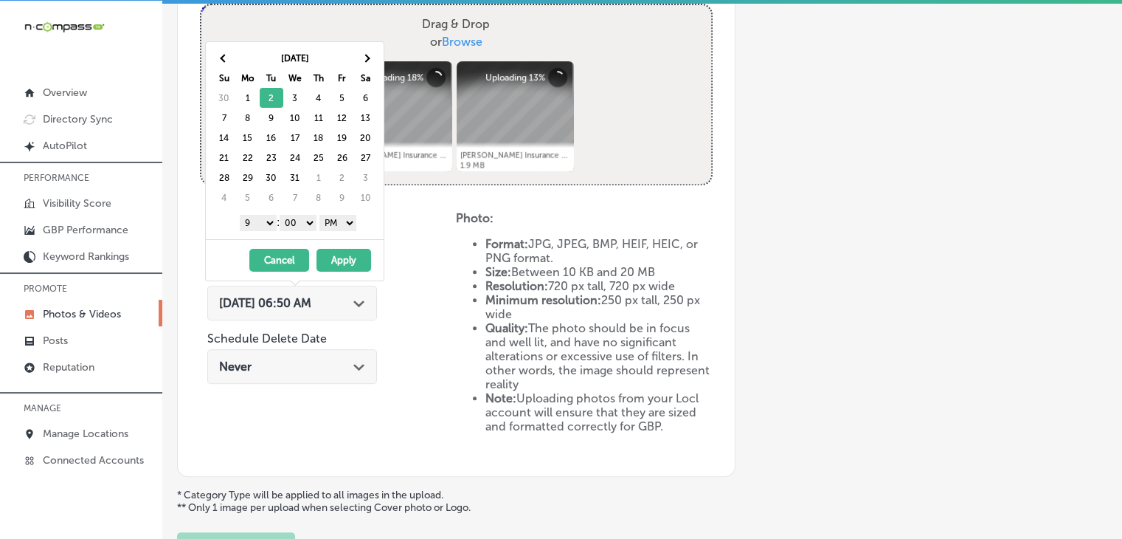
click at [329, 257] on button "Apply" at bounding box center [344, 260] width 55 height 23
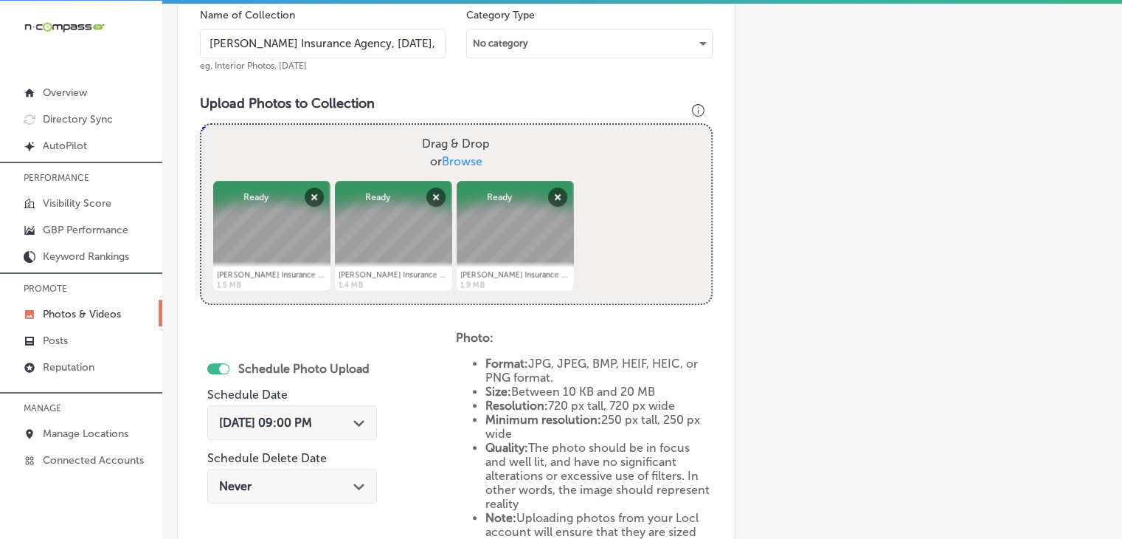
scroll to position [694, 0]
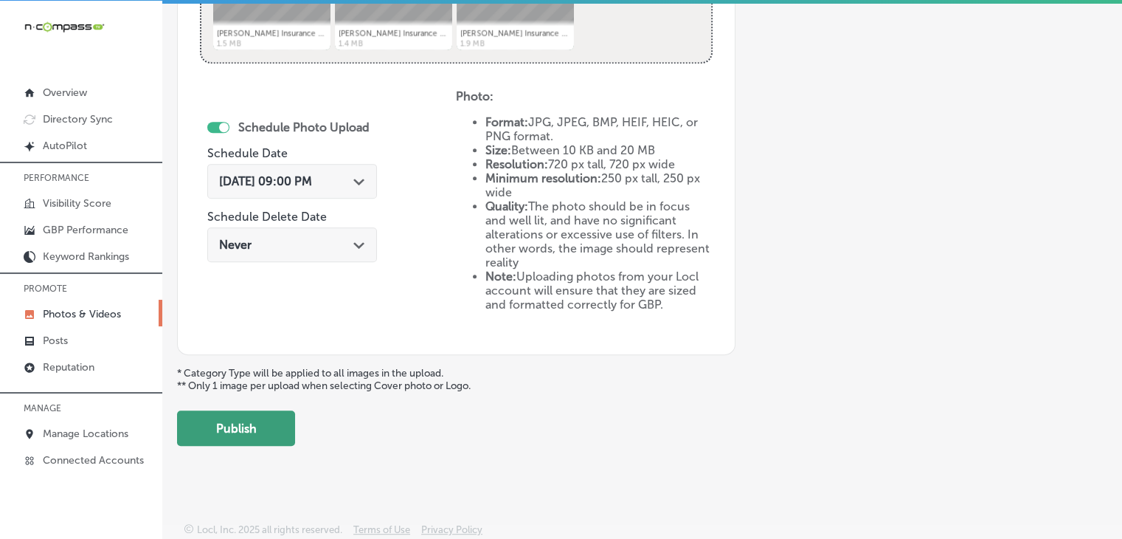
drag, startPoint x: 300, startPoint y: 426, endPoint x: 293, endPoint y: 427, distance: 7.5
click at [293, 427] on button "Publish" at bounding box center [236, 427] width 118 height 35
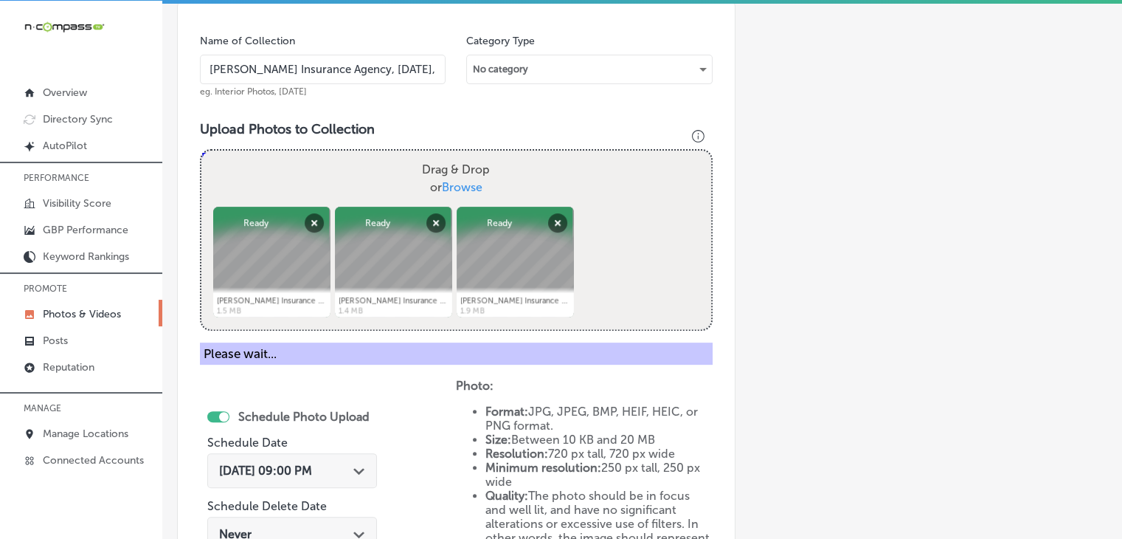
scroll to position [398, 0]
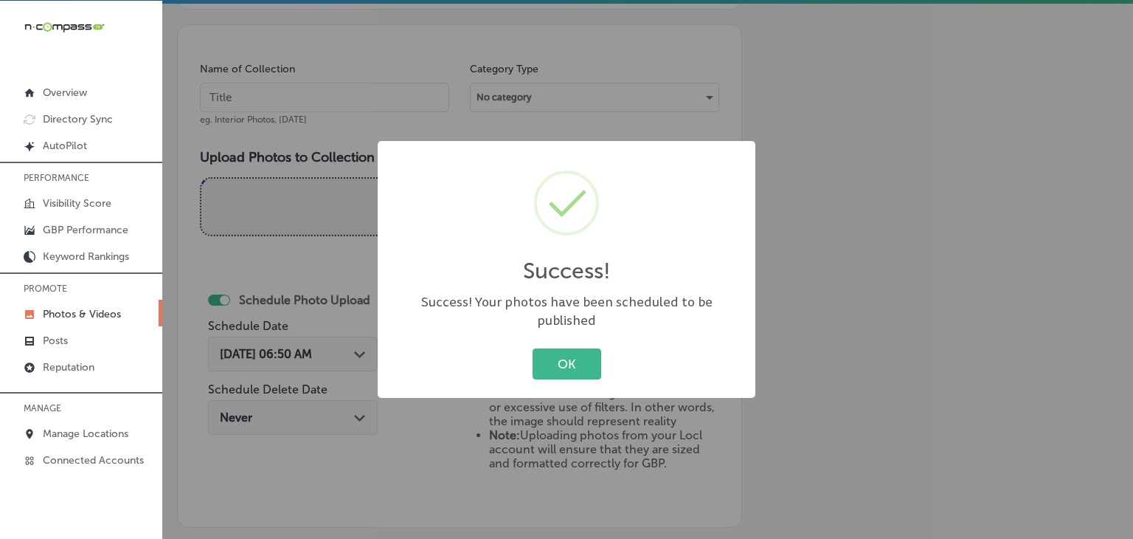
click at [342, 138] on div "Success! × Success! Your photos have been scheduled to be published OK Cancel" at bounding box center [566, 269] width 1133 height 539
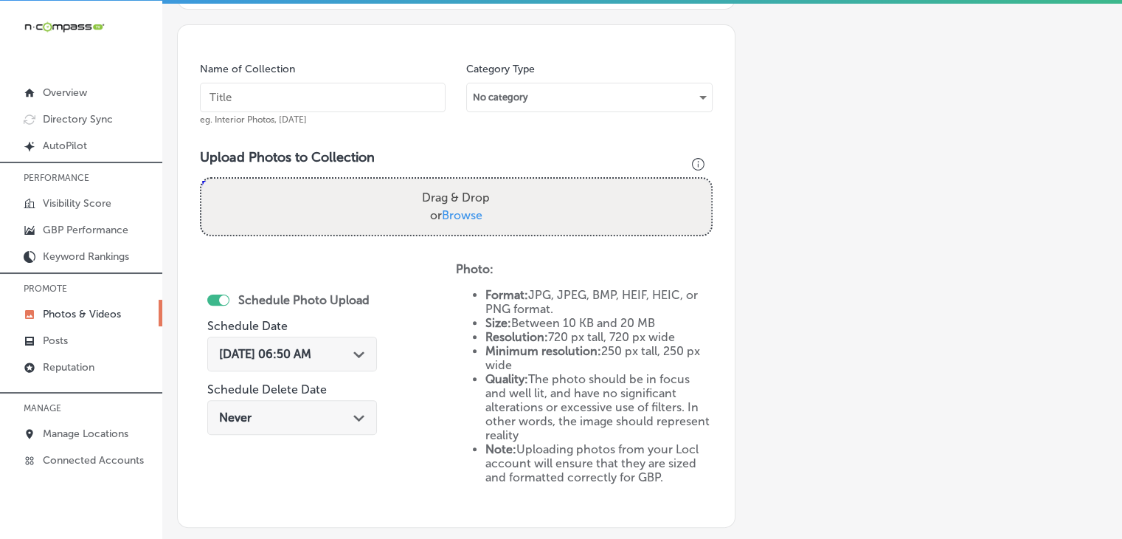
click at [341, 98] on input "text" at bounding box center [323, 98] width 246 height 30
paste input "Milton Insurance Agency, Dec 2025, Week"
type input "Milton Insurance Agency, Dec 2025, Week 2"
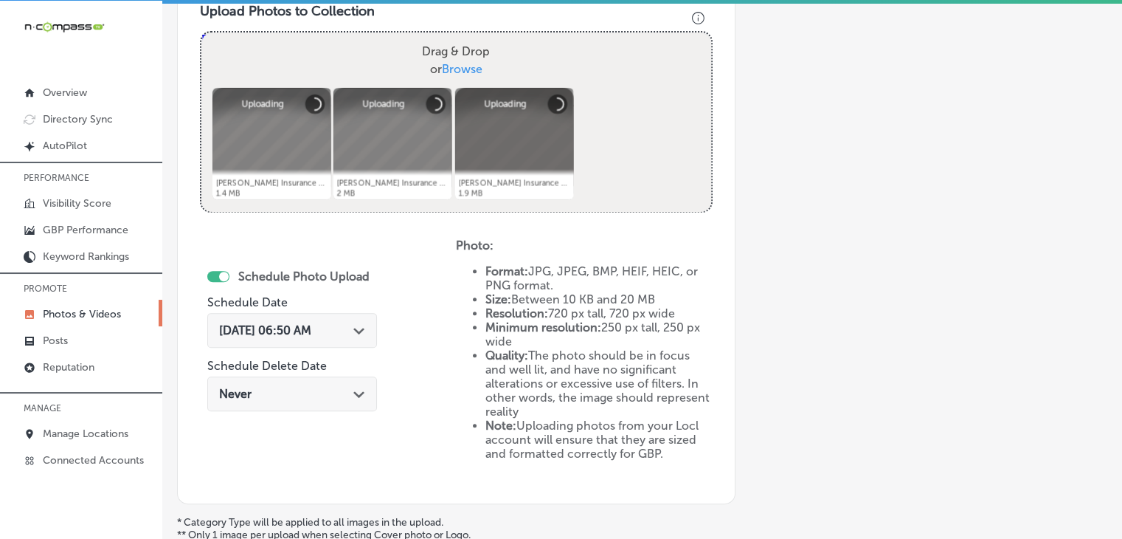
scroll to position [546, 0]
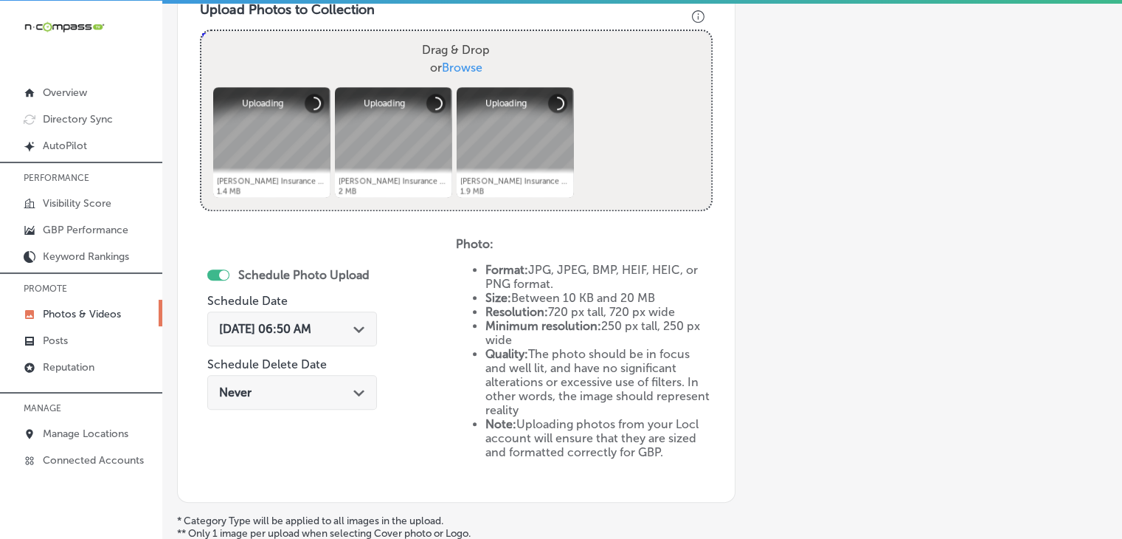
click at [311, 322] on span "Sep 19, 2025 06:50 AM" at bounding box center [265, 329] width 92 height 14
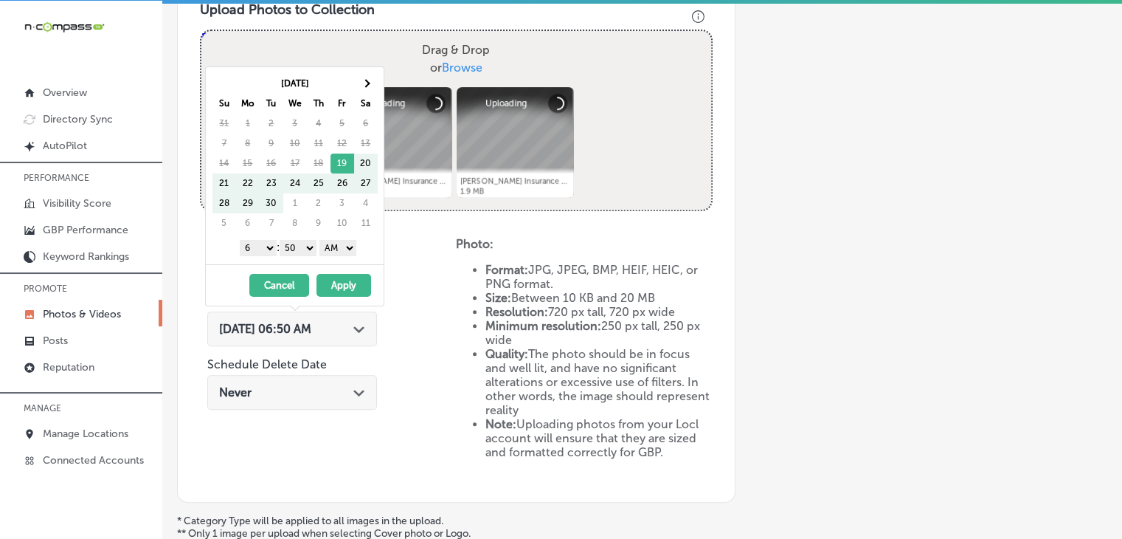
click at [352, 88] on th "[DATE]" at bounding box center [295, 84] width 118 height 20
click at [356, 85] on th at bounding box center [366, 84] width 24 height 20
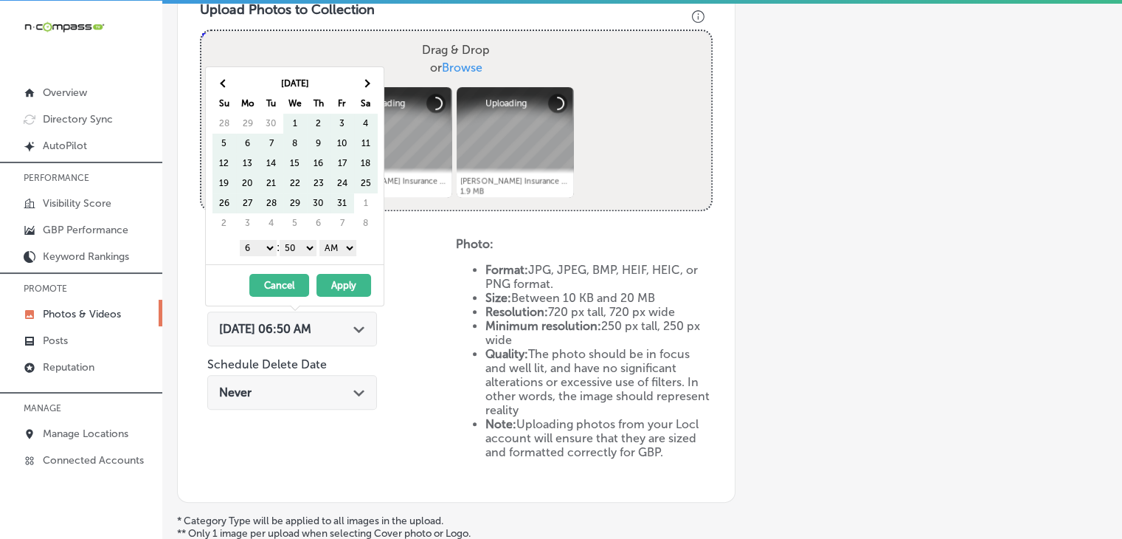
click at [356, 85] on th at bounding box center [366, 84] width 24 height 20
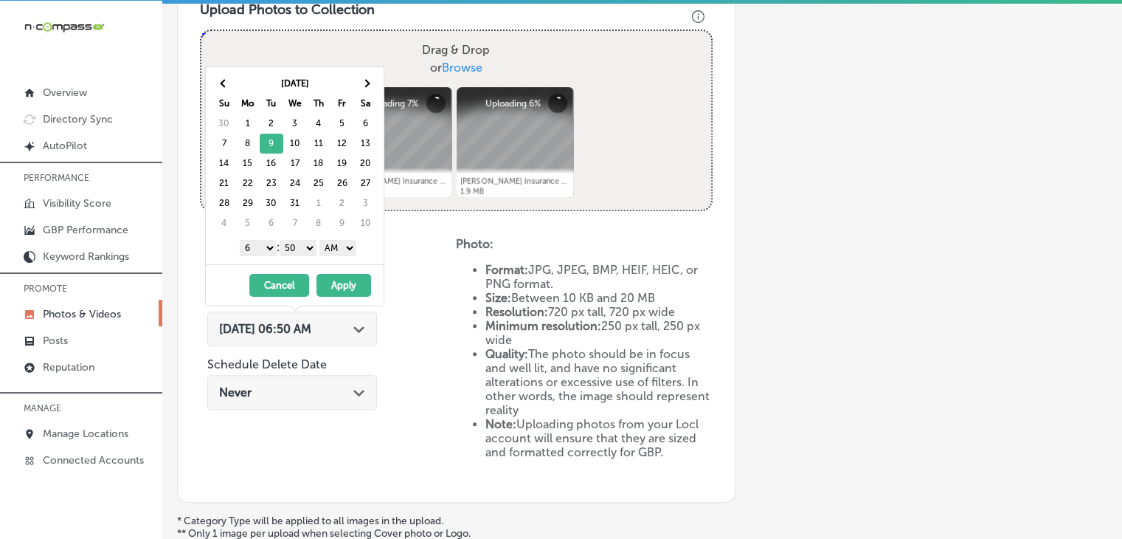
click at [269, 246] on select "1 2 3 4 5 6 7 8 9 10 11 12" at bounding box center [258, 248] width 37 height 16
drag, startPoint x: 298, startPoint y: 239, endPoint x: 298, endPoint y: 252, distance: 13.3
click at [298, 240] on select "00 10 20 30 40 50" at bounding box center [298, 248] width 37 height 16
click at [330, 244] on select "AM PM" at bounding box center [338, 248] width 37 height 16
click at [334, 278] on button "Apply" at bounding box center [344, 285] width 55 height 23
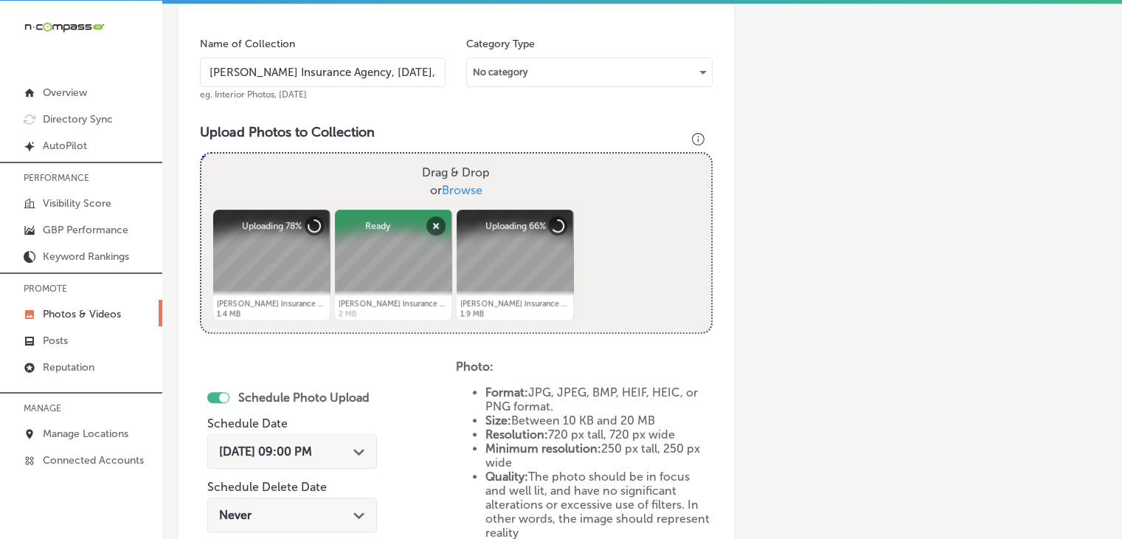
scroll to position [398, 0]
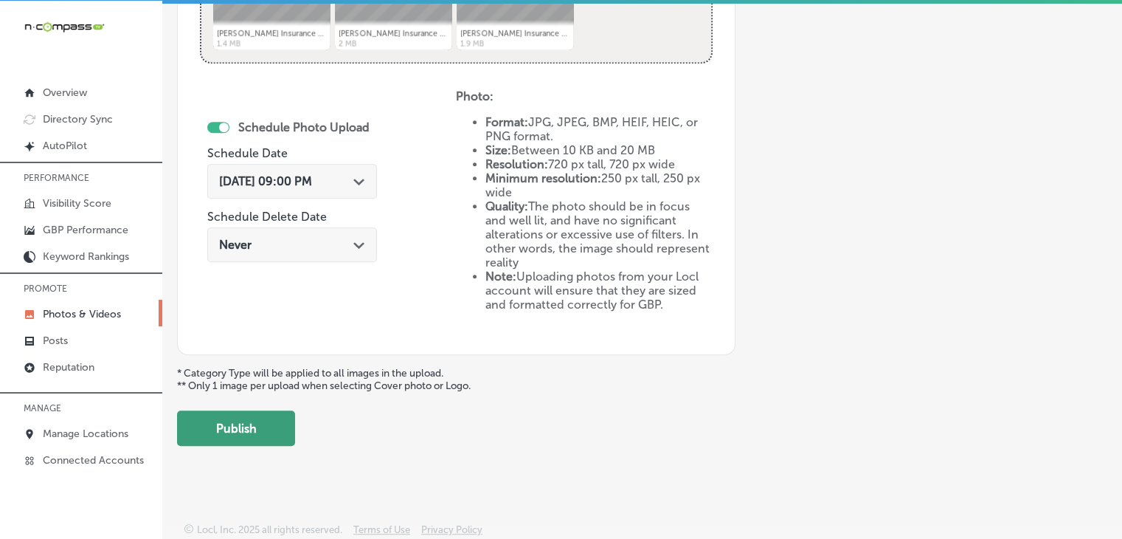
click at [274, 417] on button "Publish" at bounding box center [236, 427] width 118 height 35
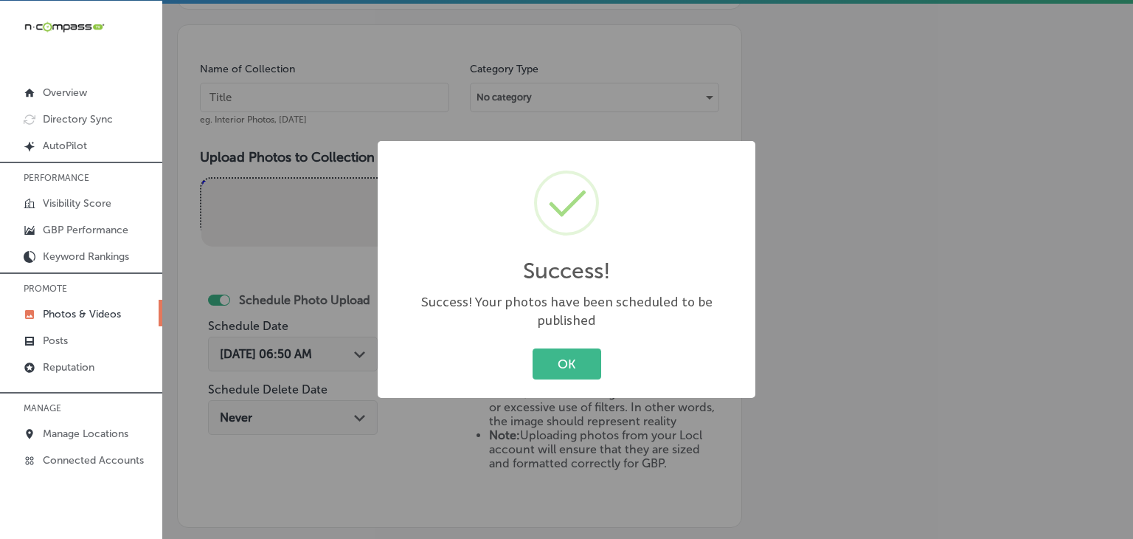
click at [345, 100] on div "Success! × Success! Your photos have been scheduled to be published OK Cancel" at bounding box center [566, 269] width 1133 height 539
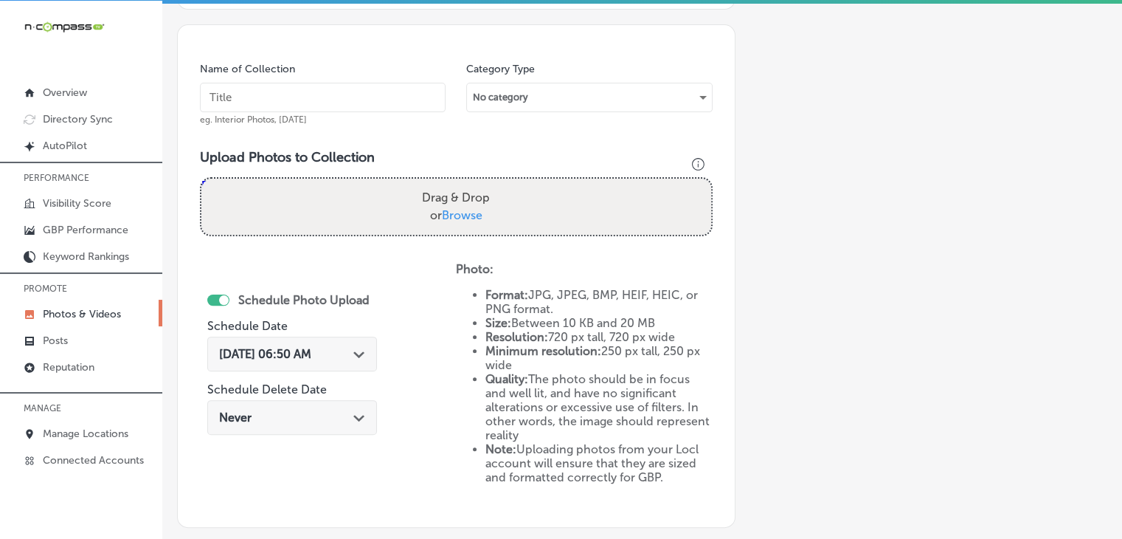
click at [345, 96] on input "text" at bounding box center [323, 98] width 246 height 30
paste input "Milton Insurance Agency, Dec 2025, Week"
type input "Milton Insurance Agency, Dec 2025, Week 3"
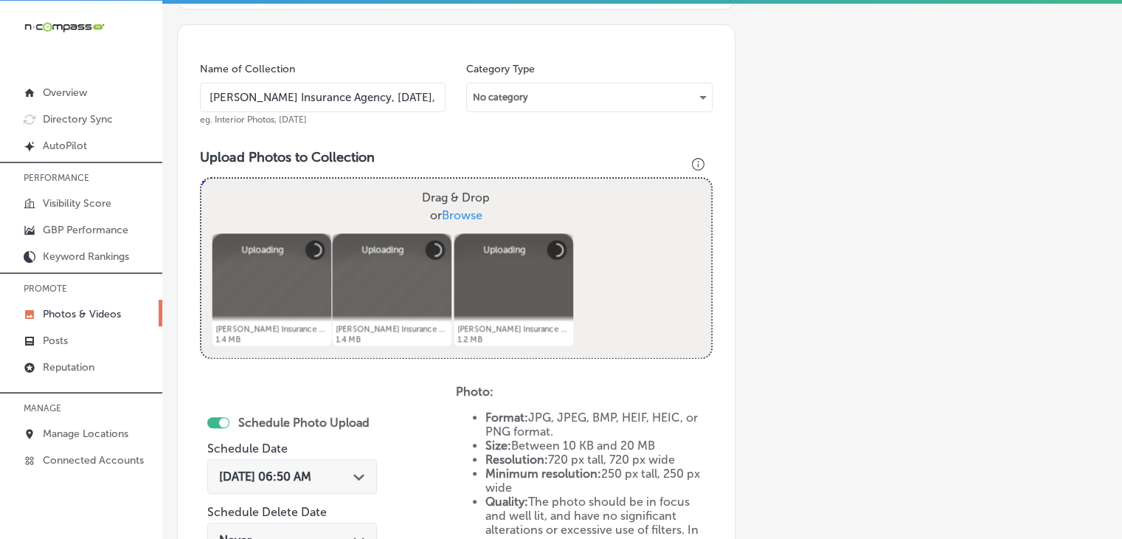
scroll to position [546, 0]
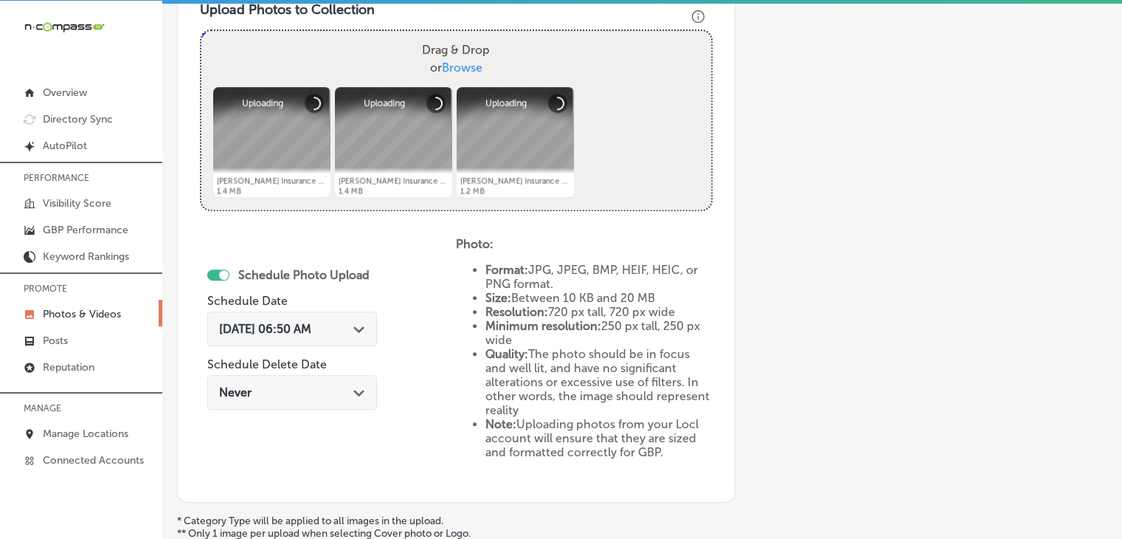
click at [311, 328] on span "Sep 19, 2025 06:50 AM" at bounding box center [265, 329] width 92 height 14
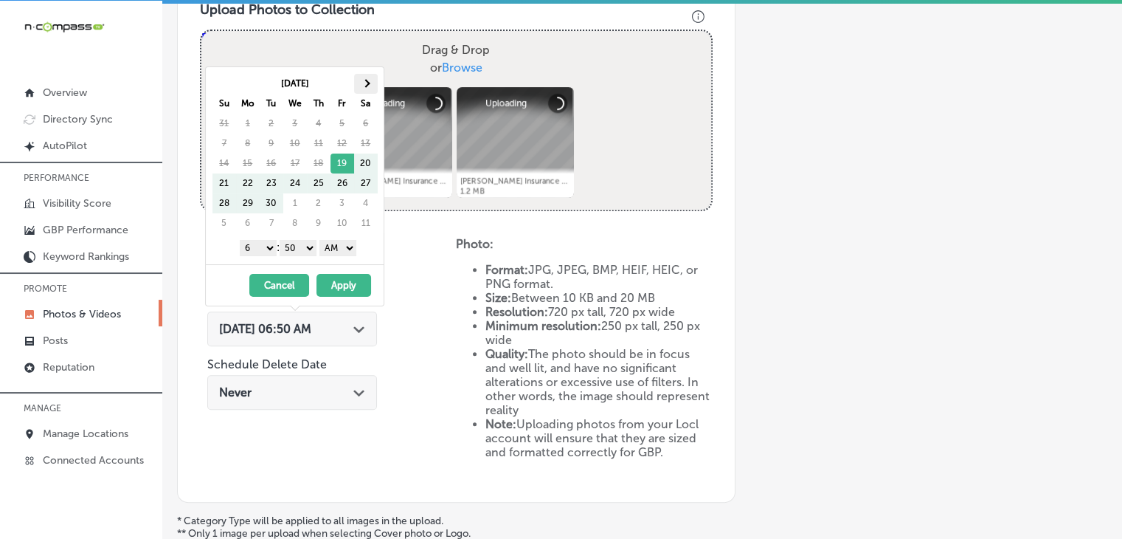
click at [372, 91] on th at bounding box center [366, 84] width 24 height 20
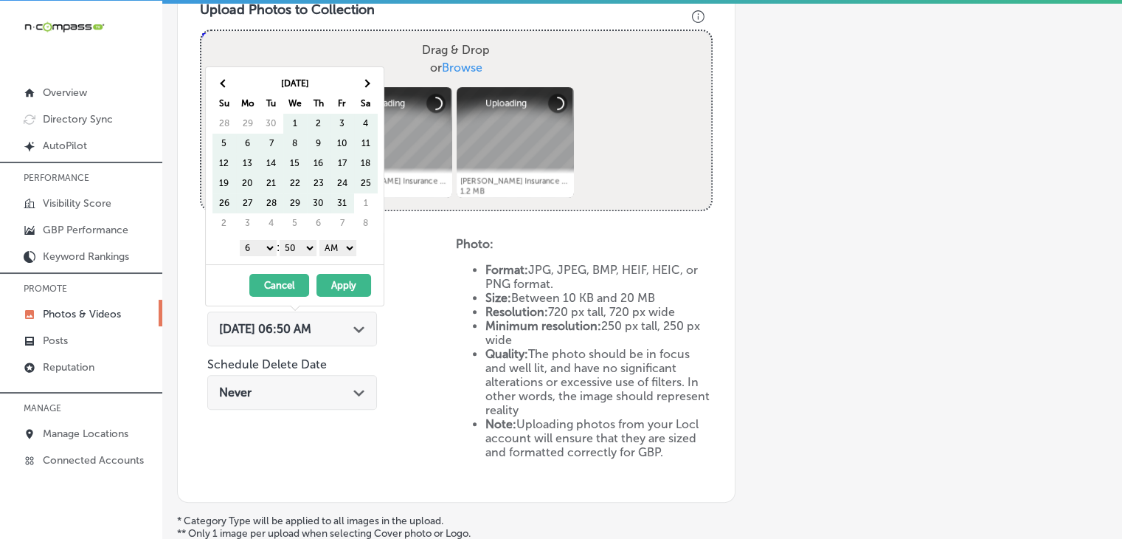
click at [372, 91] on th at bounding box center [366, 84] width 24 height 20
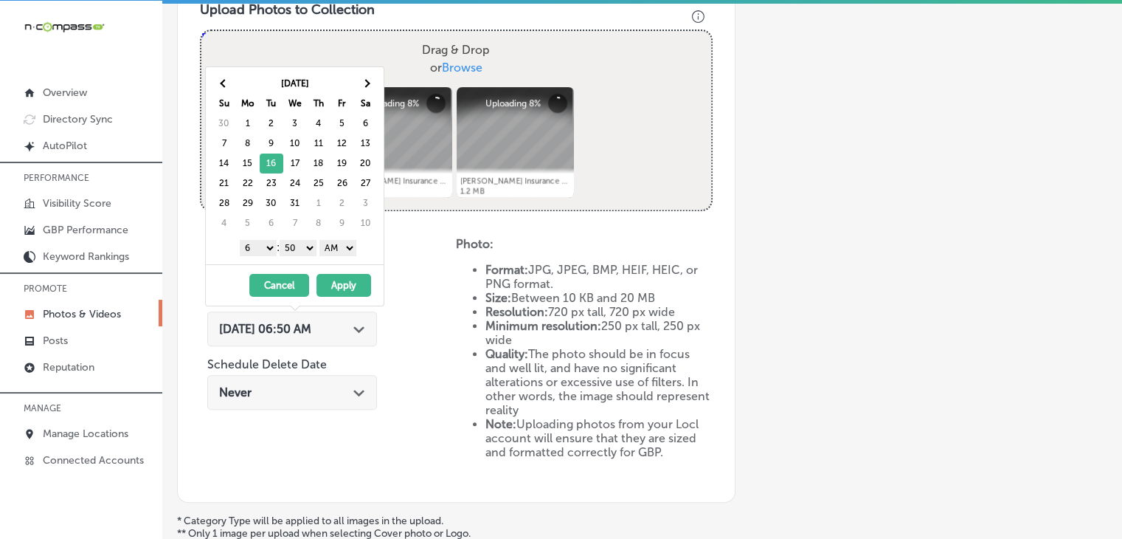
drag, startPoint x: 262, startPoint y: 242, endPoint x: 262, endPoint y: 252, distance: 9.6
click at [262, 242] on select "1 2 3 4 5 6 7 8 9 10 11 12" at bounding box center [258, 248] width 37 height 16
click at [301, 244] on select "00 10 20 30 40 50" at bounding box center [298, 248] width 37 height 16
click at [331, 250] on select "AM PM" at bounding box center [338, 248] width 37 height 16
click at [333, 284] on button "Apply" at bounding box center [344, 285] width 55 height 23
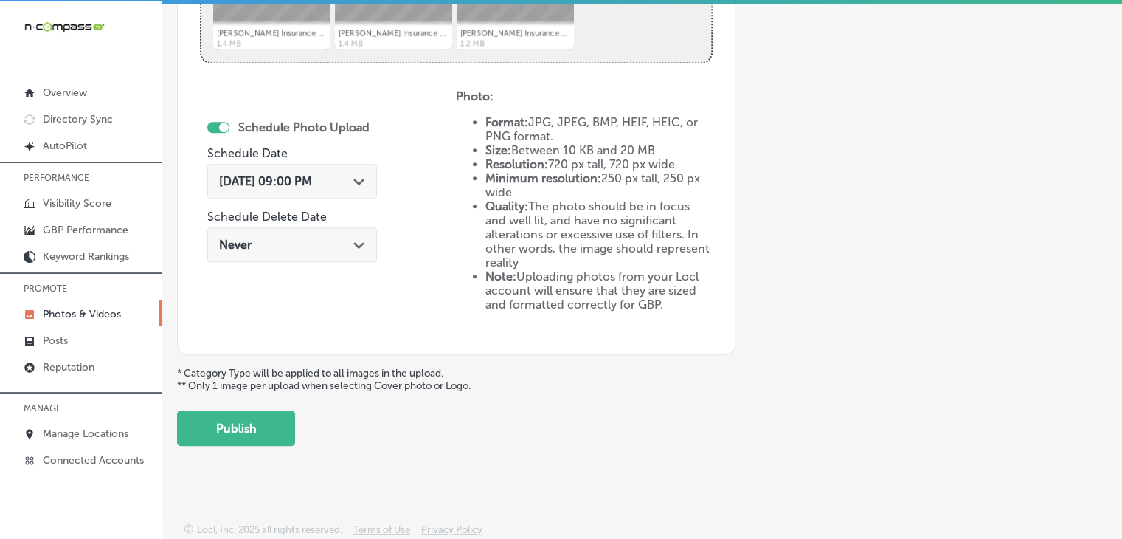
click at [248, 430] on button "Publish" at bounding box center [236, 427] width 118 height 35
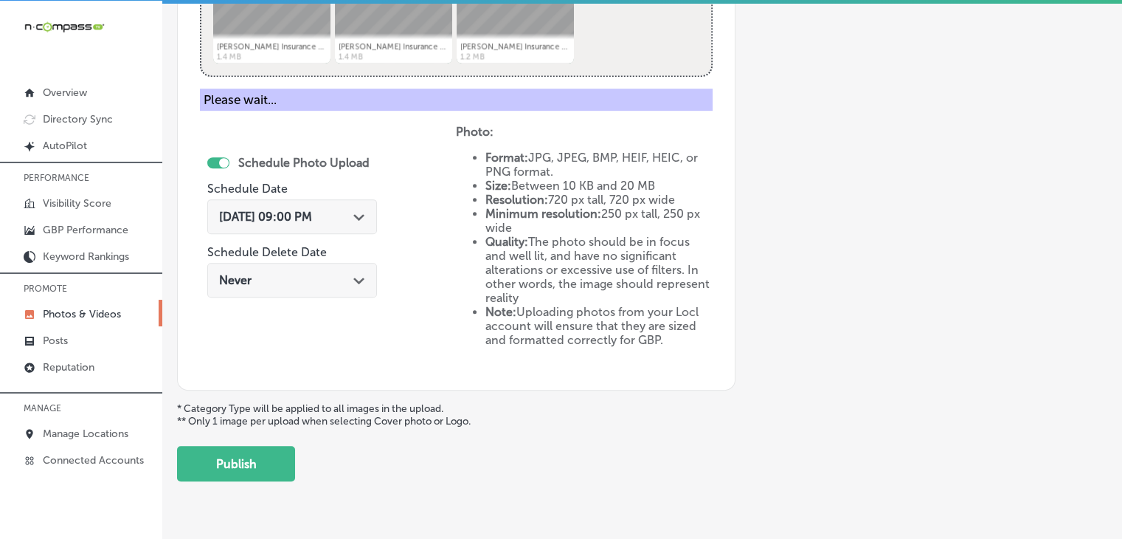
scroll to position [570, 0]
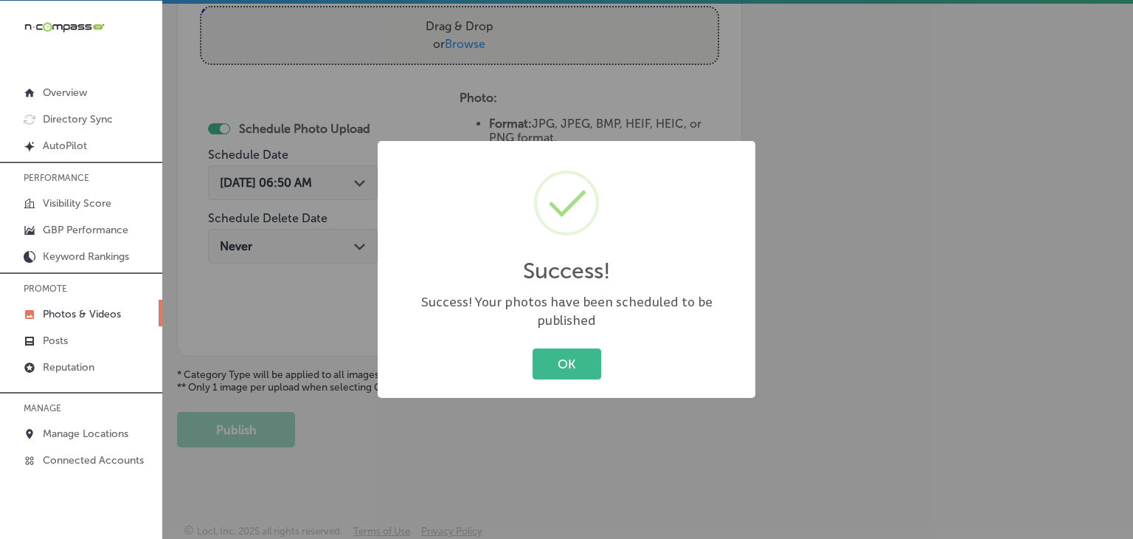
click at [370, 113] on div "Success! × Success! Your photos have been scheduled to be published OK Cancel" at bounding box center [566, 269] width 1133 height 539
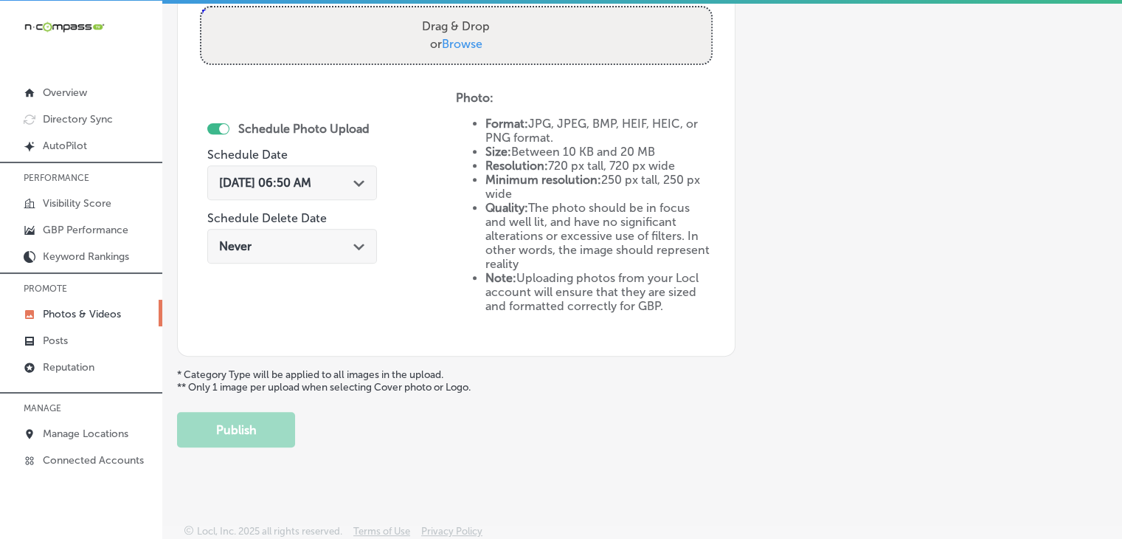
scroll to position [422, 0]
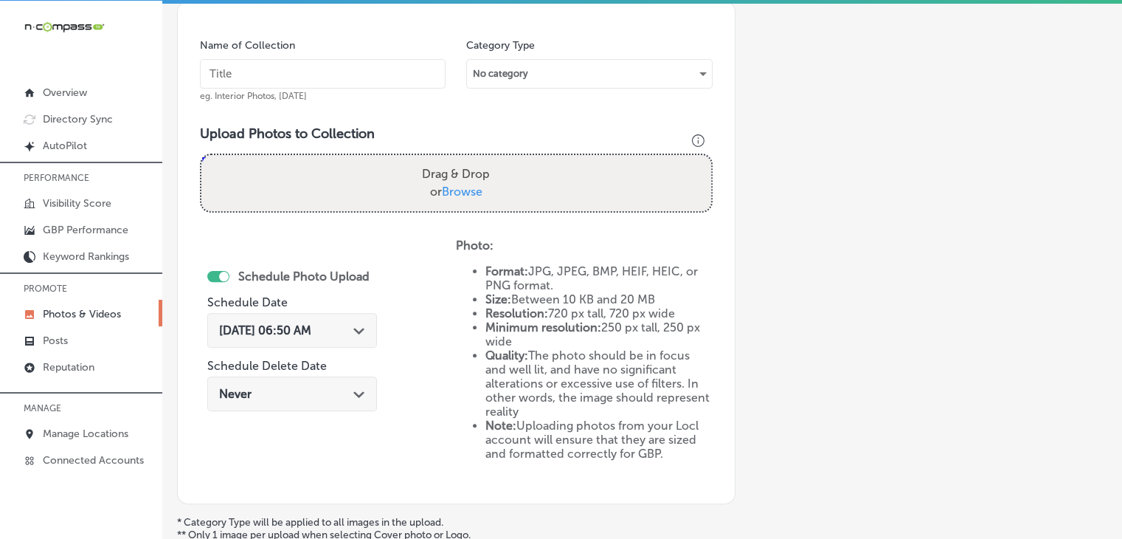
click at [391, 77] on input "text" at bounding box center [323, 74] width 246 height 30
paste input "Milton Insurance Agency, Dec 2025, Week"
type input "Milton Insurance Agency, Dec 2025, Week 4"
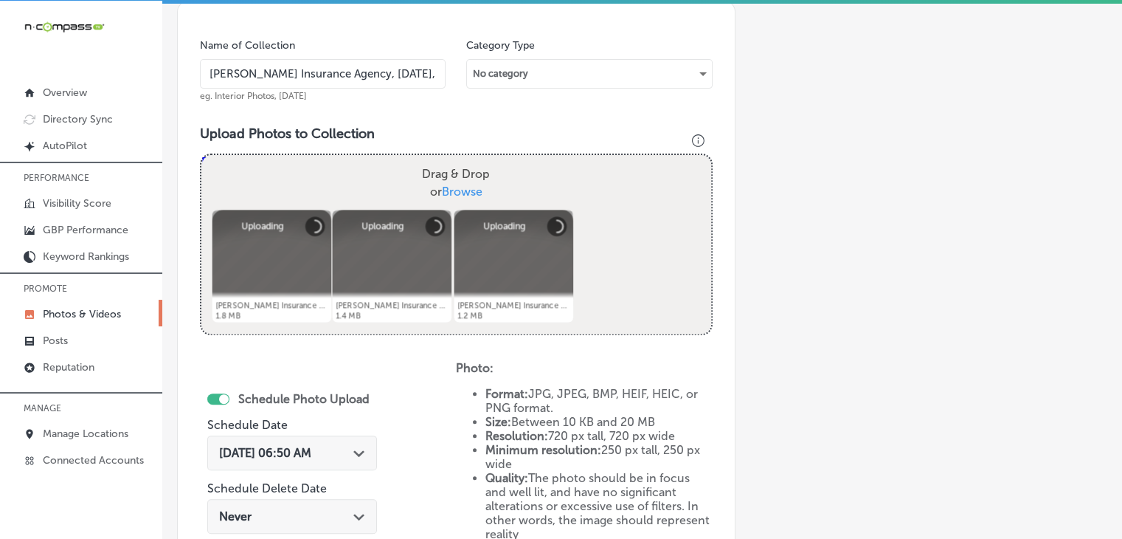
scroll to position [570, 0]
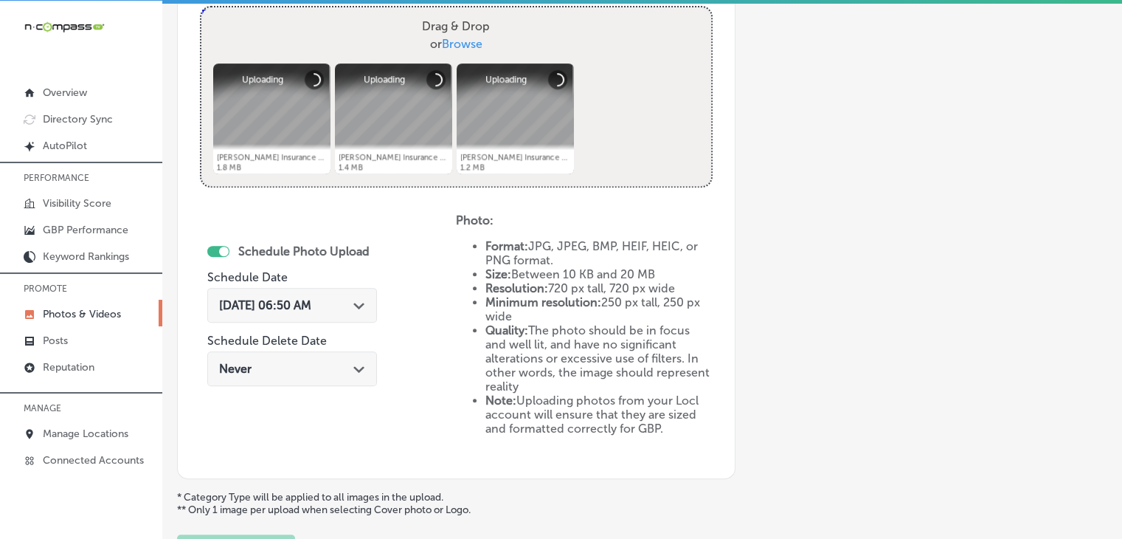
click at [345, 303] on div "Sep 19, 2025 06:50 AM Path Created with Sketch." at bounding box center [292, 305] width 146 height 14
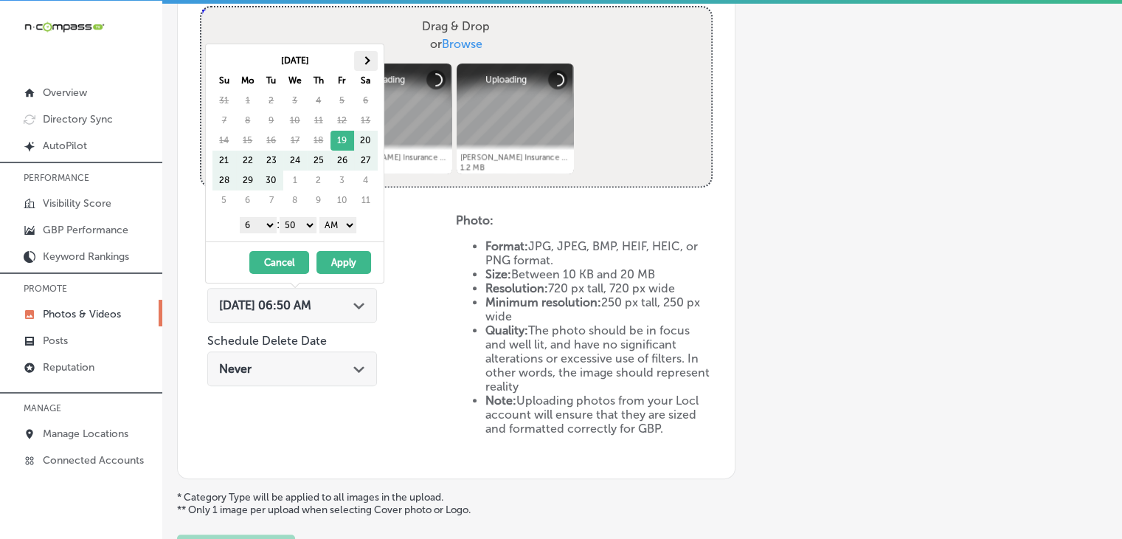
click at [374, 55] on th at bounding box center [366, 61] width 24 height 20
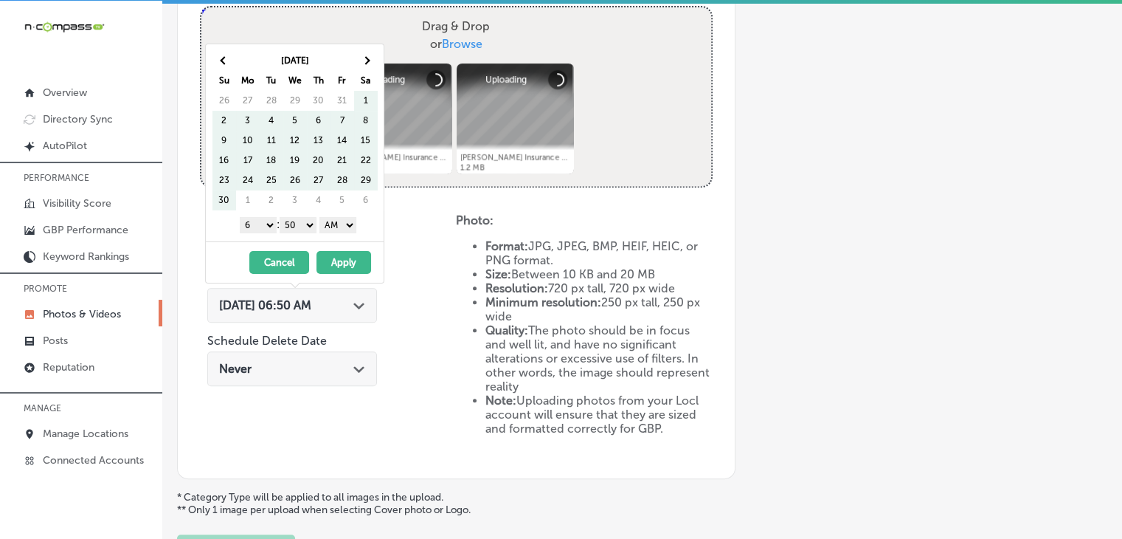
click at [374, 55] on th at bounding box center [366, 61] width 24 height 20
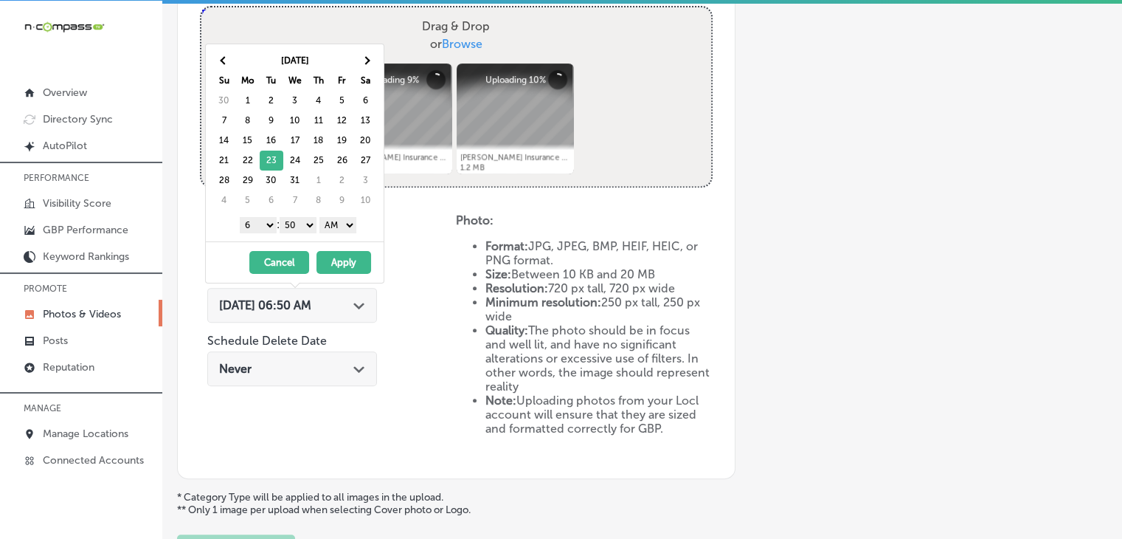
click at [262, 220] on select "1 2 3 4 5 6 7 8 9 10 11 12" at bounding box center [258, 225] width 37 height 16
click at [309, 225] on select "00 10 20 30 40 50" at bounding box center [298, 225] width 37 height 16
click at [325, 224] on select "AM PM" at bounding box center [338, 225] width 37 height 16
click at [327, 252] on button "Apply" at bounding box center [344, 262] width 55 height 23
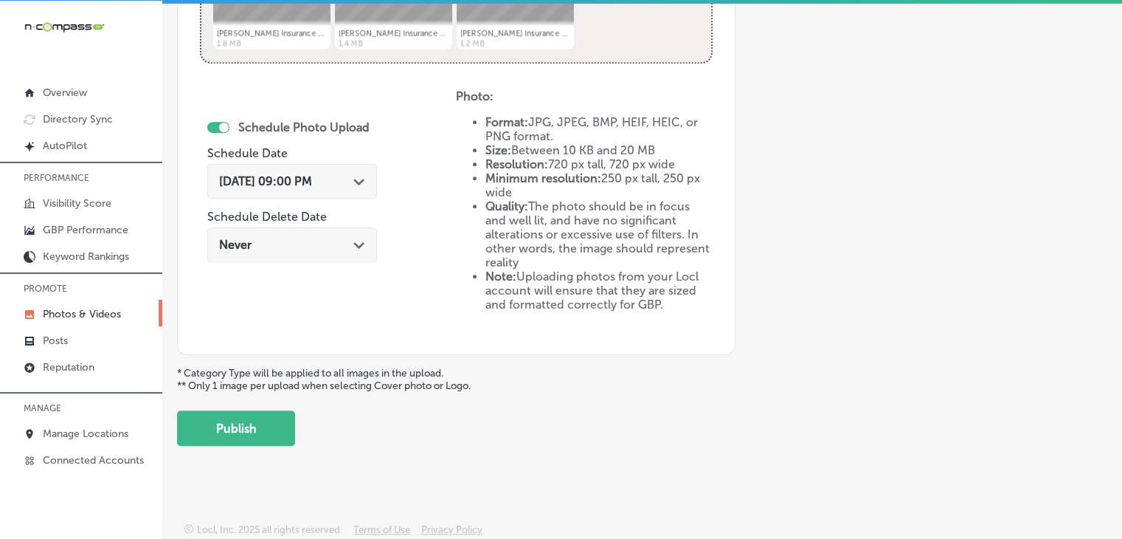
click at [246, 417] on button "Publish" at bounding box center [236, 427] width 118 height 35
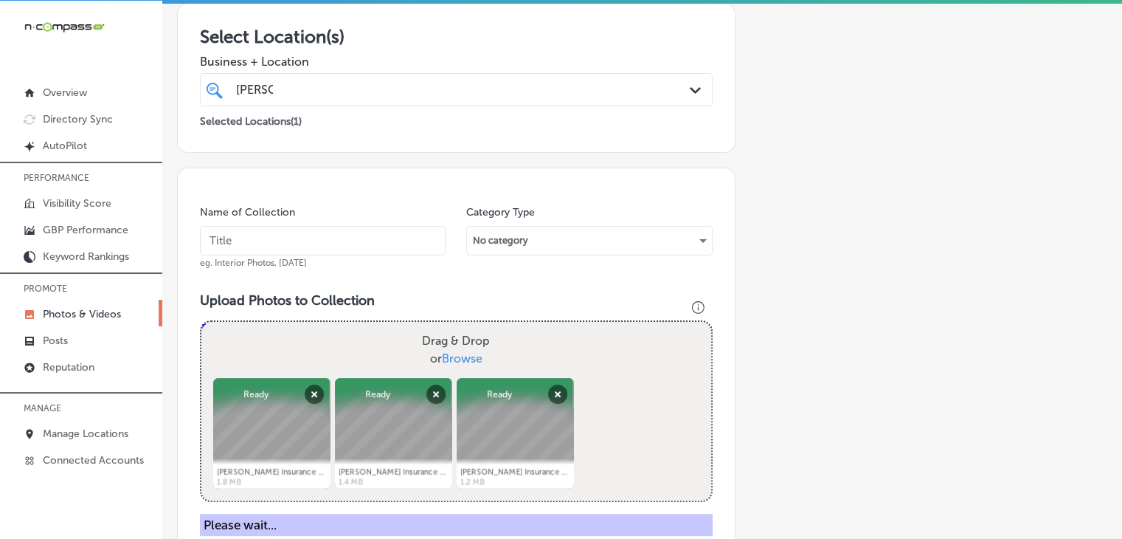
scroll to position [251, 0]
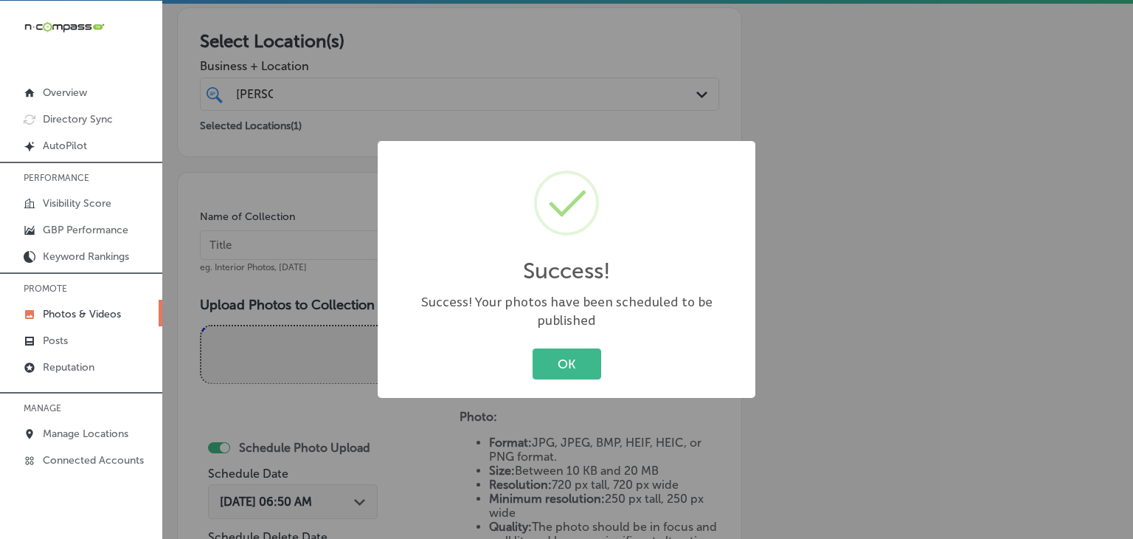
click at [316, 260] on div "Success! × Success! Your photos have been scheduled to be published OK Cancel" at bounding box center [566, 269] width 1133 height 539
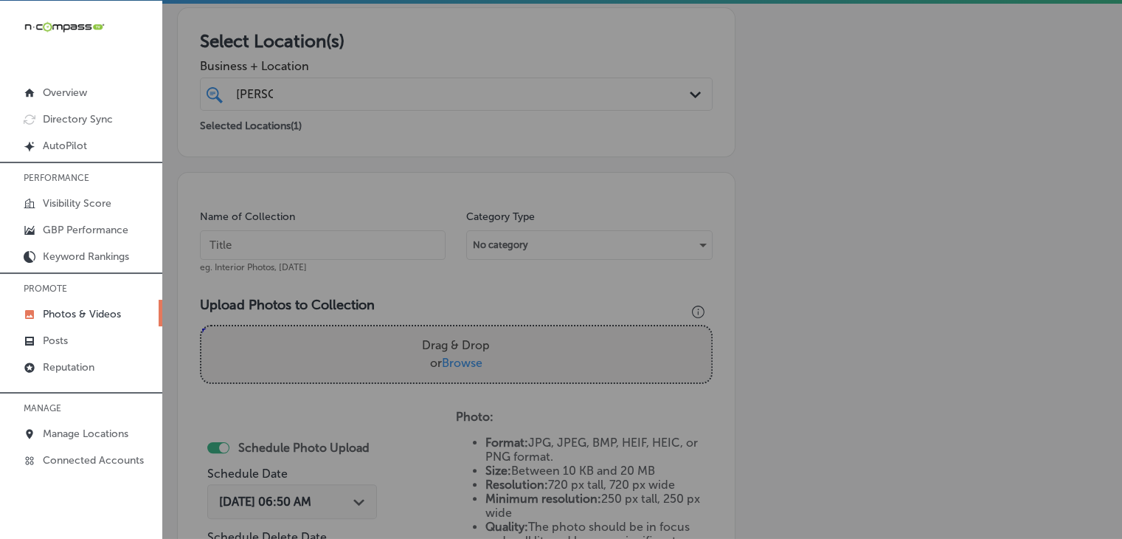
click at [316, 252] on input "text" at bounding box center [323, 245] width 246 height 30
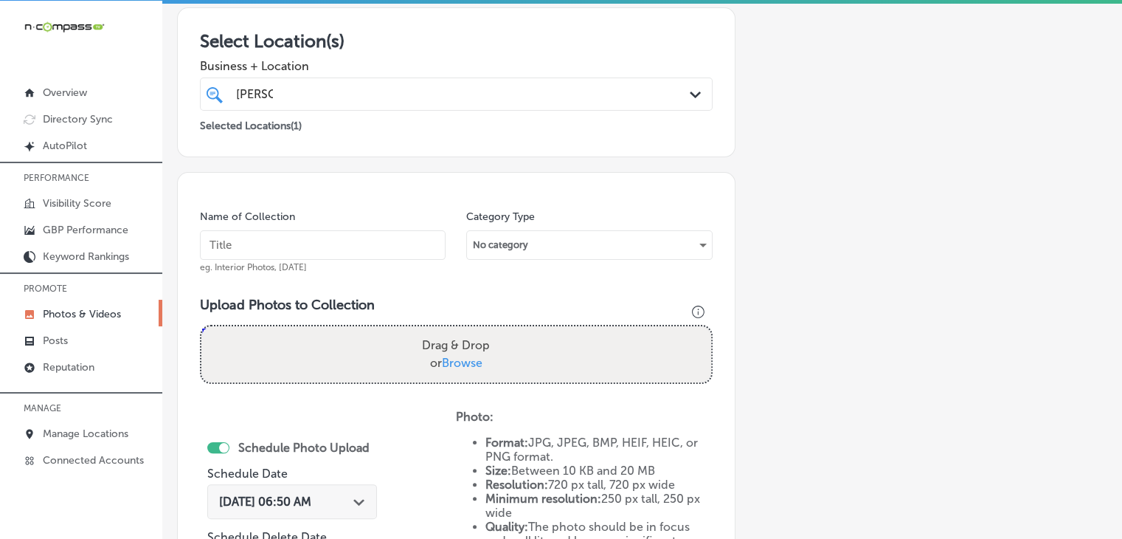
paste input "Milton Insurance Agency, Dec 2025, Week"
type input "Milton Insurance Agency, Dec 2025, Week 5"
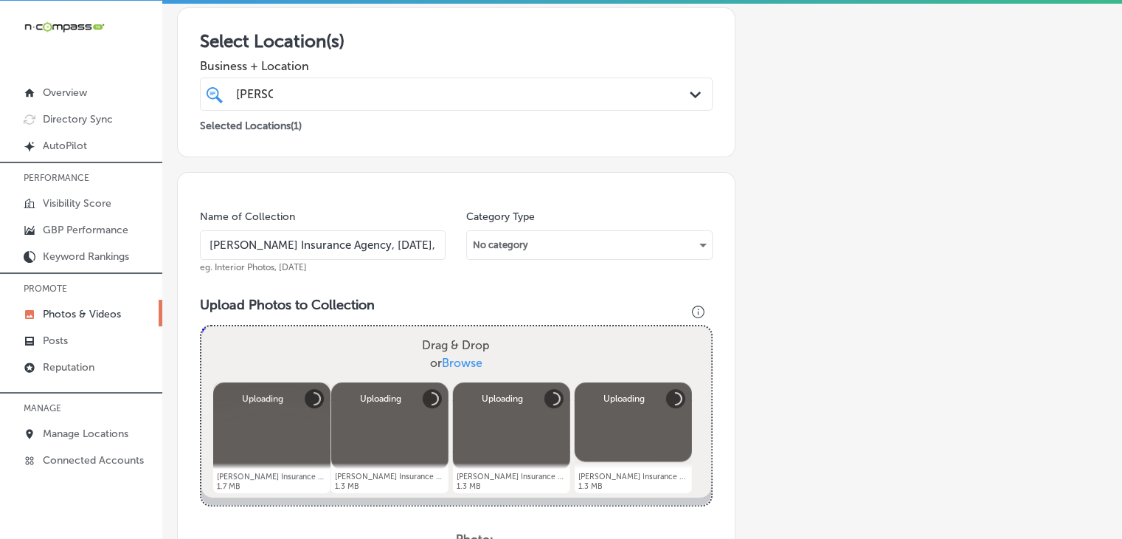
scroll to position [398, 0]
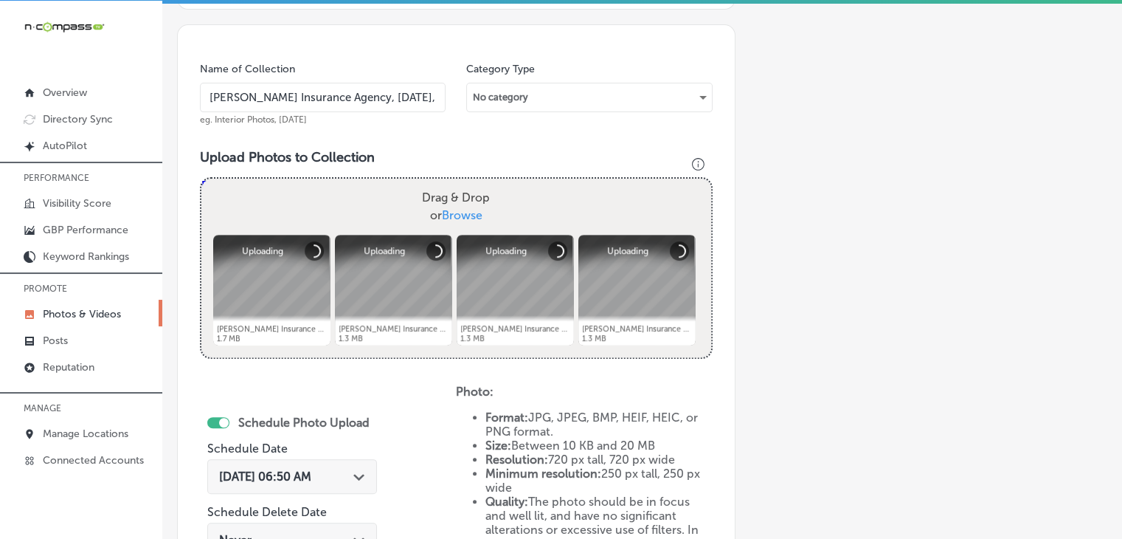
click at [280, 479] on span "Sep 19, 2025 06:50 AM" at bounding box center [265, 476] width 92 height 14
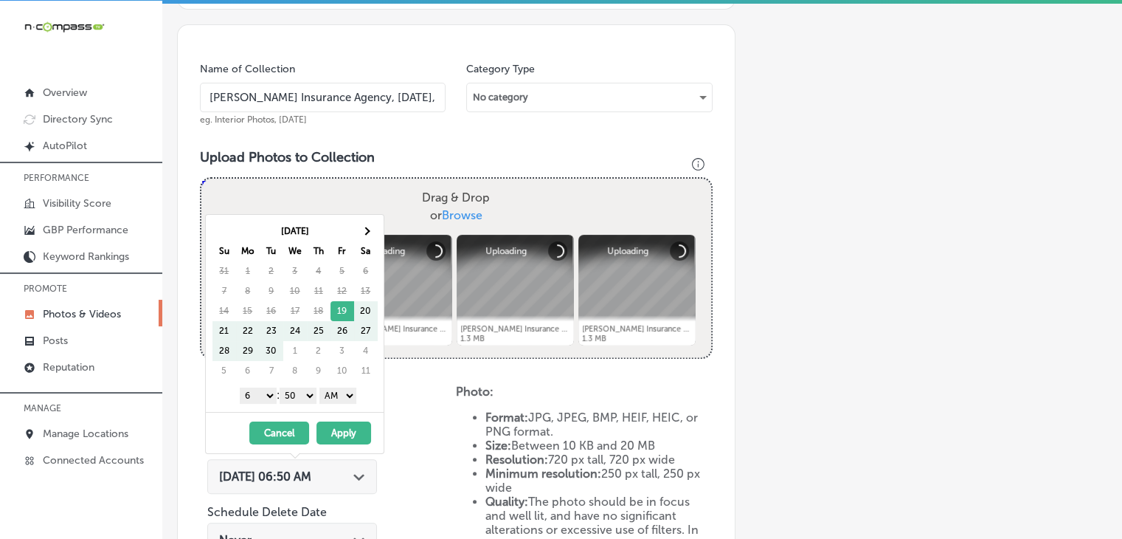
click at [350, 227] on th "[DATE]" at bounding box center [295, 231] width 118 height 20
click at [354, 227] on th at bounding box center [366, 231] width 24 height 20
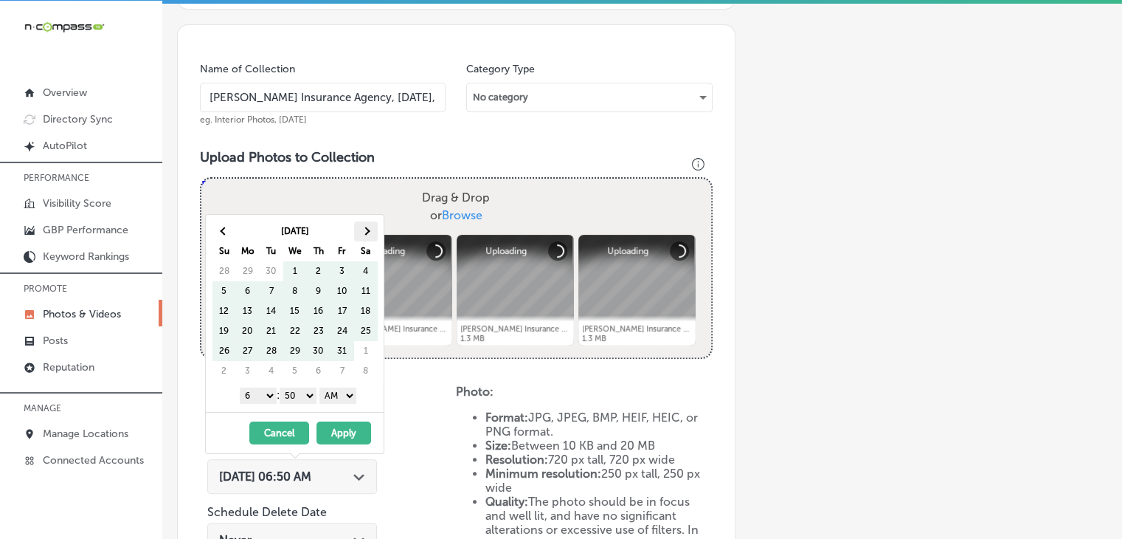
click at [358, 228] on th at bounding box center [366, 231] width 24 height 20
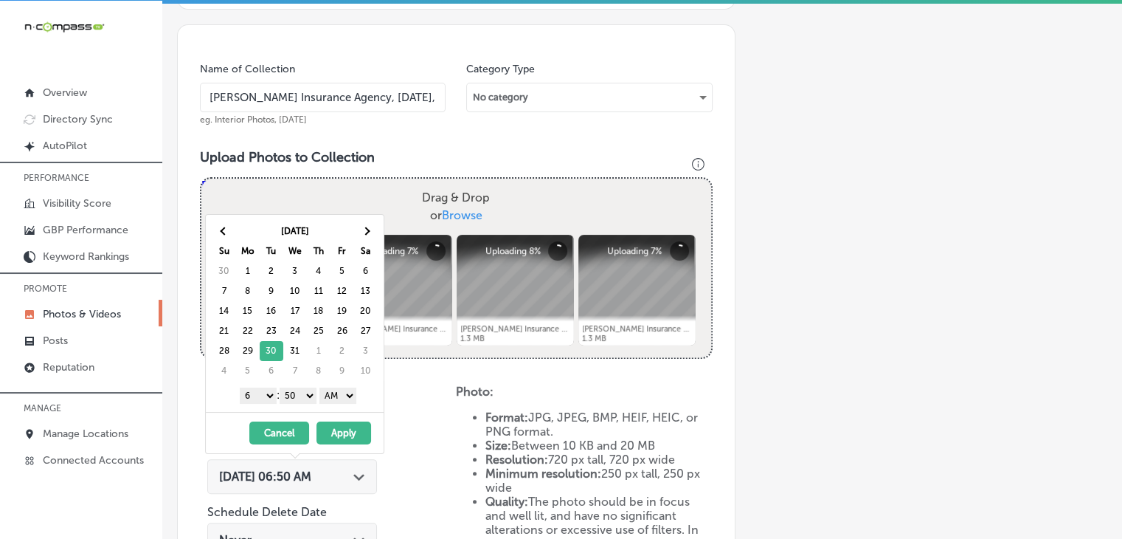
click at [269, 392] on select "1 2 3 4 5 6 7 8 9 10 11 12" at bounding box center [258, 395] width 37 height 16
click at [297, 396] on select "00 10 20 30 40 50" at bounding box center [298, 395] width 37 height 16
click at [341, 398] on select "AM PM" at bounding box center [338, 395] width 37 height 16
click at [342, 424] on button "Apply" at bounding box center [344, 432] width 55 height 23
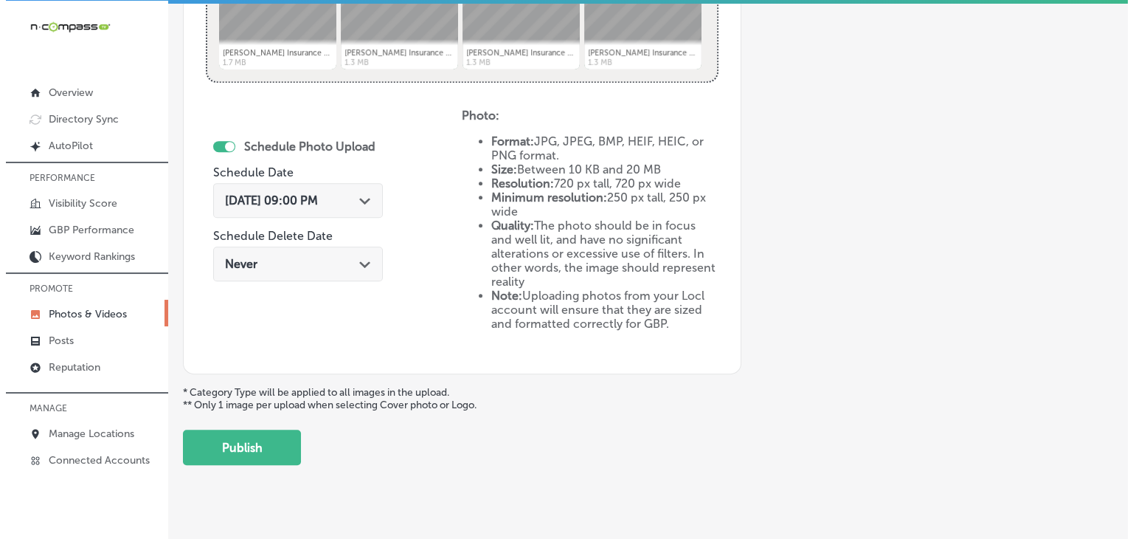
scroll to position [694, 0]
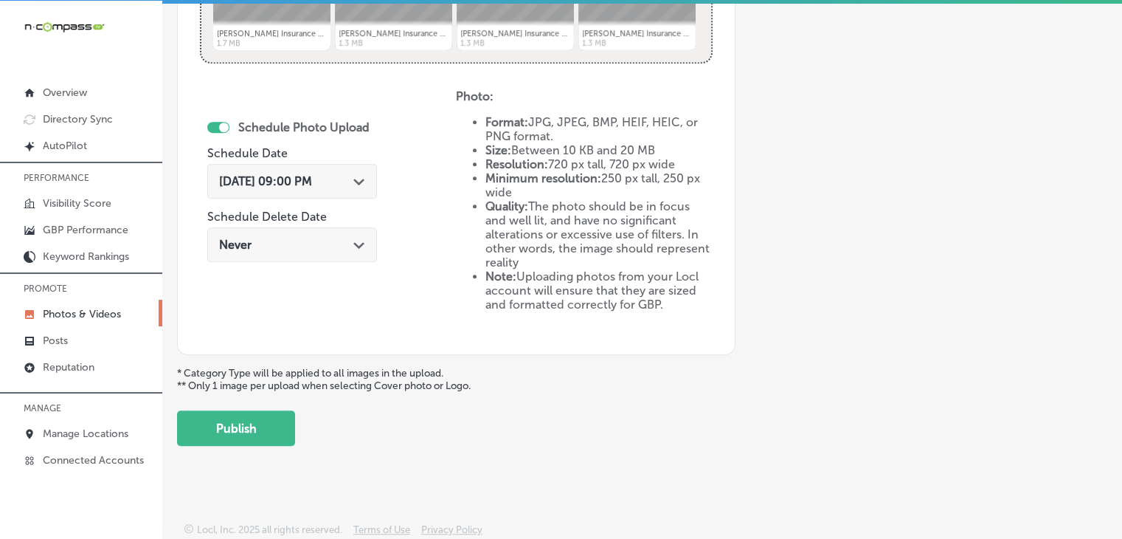
click at [276, 418] on button "Publish" at bounding box center [236, 427] width 118 height 35
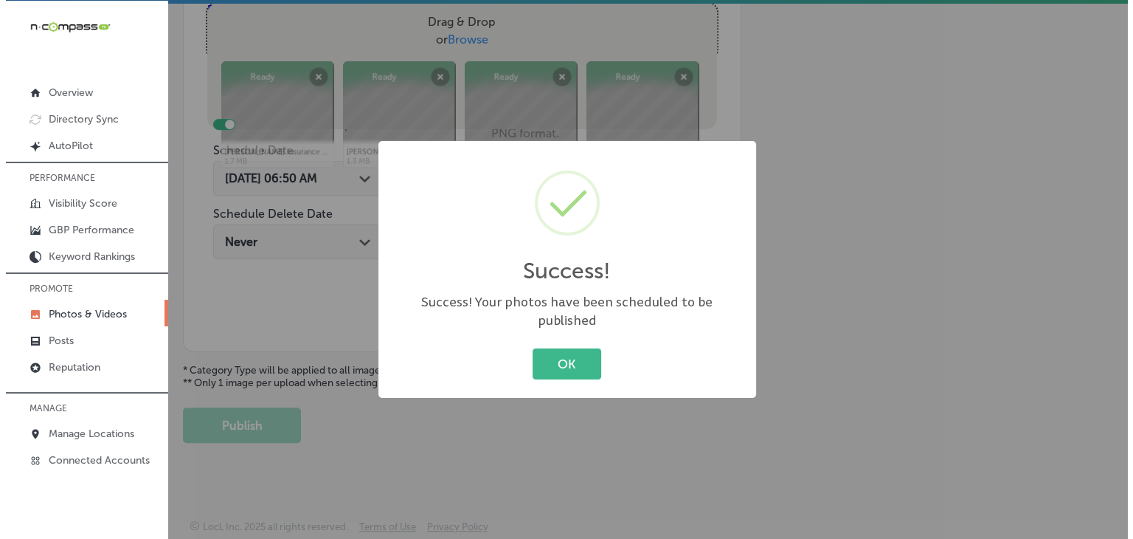
scroll to position [572, 0]
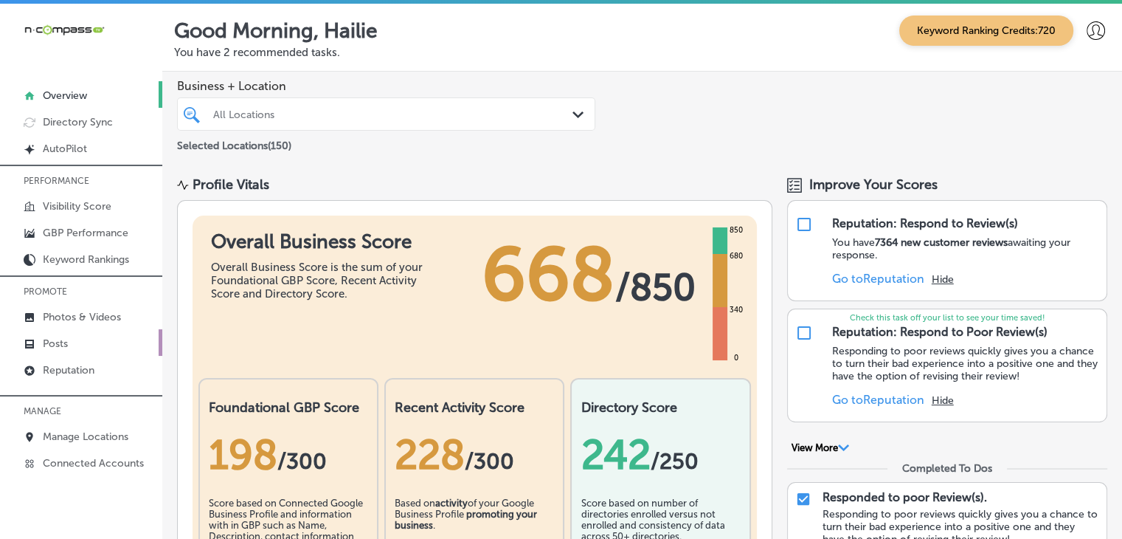
click at [50, 338] on p "Posts" at bounding box center [55, 343] width 25 height 13
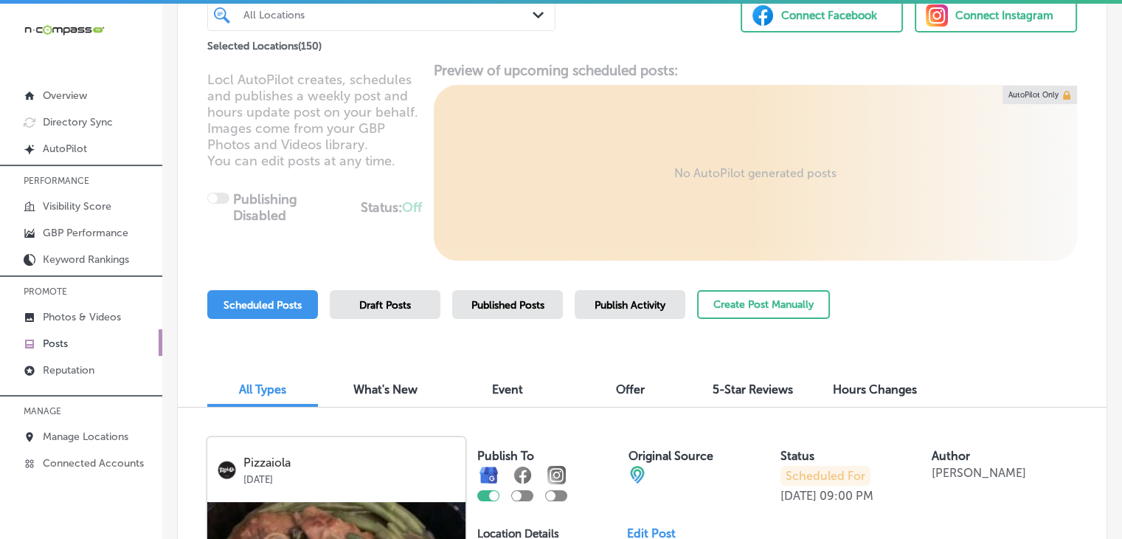
scroll to position [295, 0]
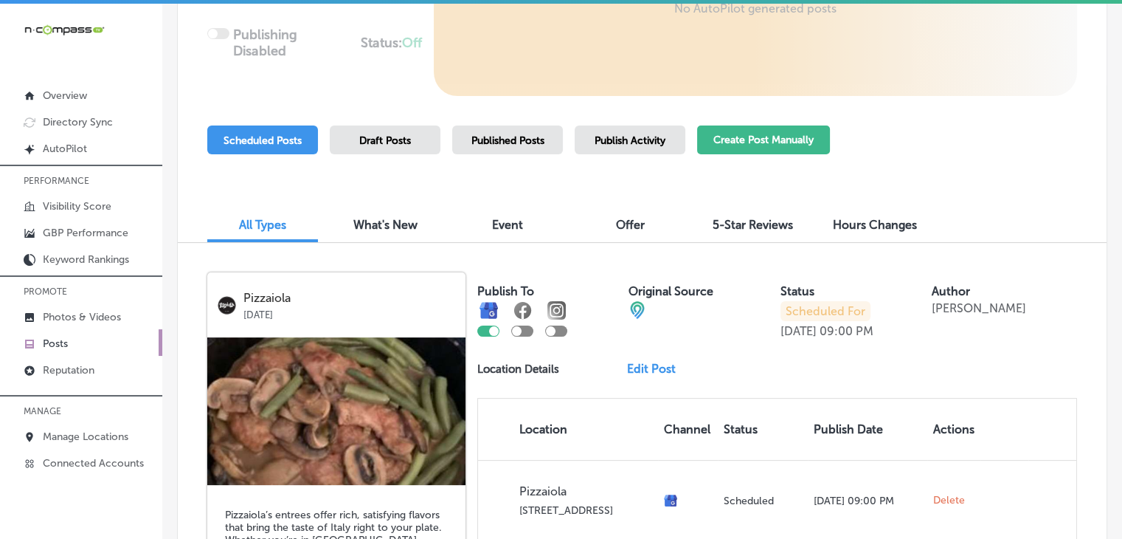
click at [801, 134] on button "Create Post Manually" at bounding box center [763, 139] width 133 height 29
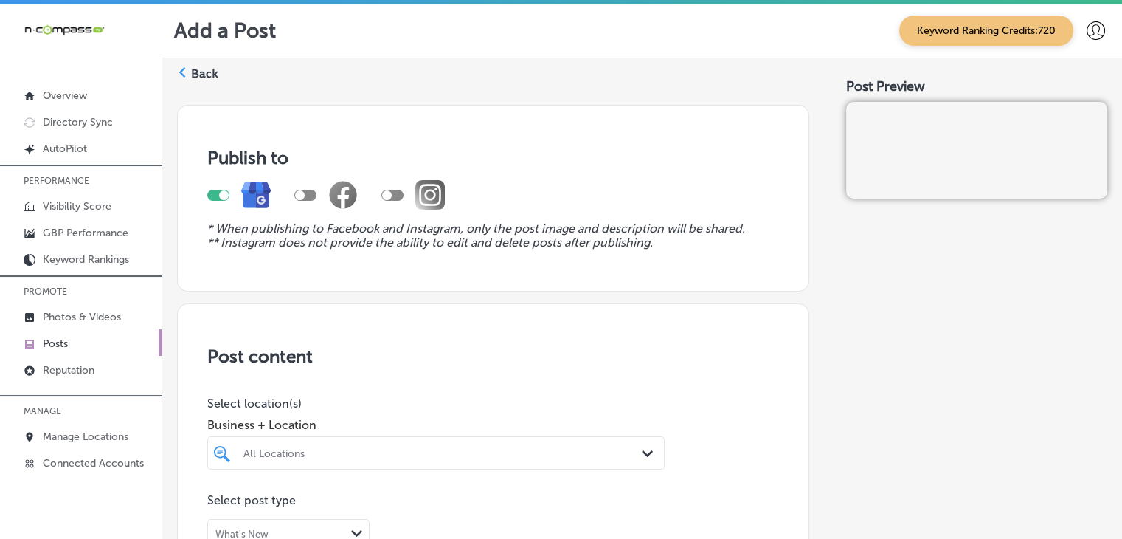
click at [425, 449] on div "All Locations Path Created with Sketch." at bounding box center [435, 452] width 457 height 33
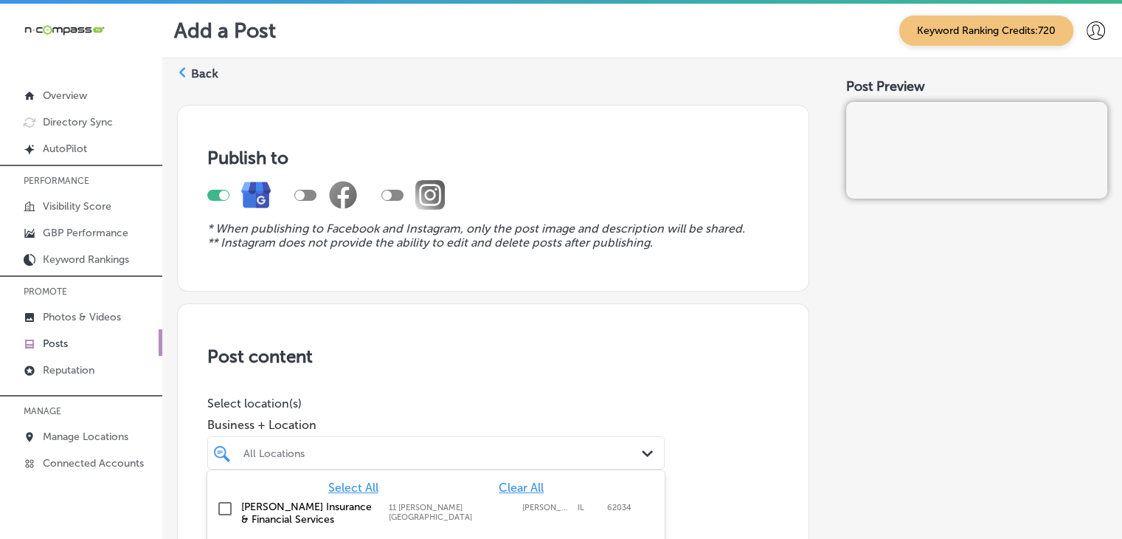
scroll to position [182, 0]
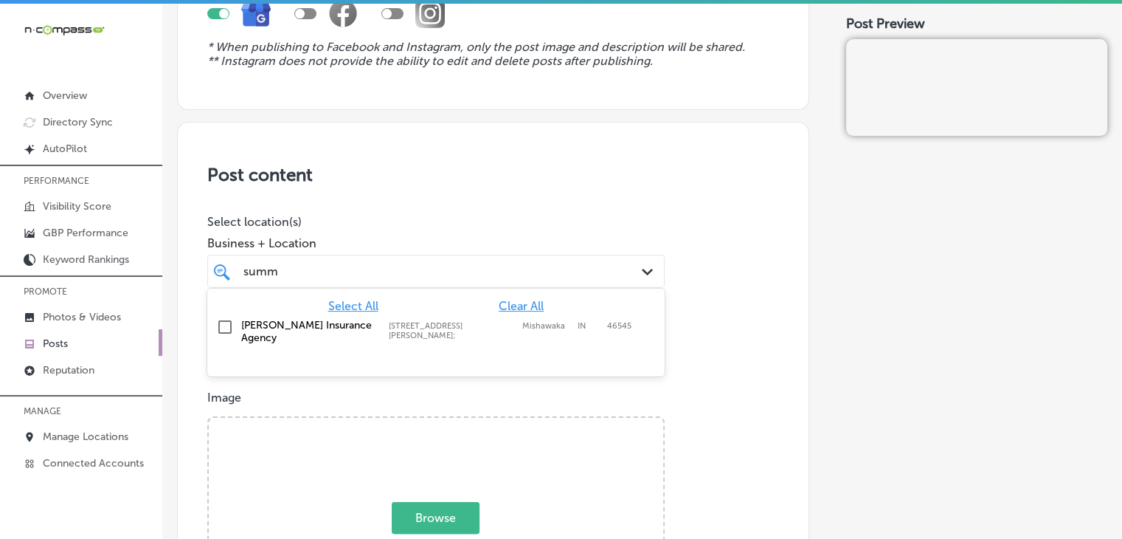
click at [415, 327] on label "[STREET_ADDRESS][PERSON_NAME];" at bounding box center [452, 330] width 126 height 19
type input "summ"
click at [455, 225] on p "Select location(s)" at bounding box center [435, 222] width 457 height 14
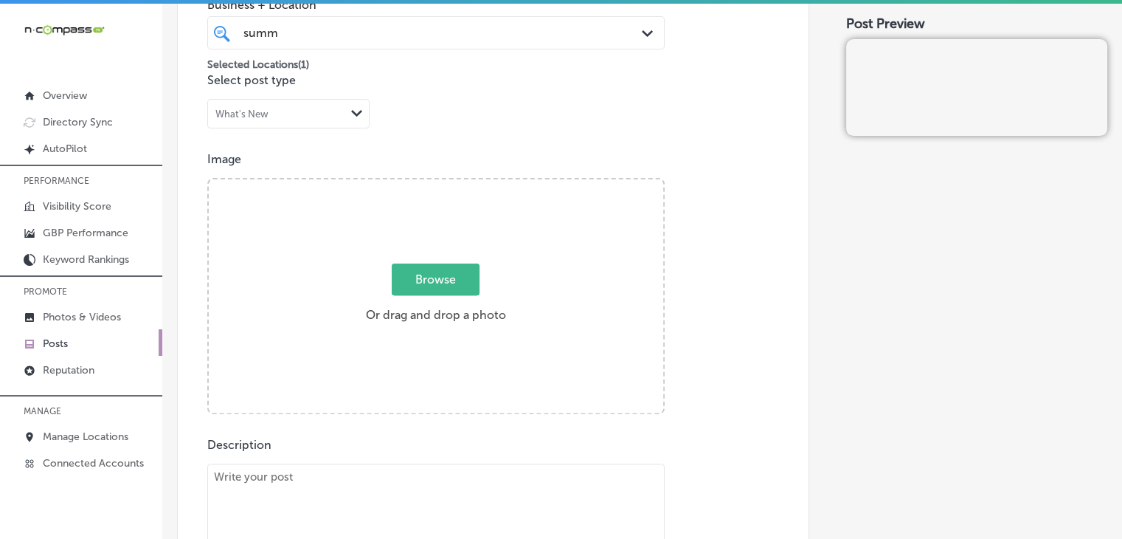
scroll to position [477, 0]
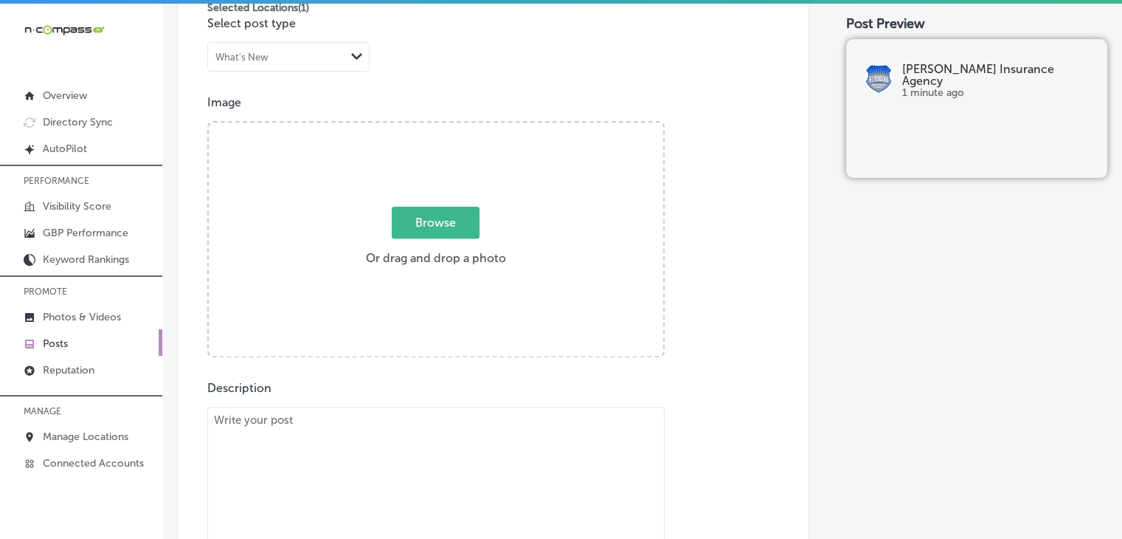
click at [555, 470] on textarea at bounding box center [435, 510] width 457 height 207
paste textarea "Navigating your insurance options can feel overwhelming, but [PERSON_NAME] Insu…"
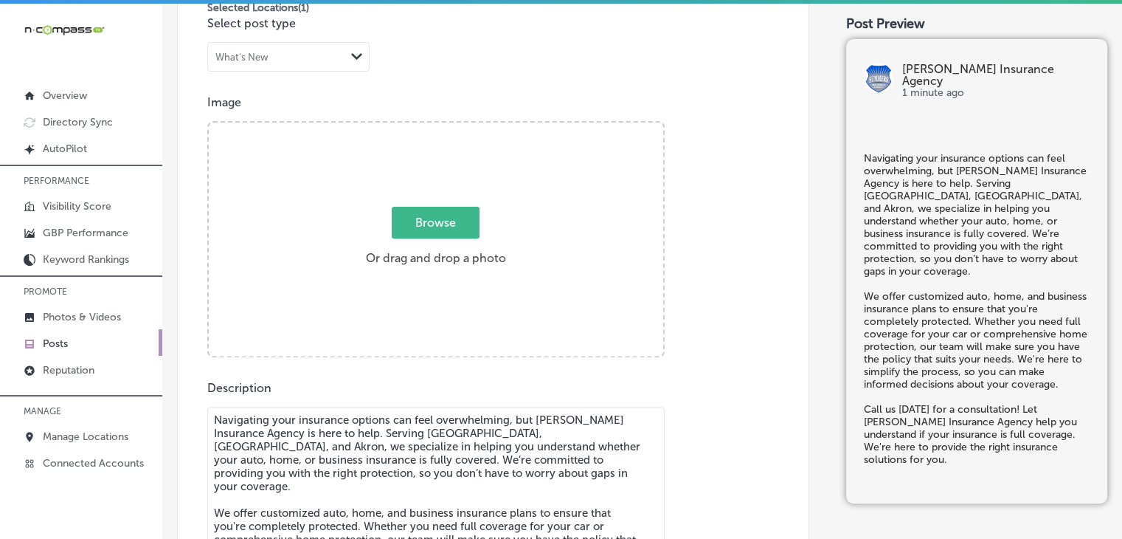
type textarea "Navigating your insurance options can feel overwhelming, but [PERSON_NAME] Insu…"
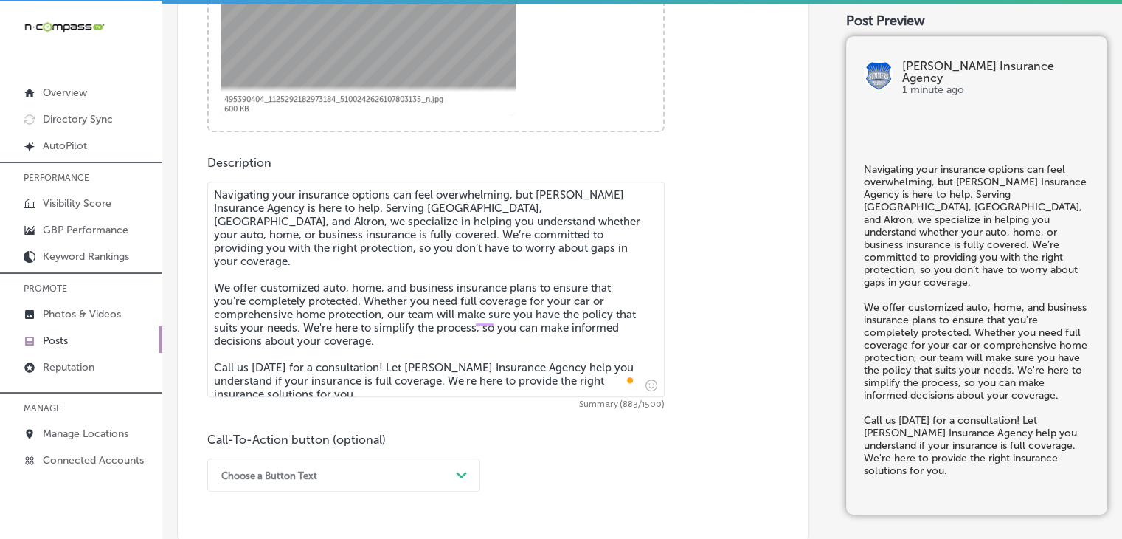
click at [317, 473] on div "Choose a Button Text Path Created with Sketch." at bounding box center [343, 474] width 273 height 33
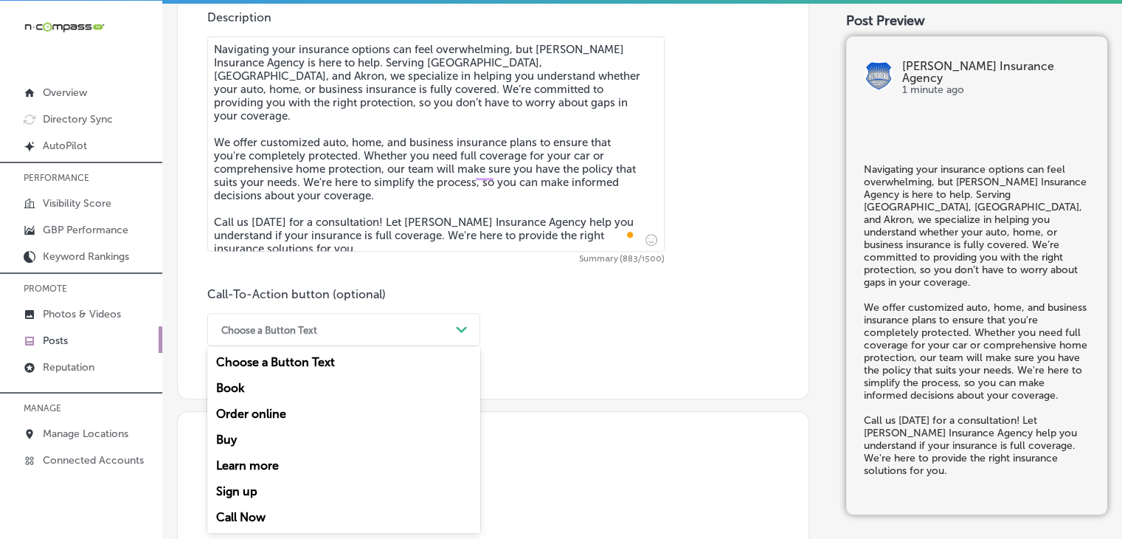
click at [301, 512] on div "Call Now" at bounding box center [343, 517] width 273 height 26
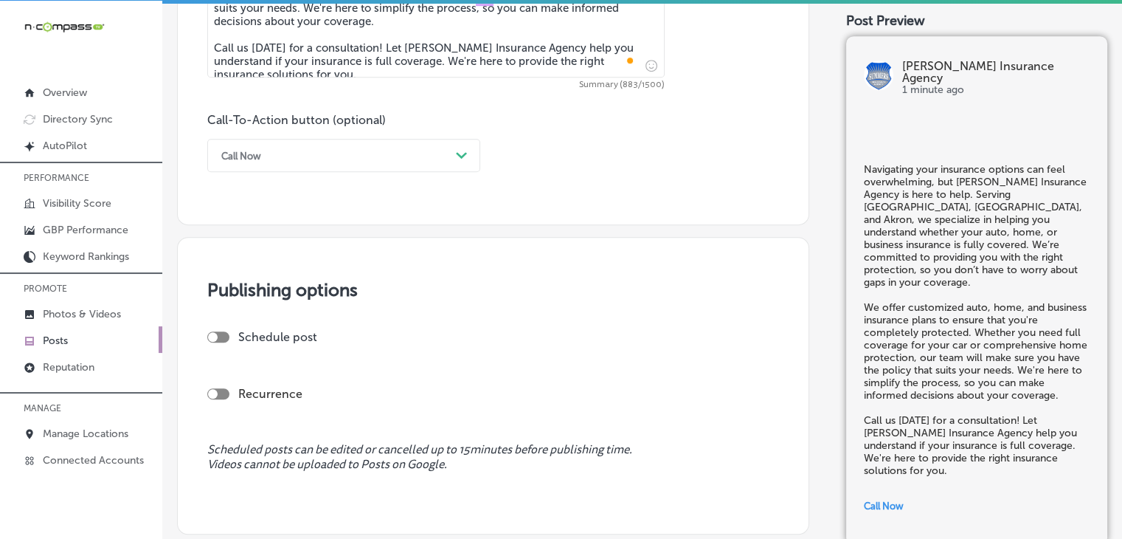
scroll to position [1139, 0]
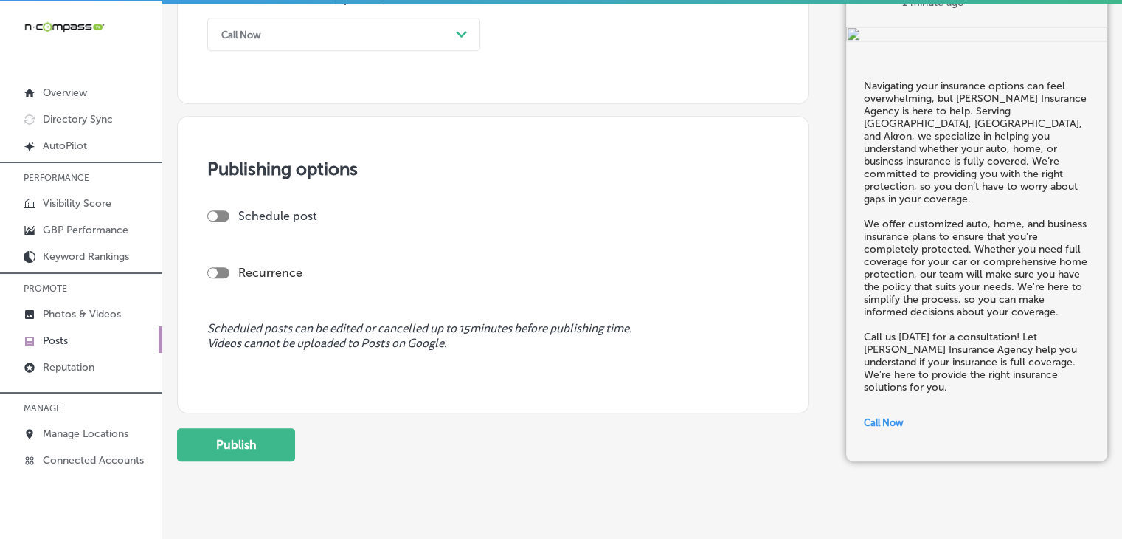
click at [220, 219] on div at bounding box center [218, 215] width 22 height 11
checkbox input "true"
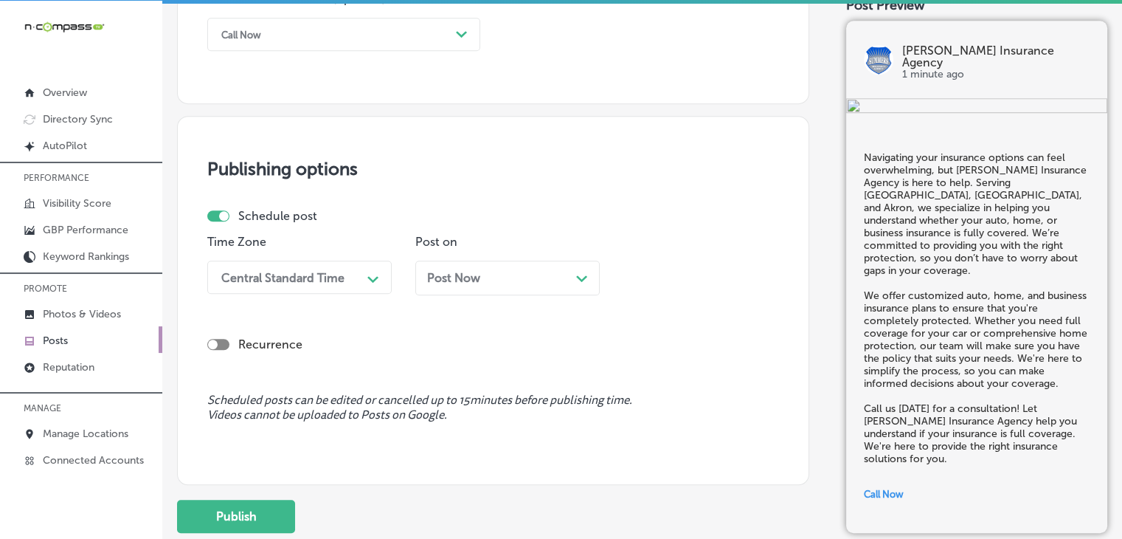
click at [320, 275] on div "Central Standard Time" at bounding box center [282, 277] width 123 height 14
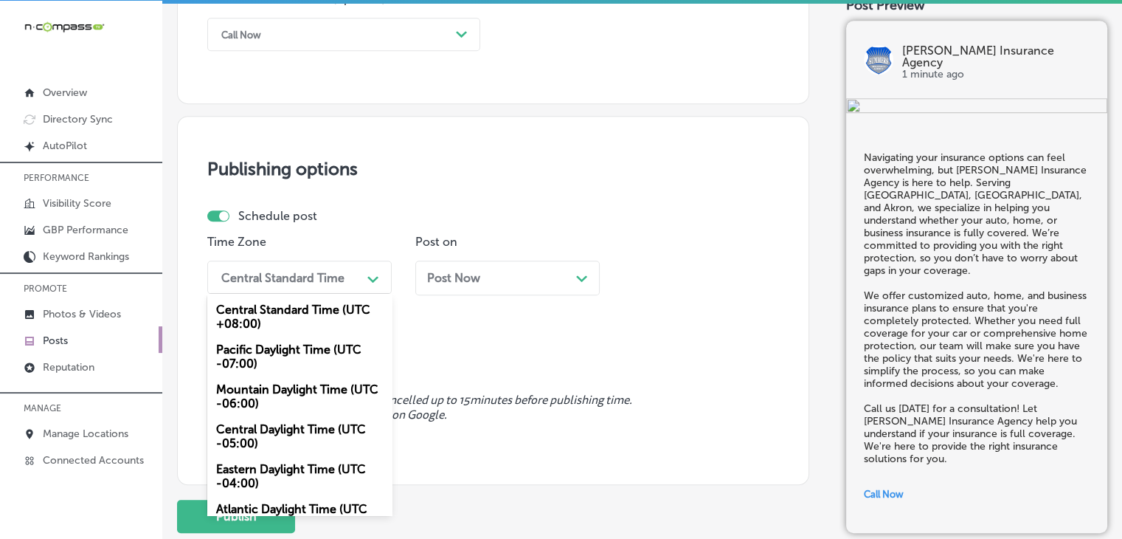
click at [307, 414] on div "Mountain Daylight Time (UTC -06:00)" at bounding box center [299, 396] width 184 height 40
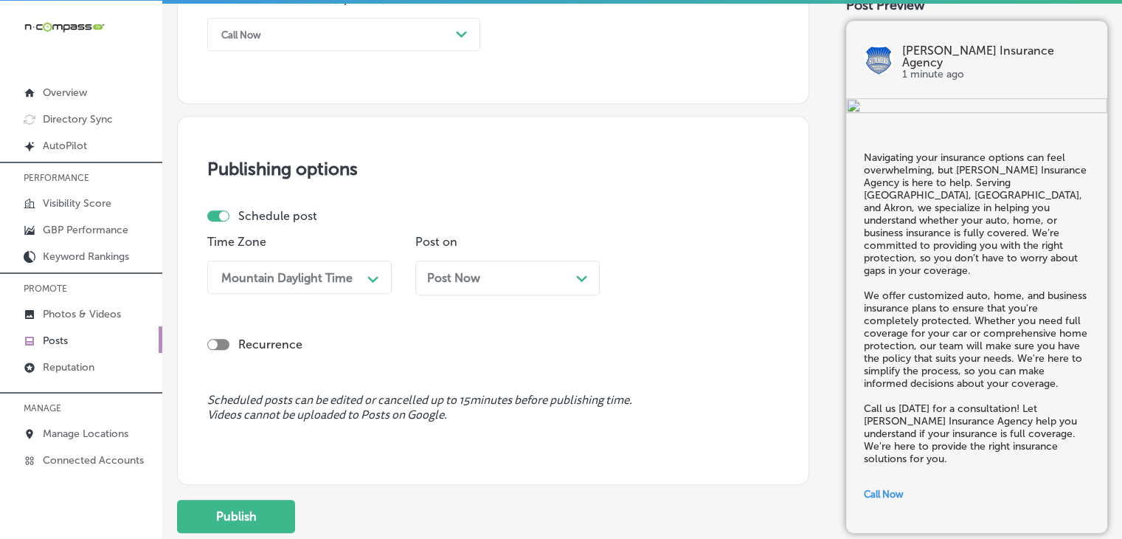
click at [477, 265] on div "Post Now Path Created with Sketch." at bounding box center [507, 277] width 184 height 35
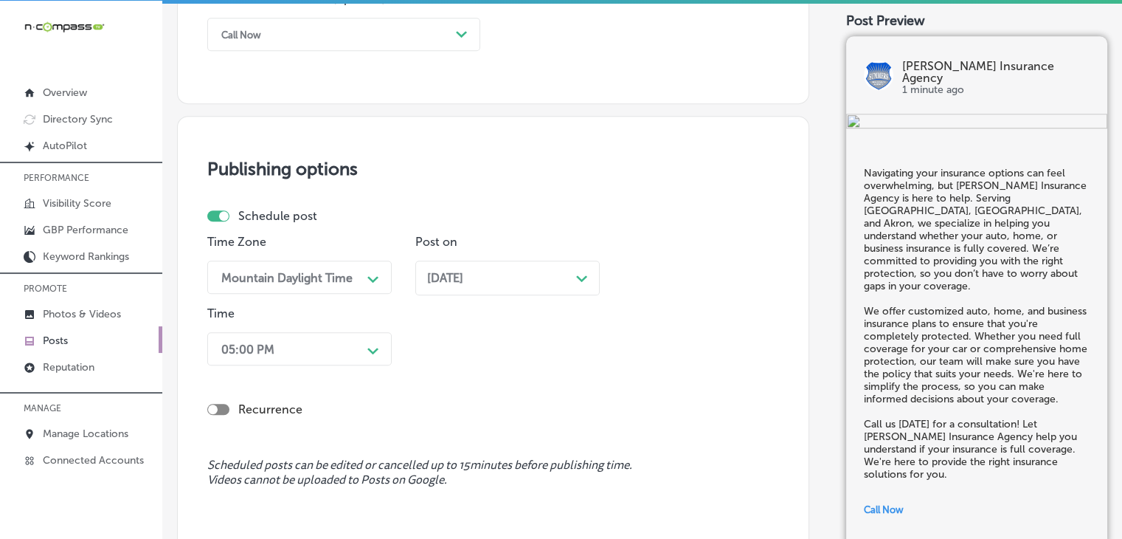
click at [300, 334] on div "05:00 PM Path Created with Sketch." at bounding box center [299, 348] width 184 height 33
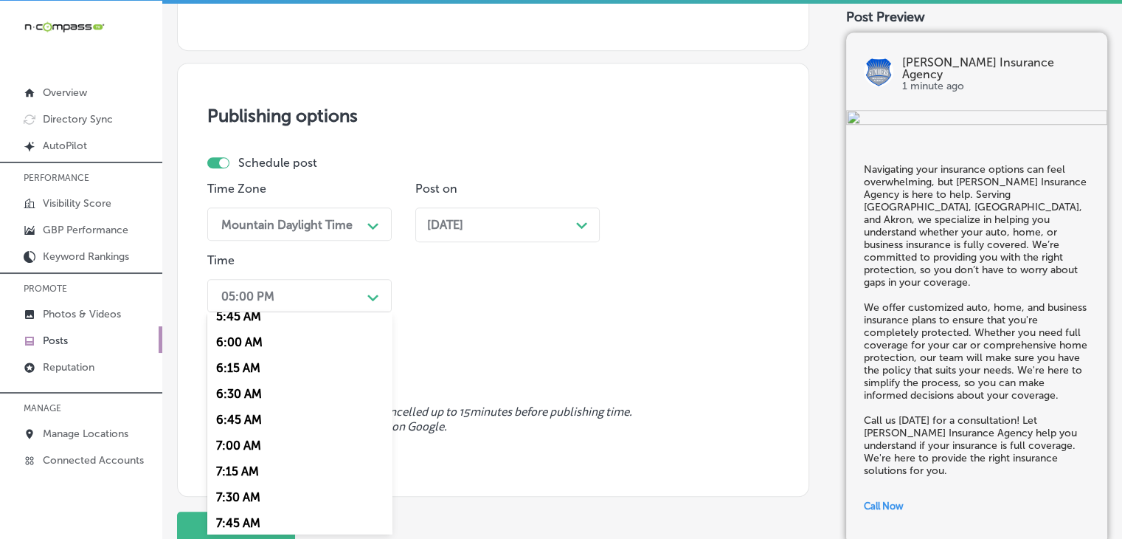
scroll to position [590, 0]
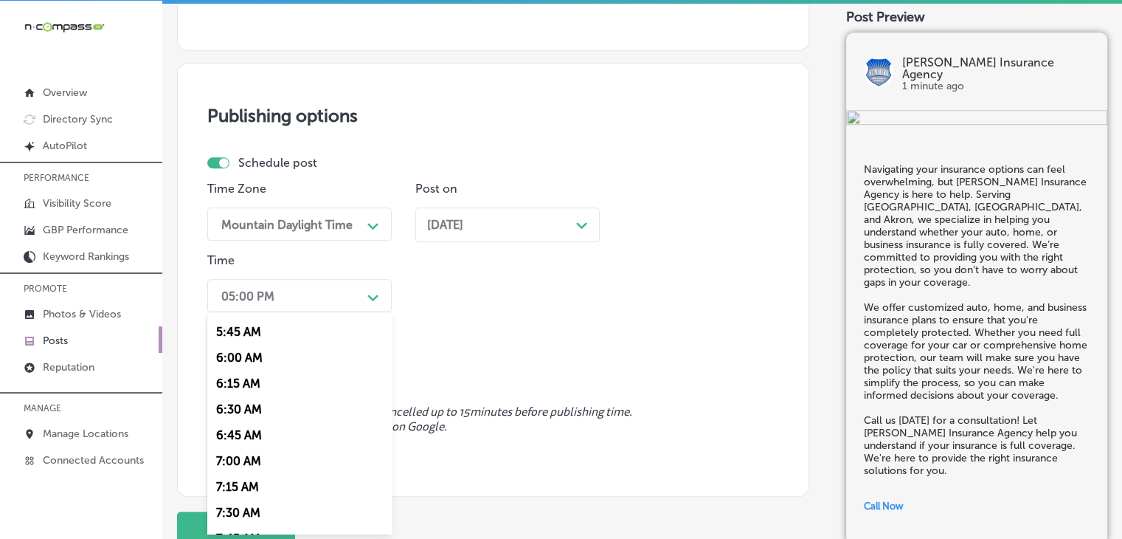
click at [252, 471] on div "7:00 AM" at bounding box center [299, 461] width 184 height 26
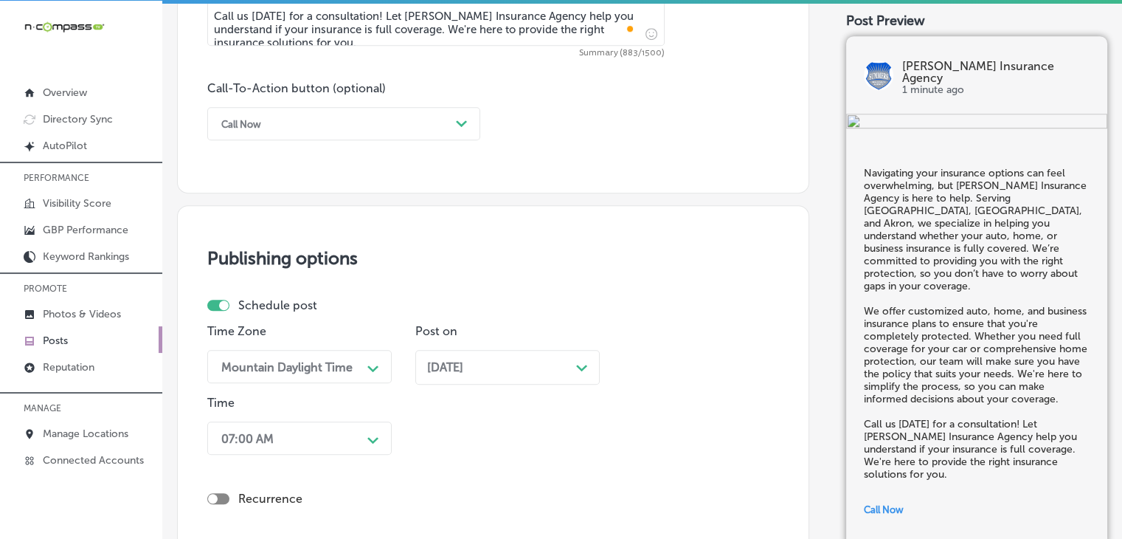
scroll to position [1192, 0]
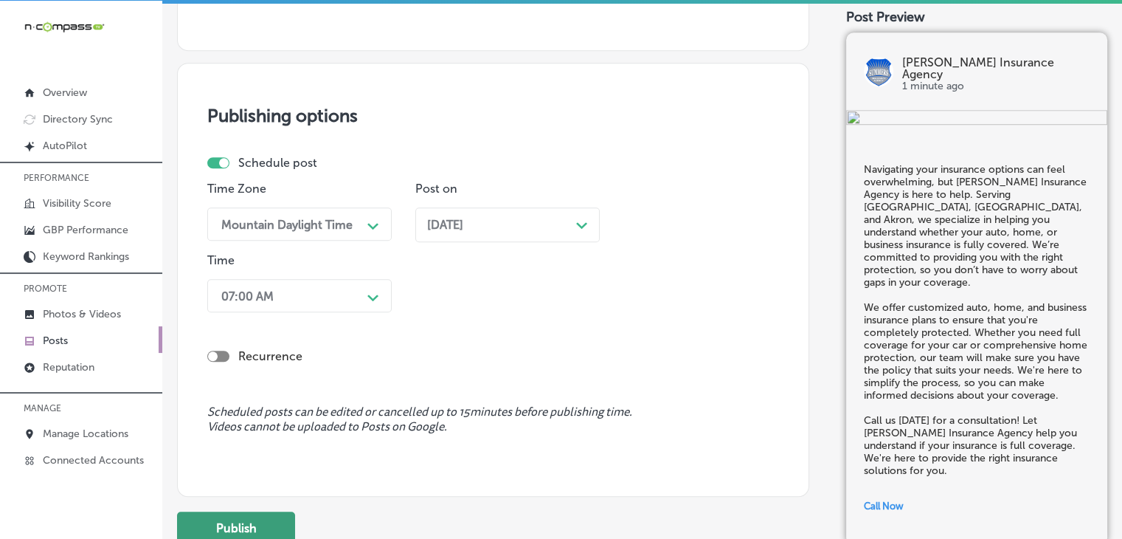
click at [269, 512] on button "Publish" at bounding box center [236, 527] width 118 height 33
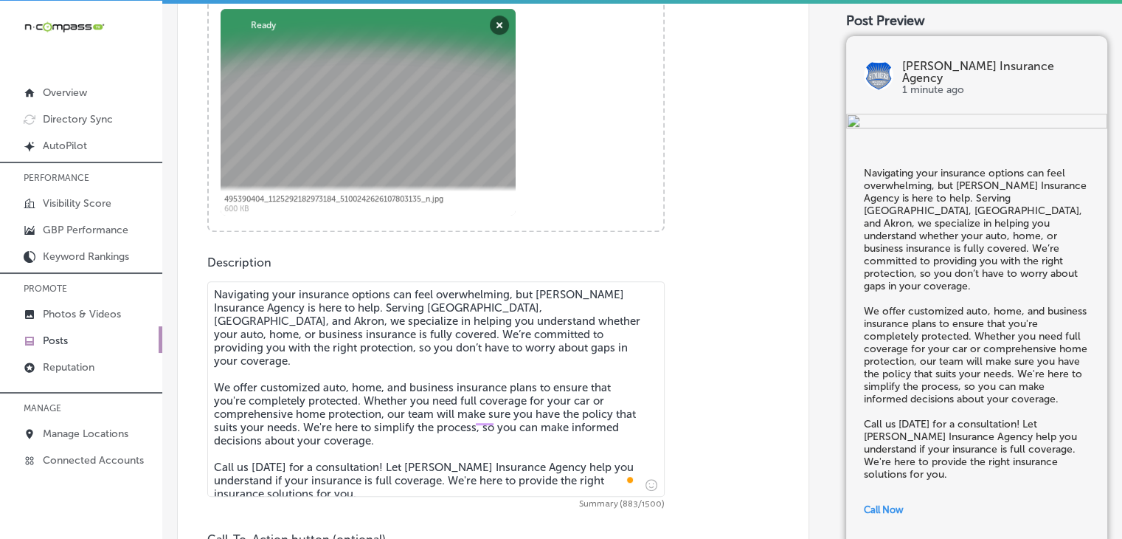
scroll to position [593, 0]
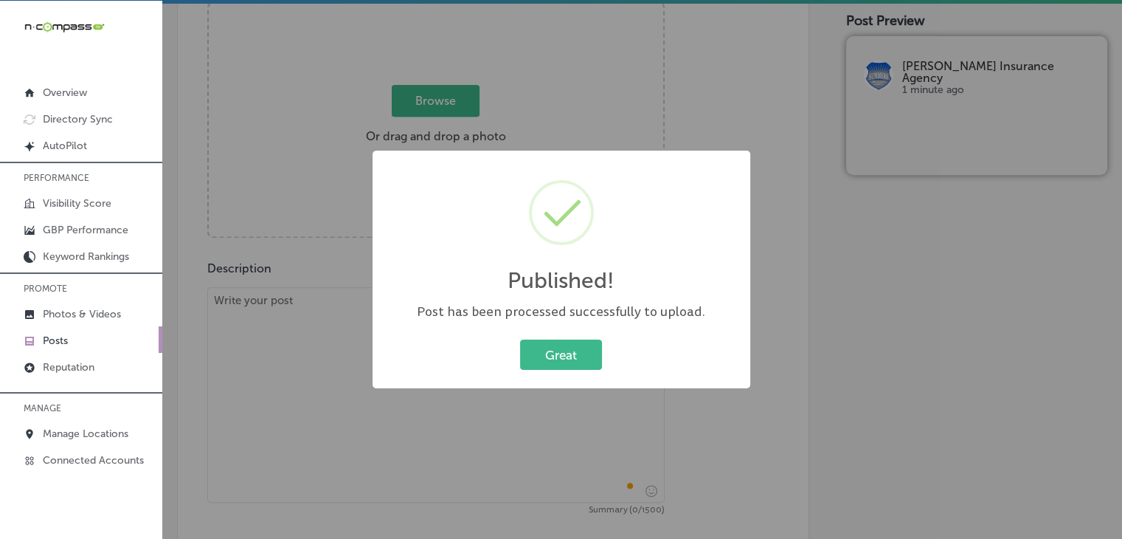
click at [418, 349] on div "Great Cancel" at bounding box center [561, 355] width 348 height 38
click at [354, 362] on div "Published! × Post has been processed successfully to upload. Great Cancel" at bounding box center [561, 269] width 1122 height 539
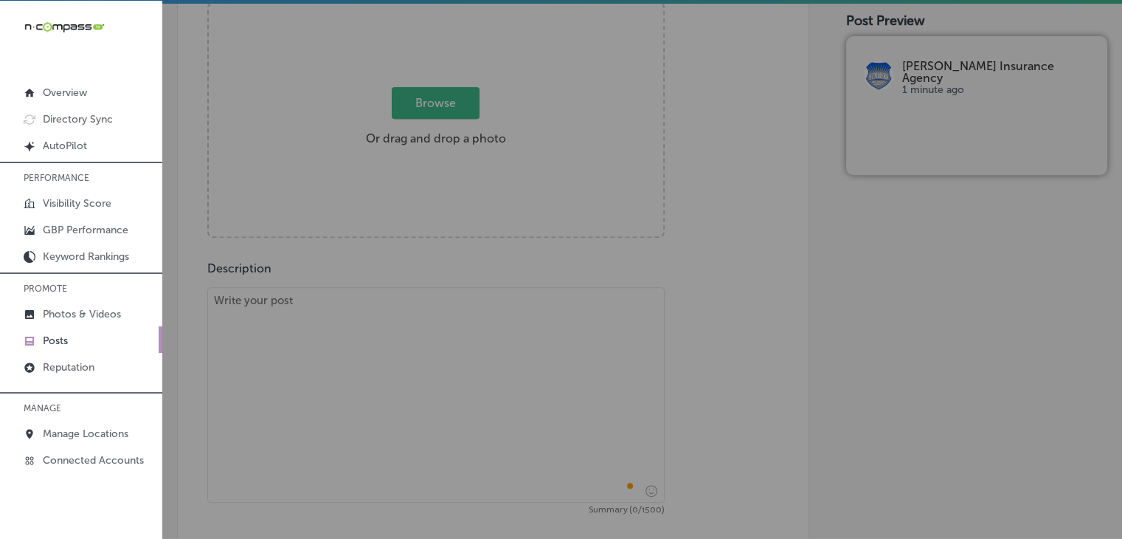
click at [359, 324] on textarea "To enrich screen reader interactions, please activate Accessibility in Grammarl…" at bounding box center [435, 394] width 457 height 215
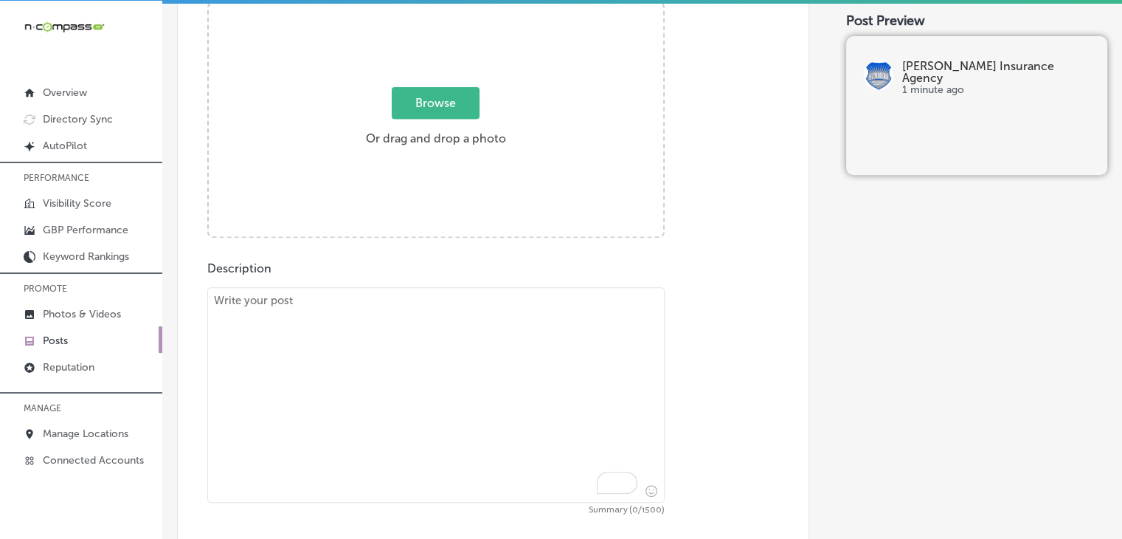
paste textarea "Emergencies can strike at any time, but [PERSON_NAME] Insurance Agency is here …"
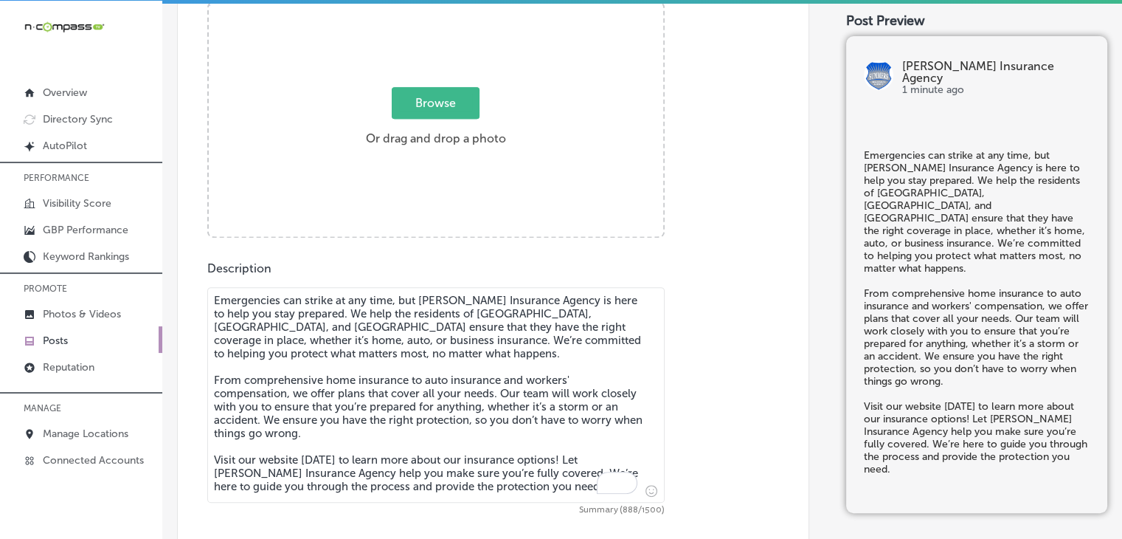
type textarea "Emergencies can strike at any time, but [PERSON_NAME] Insurance Agency is here …"
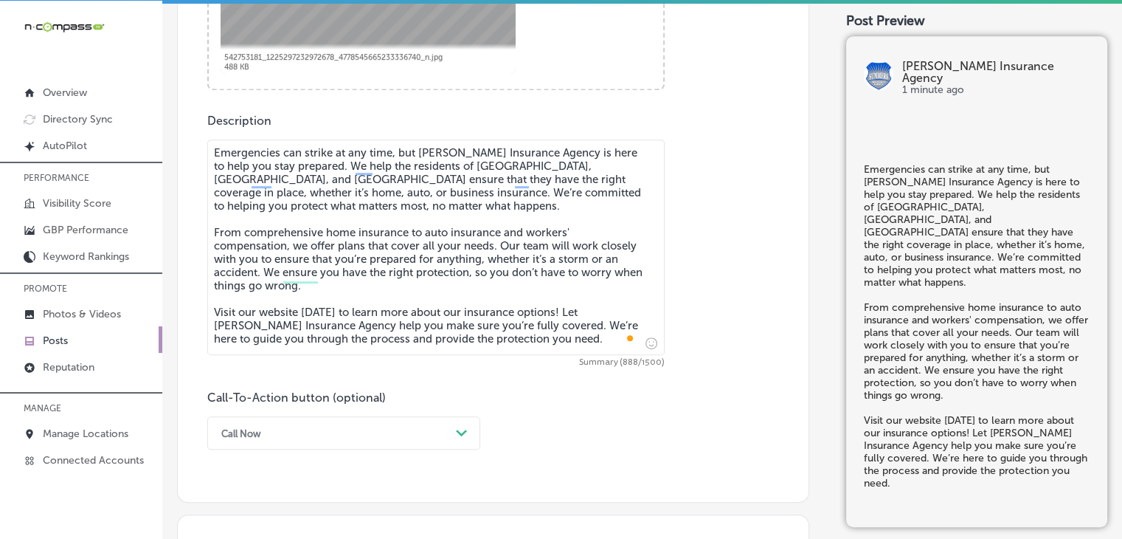
click at [310, 418] on div "Call Now Path Created with Sketch." at bounding box center [343, 432] width 273 height 33
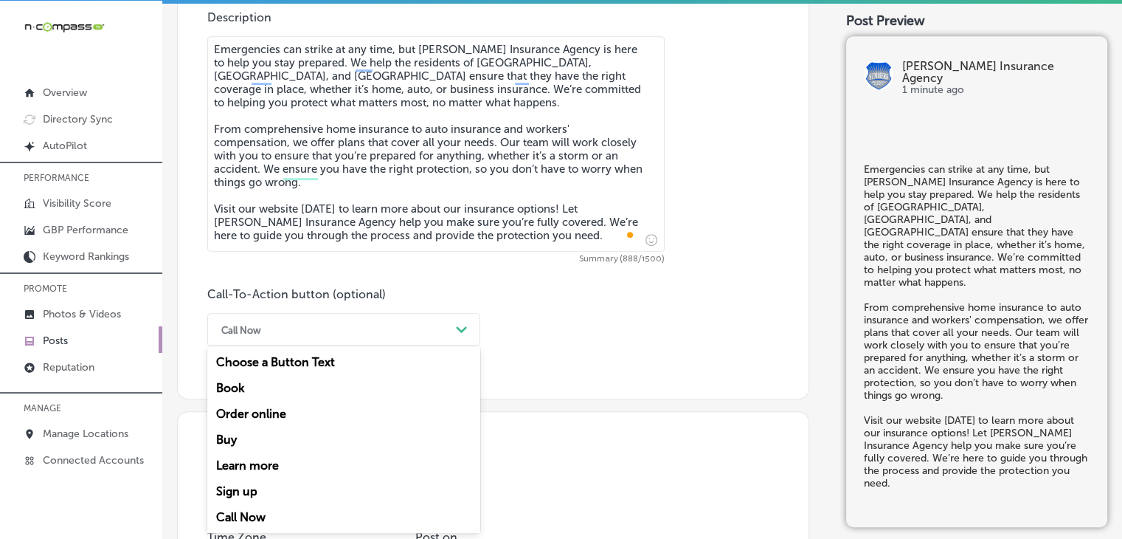
click at [283, 468] on div "Learn more" at bounding box center [343, 465] width 273 height 26
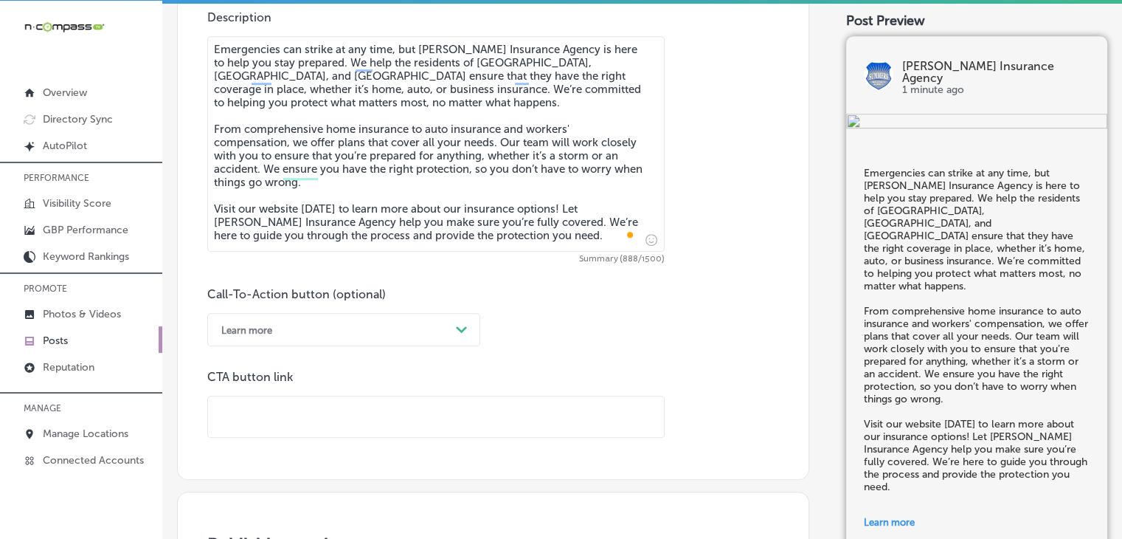
drag, startPoint x: 534, startPoint y: 385, endPoint x: 522, endPoint y: 418, distance: 34.8
click at [531, 394] on div "CTA button link" at bounding box center [435, 404] width 457 height 68
click at [521, 418] on input "text" at bounding box center [436, 416] width 456 height 41
paste input "[URL][DOMAIN_NAME][PERSON_NAME]"
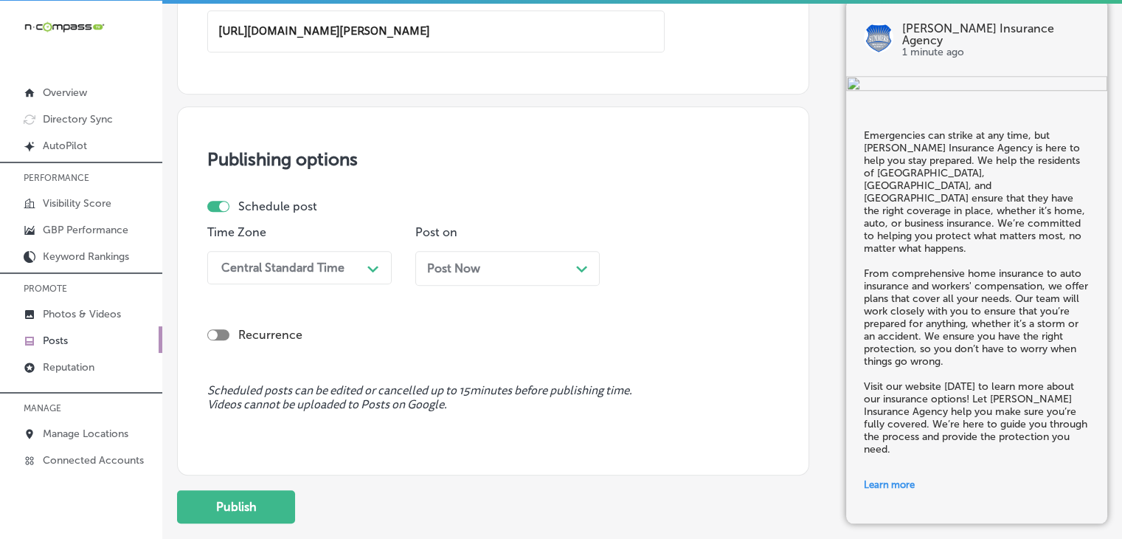
scroll to position [1287, 0]
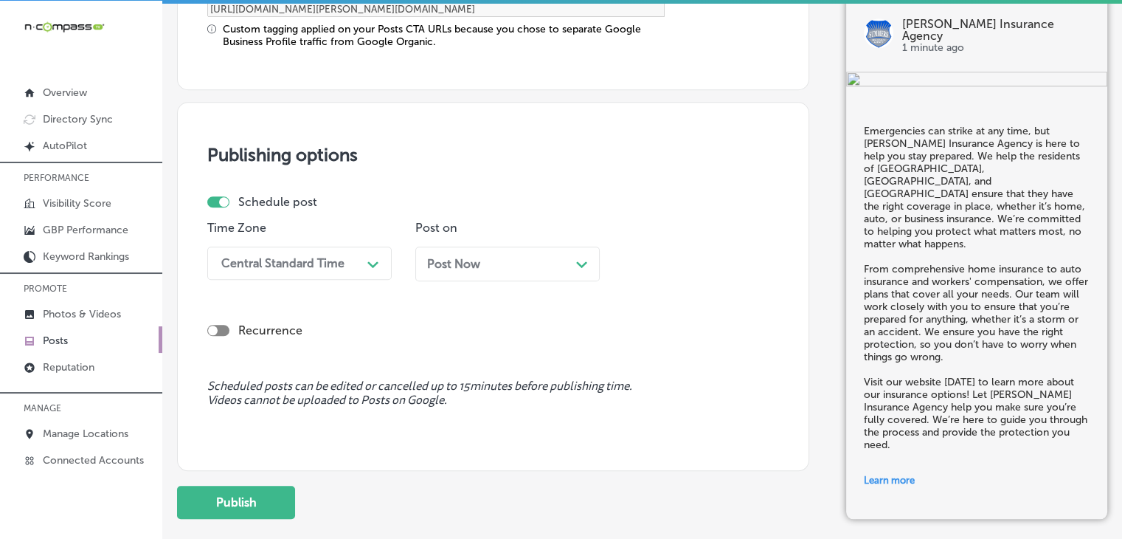
type input "[URL][DOMAIN_NAME][PERSON_NAME]"
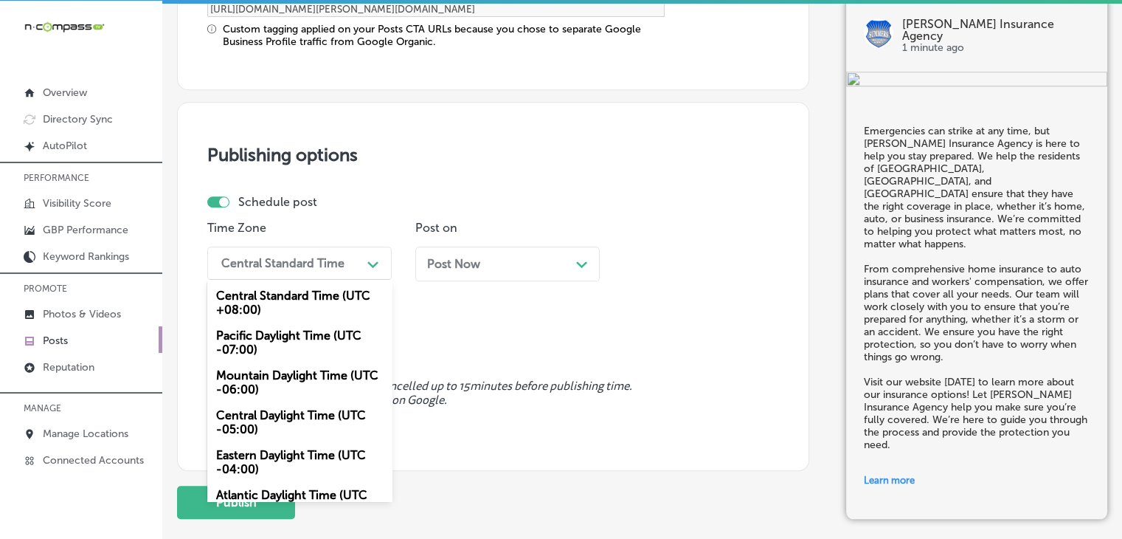
click at [320, 258] on div "Central Standard Time" at bounding box center [282, 263] width 123 height 14
click at [297, 372] on div "Mountain Daylight Time (UTC -06:00)" at bounding box center [299, 382] width 184 height 40
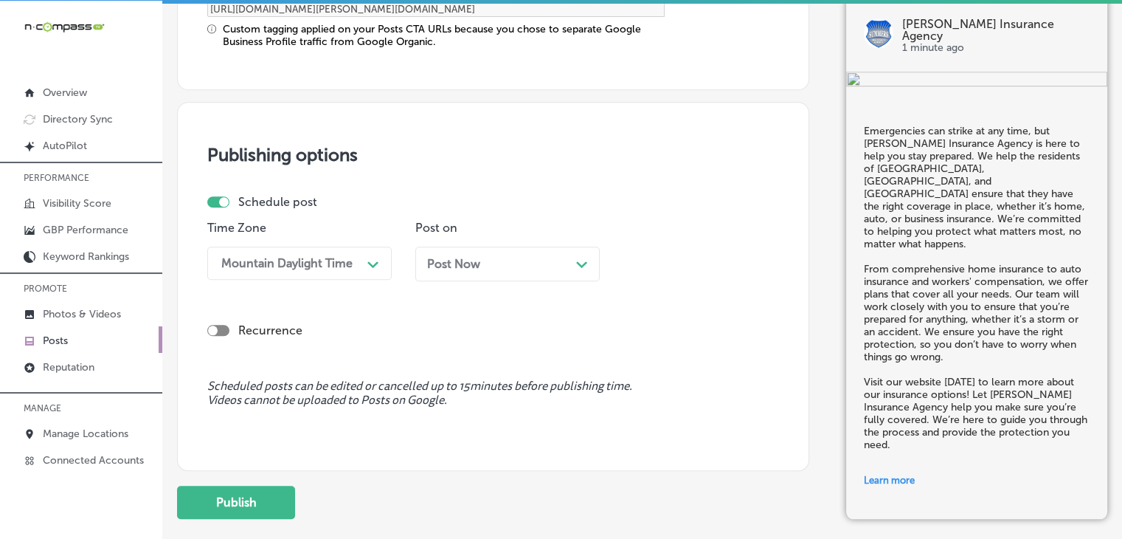
click at [480, 248] on div "Post Now Path Created with Sketch." at bounding box center [507, 263] width 184 height 35
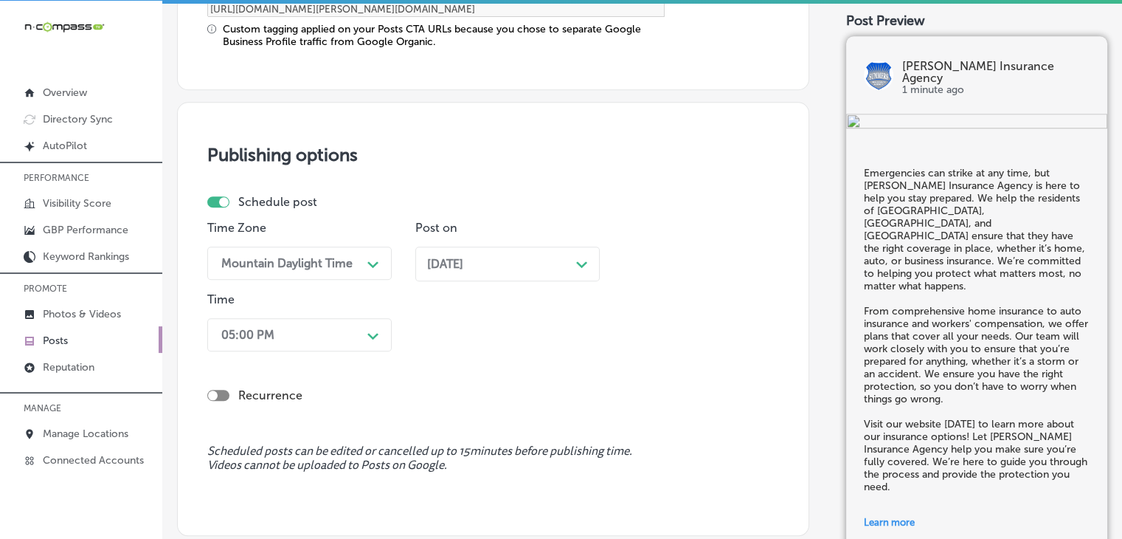
click at [362, 322] on div "05:00 PM Path Created with Sketch." at bounding box center [299, 334] width 184 height 33
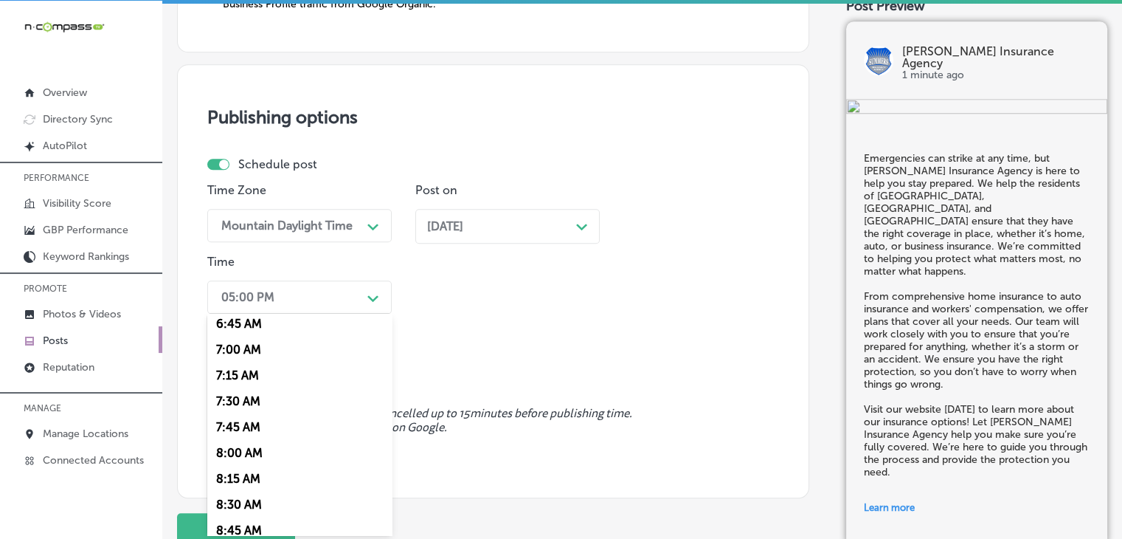
scroll to position [738, 0]
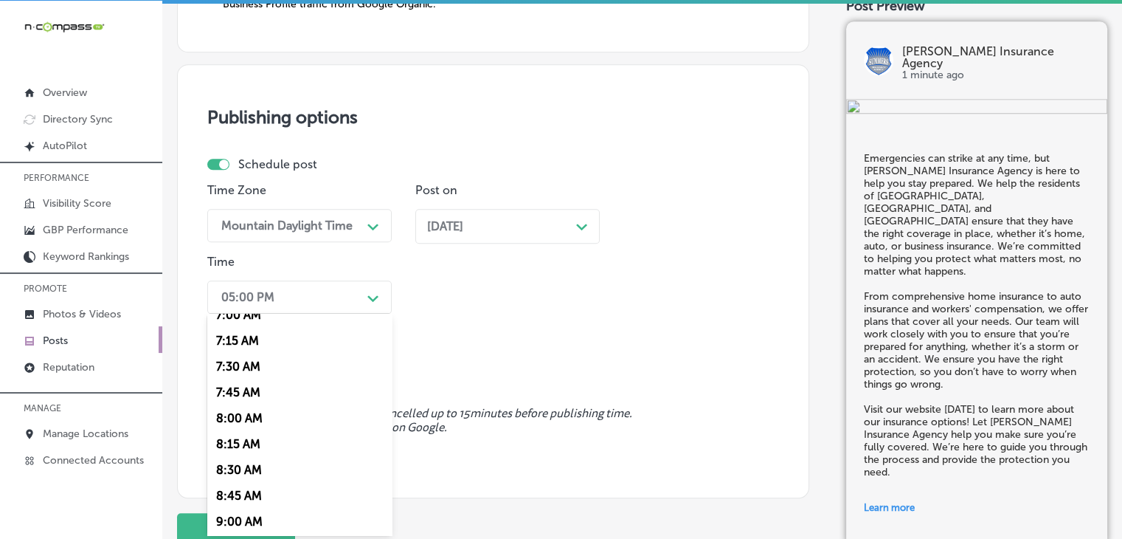
click at [274, 315] on div "7:00 AM" at bounding box center [299, 315] width 184 height 26
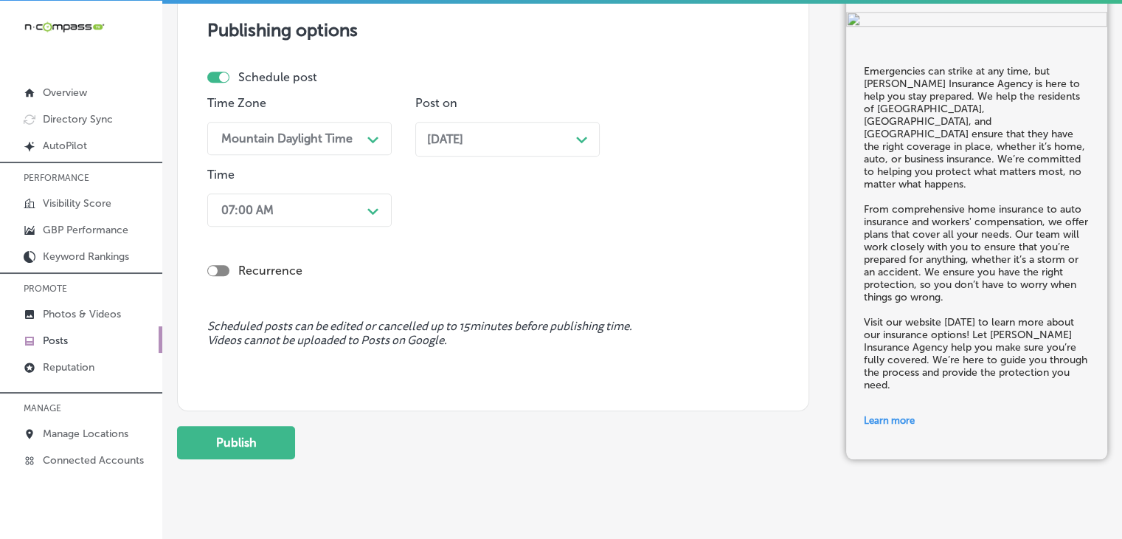
scroll to position [1440, 0]
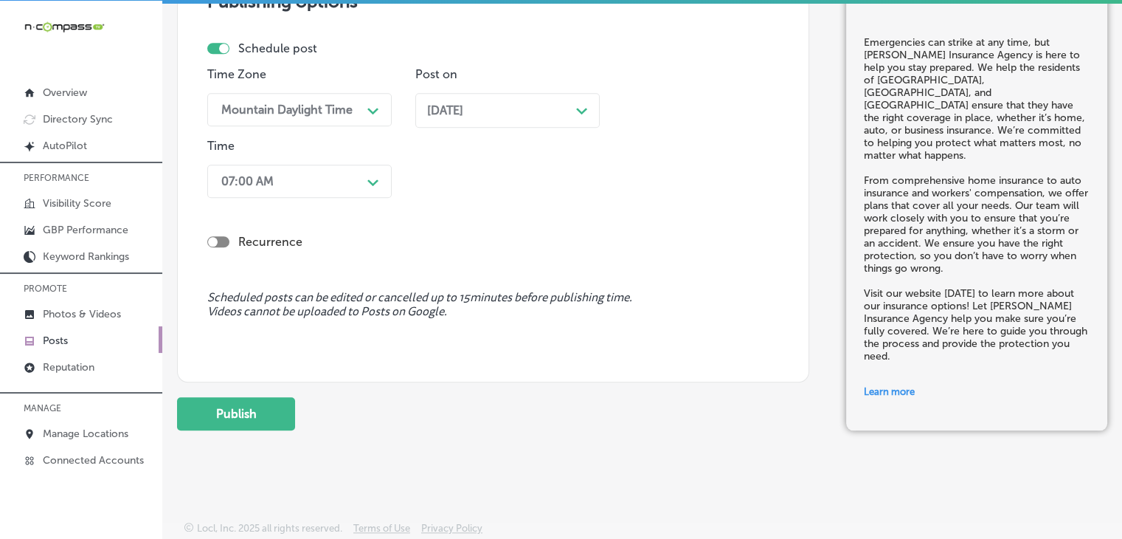
click at [245, 402] on button "Publish" at bounding box center [236, 413] width 118 height 33
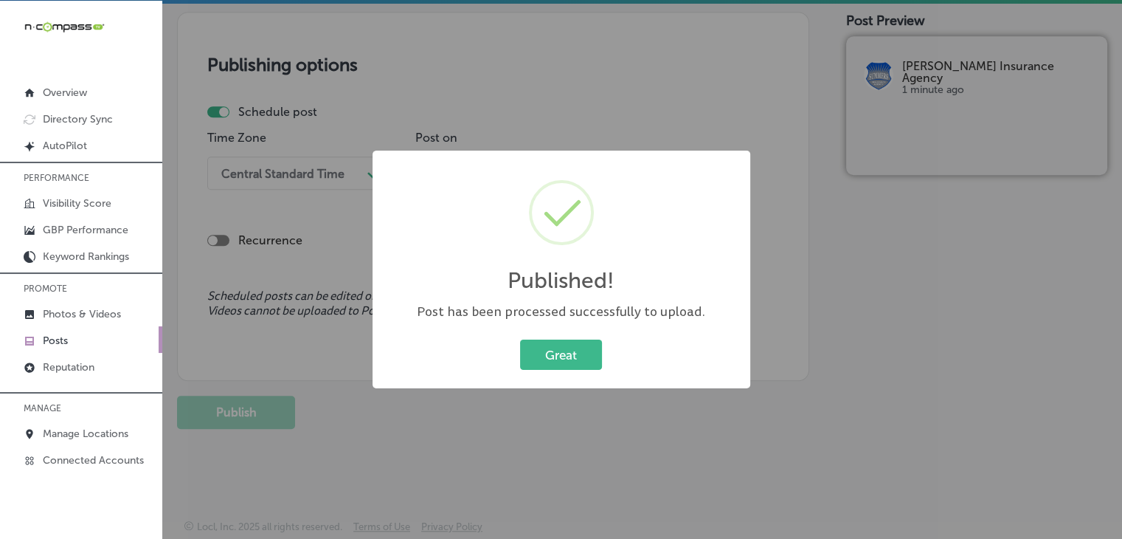
click at [639, 107] on div "Published! × Post has been processed successfully to upload. Great Cancel" at bounding box center [561, 269] width 1122 height 539
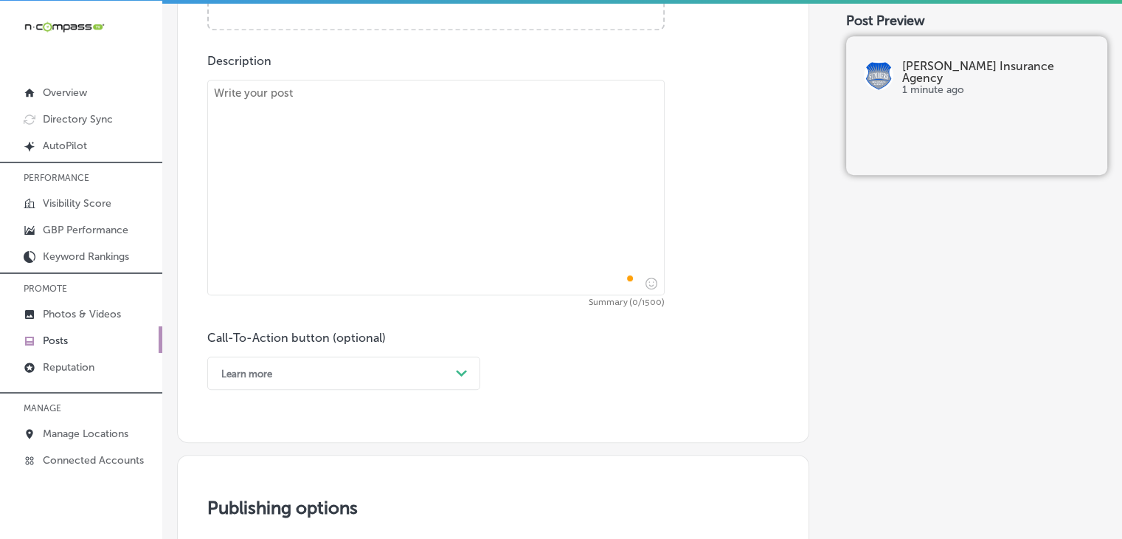
click at [569, 148] on textarea "To enrich screen reader interactions, please activate Accessibility in Grammarl…" at bounding box center [435, 187] width 457 height 215
paste textarea "At [PERSON_NAME] Insurance Agency, we believe in being prepared for anything li…"
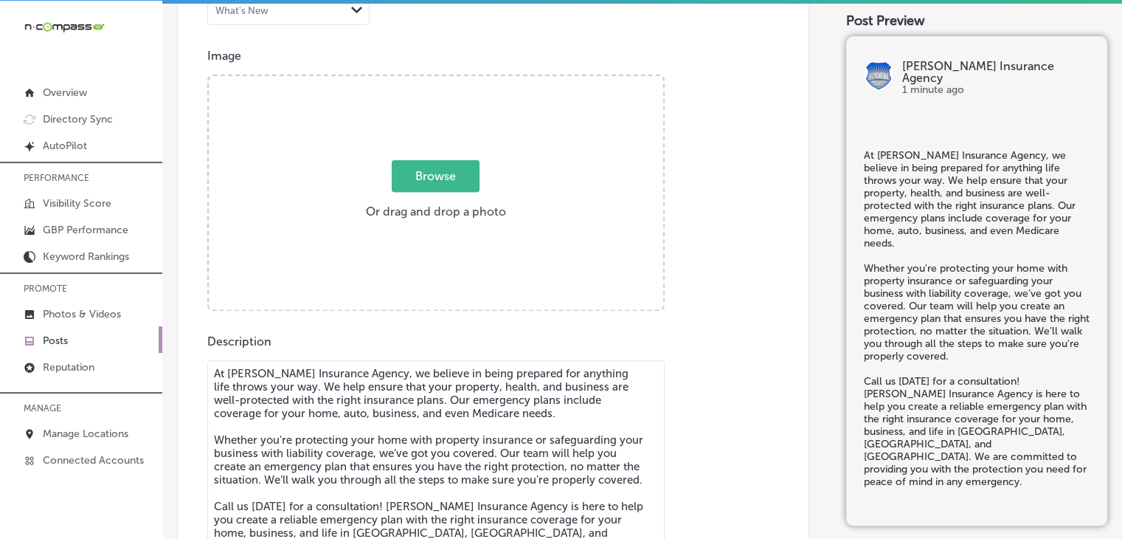
scroll to position [505, 0]
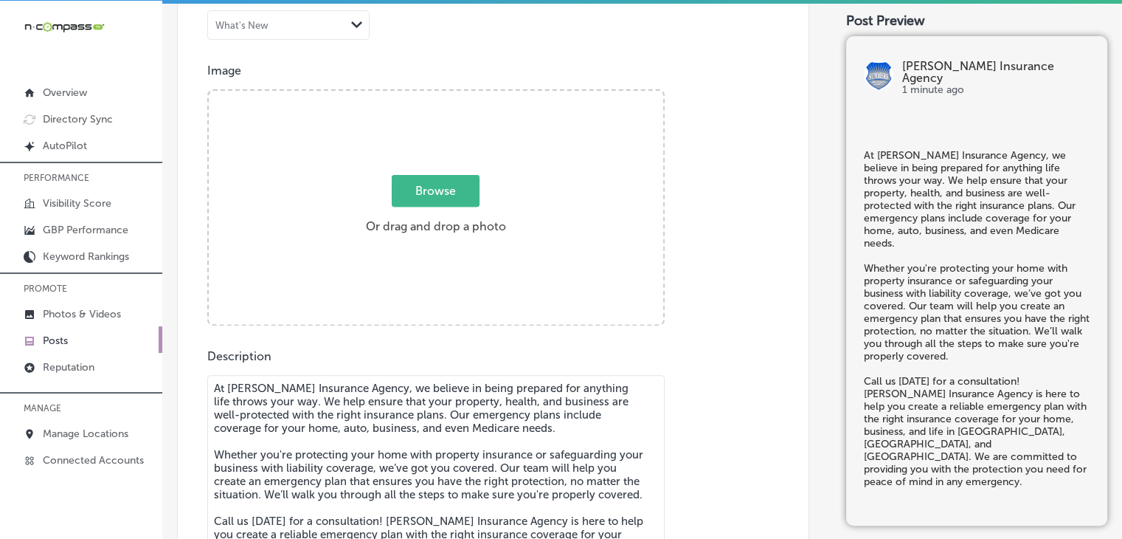
type textarea "At [PERSON_NAME] Insurance Agency, we believe in being prepared for anything li…"
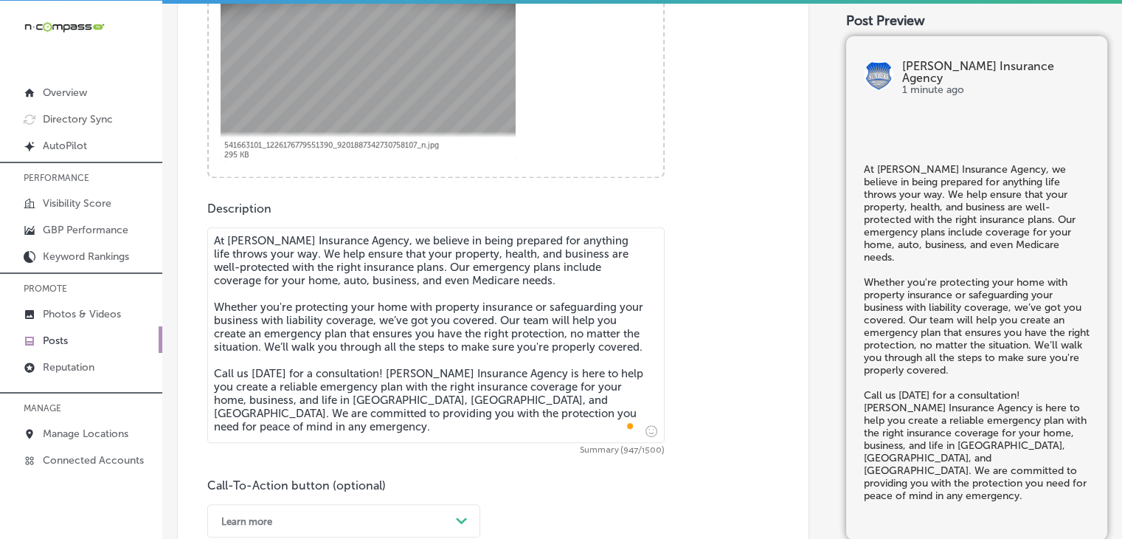
click at [311, 512] on div "Learn more Path Created with Sketch." at bounding box center [343, 520] width 273 height 33
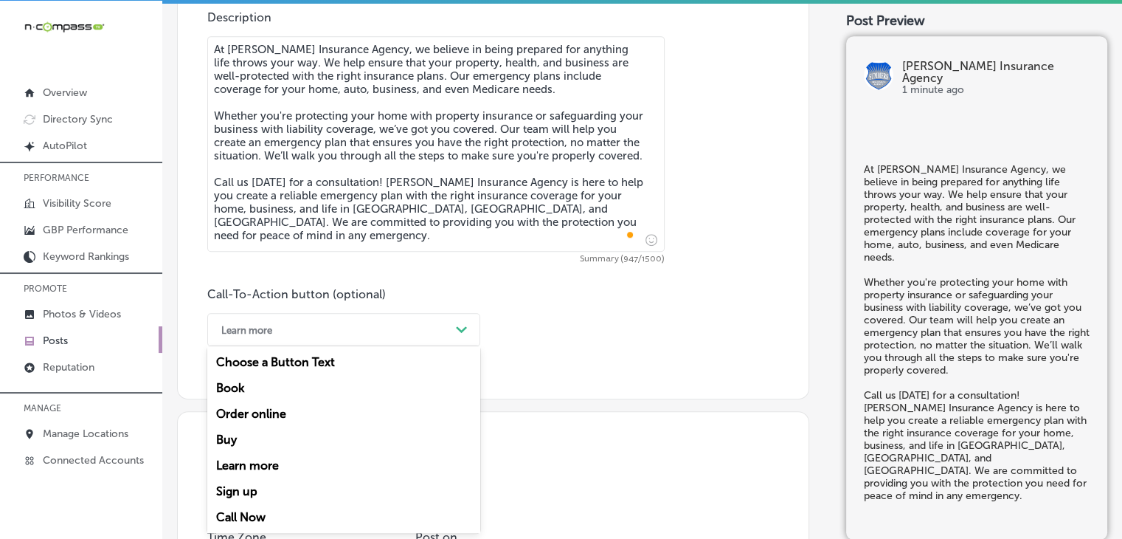
click at [304, 509] on div "Call Now" at bounding box center [343, 517] width 273 height 26
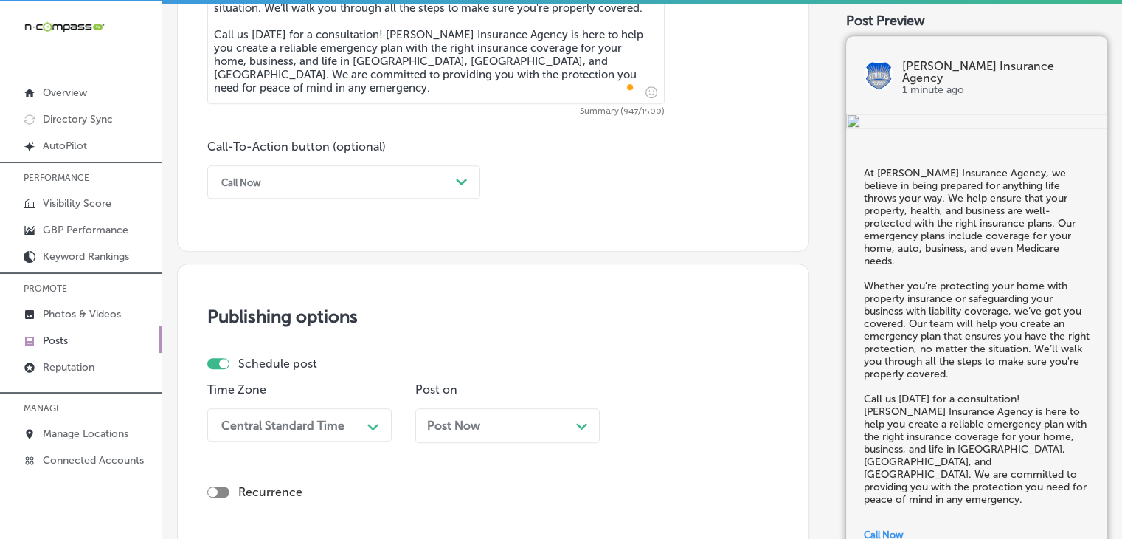
click at [276, 426] on div "Central Standard Time Path Created with Sketch." at bounding box center [299, 424] width 184 height 33
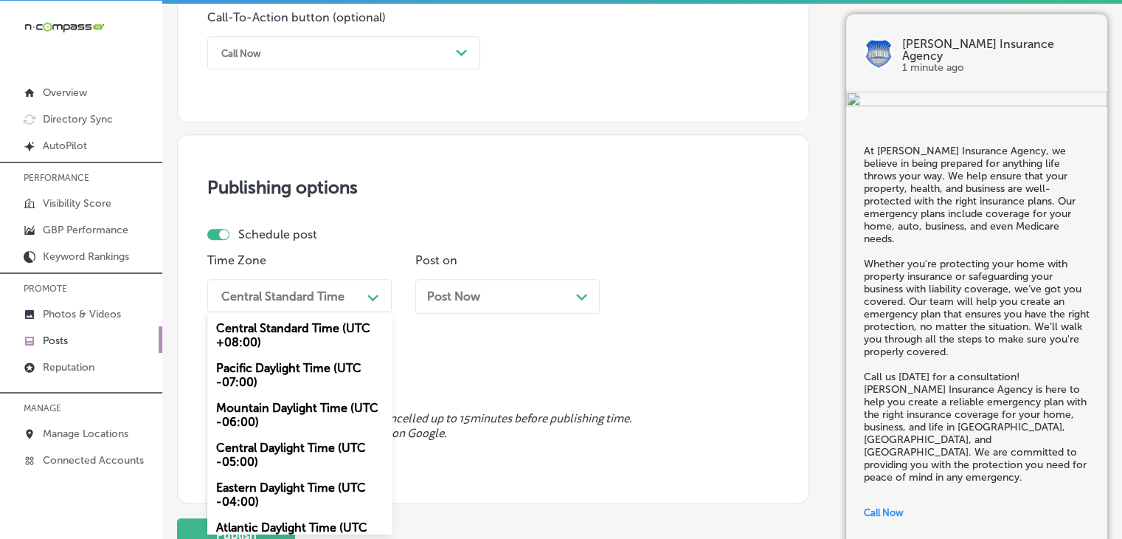
click at [288, 420] on div "Mountain Daylight Time (UTC -06:00)" at bounding box center [299, 415] width 184 height 40
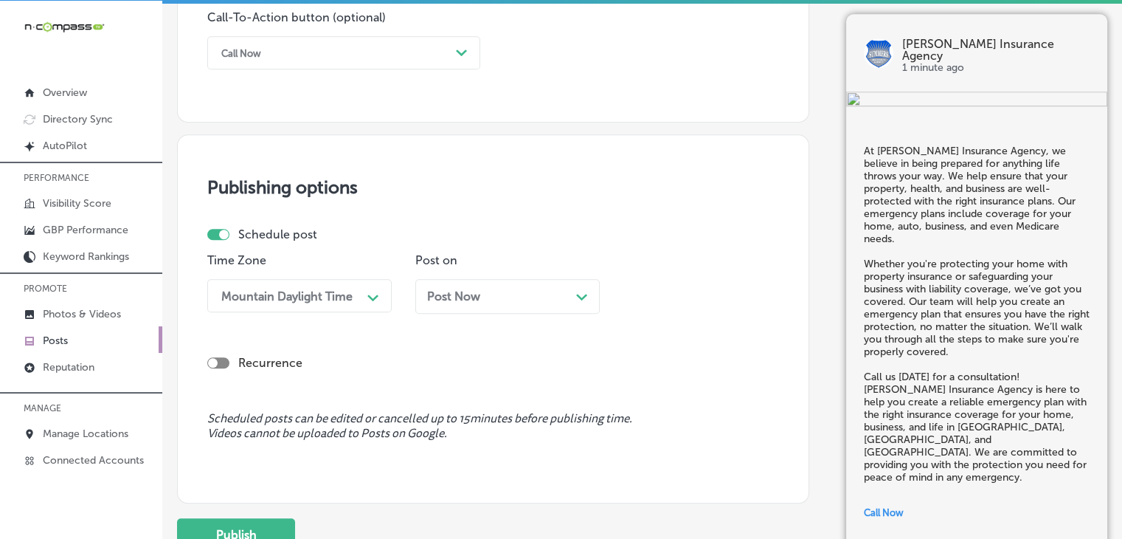
click at [513, 305] on div "Post Now Path Created with Sketch." at bounding box center [507, 296] width 184 height 35
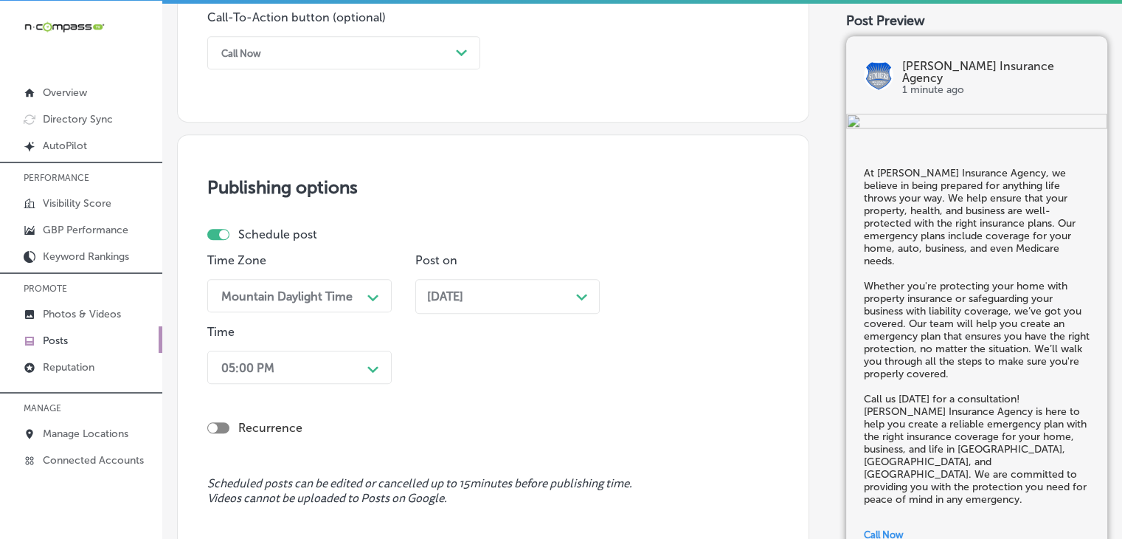
click at [329, 375] on div "05:00 PM Path Created with Sketch." at bounding box center [299, 367] width 184 height 33
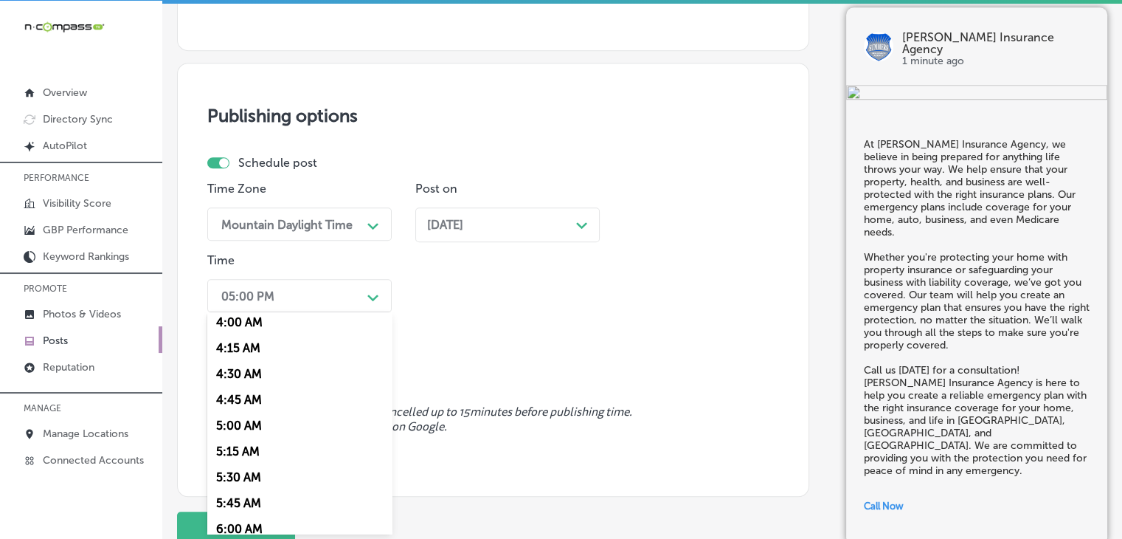
scroll to position [590, 0]
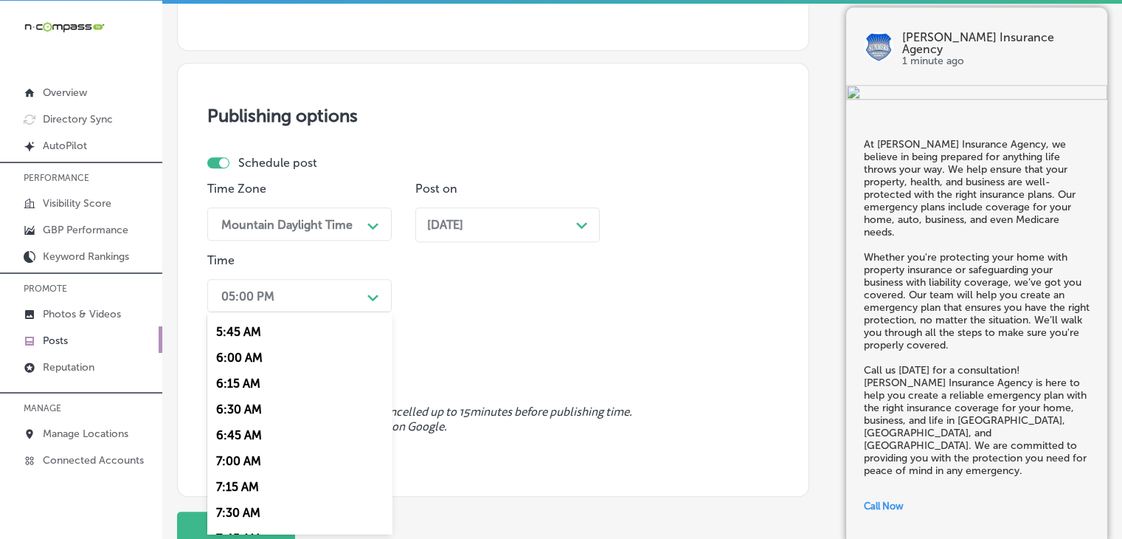
click at [251, 455] on div "7:00 AM" at bounding box center [299, 461] width 184 height 26
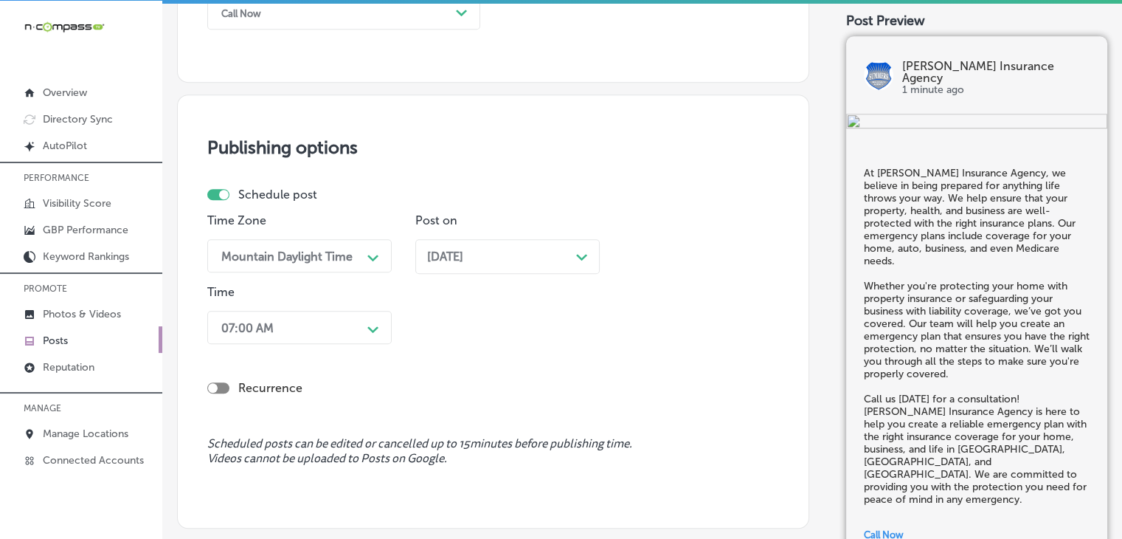
scroll to position [1308, 0]
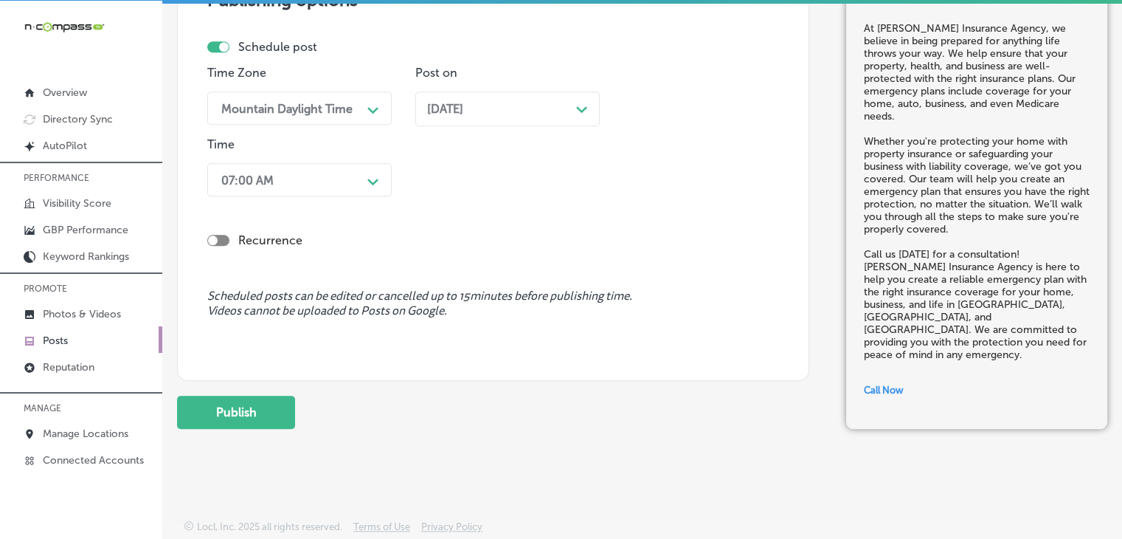
click at [272, 406] on button "Publish" at bounding box center [236, 412] width 118 height 33
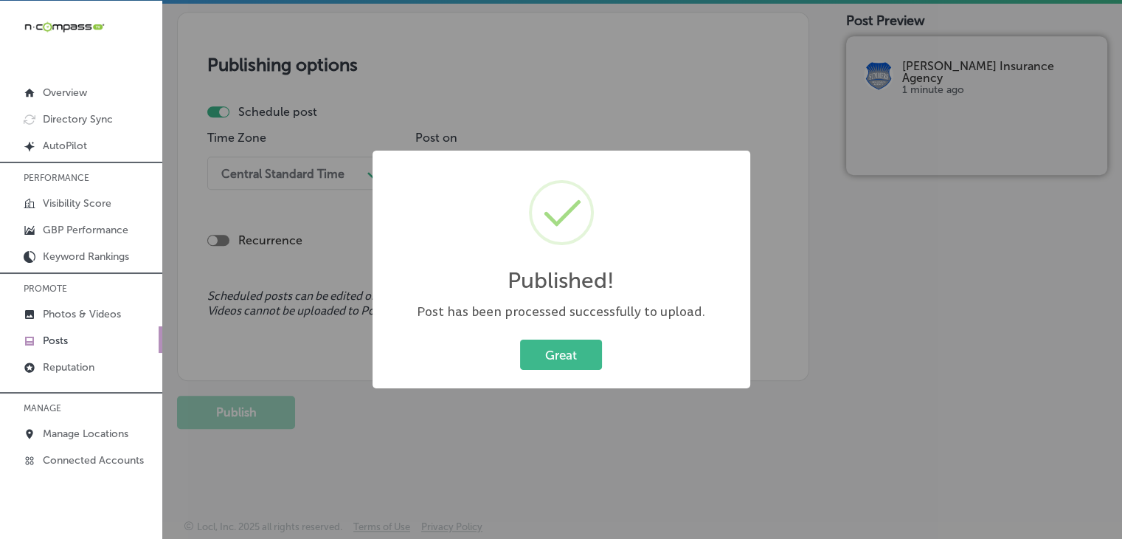
click at [515, 101] on div "Published! × Post has been processed successfully to upload. Great Cancel" at bounding box center [561, 269] width 1122 height 539
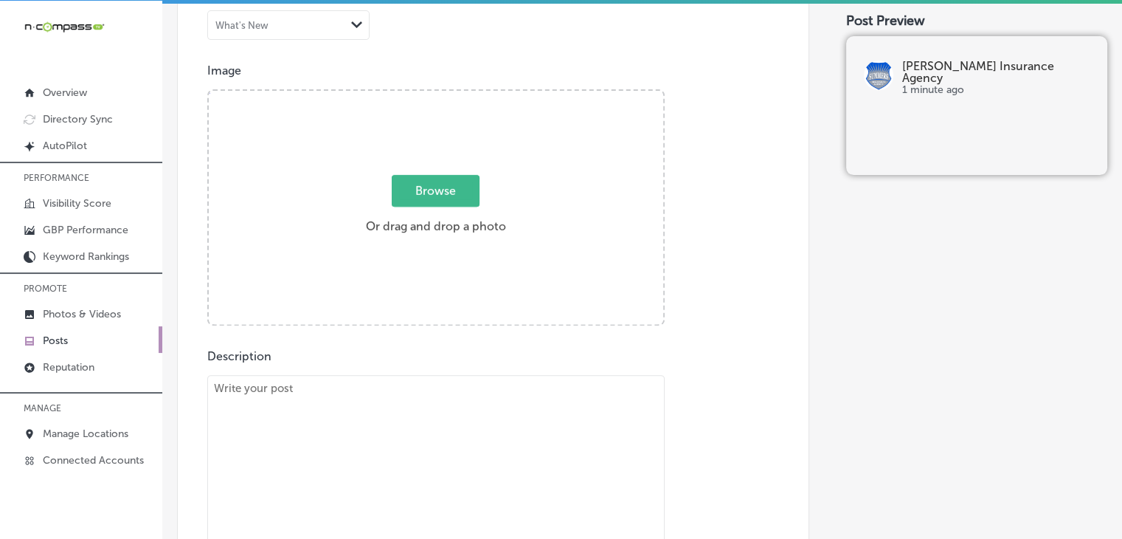
click at [497, 469] on textarea "To enrich screen reader interactions, please activate Accessibility in Grammarl…" at bounding box center [435, 482] width 457 height 215
paste textarea "Planning for the future is essential, and [PERSON_NAME] Insurance Agency is her…"
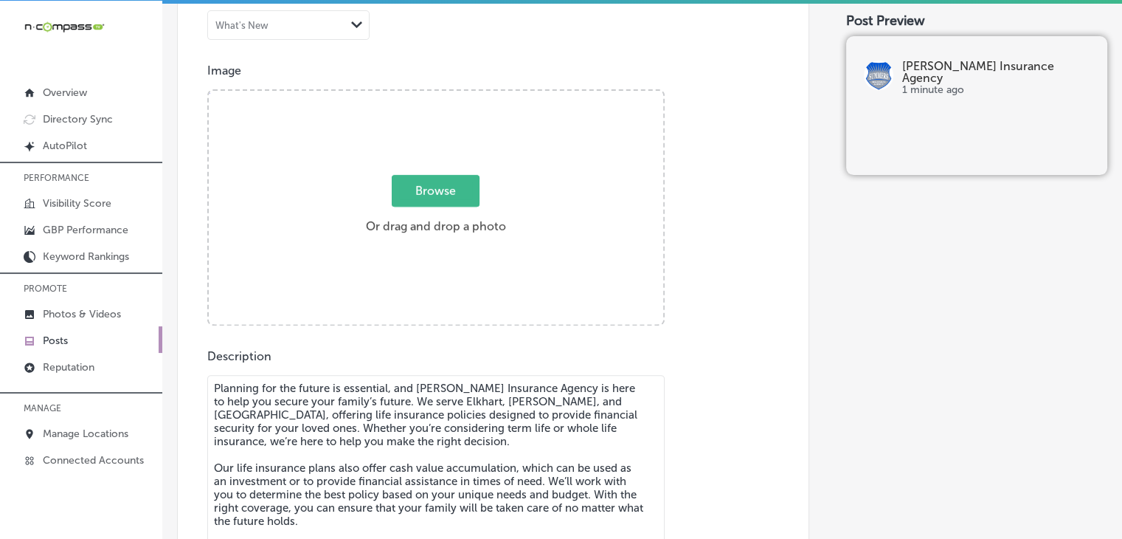
scroll to position [551, 0]
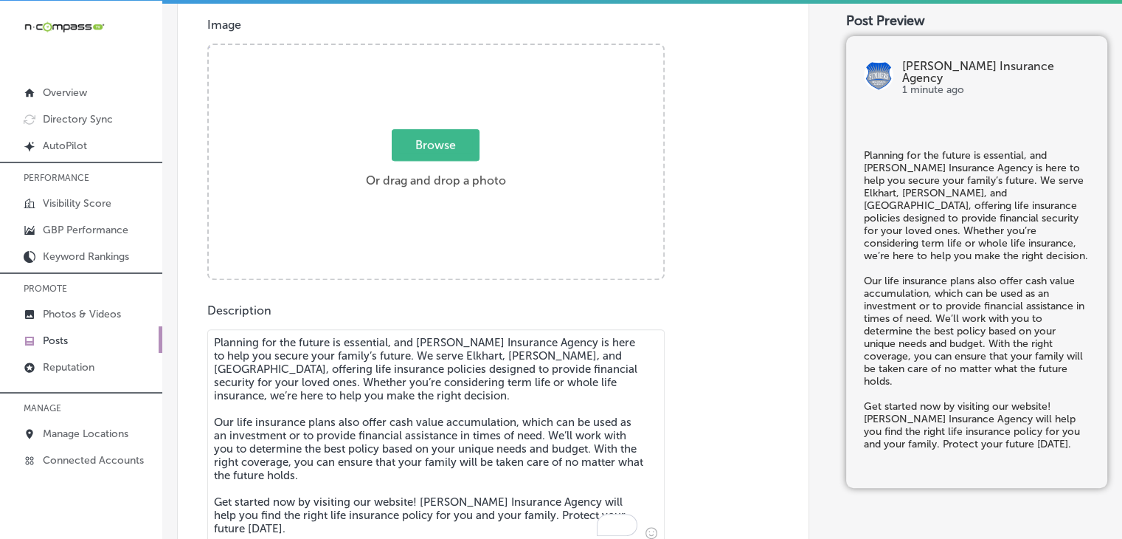
type textarea "Planning for the future is essential, and [PERSON_NAME] Insurance Agency is her…"
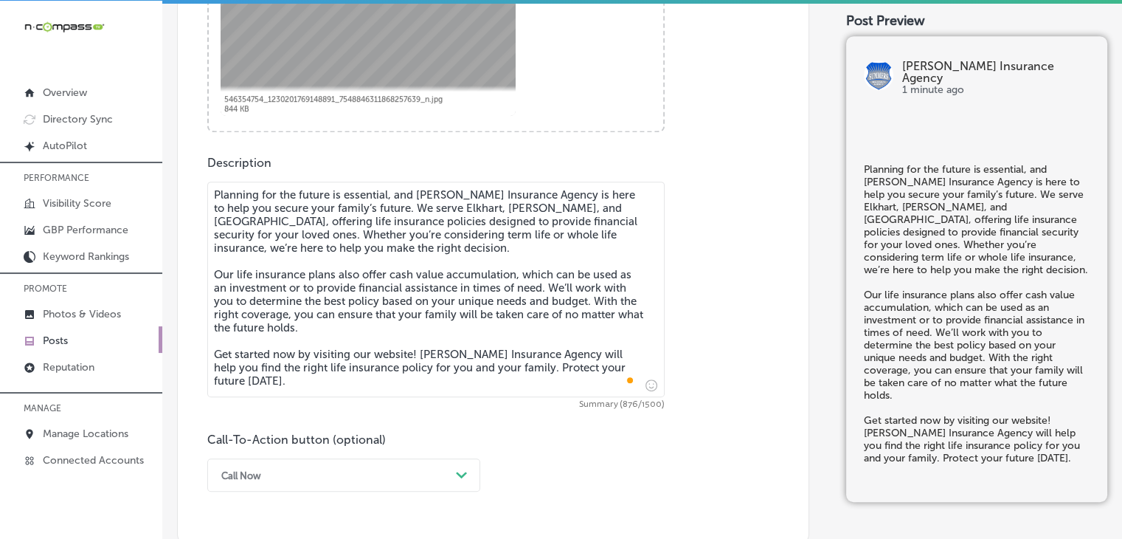
click at [295, 456] on div "Call-To-Action button (optional) Call Now Path Created with Sketch." at bounding box center [343, 461] width 273 height 59
click at [289, 479] on div "Call Now Path Created with Sketch." at bounding box center [343, 474] width 273 height 33
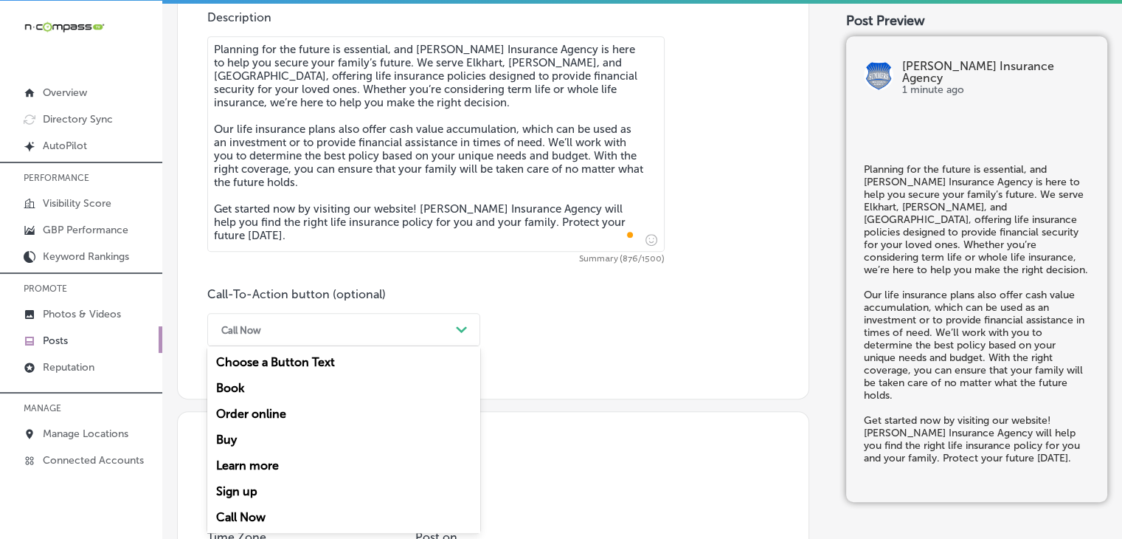
click at [283, 466] on div "Learn more" at bounding box center [343, 465] width 273 height 26
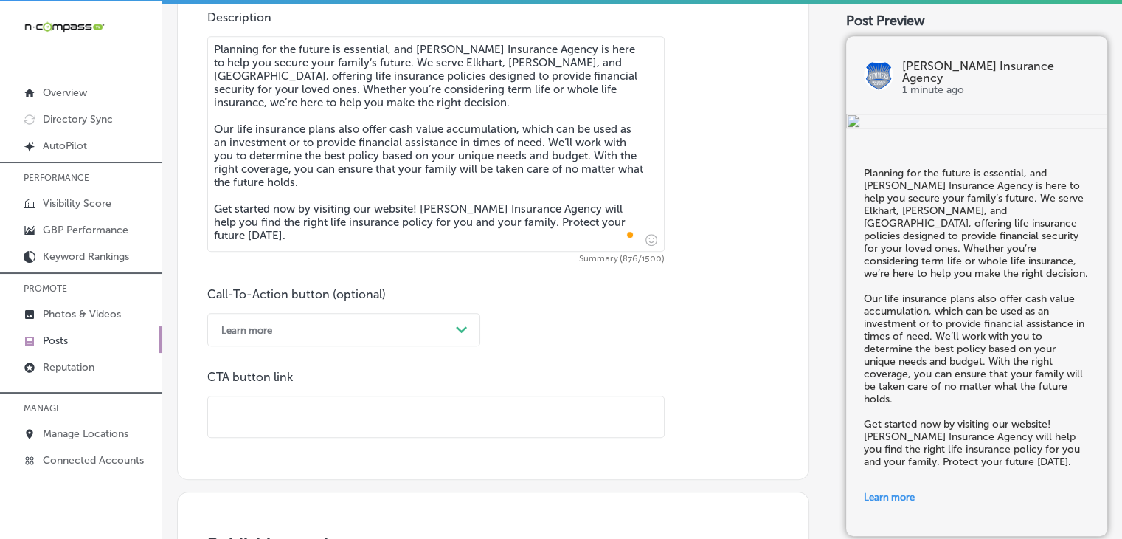
click at [443, 428] on input "text" at bounding box center [436, 416] width 456 height 41
paste input "[URL][DOMAIN_NAME][PERSON_NAME]"
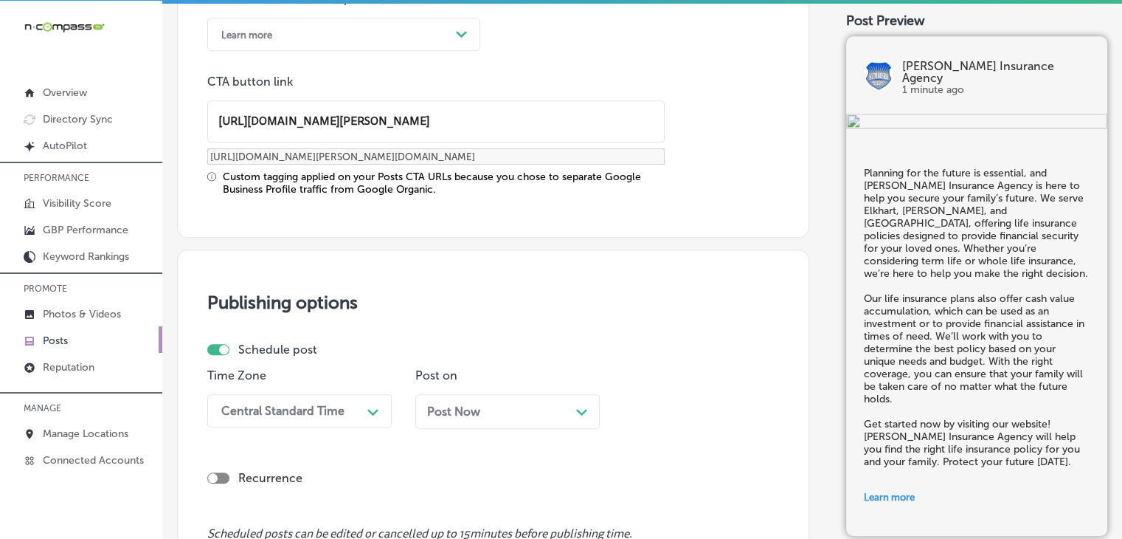
type input "[URL][DOMAIN_NAME][PERSON_NAME]"
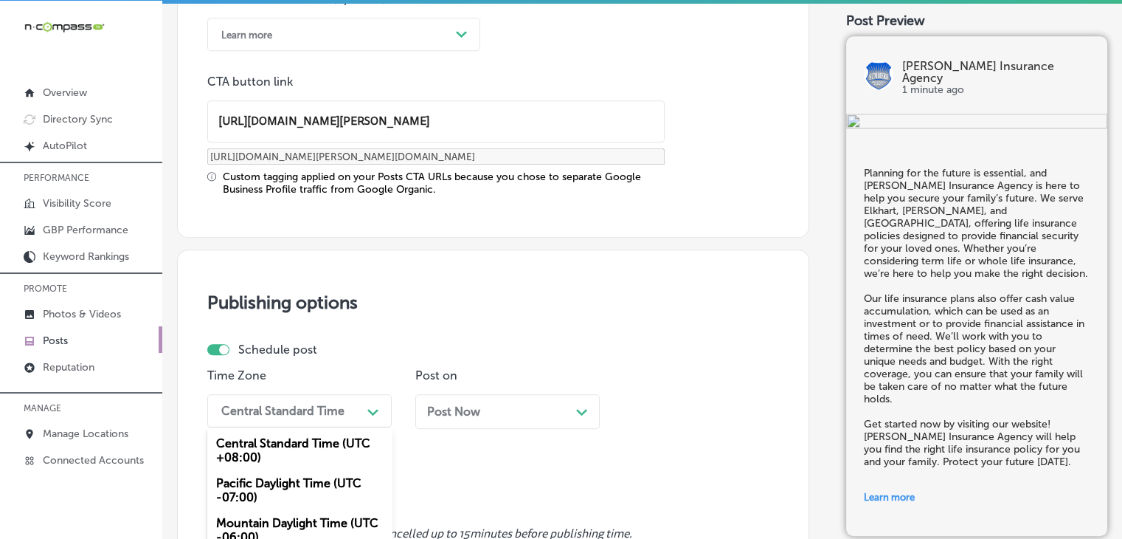
click at [328, 402] on div "option Mountain Daylight Time (UTC -06:00), selected. option Mountain Daylight …" at bounding box center [299, 410] width 184 height 33
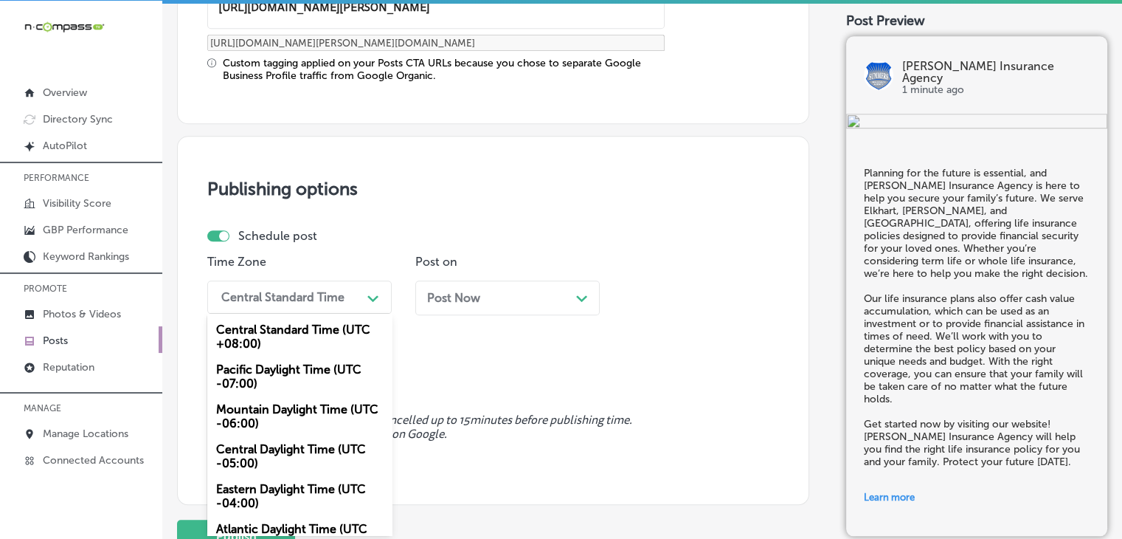
click at [295, 412] on div "Mountain Daylight Time (UTC -06:00)" at bounding box center [299, 416] width 184 height 40
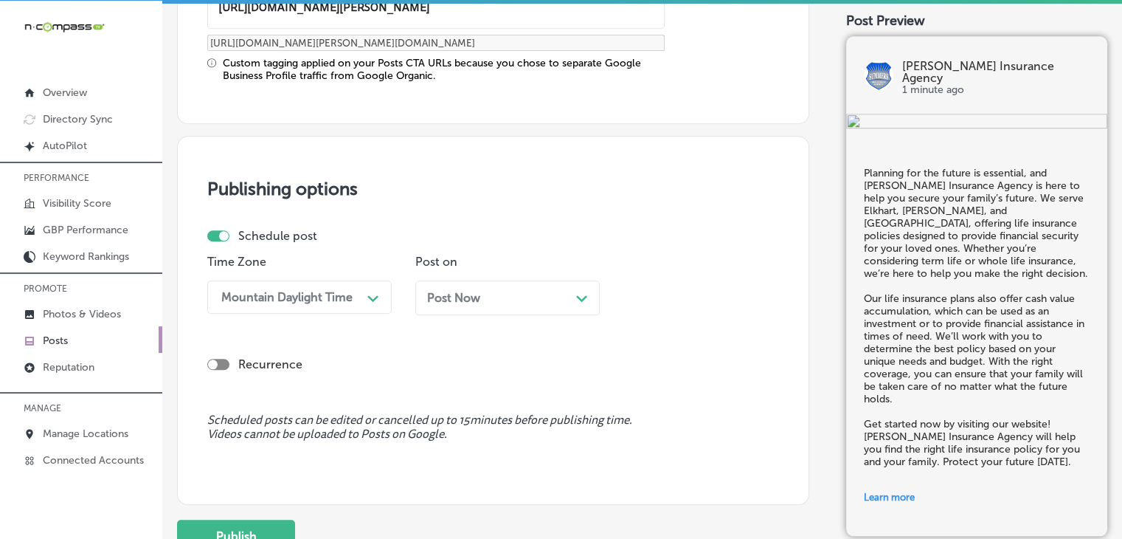
click at [514, 293] on div "Post Now Path Created with Sketch." at bounding box center [507, 298] width 161 height 14
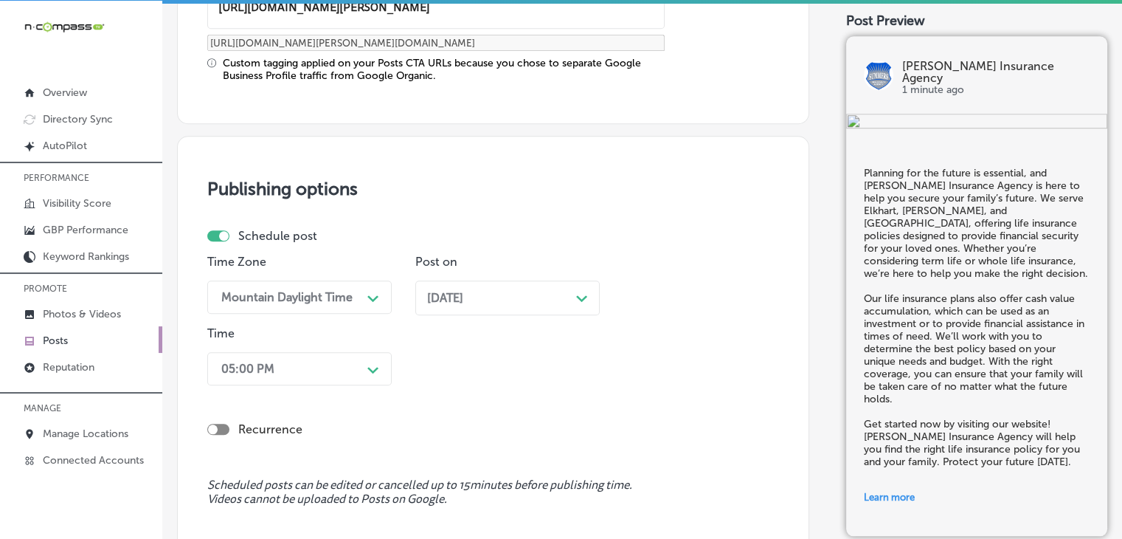
click at [328, 376] on div "05:00 PM Path Created with Sketch." at bounding box center [299, 368] width 184 height 33
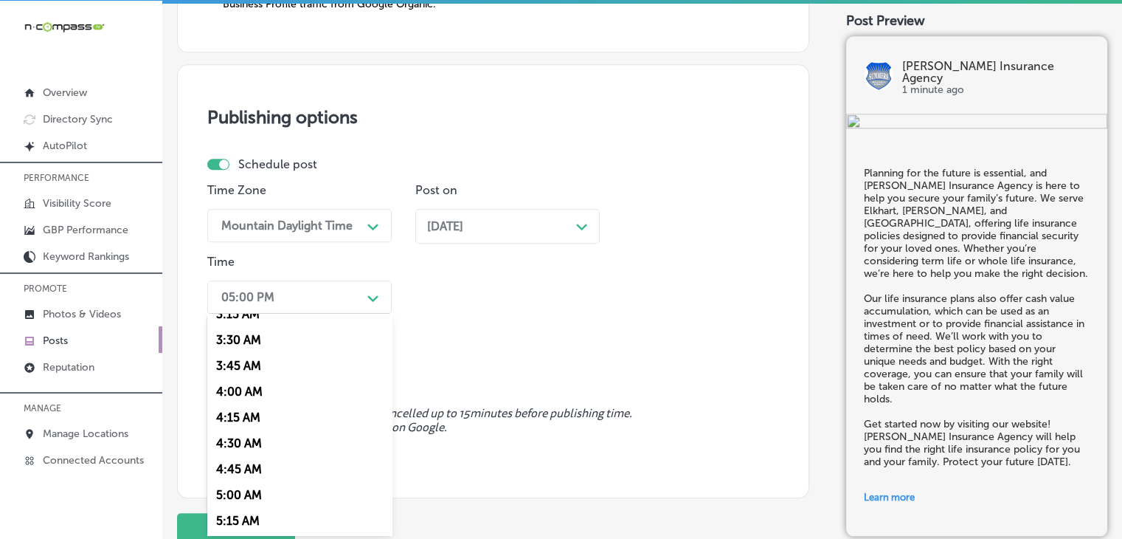
scroll to position [590, 0]
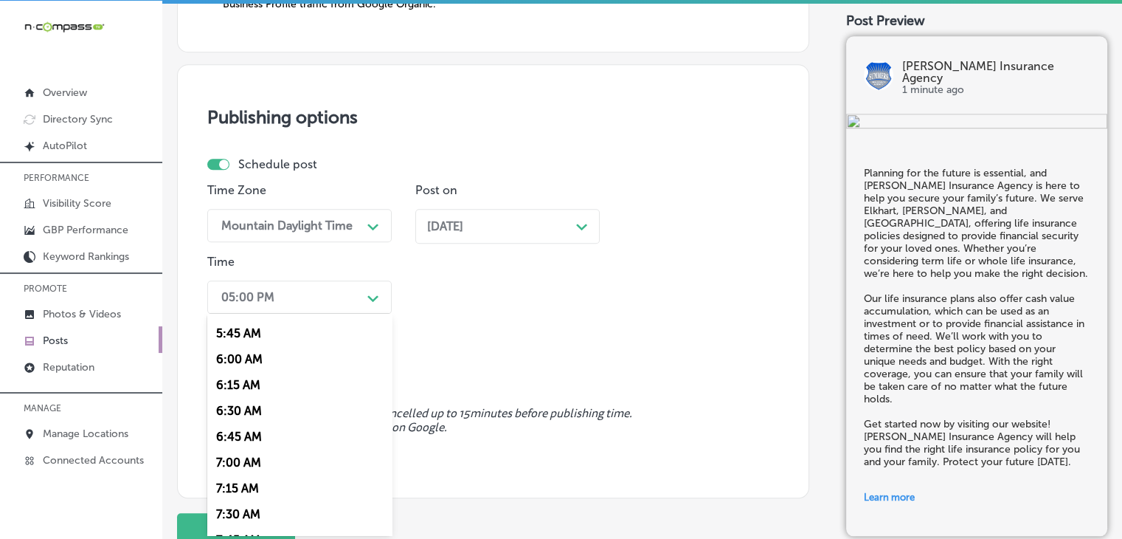
click at [259, 464] on div "7:00 AM" at bounding box center [299, 462] width 184 height 26
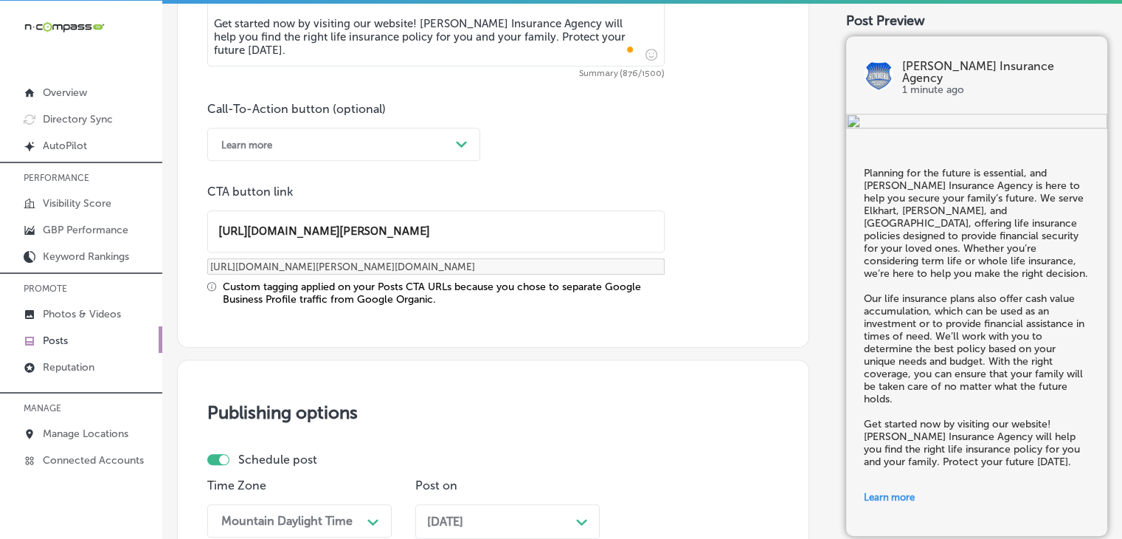
scroll to position [1325, 0]
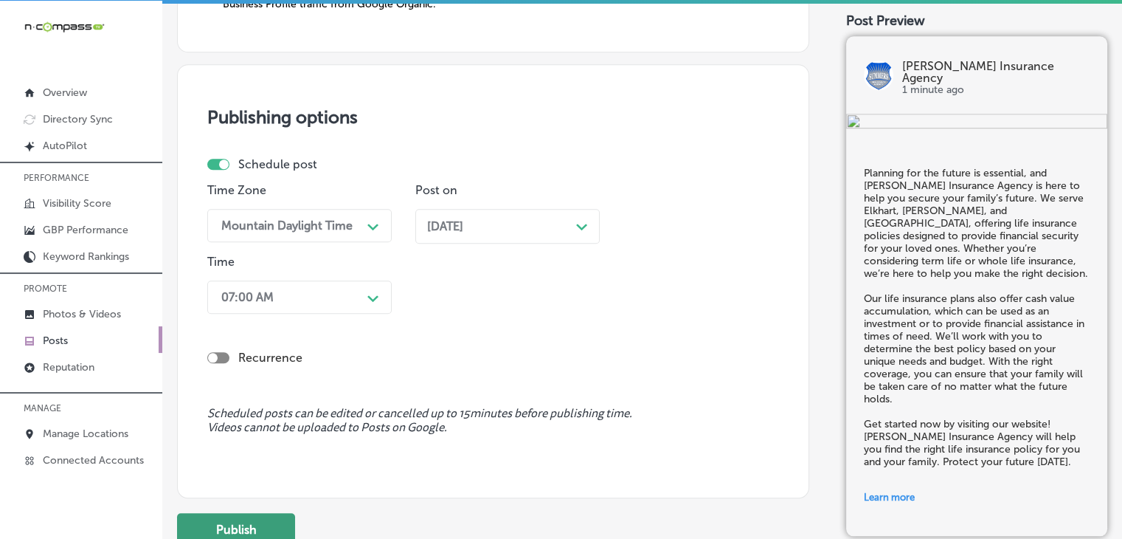
click at [242, 512] on button "Publish" at bounding box center [236, 529] width 118 height 33
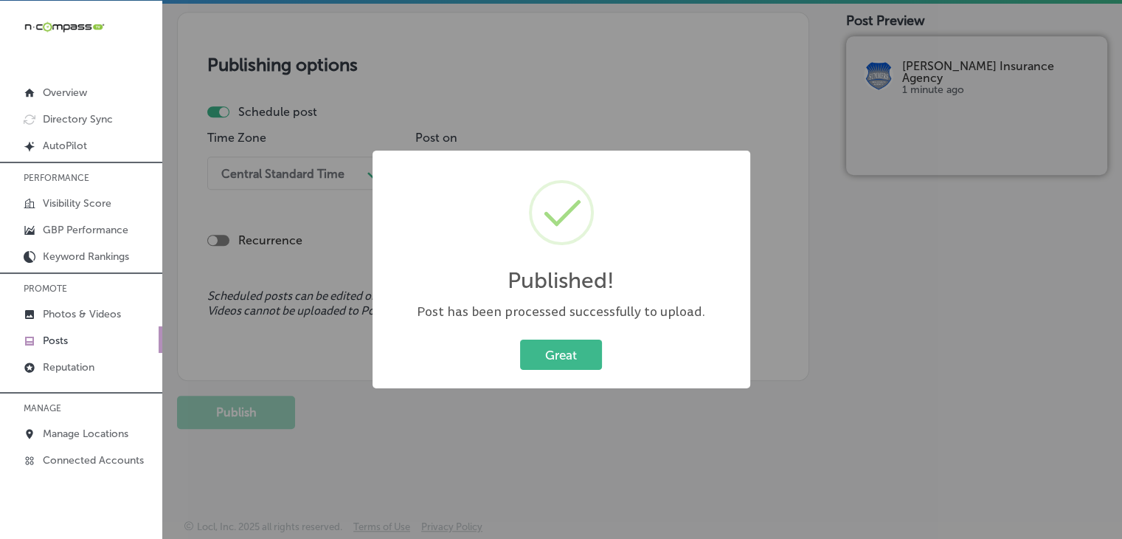
click at [625, 102] on div "Published! × Post has been processed successfully to upload. Great Cancel" at bounding box center [561, 269] width 1122 height 539
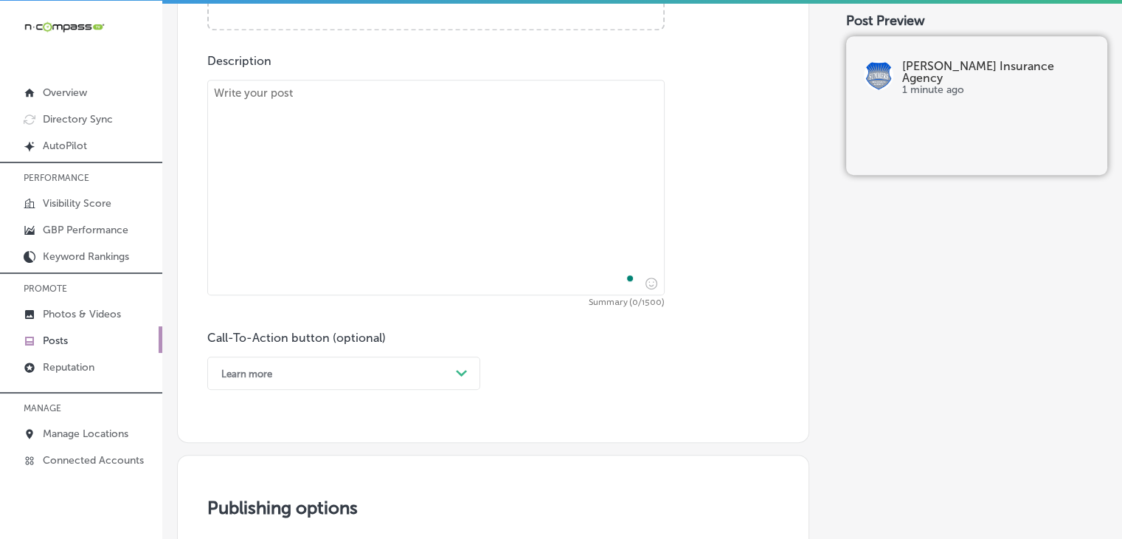
click at [572, 198] on textarea "To enrich screen reader interactions, please activate Accessibility in Grammarl…" at bounding box center [435, 187] width 457 height 215
paste textarea "Keep your home and property safe with [PERSON_NAME] Insurance Agency, serving […"
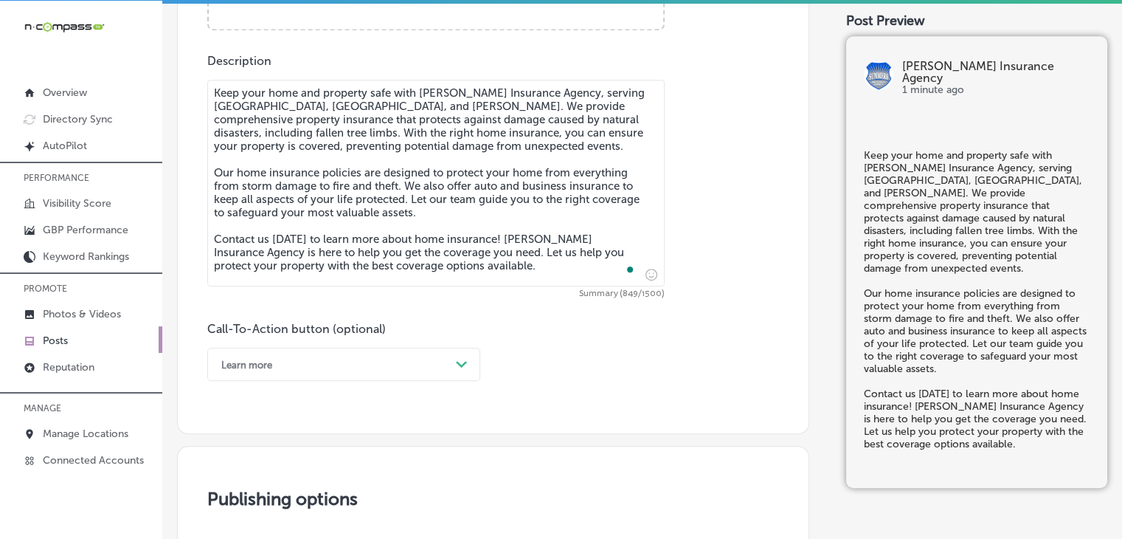
scroll to position [505, 0]
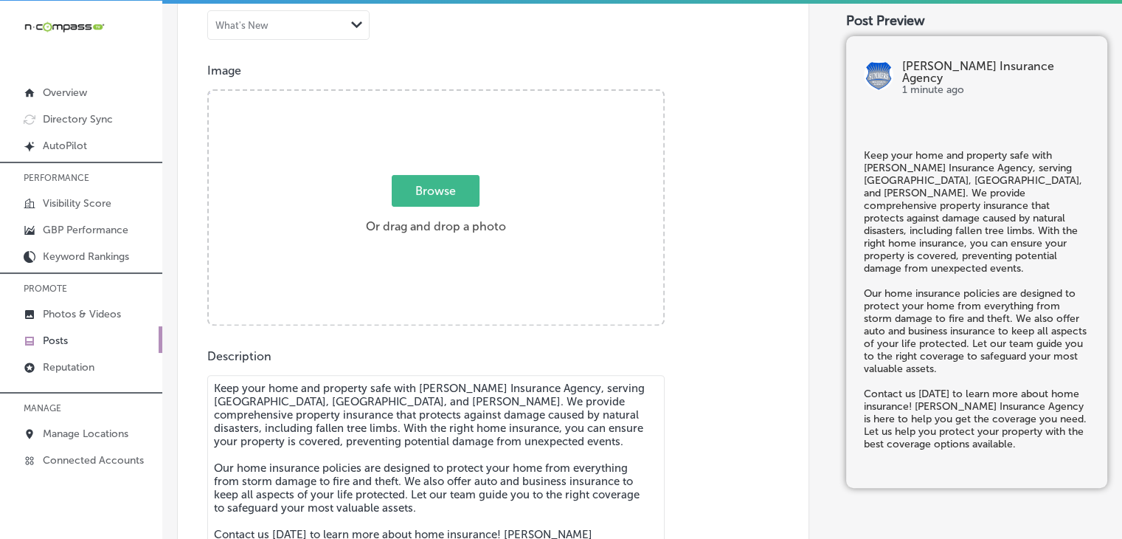
type textarea "Keep your home and property safe with [PERSON_NAME] Insurance Agency, serving […"
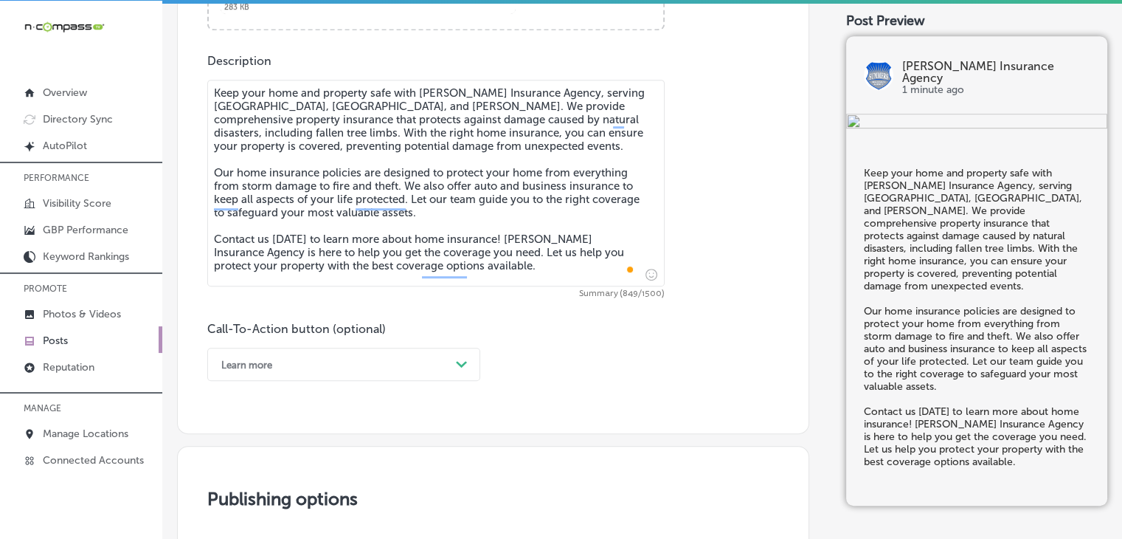
click at [291, 373] on div "Learn more Path Created with Sketch." at bounding box center [343, 364] width 273 height 33
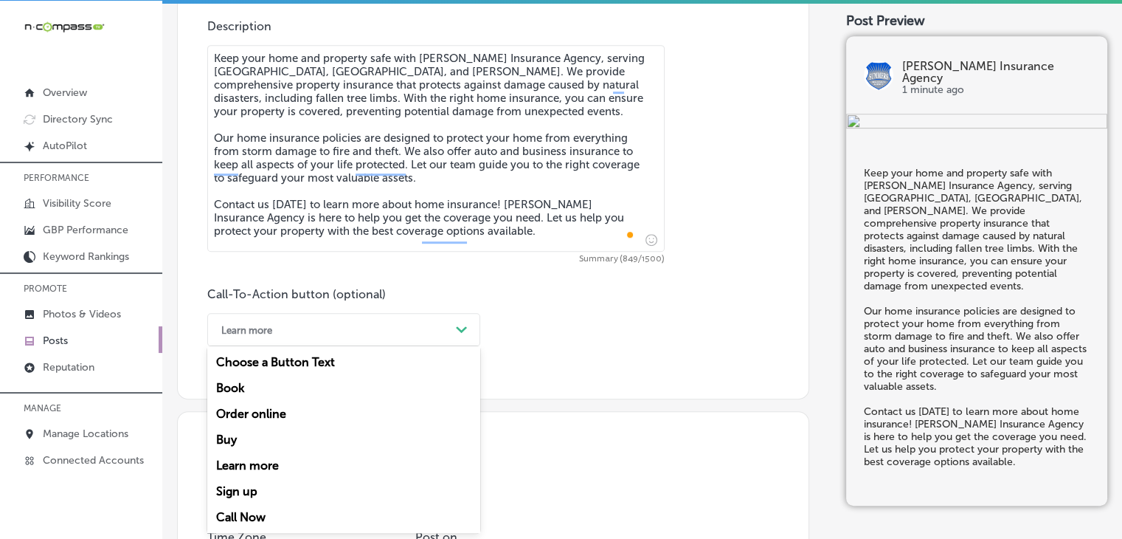
click at [249, 512] on div "Call Now" at bounding box center [343, 517] width 273 height 26
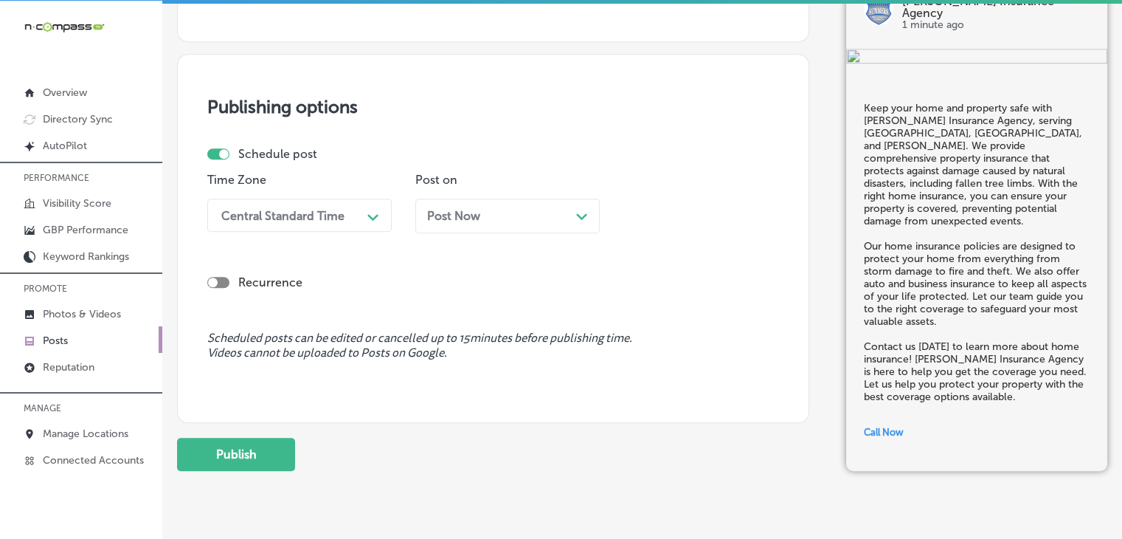
scroll to position [1235, 0]
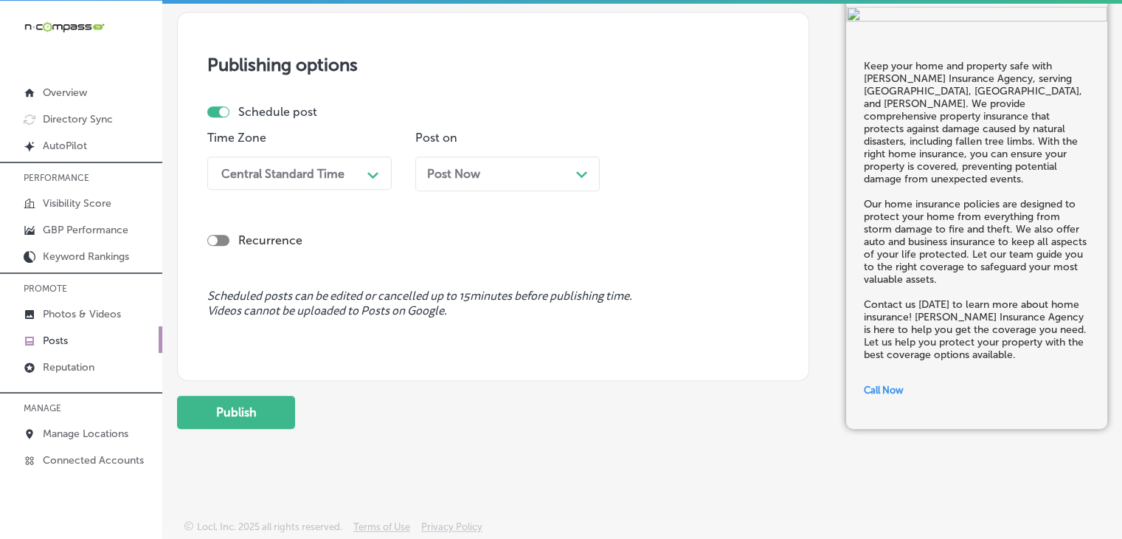
click at [337, 176] on div "Central Standard Time" at bounding box center [282, 173] width 123 height 14
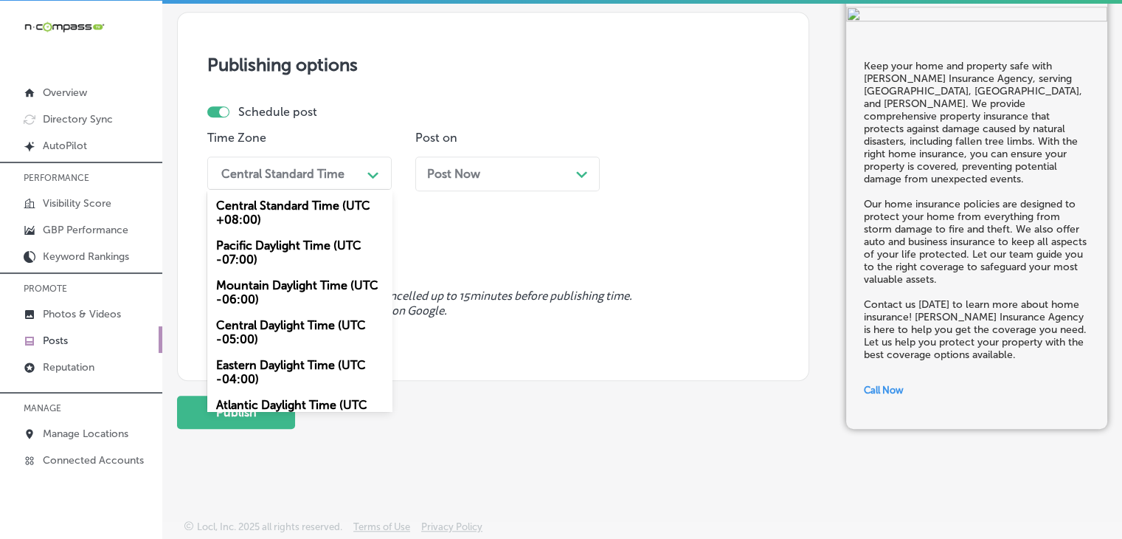
click at [289, 278] on div "Mountain Daylight Time (UTC -06:00)" at bounding box center [299, 292] width 184 height 40
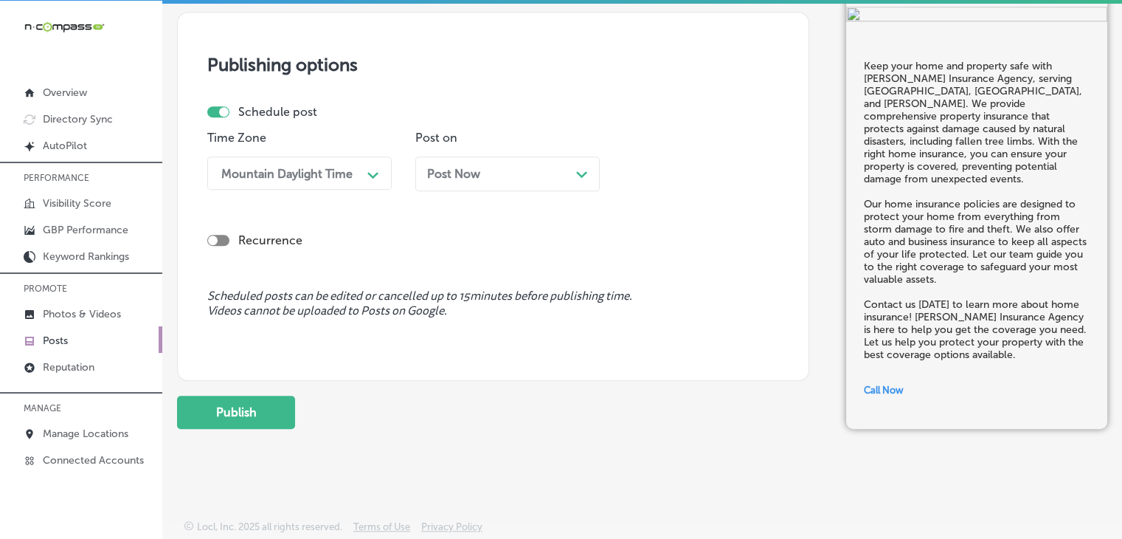
click at [478, 152] on div "Post on Post Now Path Created with Sketch." at bounding box center [507, 167] width 184 height 72
click at [463, 178] on span "Post Now" at bounding box center [453, 174] width 53 height 14
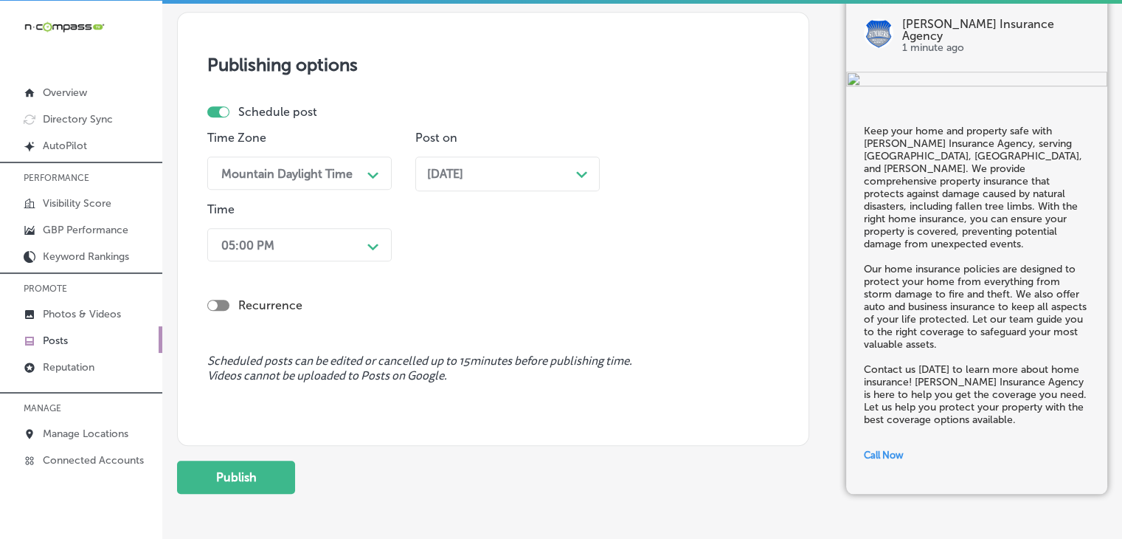
click at [348, 223] on div "Time 05:00 PM Path Created with Sketch." at bounding box center [299, 234] width 184 height 65
click at [325, 260] on div "Time 05:00 PM Path Created with Sketch." at bounding box center [299, 234] width 184 height 65
click at [337, 249] on div "05:00 PM" at bounding box center [288, 245] width 148 height 26
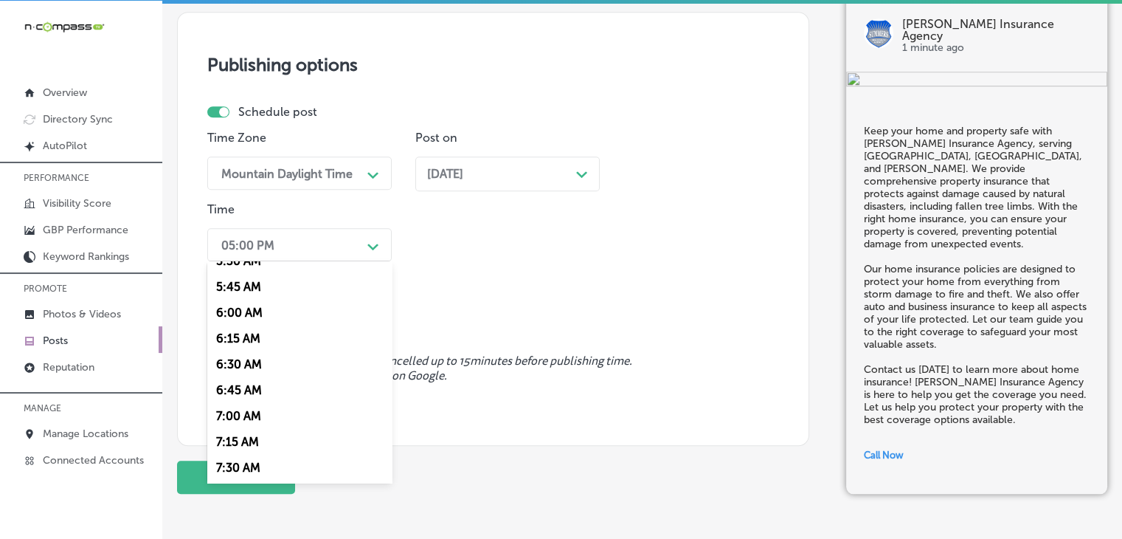
scroll to position [590, 0]
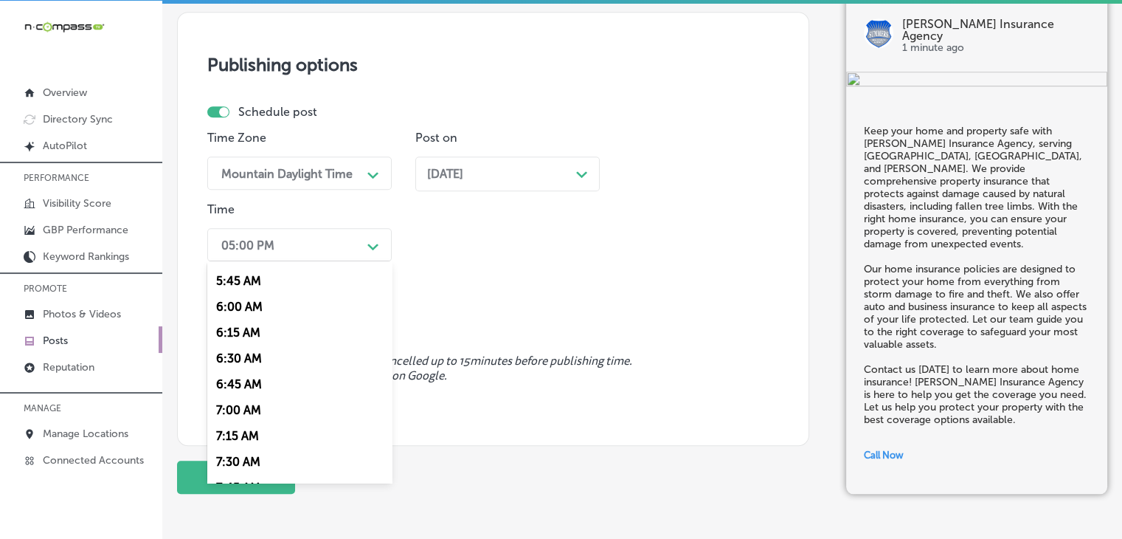
click at [238, 410] on div "7:00 AM" at bounding box center [299, 410] width 184 height 26
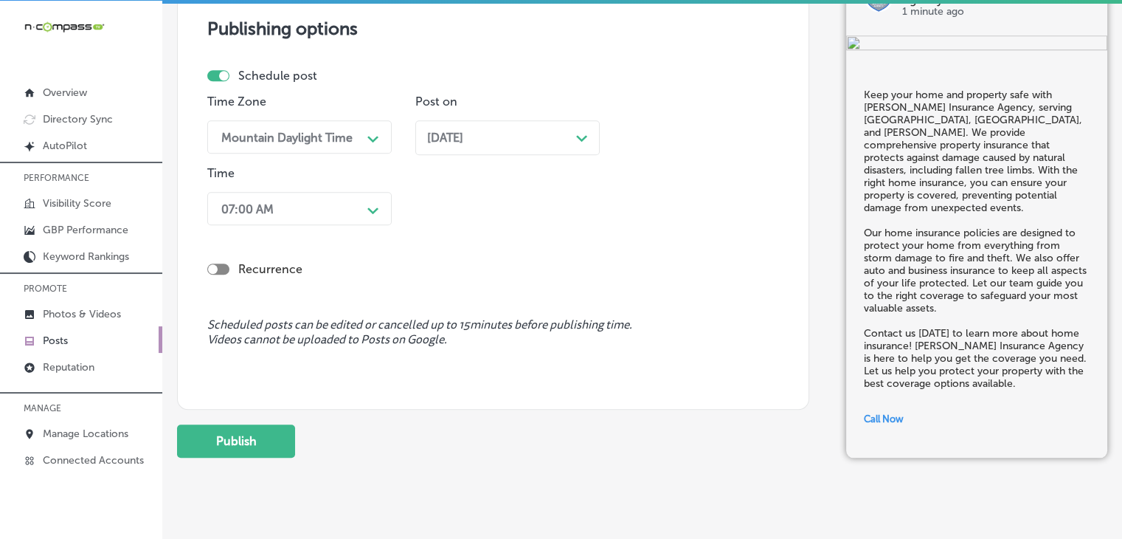
scroll to position [1299, 0]
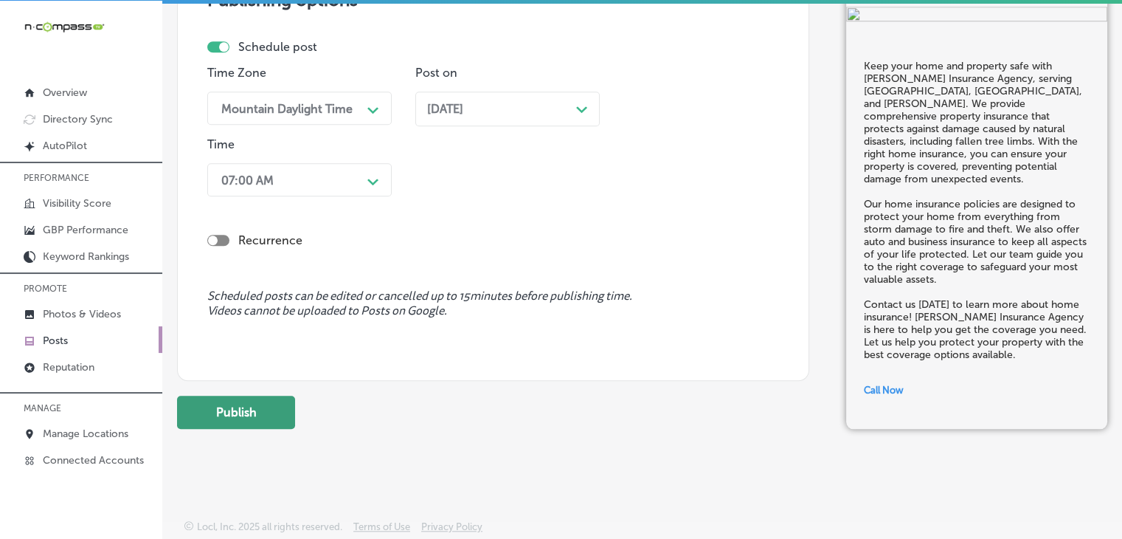
click at [272, 402] on button "Publish" at bounding box center [236, 412] width 118 height 33
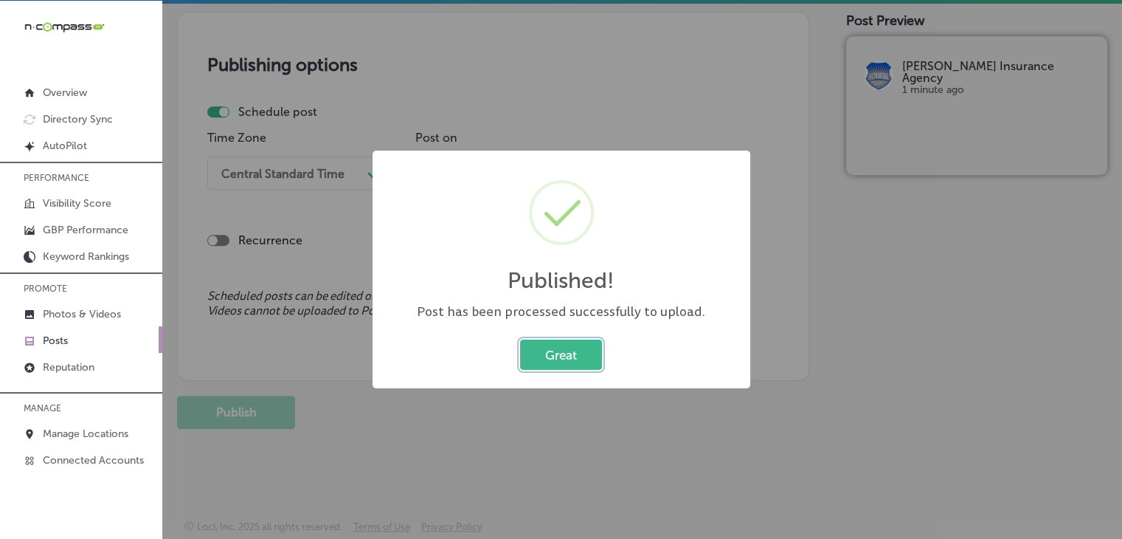
scroll to position [1235, 0]
click at [83, 303] on link "Photos & Videos" at bounding box center [81, 313] width 162 height 27
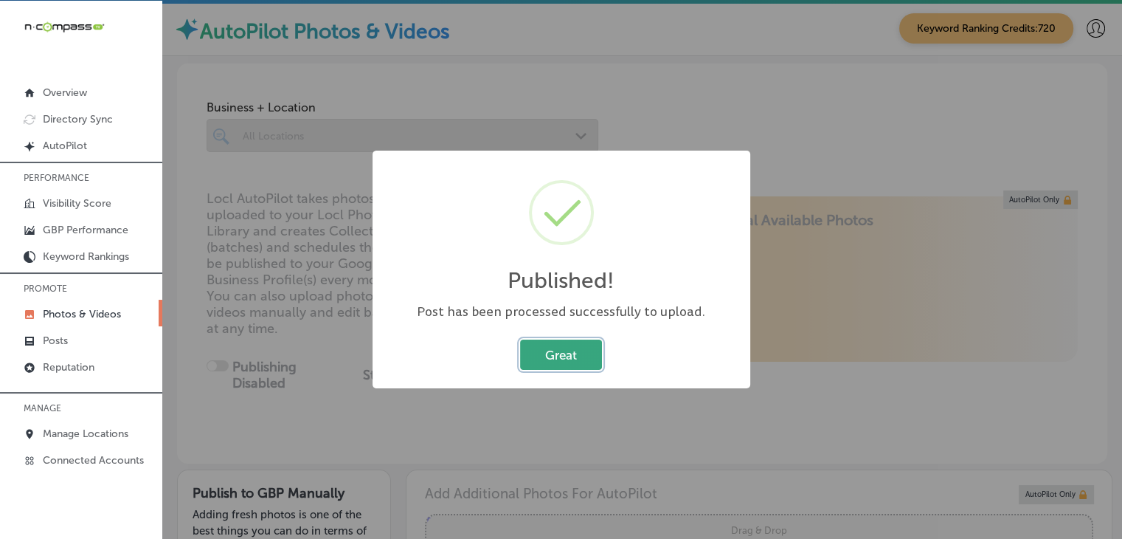
click at [535, 353] on button "Great" at bounding box center [561, 354] width 82 height 30
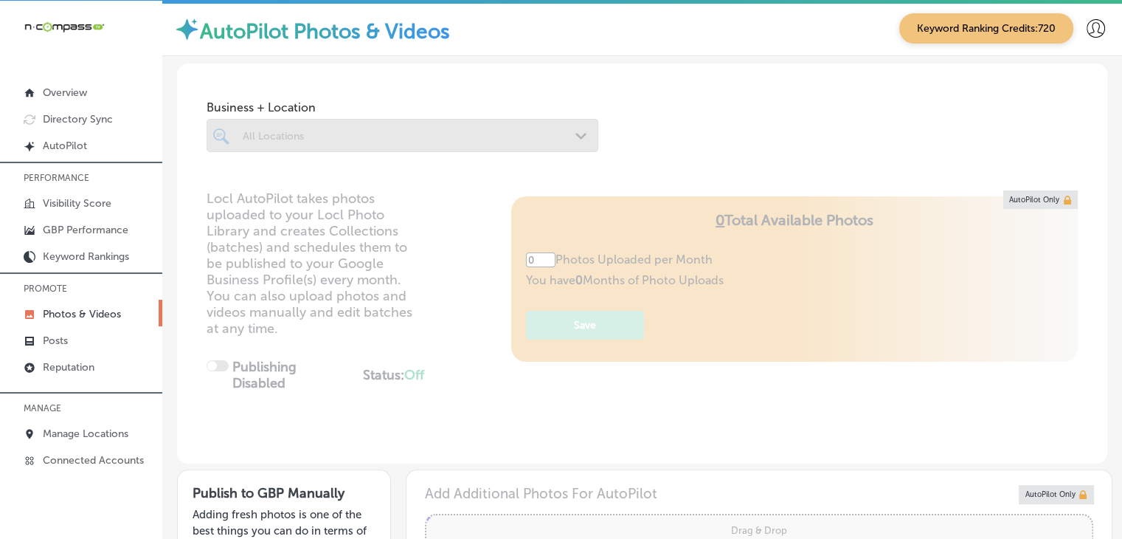
type input "5"
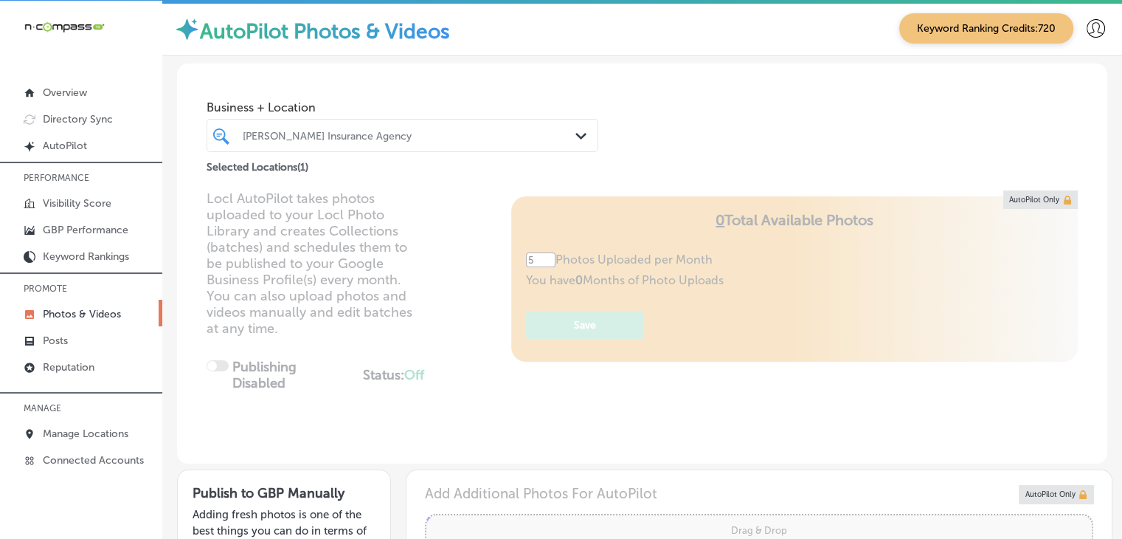
click at [387, 145] on div at bounding box center [386, 135] width 291 height 20
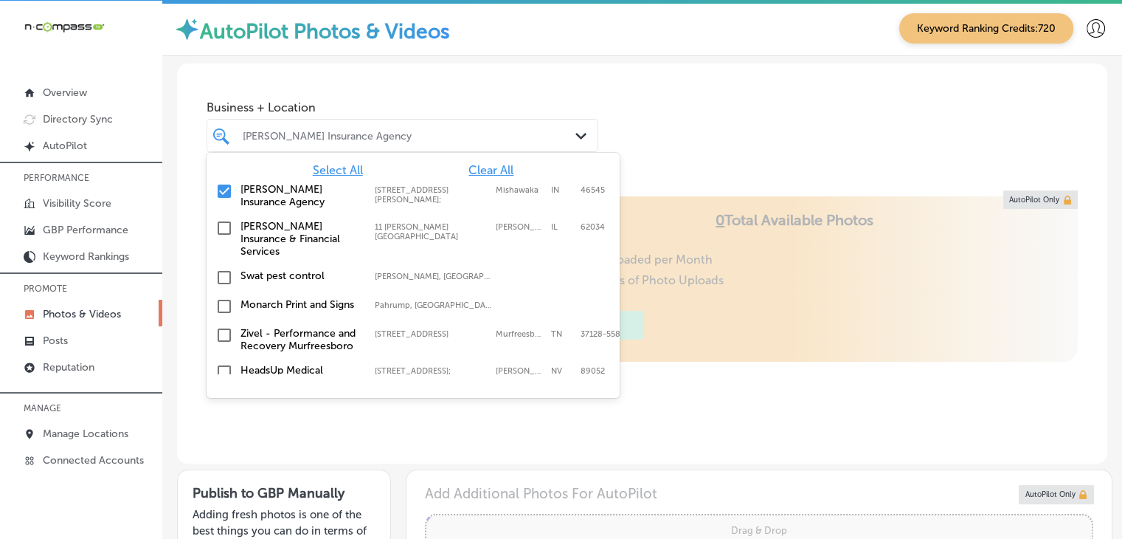
click at [490, 175] on span "Clear All" at bounding box center [491, 170] width 45 height 14
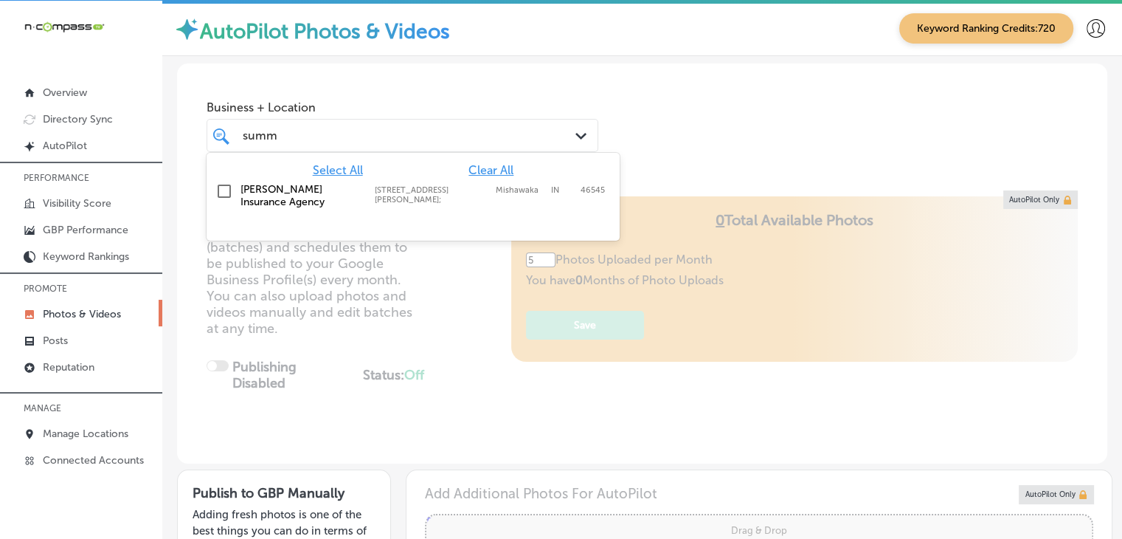
click at [443, 196] on div "[PERSON_NAME] Insurance Agency [STREET_ADDRESS][PERSON_NAME] [STREET_ADDRESS][P…" at bounding box center [390, 195] width 299 height 25
type input "summ"
click at [443, 105] on span "Business + Location" at bounding box center [403, 107] width 392 height 14
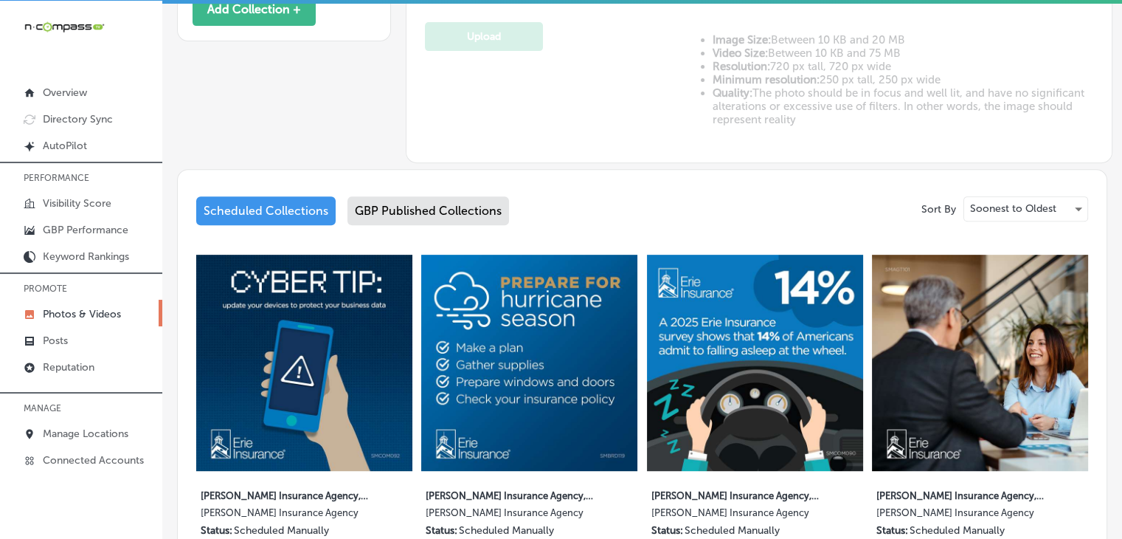
scroll to position [590, 0]
